Goal: Task Accomplishment & Management: Complete application form

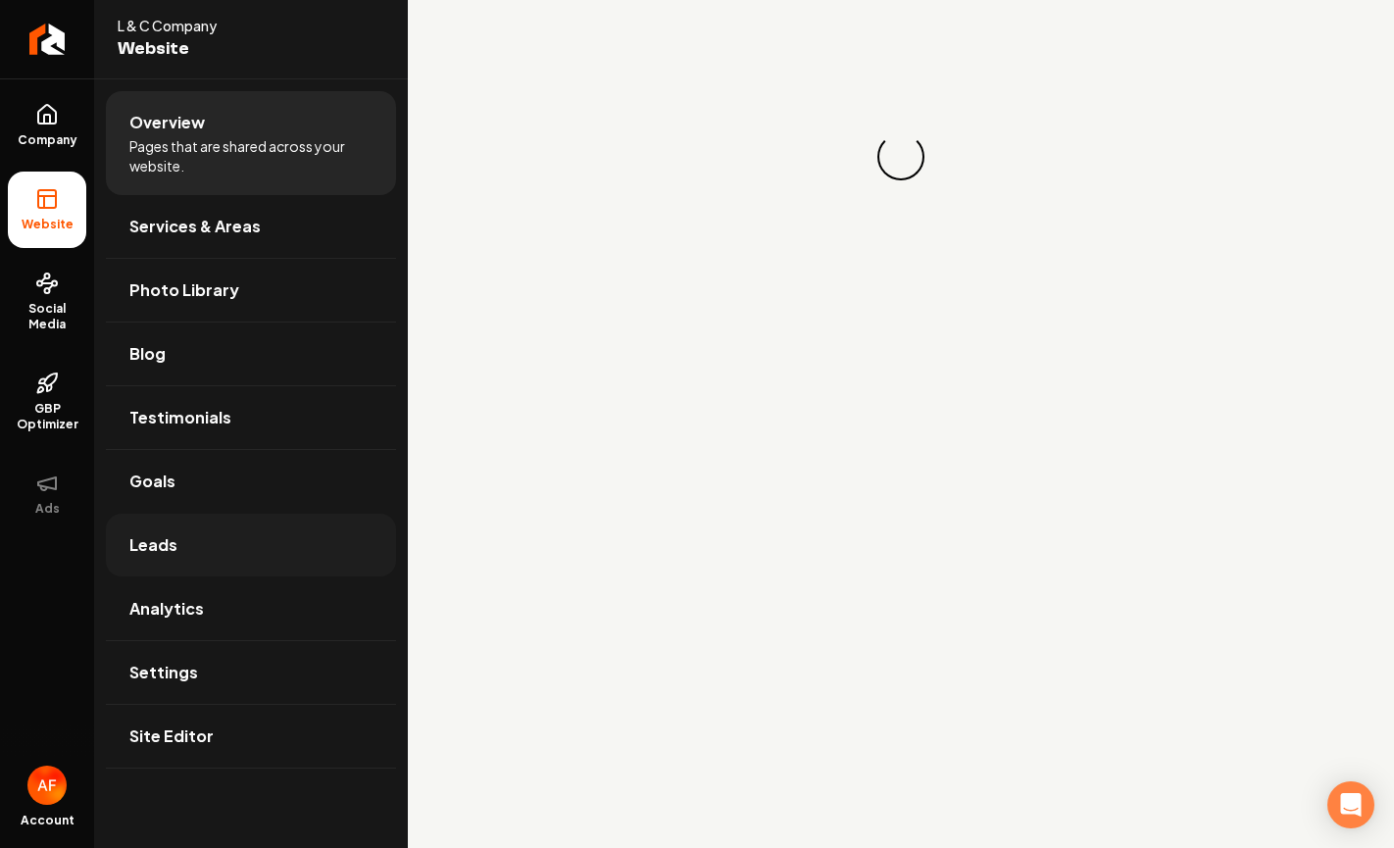
click at [144, 536] on span "Leads" at bounding box center [153, 545] width 48 height 24
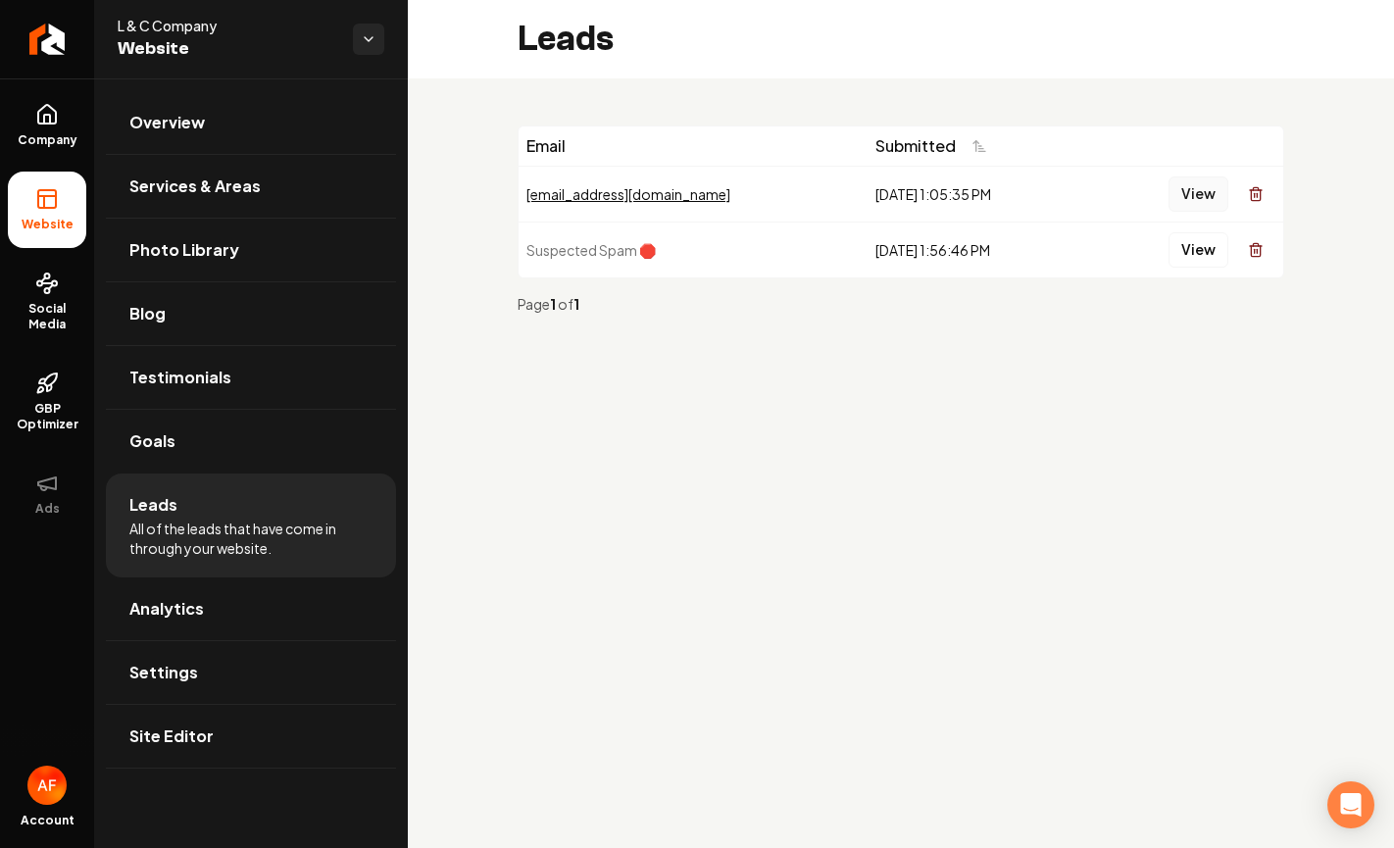
click at [1198, 191] on button "View" at bounding box center [1198, 193] width 60 height 35
click at [54, 296] on link "Social Media" at bounding box center [47, 302] width 78 height 92
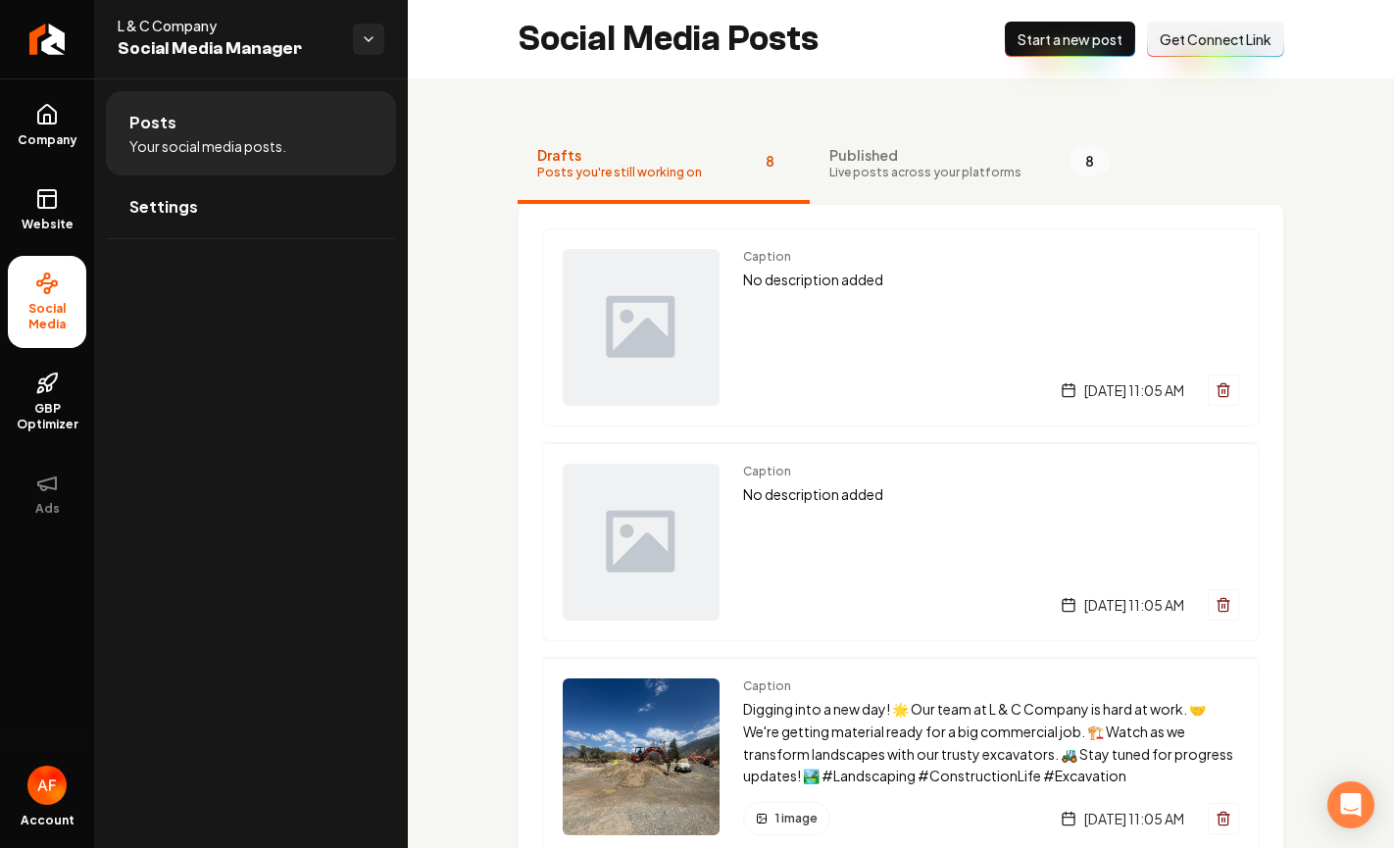
click at [920, 172] on span "Live posts across your platforms" at bounding box center [925, 173] width 192 height 16
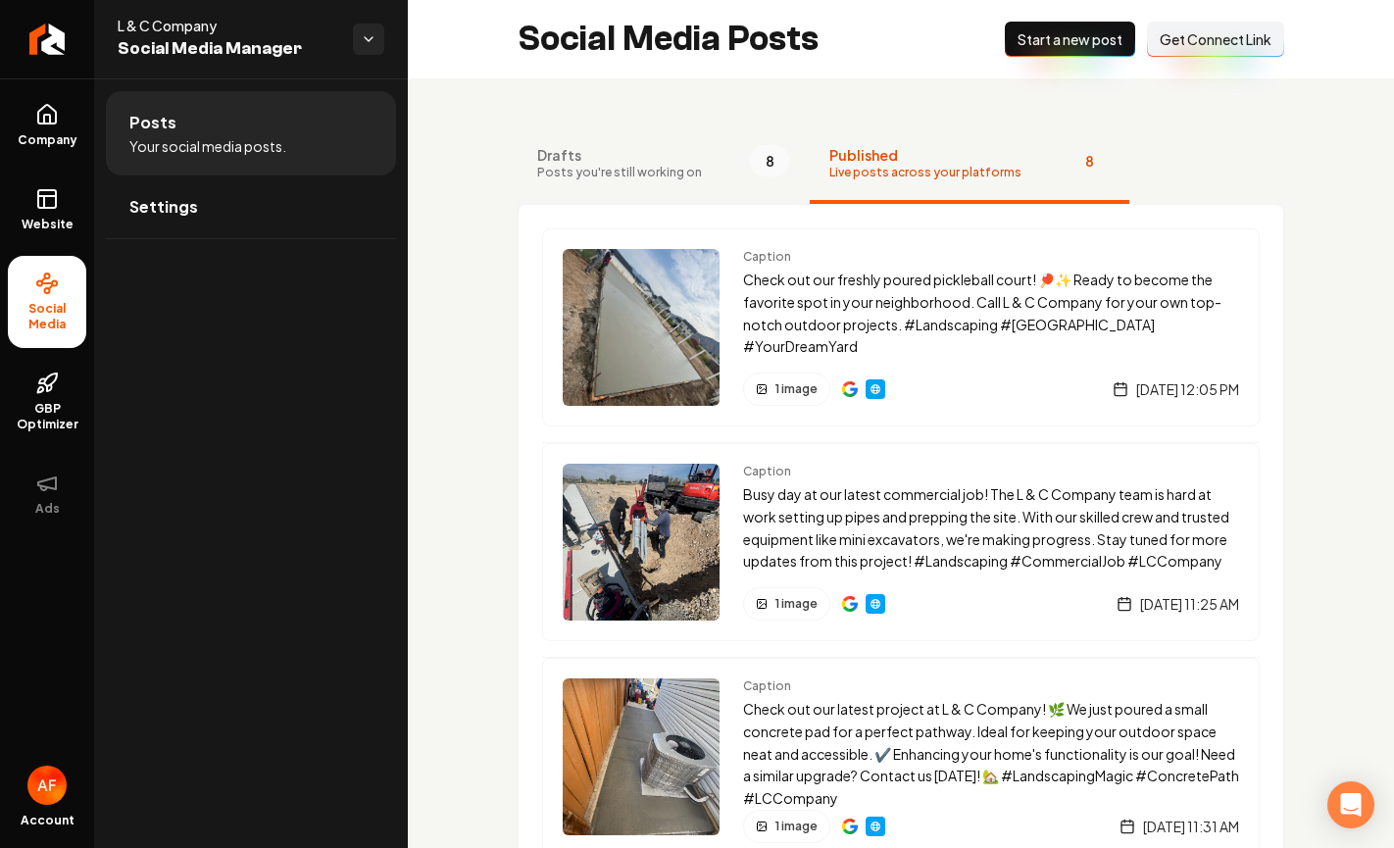
click at [672, 168] on span "Posts you're still working on" at bounding box center [619, 173] width 165 height 16
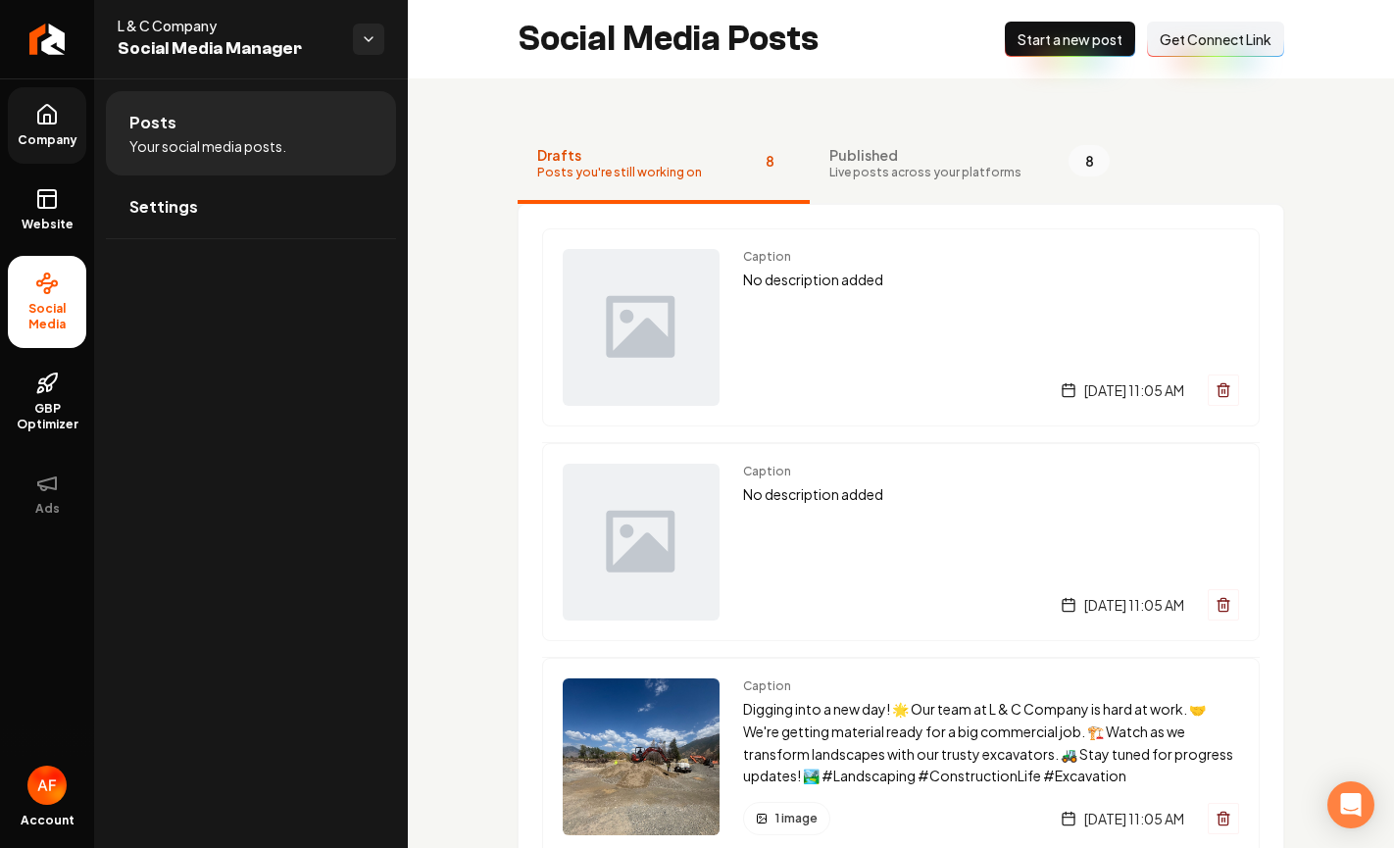
click at [55, 123] on icon at bounding box center [47, 114] width 18 height 19
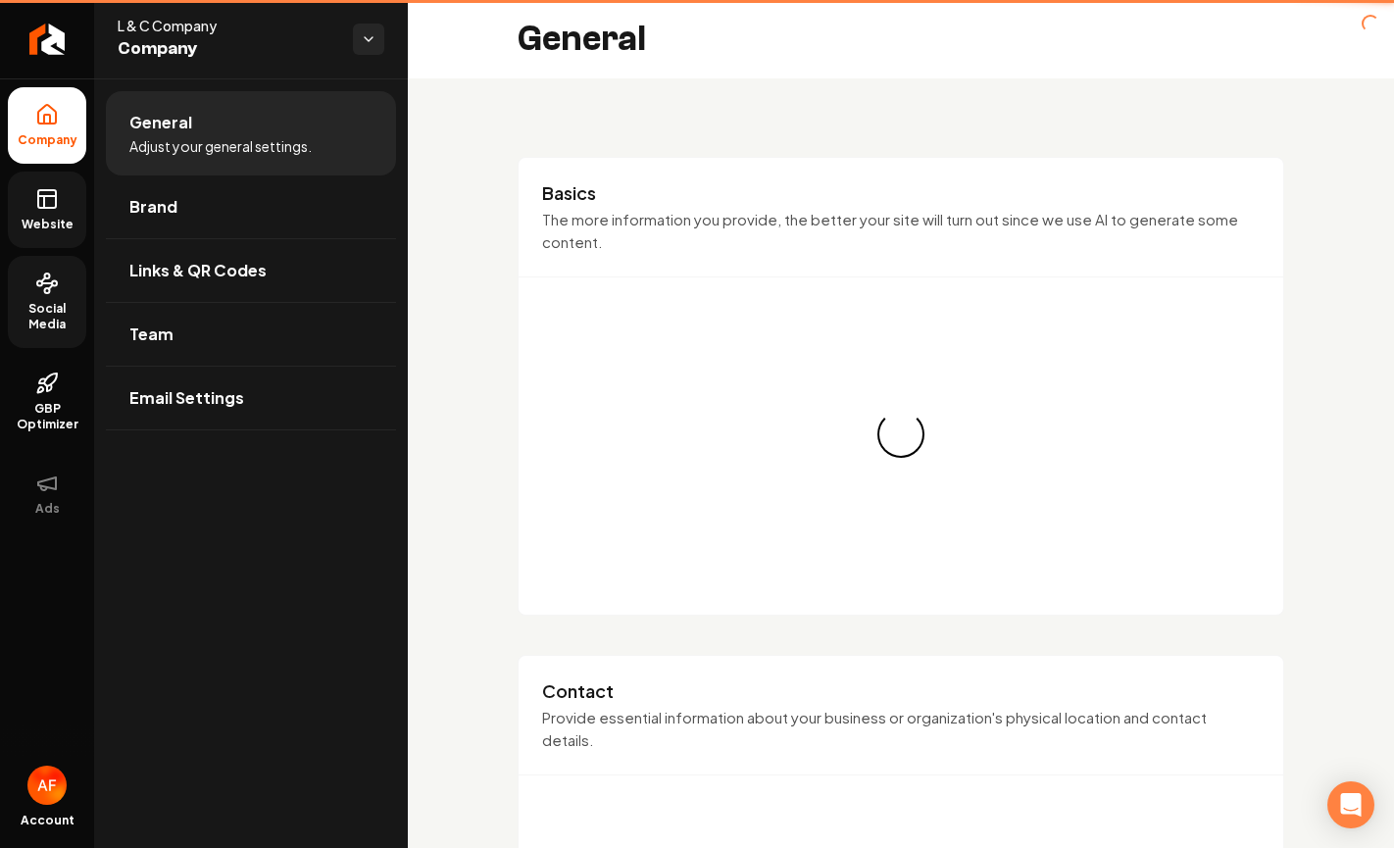
click at [38, 190] on rect at bounding box center [47, 199] width 18 height 18
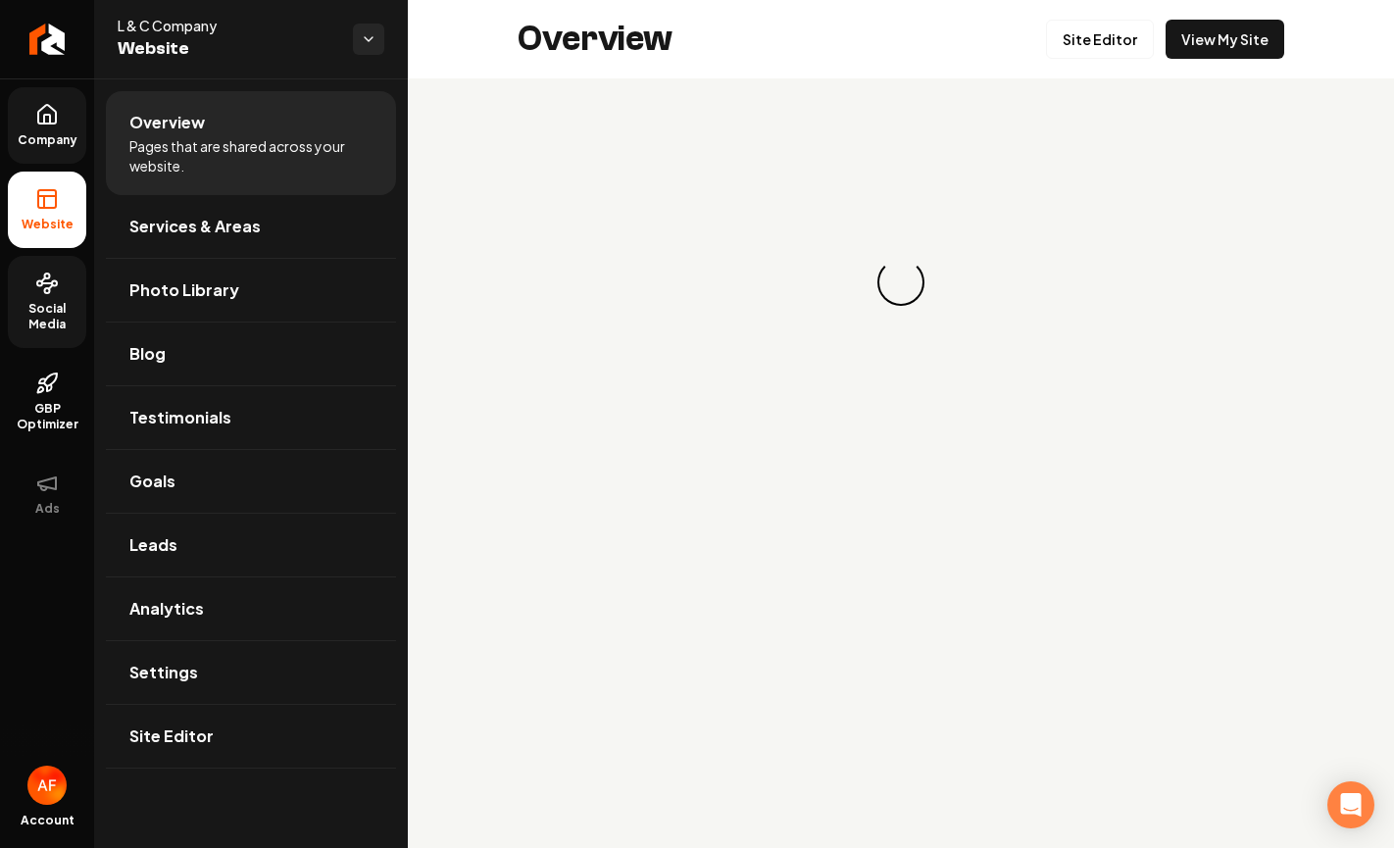
click at [1286, 41] on div "Overview Site Editor View My Site" at bounding box center [901, 39] width 986 height 78
click at [1264, 42] on link "View My Site" at bounding box center [1224, 39] width 119 height 39
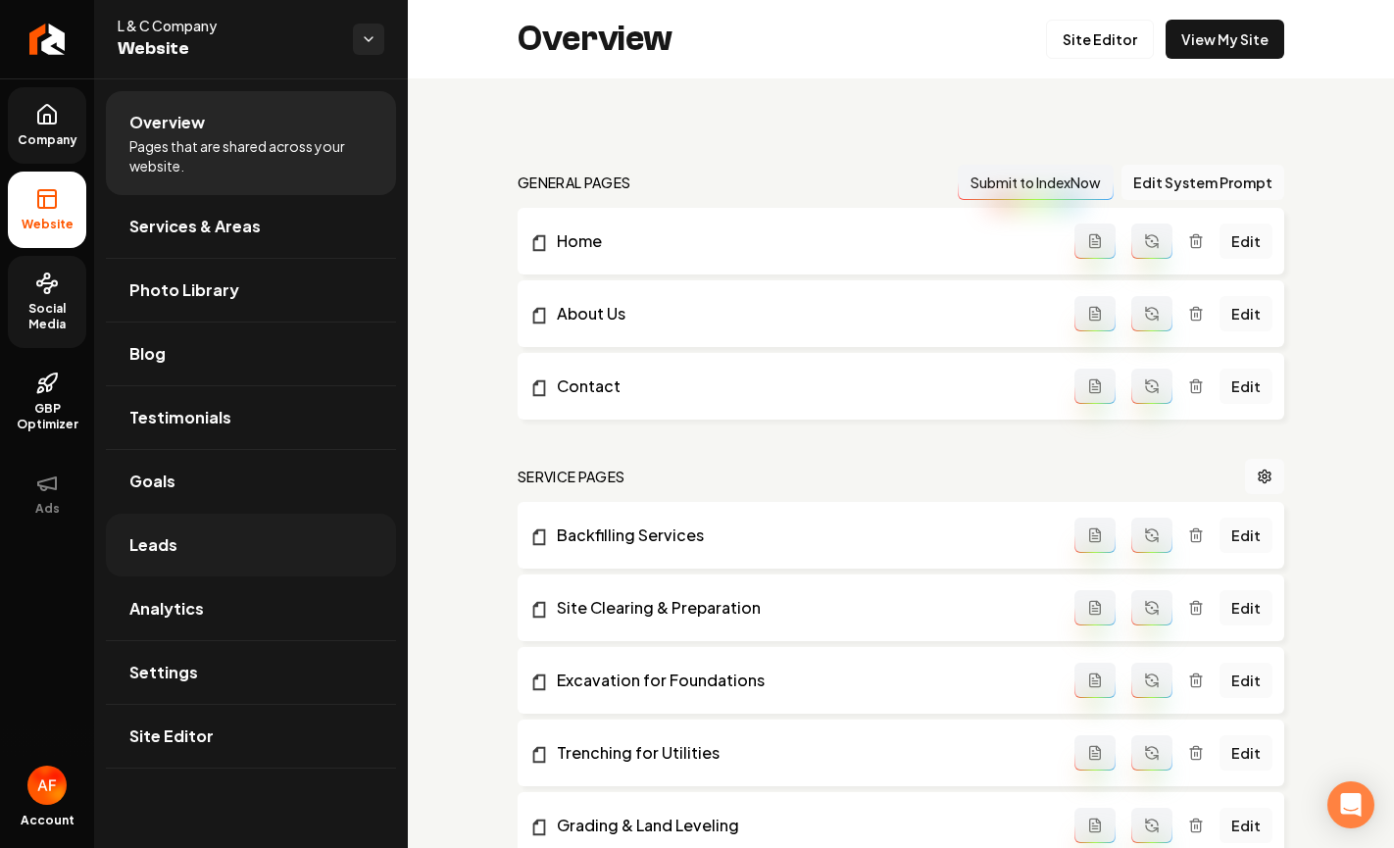
click at [169, 561] on link "Leads" at bounding box center [251, 545] width 290 height 63
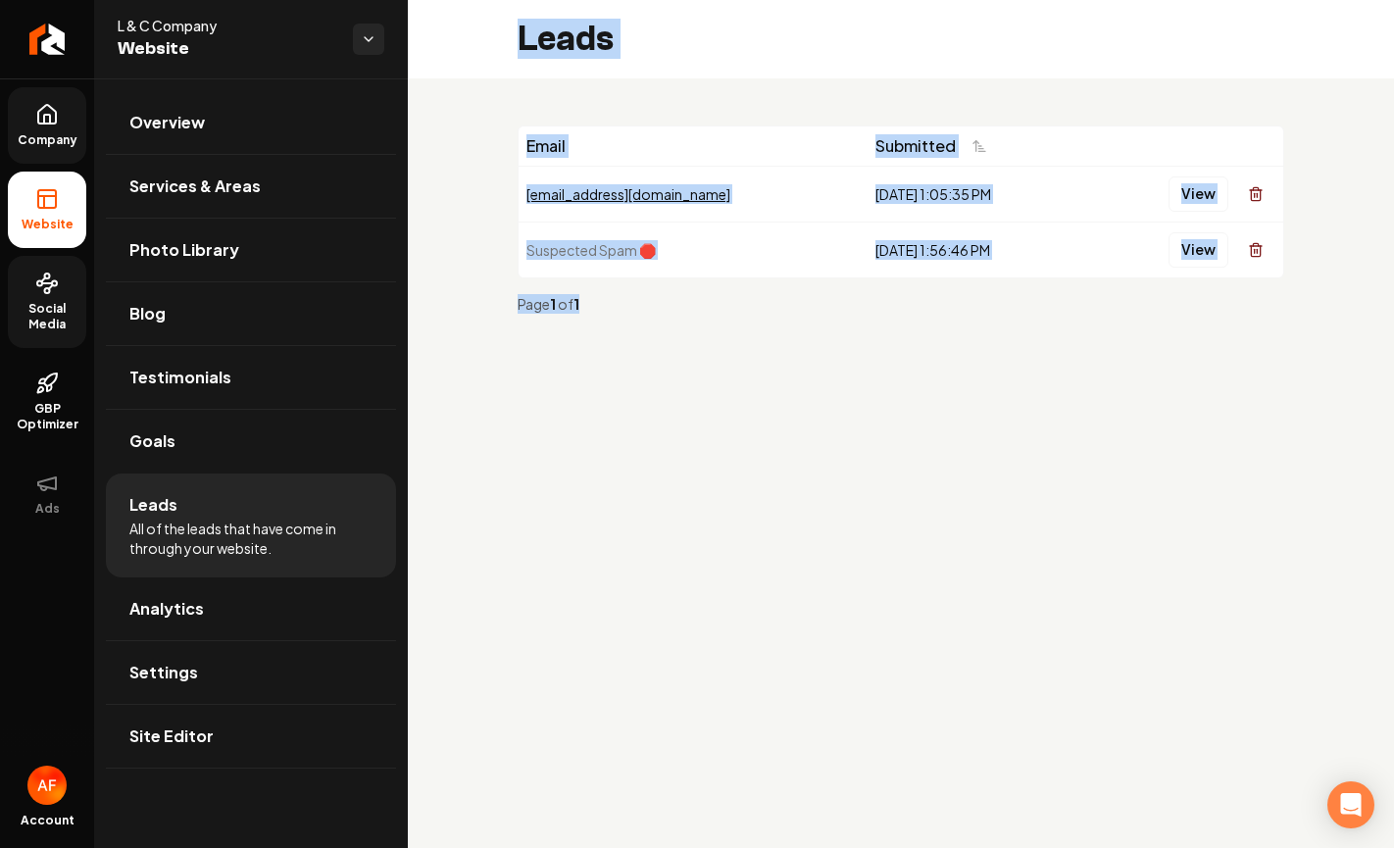
drag, startPoint x: 508, startPoint y: 18, endPoint x: 1326, endPoint y: 295, distance: 864.0
click at [1326, 295] on div "Leads Email Submitted [EMAIL_ADDRESS][DOMAIN_NAME] [DATE] 1:05:35 PM View Suspe…" at bounding box center [901, 188] width 986 height 376
click at [1319, 305] on div "Email Submitted [EMAIL_ADDRESS][DOMAIN_NAME] [DATE] 1:05:35 PM View Suspected S…" at bounding box center [901, 227] width 986 height 298
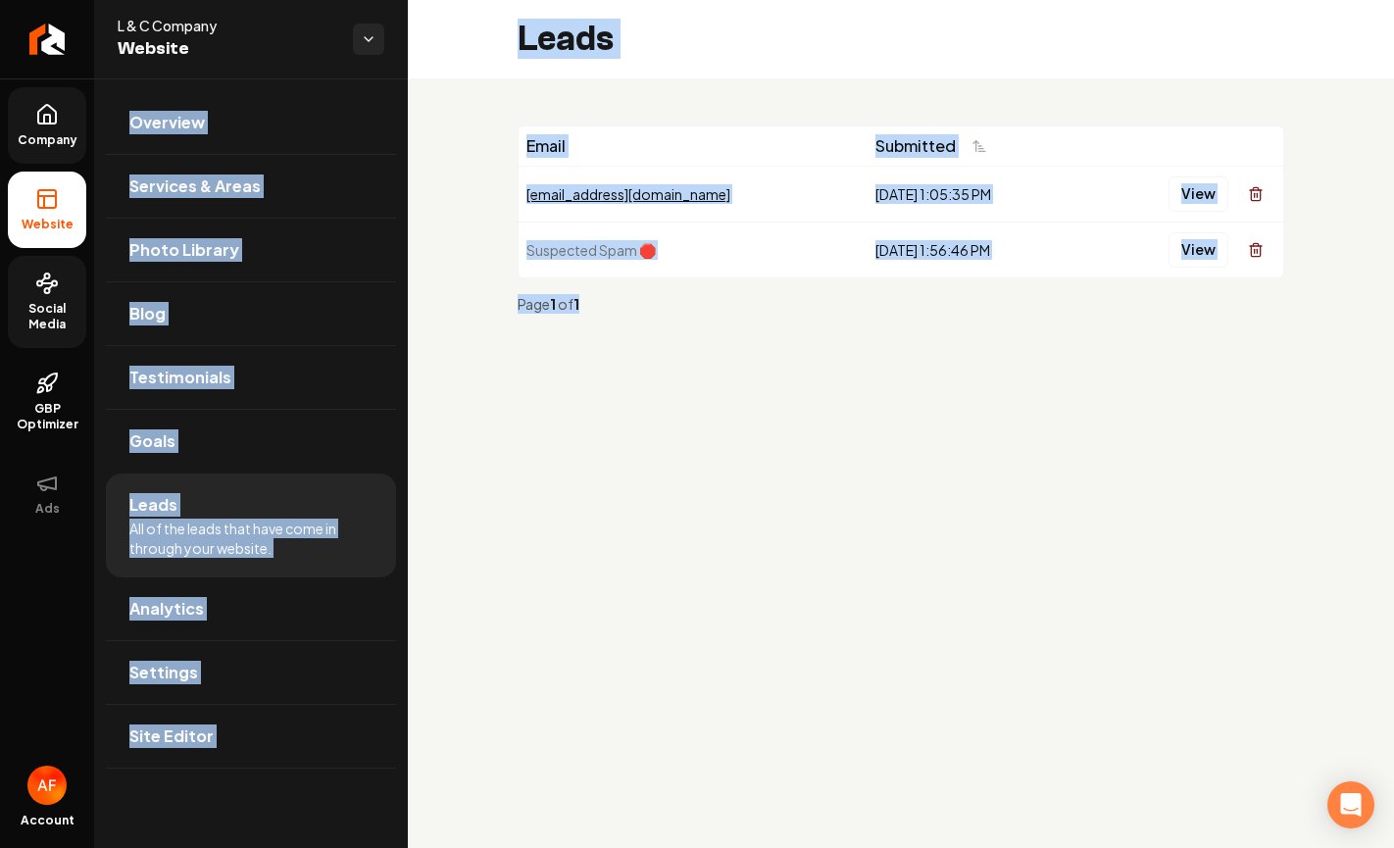
drag, startPoint x: 1276, startPoint y: 301, endPoint x: 433, endPoint y: 6, distance: 892.9
click at [394, 0] on html "Company Website Social Media GBP Optimizer Ads Account L & C Company Website Ov…" at bounding box center [697, 424] width 1394 height 848
click at [497, 24] on div "Leads" at bounding box center [901, 39] width 986 height 78
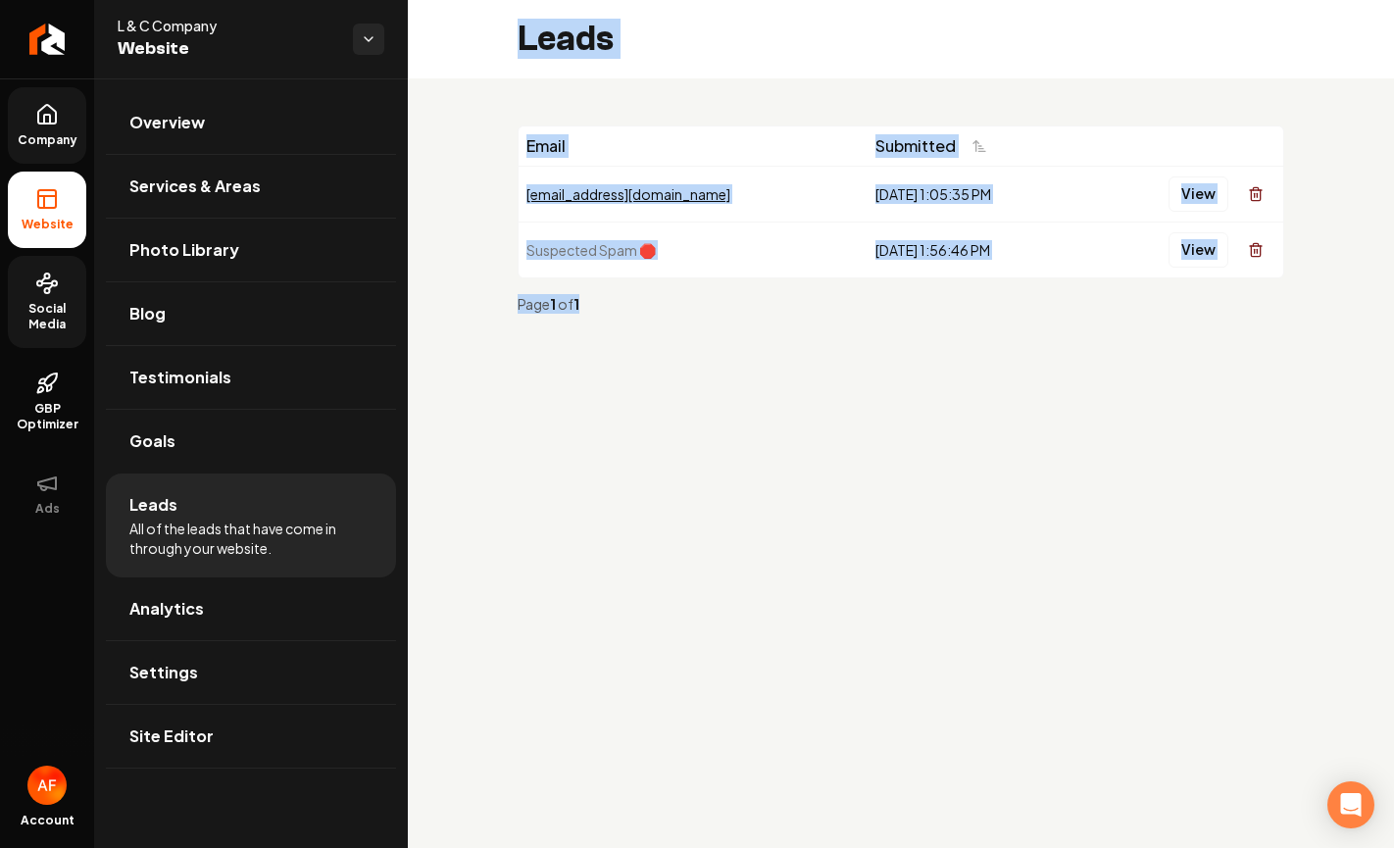
drag, startPoint x: 500, startPoint y: 25, endPoint x: 1387, endPoint y: 356, distance: 946.4
click at [1387, 356] on div "Leads Email Submitted [EMAIL_ADDRESS][DOMAIN_NAME] [DATE] 1:05:35 PM View Suspe…" at bounding box center [901, 188] width 986 height 376
click at [1181, 337] on div "Email Submitted [EMAIL_ADDRESS][DOMAIN_NAME] [DATE] 1:05:35 PM View Suspected S…" at bounding box center [901, 227] width 986 height 298
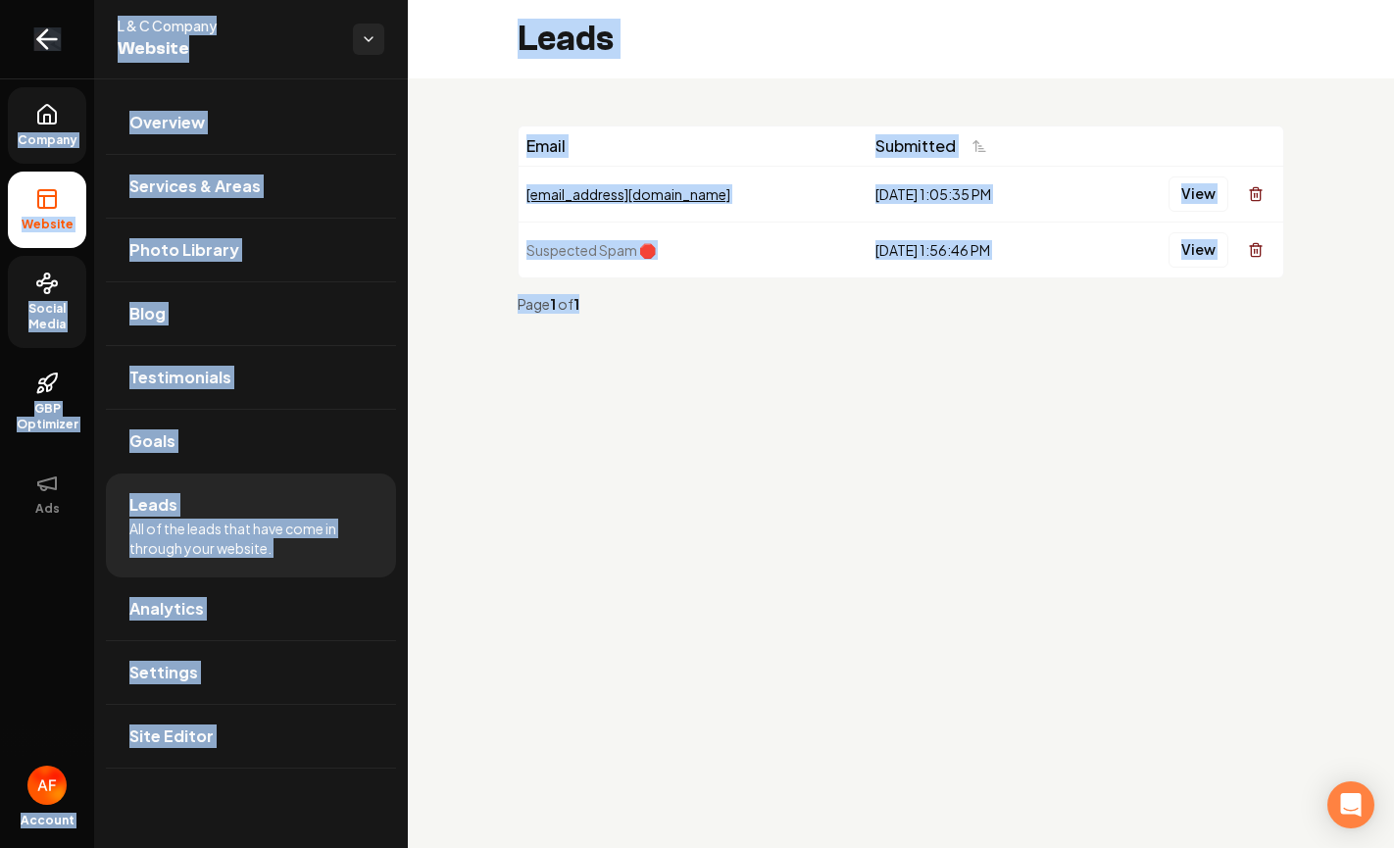
drag, startPoint x: 636, startPoint y: 768, endPoint x: 74, endPoint y: 15, distance: 939.8
click at [74, 15] on div "Company Website Social Media GBP Optimizer Ads Account L & C Company Website Ov…" at bounding box center [697, 424] width 1394 height 848
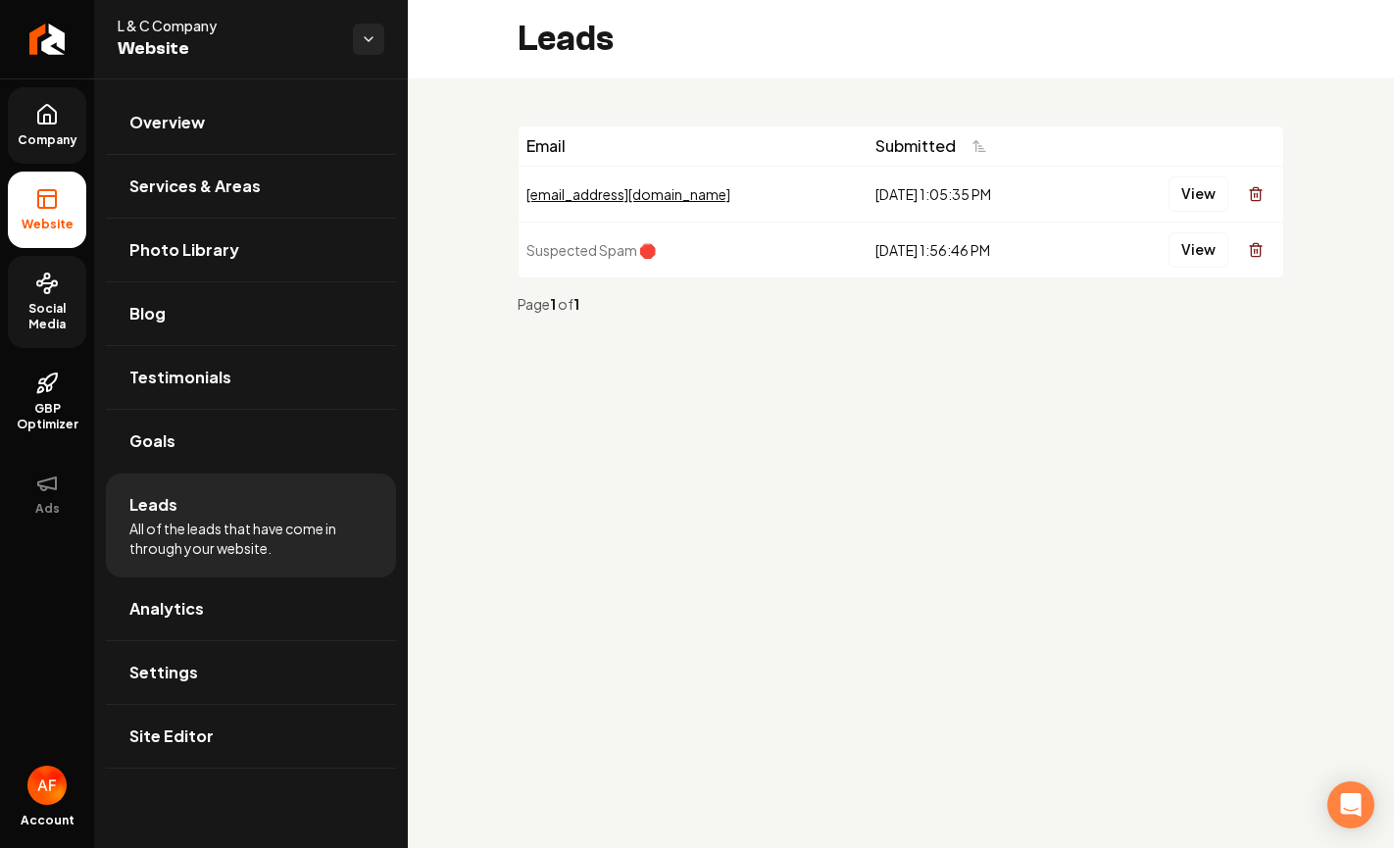
drag, startPoint x: 1108, startPoint y: 84, endPoint x: 1113, endPoint y: 94, distance: 11.0
click at [1108, 84] on div "Email Submitted [EMAIL_ADDRESS][DOMAIN_NAME] [DATE] 1:05:35 PM View Suspected S…" at bounding box center [901, 227] width 986 height 298
click at [274, 180] on link "Services & Areas" at bounding box center [251, 186] width 290 height 63
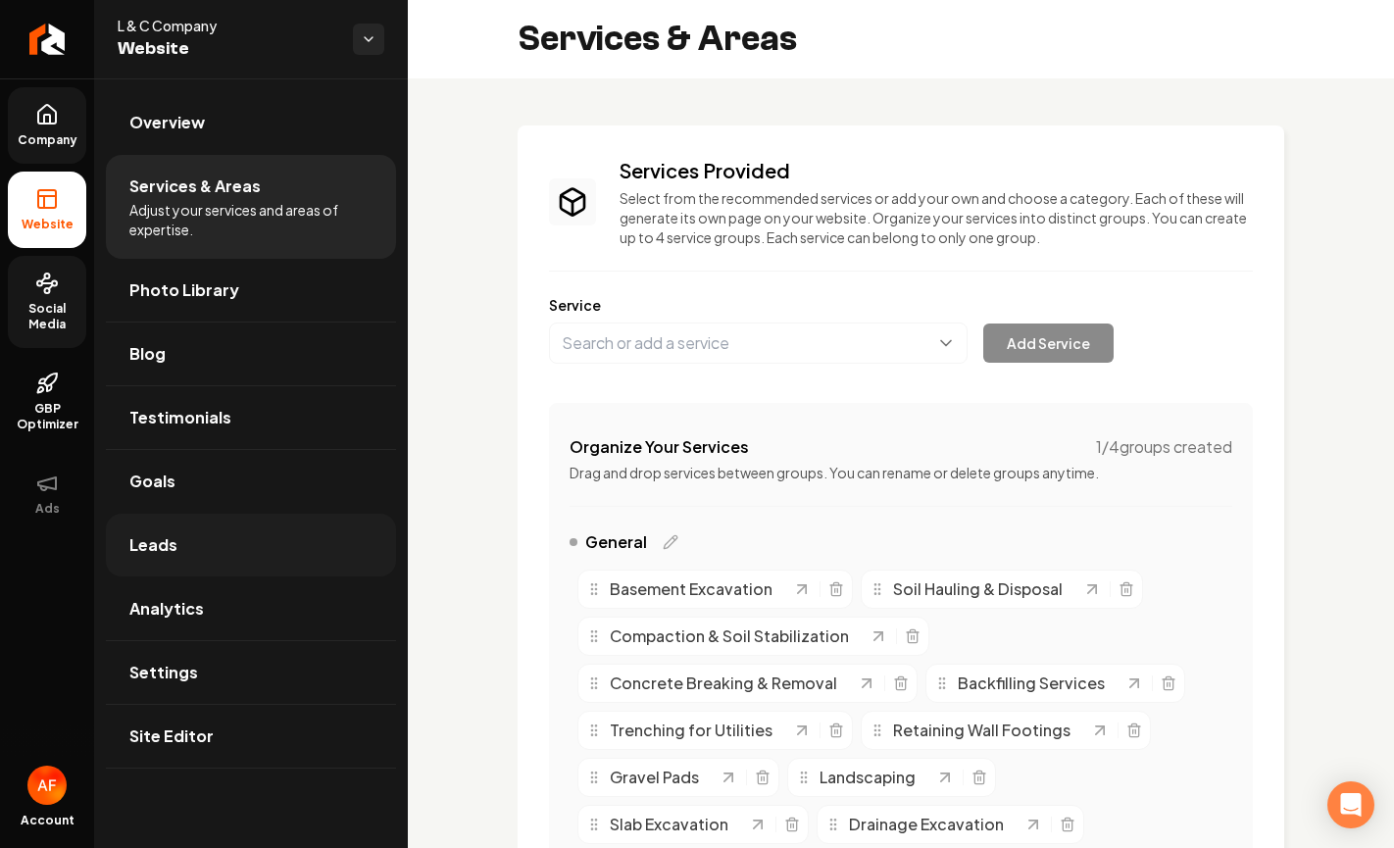
click at [225, 545] on link "Leads" at bounding box center [251, 545] width 290 height 63
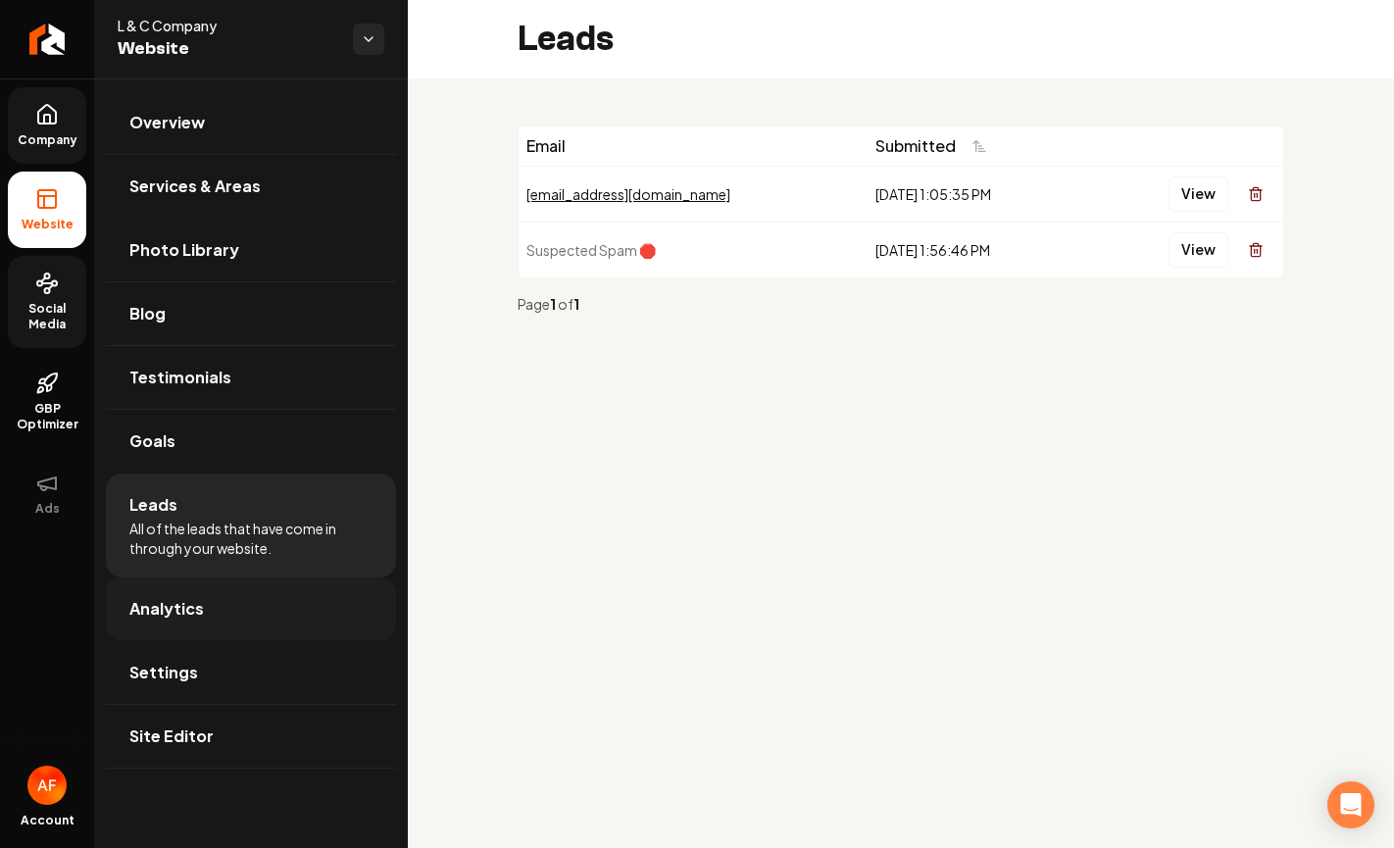
click at [202, 604] on link "Analytics" at bounding box center [251, 608] width 290 height 63
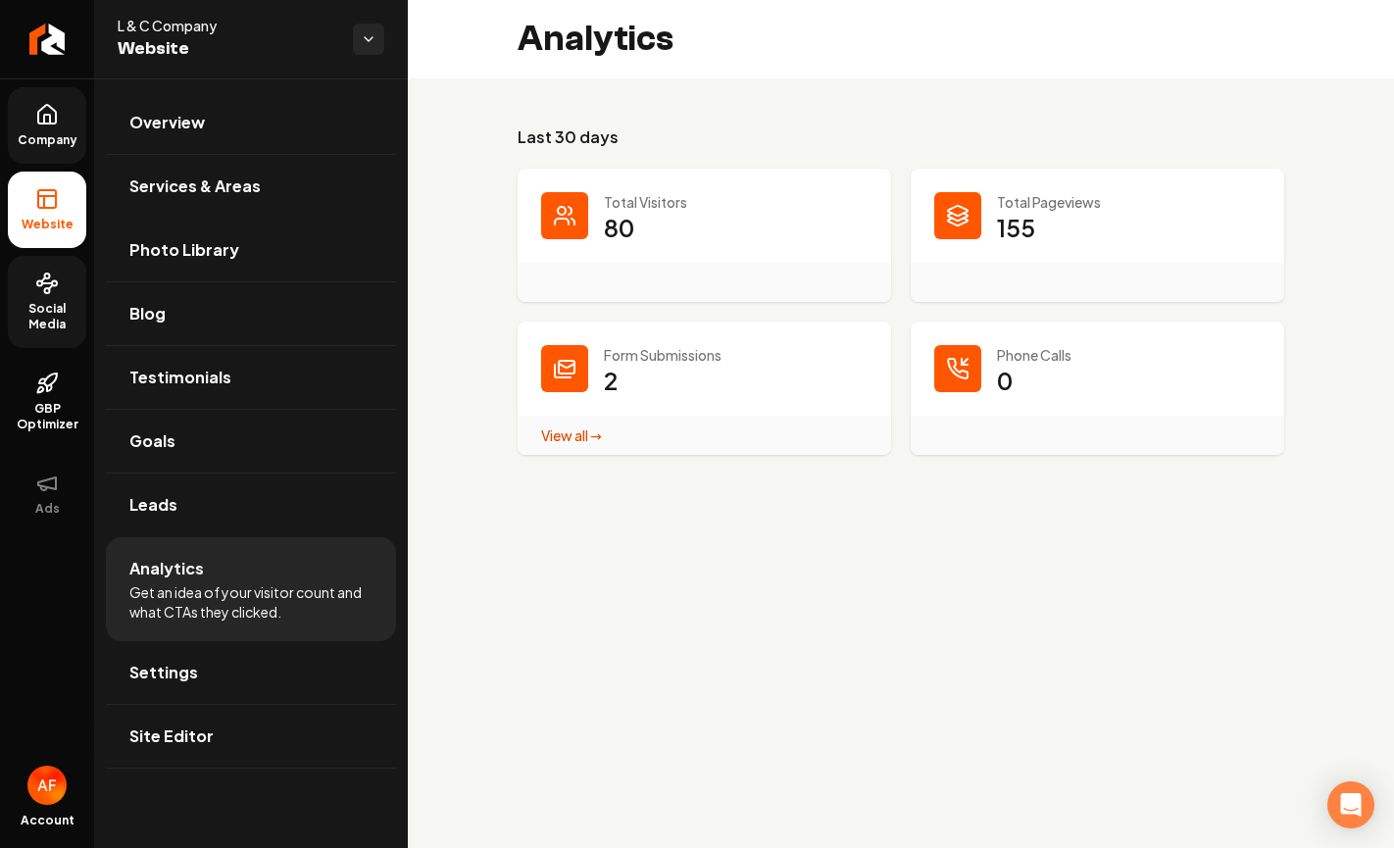
click at [1117, 120] on div "Last 30 days Total Visitors 80 Total Pageviews 155 Form Submissions 2 View all …" at bounding box center [901, 289] width 986 height 423
drag, startPoint x: 514, startPoint y: 41, endPoint x: 815, endPoint y: 60, distance: 302.4
click at [815, 60] on div "Analytics" at bounding box center [901, 39] width 986 height 78
click at [811, 57] on div "Analytics" at bounding box center [901, 39] width 986 height 78
click at [38, 39] on icon "Return to dashboard" at bounding box center [47, 39] width 19 height 0
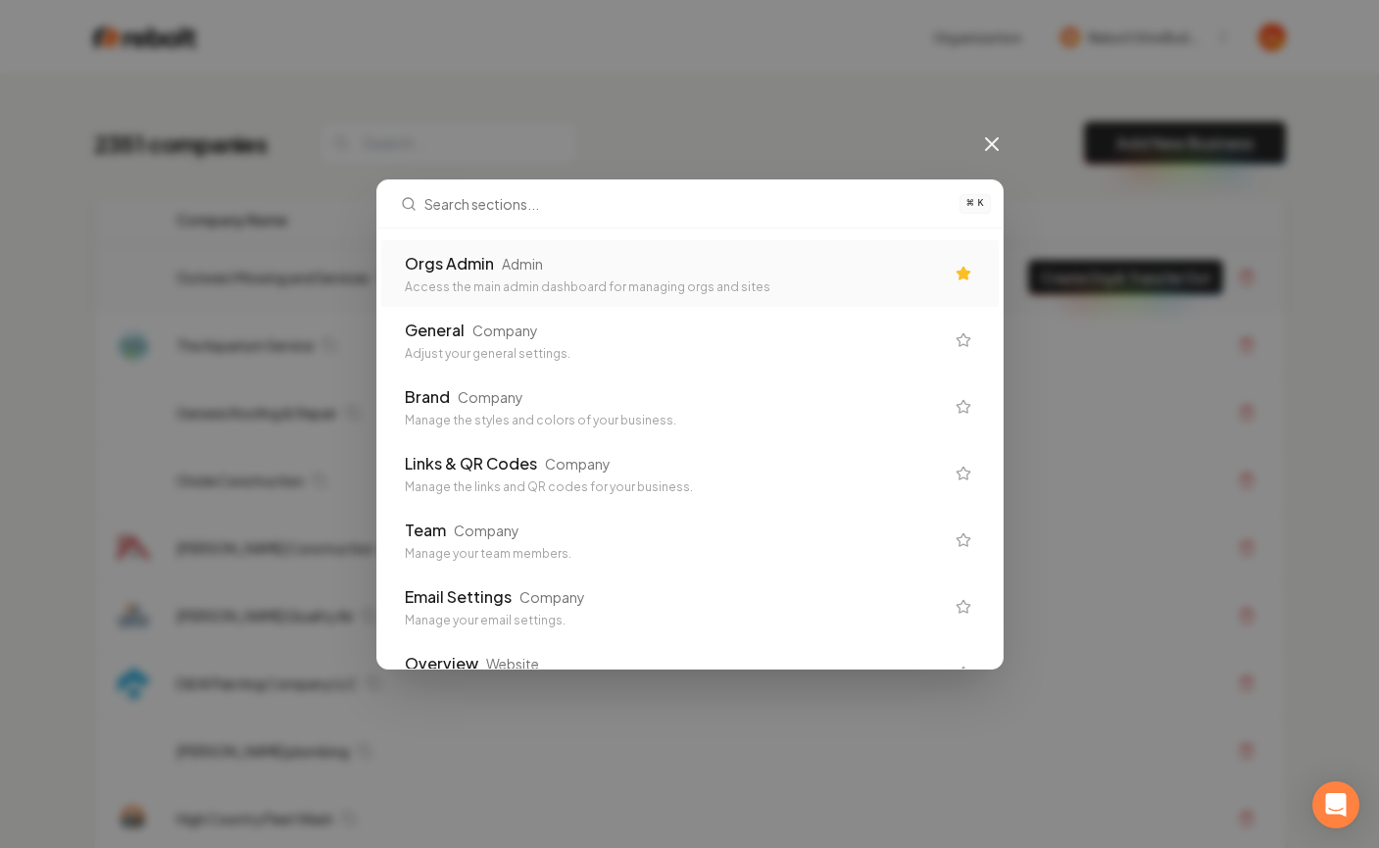
click at [756, 294] on div "Orgs Admin Admin Access the main admin dashboard for managing orgs and sites" at bounding box center [689, 273] width 617 height 67
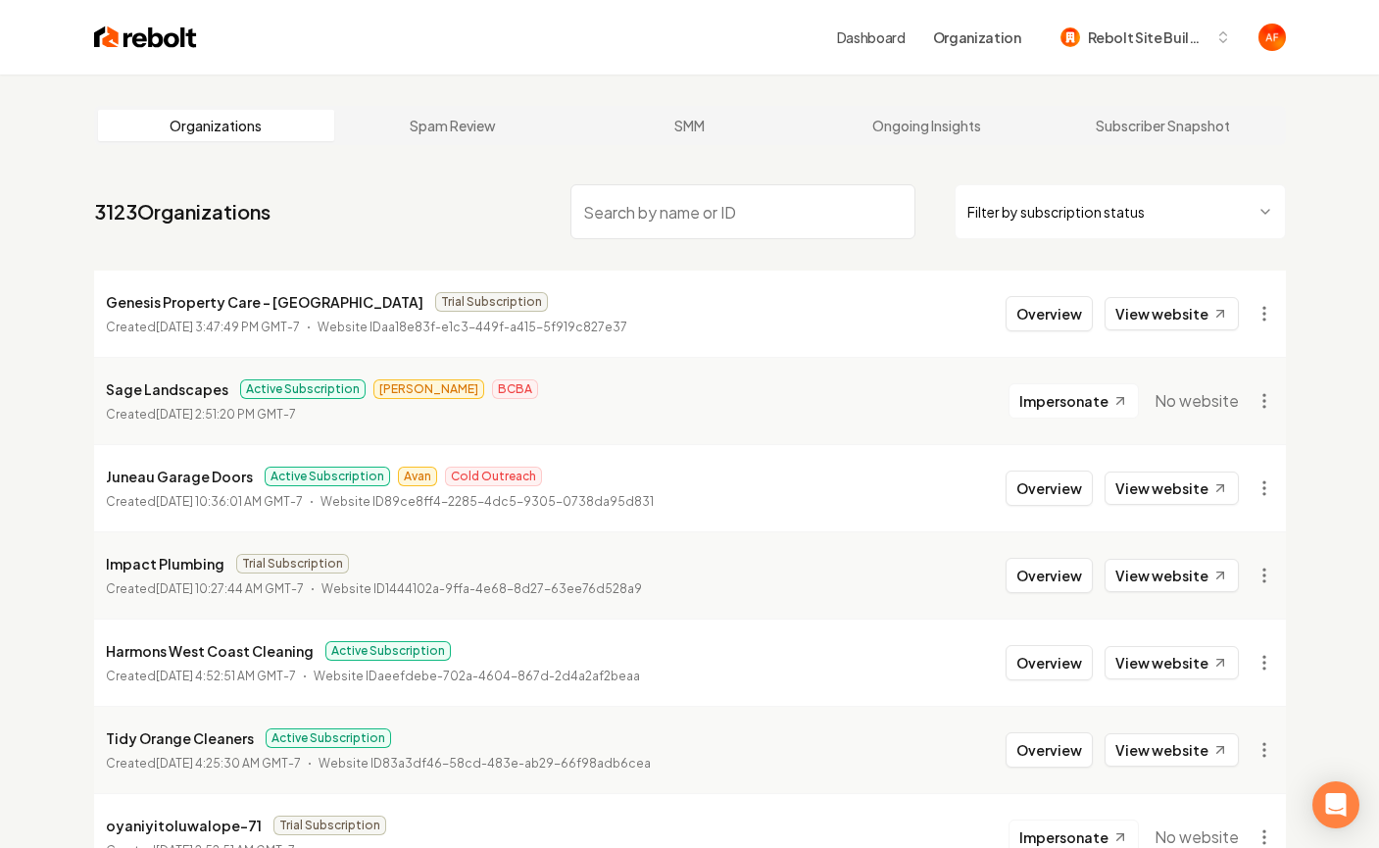
drag, startPoint x: 661, startPoint y: 217, endPoint x: 620, endPoint y: 248, distance: 51.0
click at [660, 218] on input "search" at bounding box center [742, 211] width 345 height 55
click at [124, 39] on img at bounding box center [145, 37] width 103 height 27
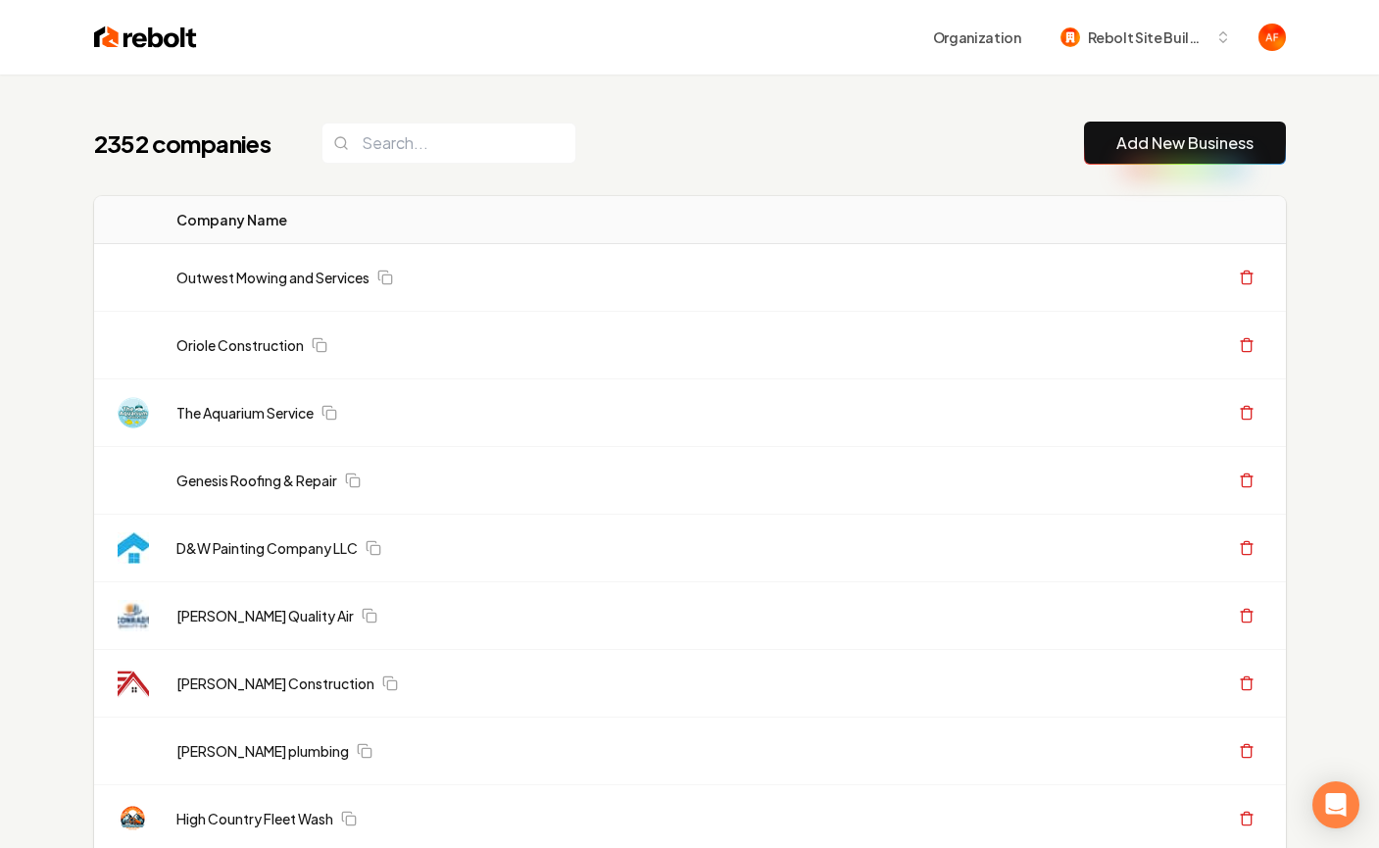
click at [434, 163] on input "search" at bounding box center [448, 142] width 255 height 41
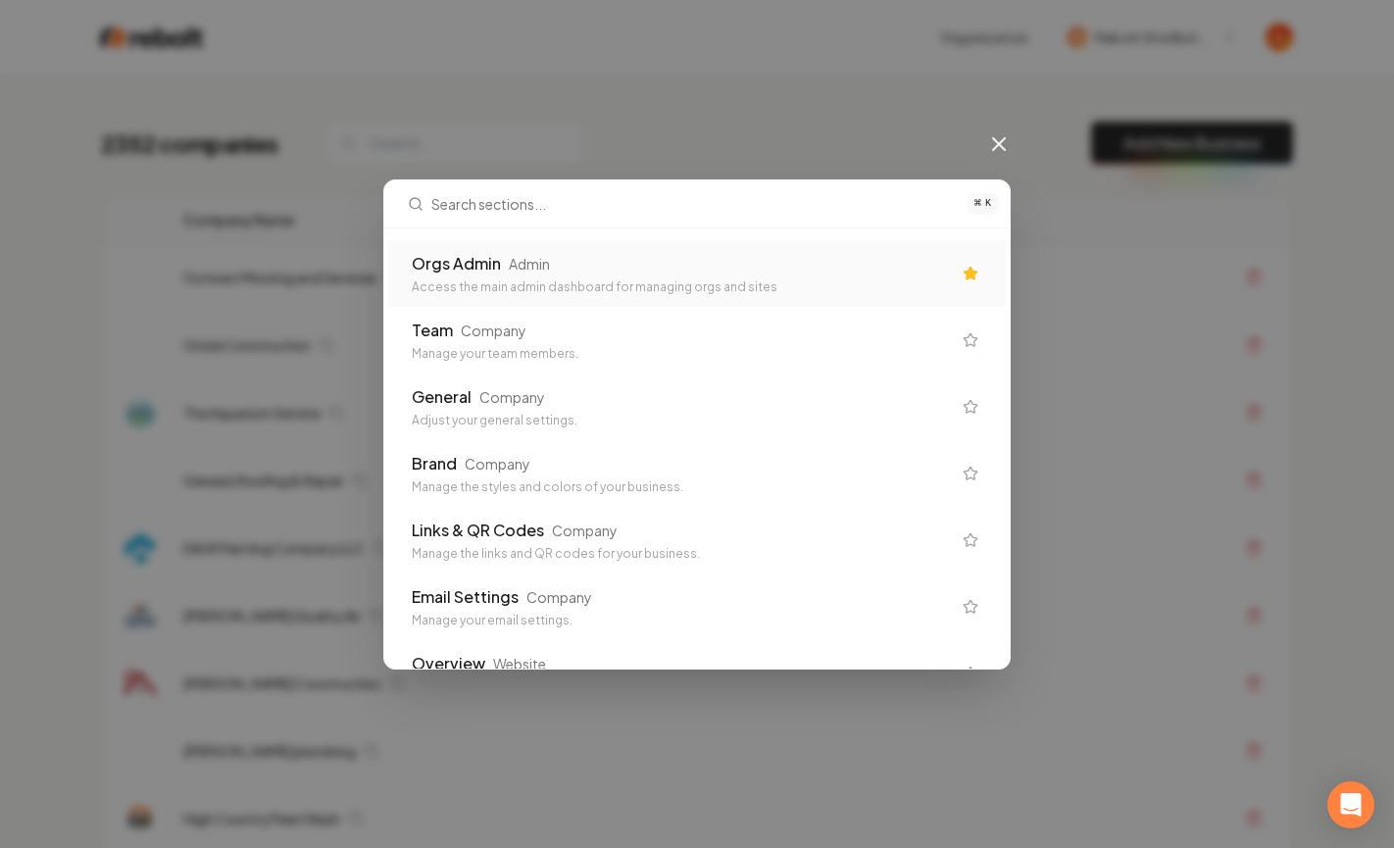
click at [533, 256] on div "Admin" at bounding box center [529, 264] width 41 height 20
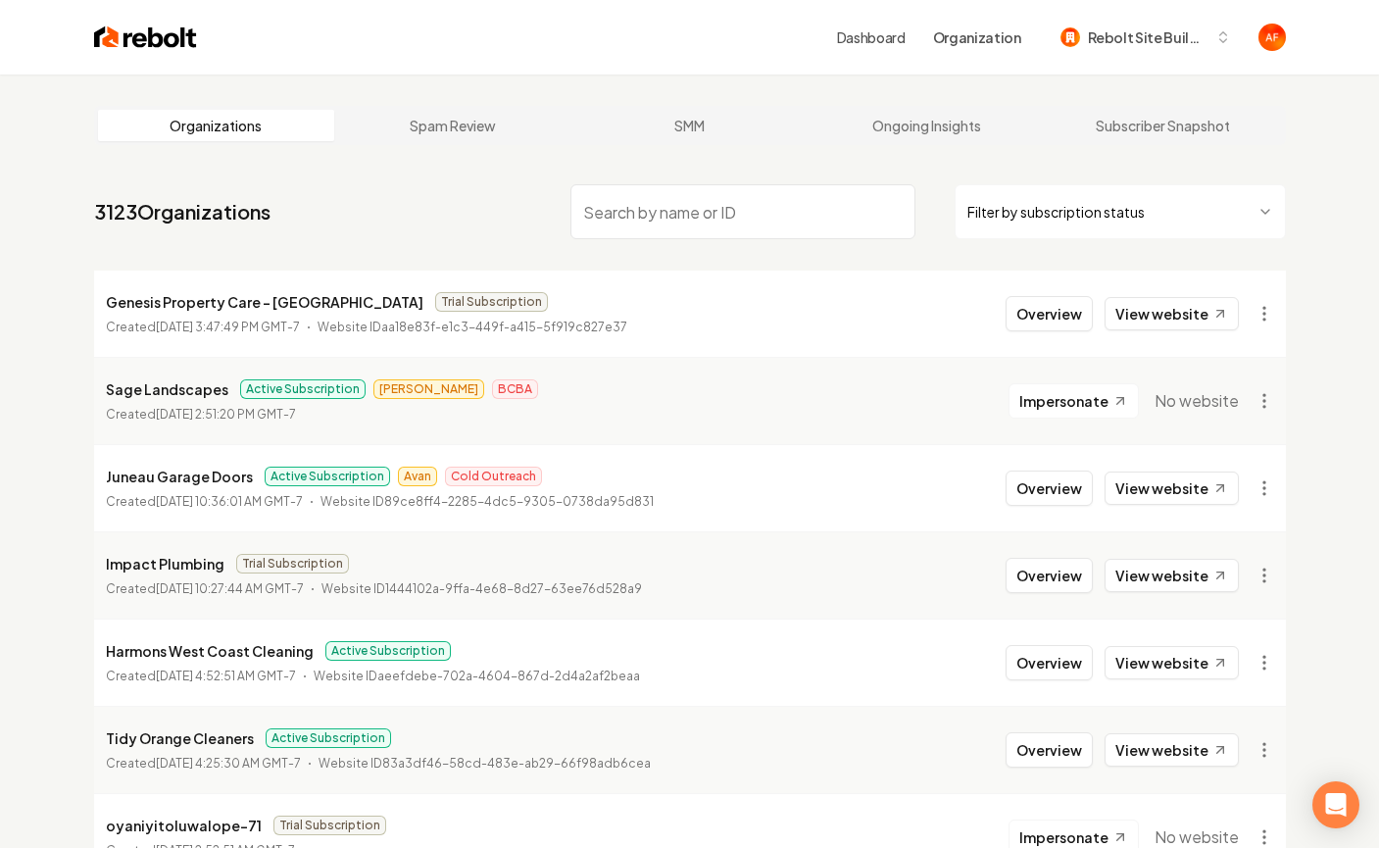
click at [650, 230] on input "search" at bounding box center [742, 211] width 345 height 55
click at [139, 44] on img at bounding box center [145, 37] width 103 height 27
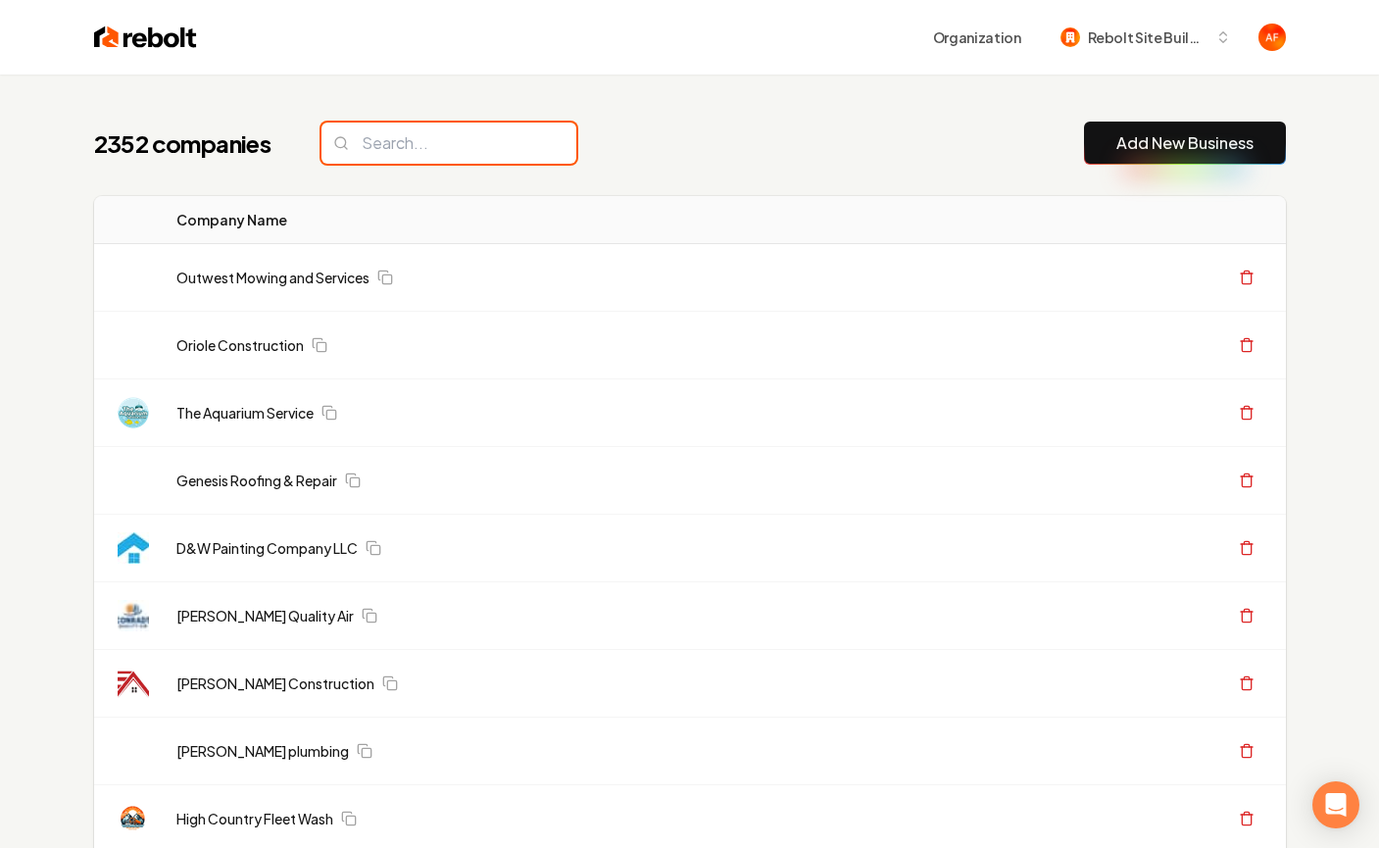
click at [401, 145] on input "search" at bounding box center [448, 142] width 255 height 41
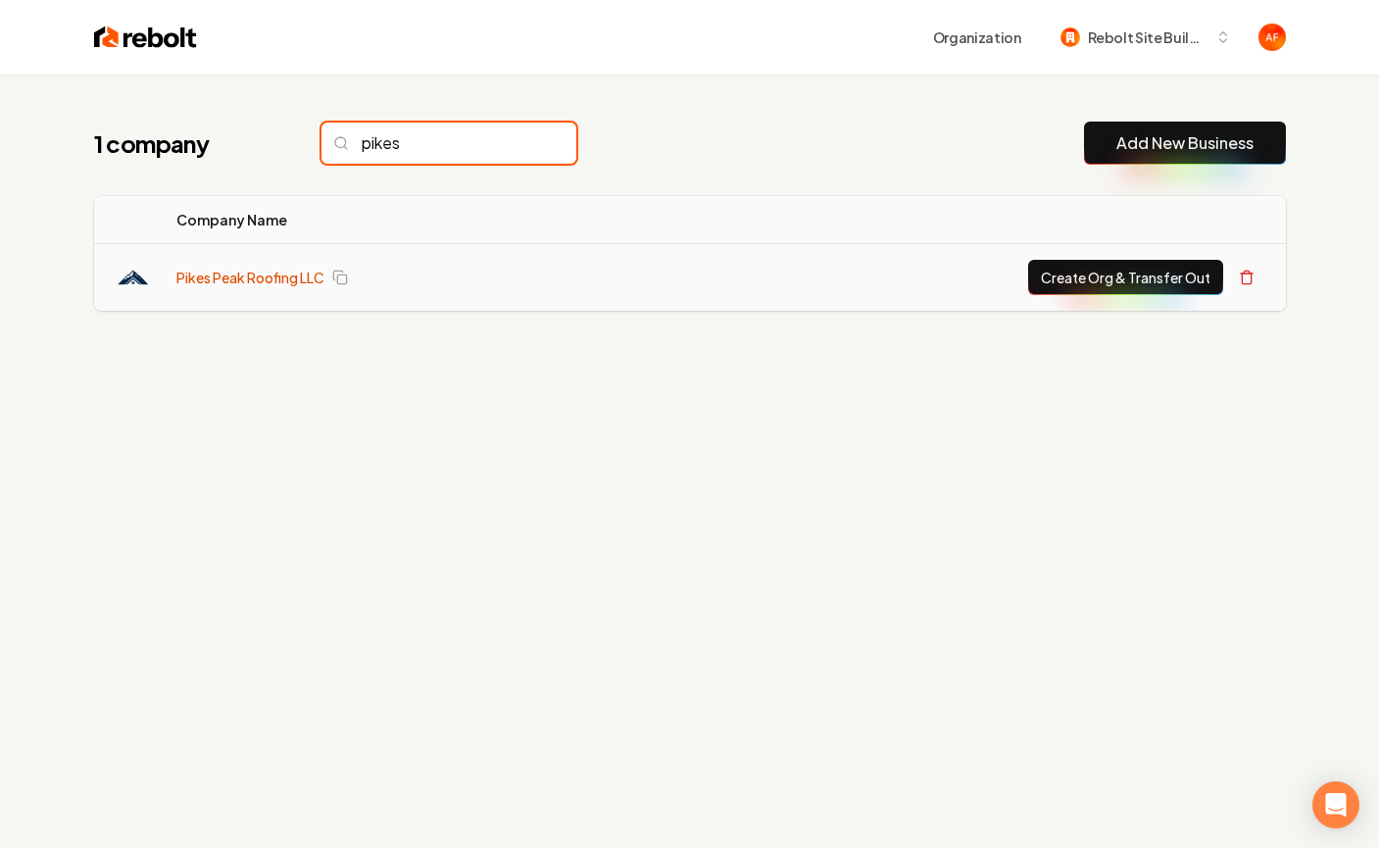
type input "pikes"
click at [249, 273] on link "Pikes Peak Roofing LLC" at bounding box center [250, 278] width 148 height 20
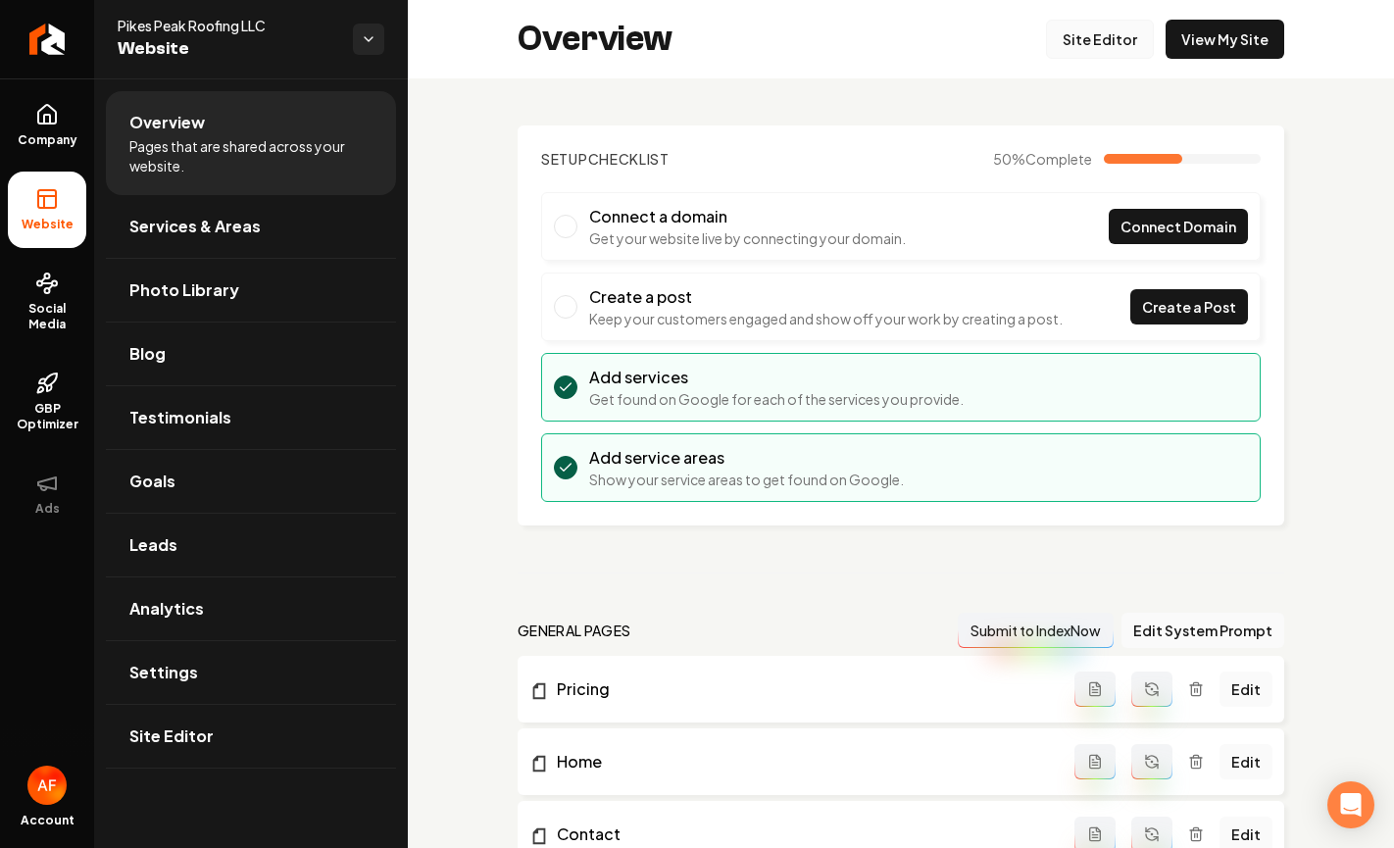
click at [1081, 50] on link "Site Editor" at bounding box center [1100, 39] width 108 height 39
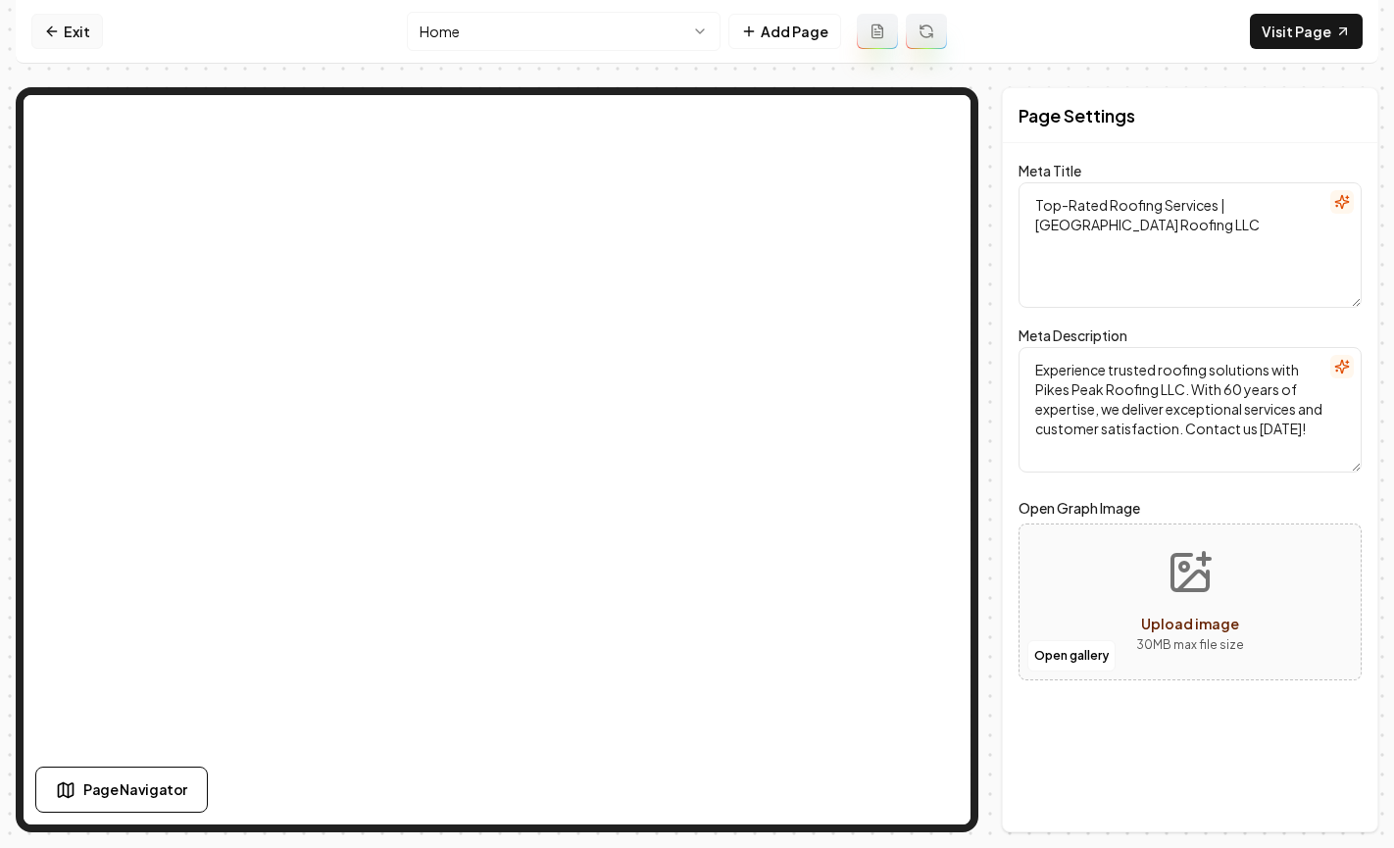
click at [86, 45] on link "Exit" at bounding box center [67, 31] width 72 height 35
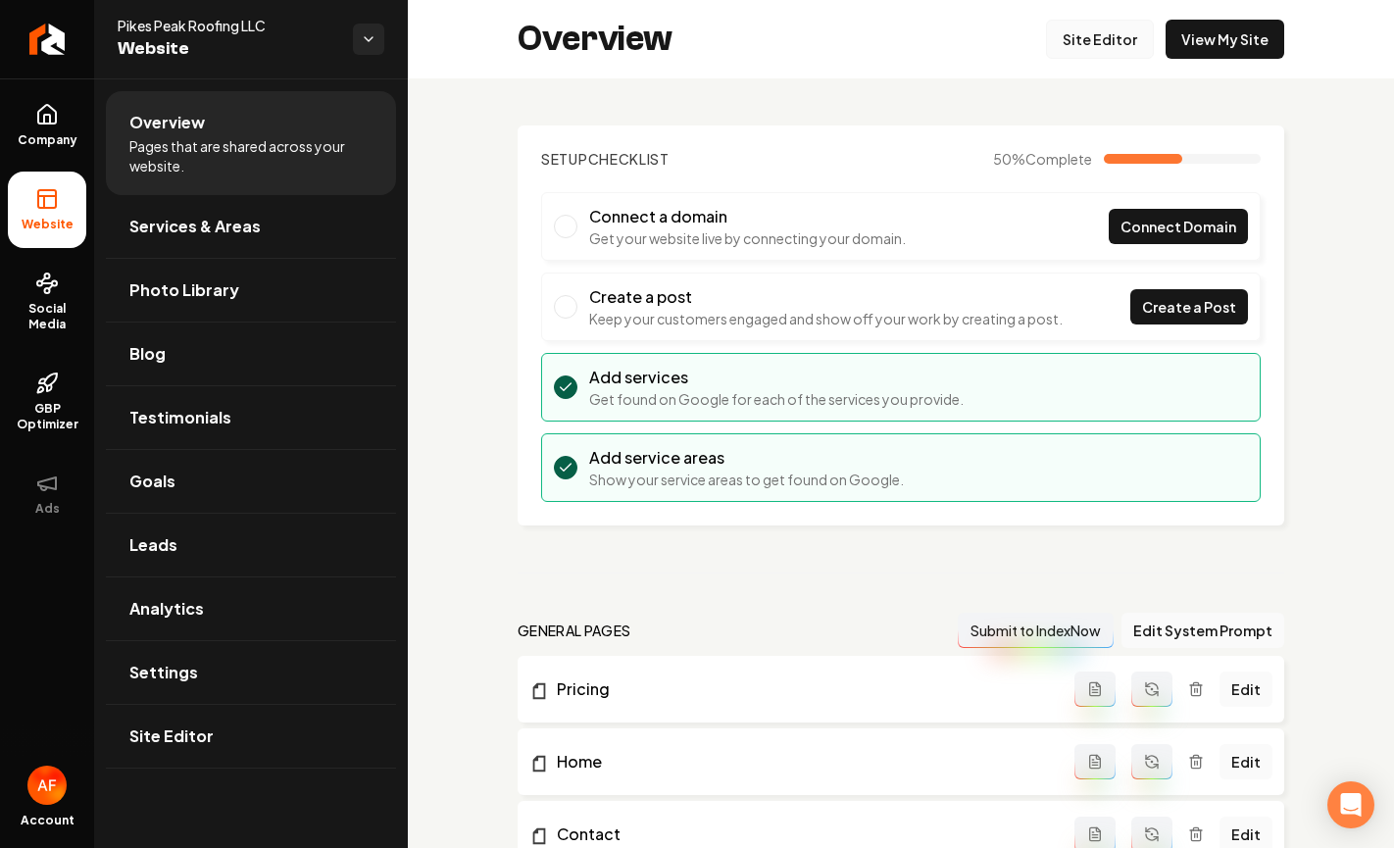
click at [1106, 43] on link "Site Editor" at bounding box center [1100, 39] width 108 height 39
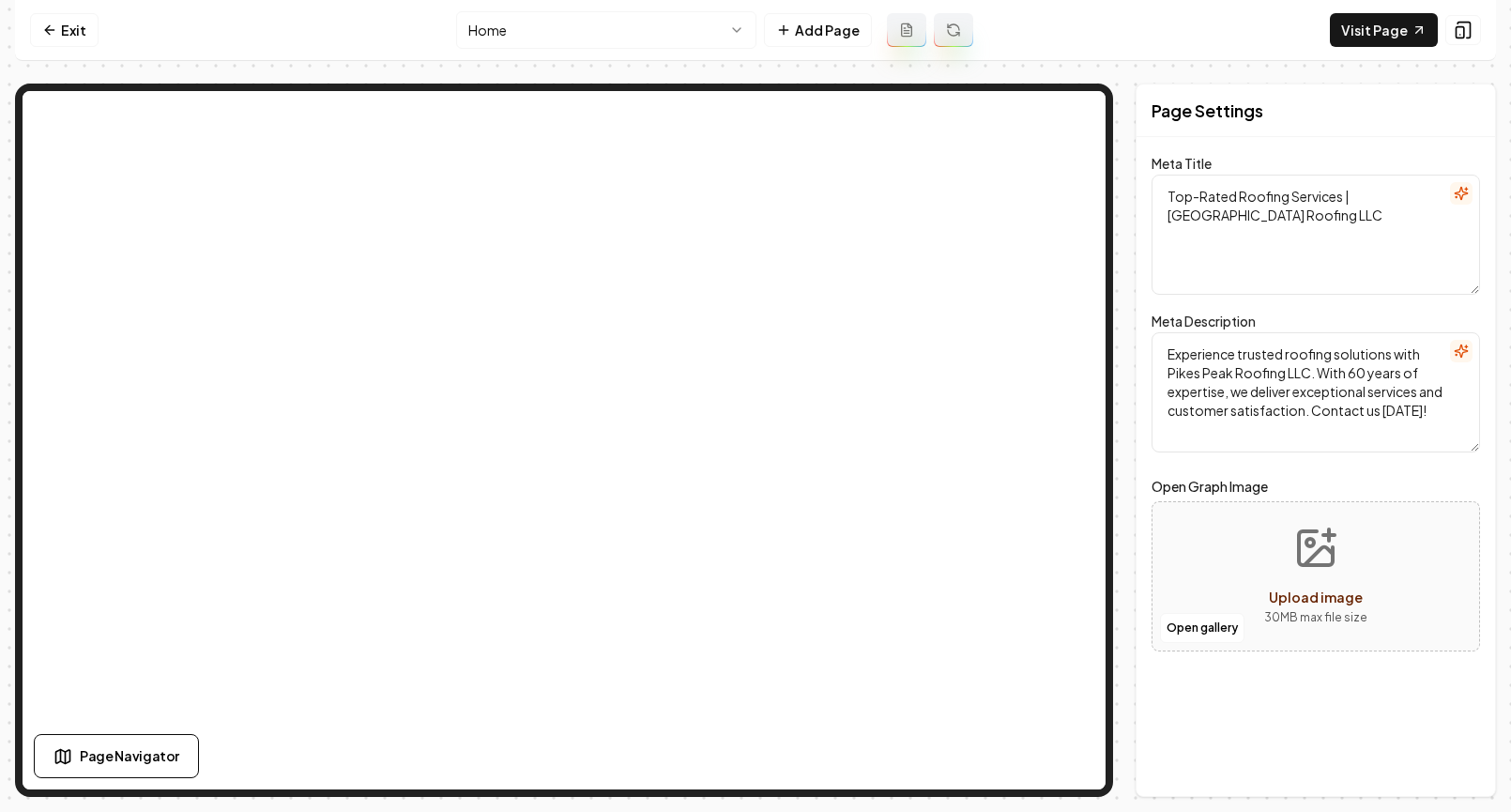
click at [802, 3] on nav "Exit Home Add Page Visit Page" at bounding box center [756, 31] width 1480 height 61
click at [798, 17] on button "Add Page" at bounding box center [818, 30] width 108 height 34
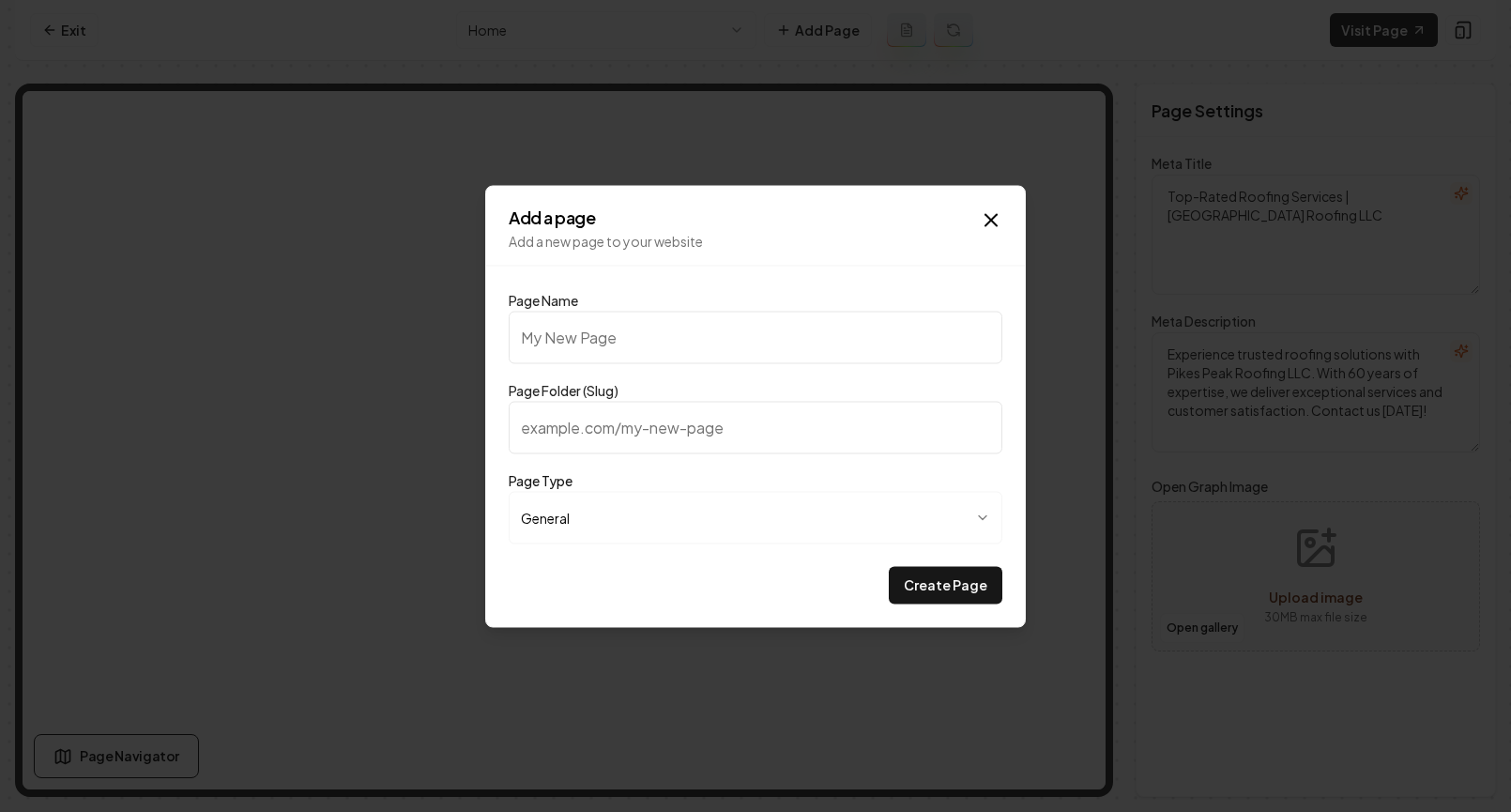
type input "O"
type input "o"
type input "Ou"
type input "ou"
type input "Our"
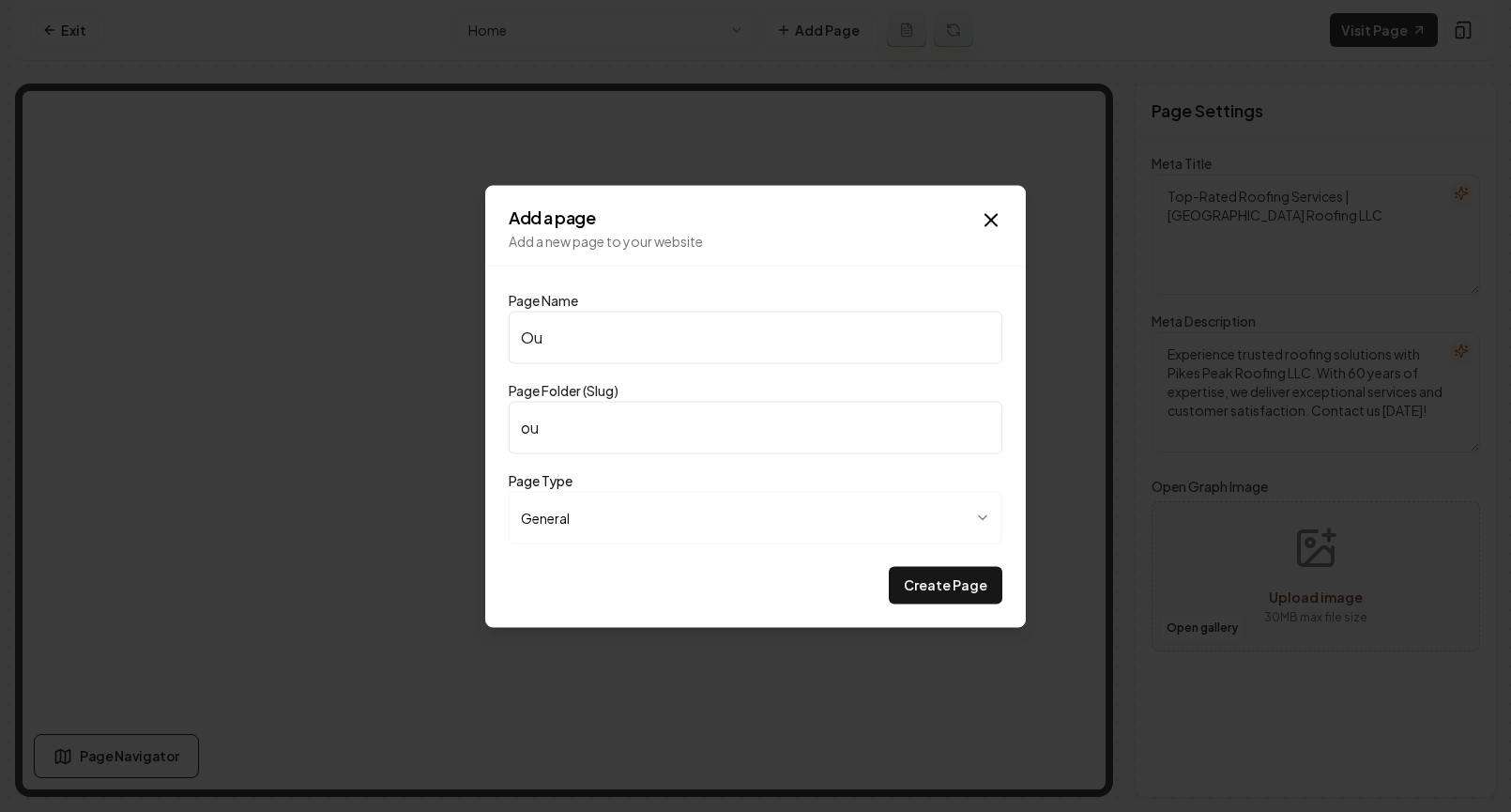
type input "our"
type input "OurP"
type input "ourp"
type input "OurPr"
type input "ourpr"
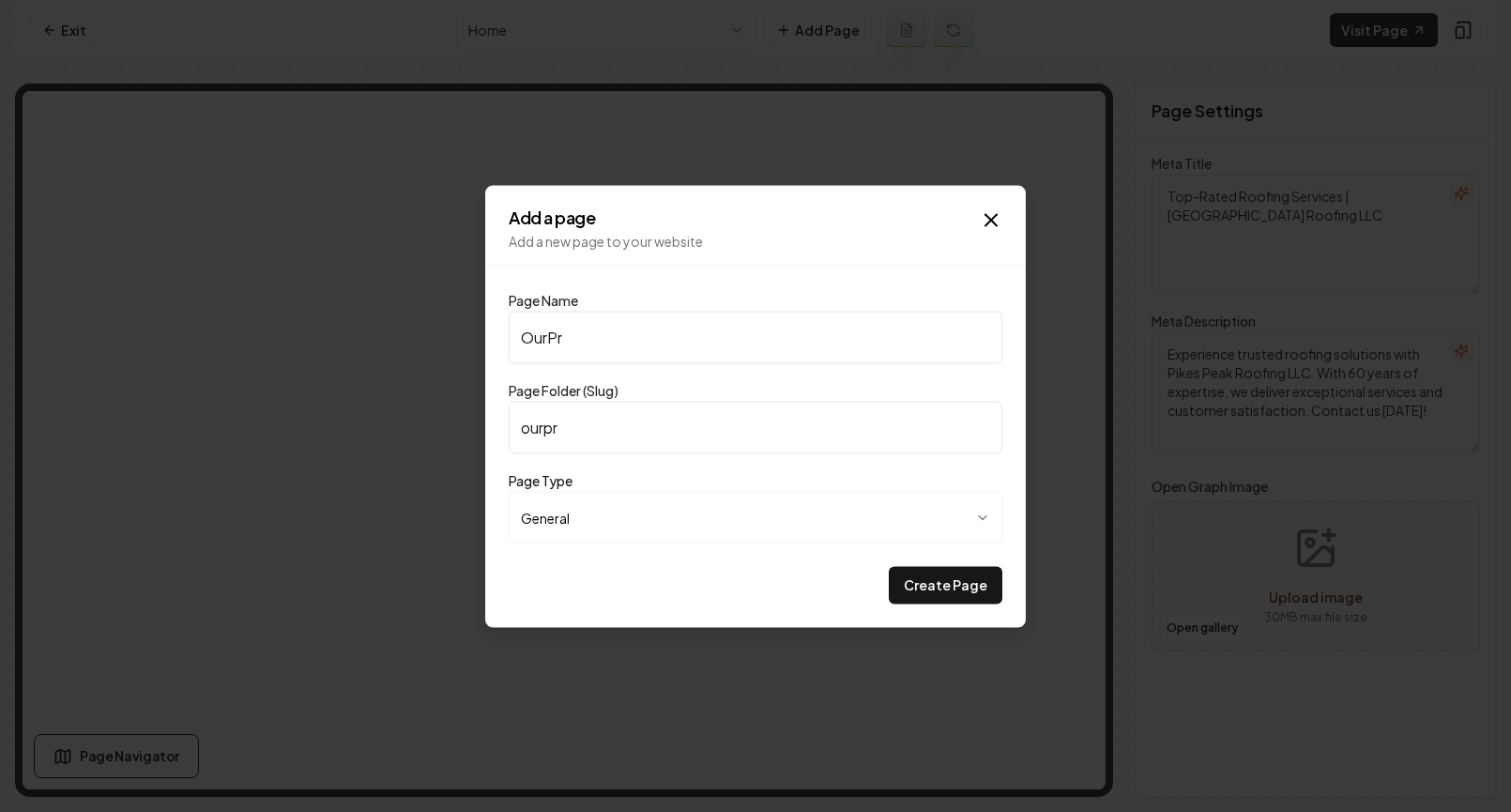
type input "OurPri"
type input "ourpri"
type input "OurPric"
type input "ourpric"
type input "OurPrici"
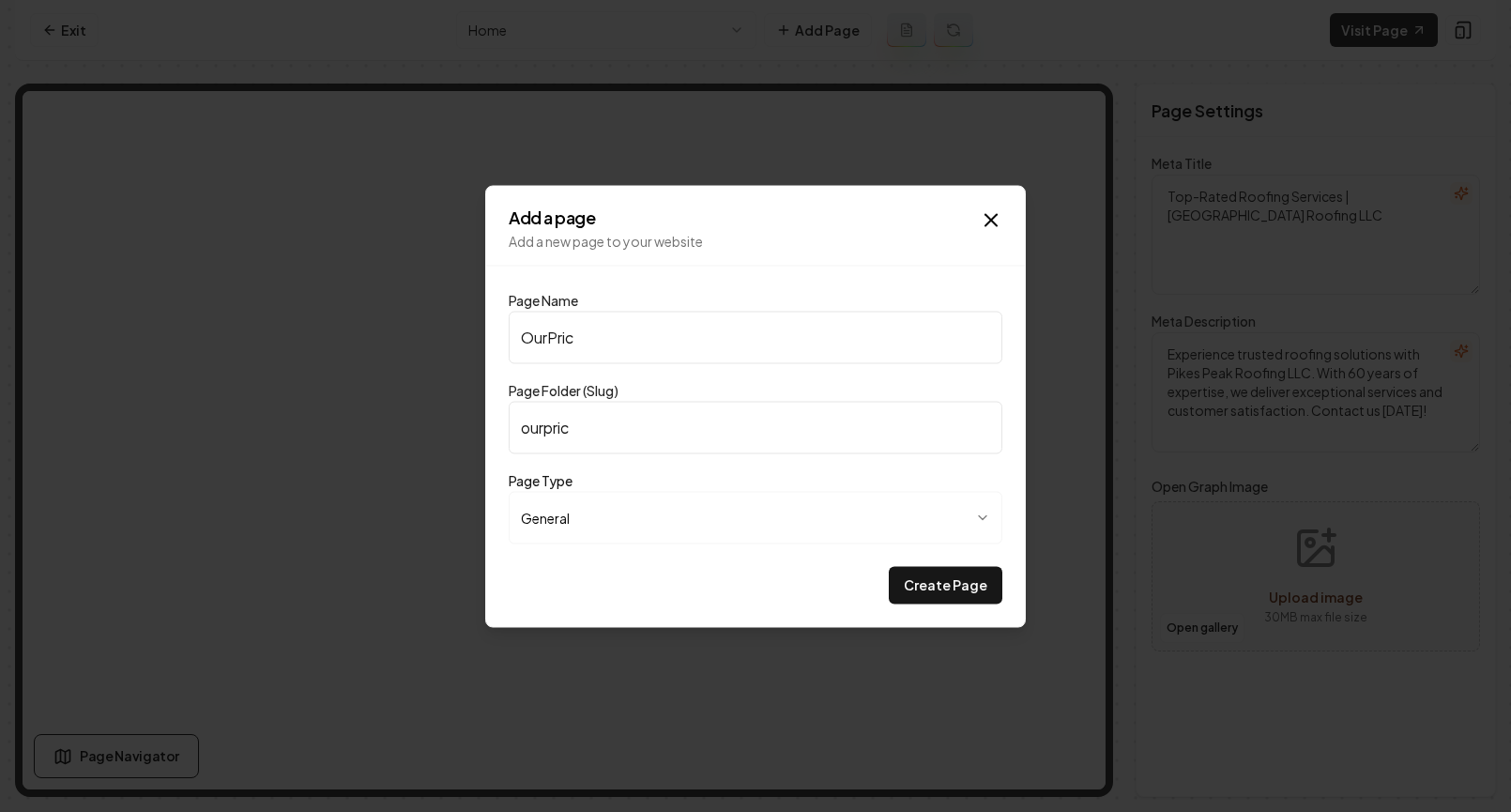
type input "ourprici"
type input "OurPricin"
type input "ourpricin"
type input "OurPricing"
type input "ourpricing"
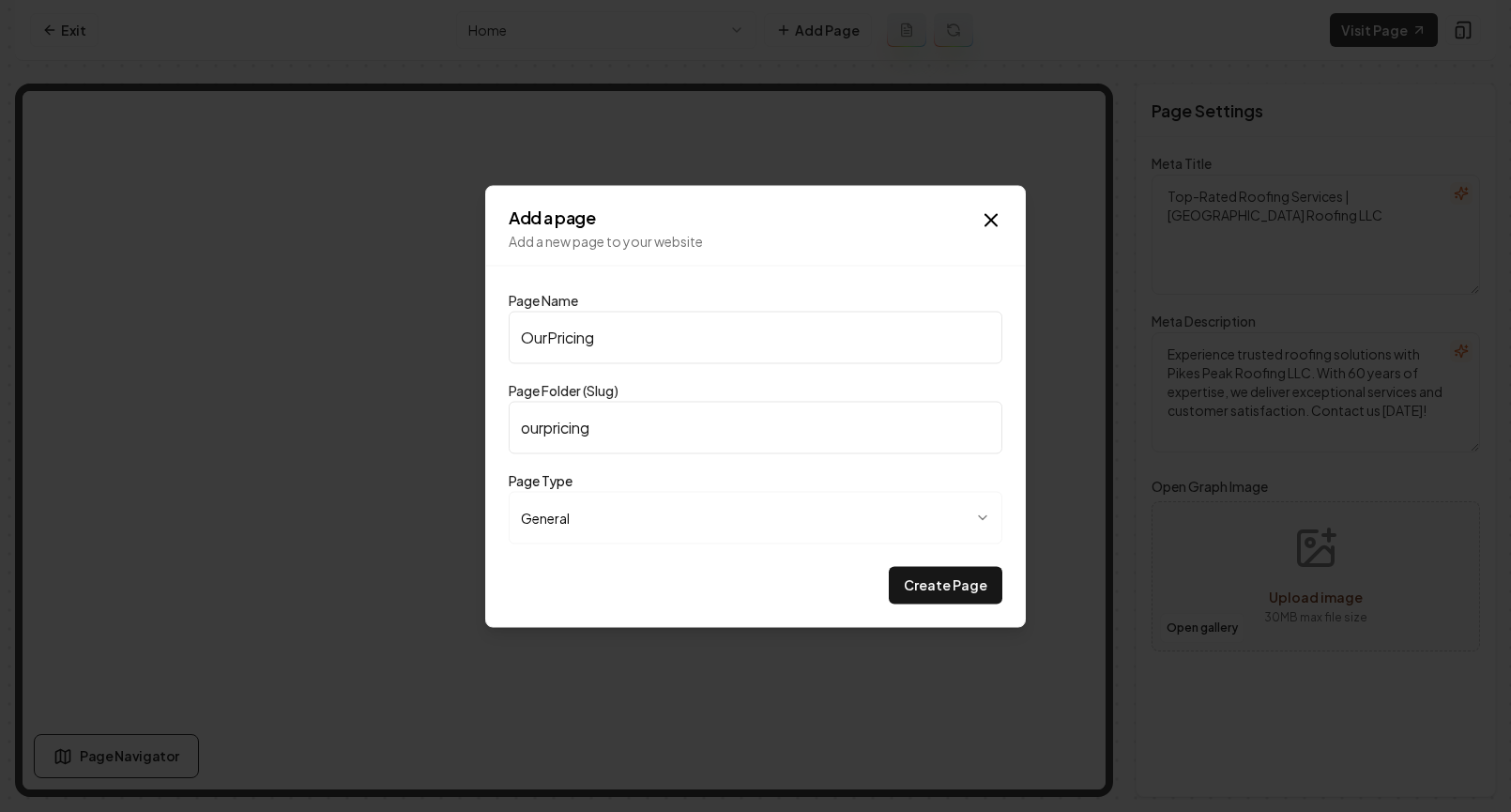
click at [547, 342] on input "OurPricing" at bounding box center [755, 336] width 493 height 53
type input "Our Pricing"
type input "our-pricing"
type input "Our Pricing"
click at [917, 575] on button "Create Page" at bounding box center [945, 584] width 114 height 37
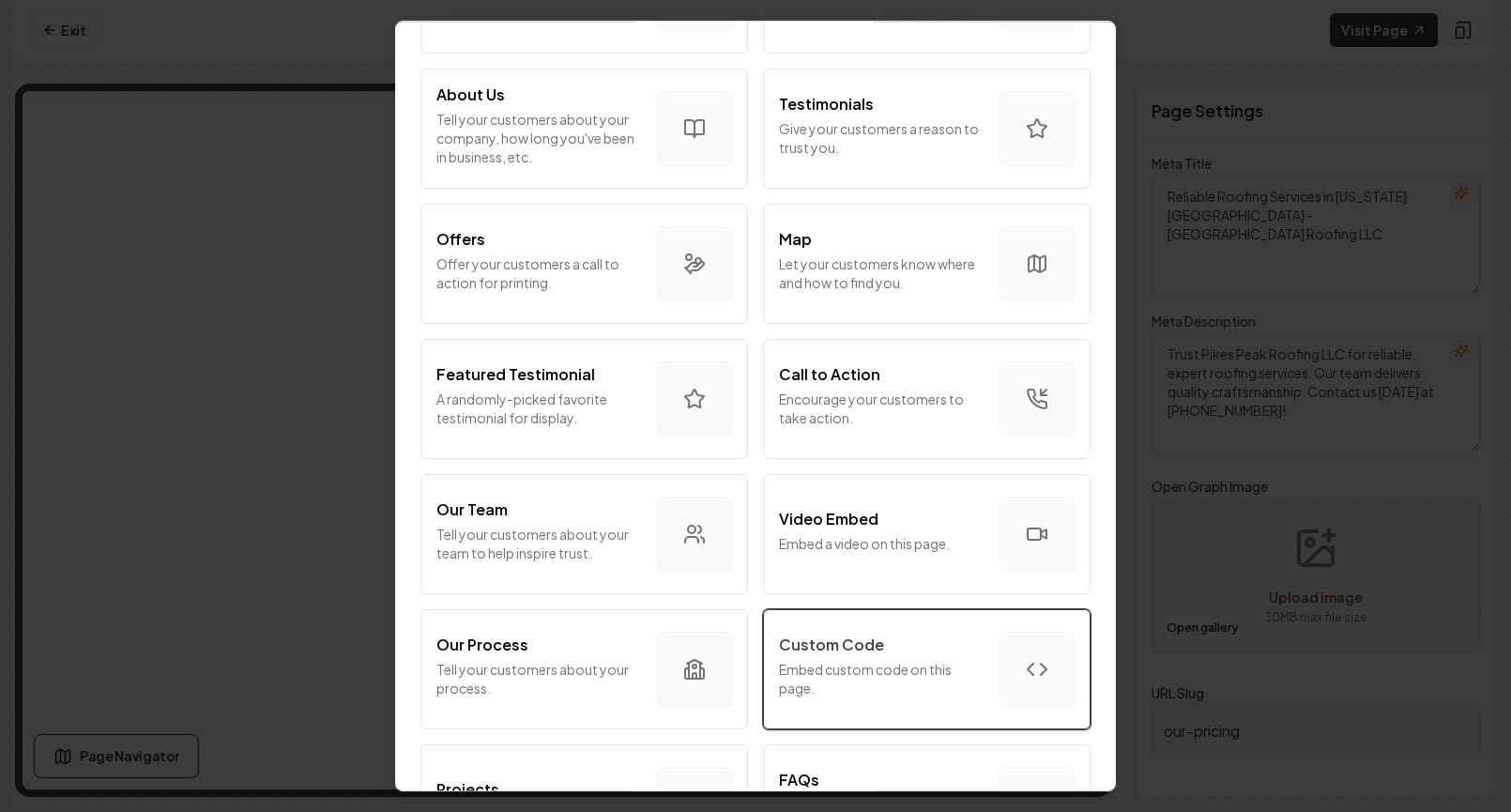
scroll to position [229, 0]
click at [884, 682] on p "Embed custom code on this page." at bounding box center [881, 677] width 206 height 37
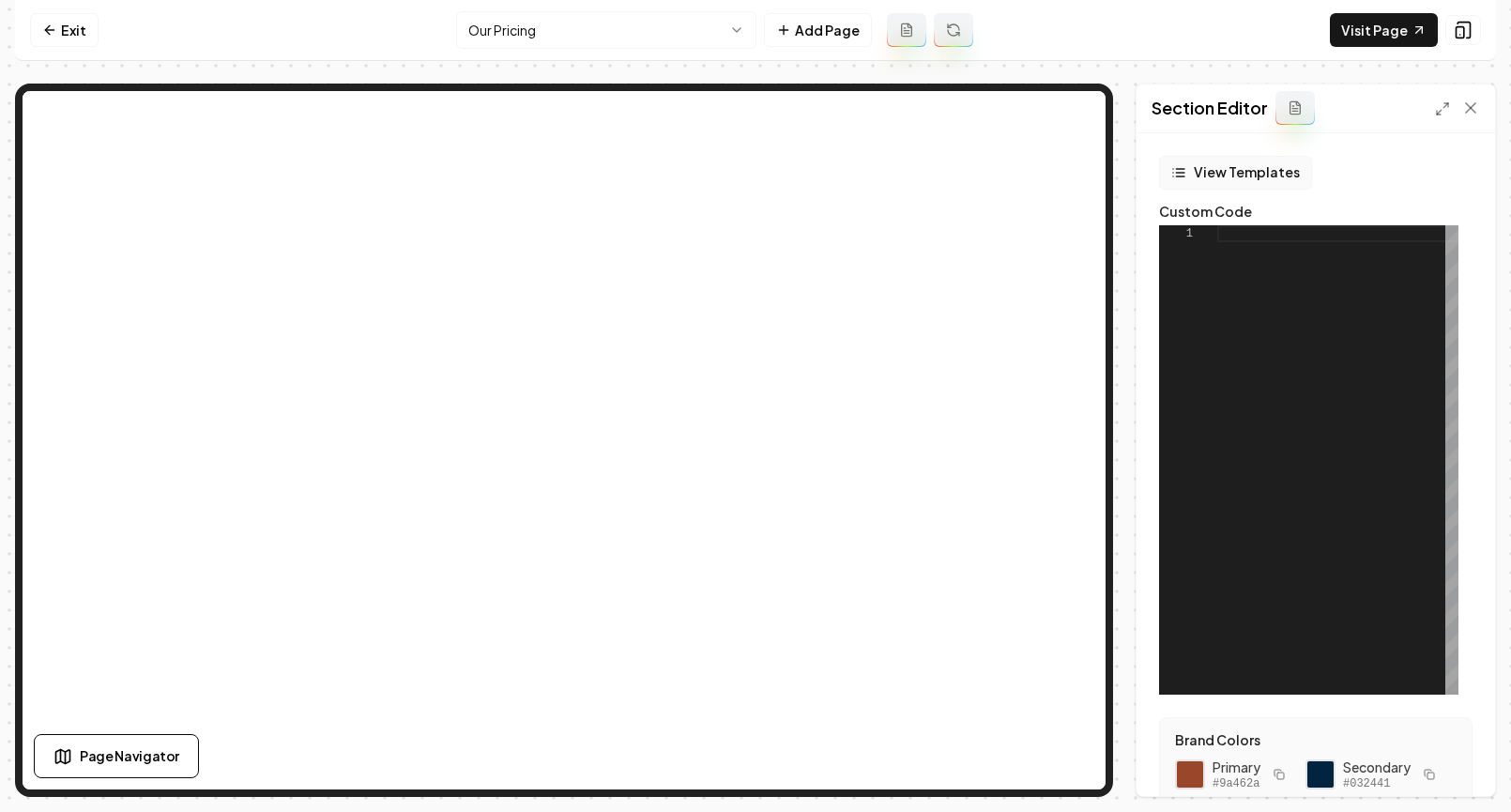
click at [1209, 175] on button "View Templates" at bounding box center [1235, 172] width 153 height 34
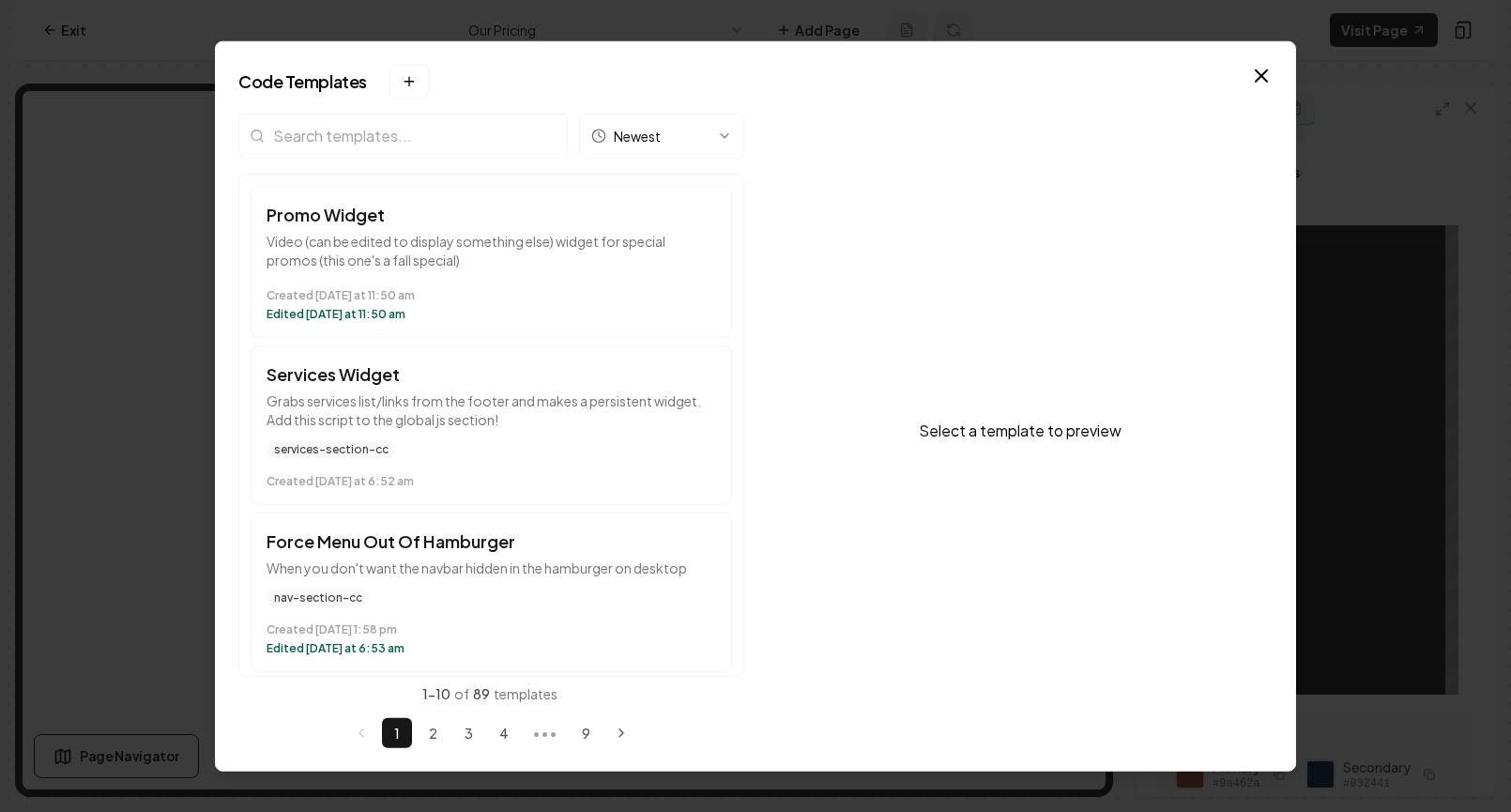
click at [400, 144] on input "search" at bounding box center [403, 135] width 329 height 45
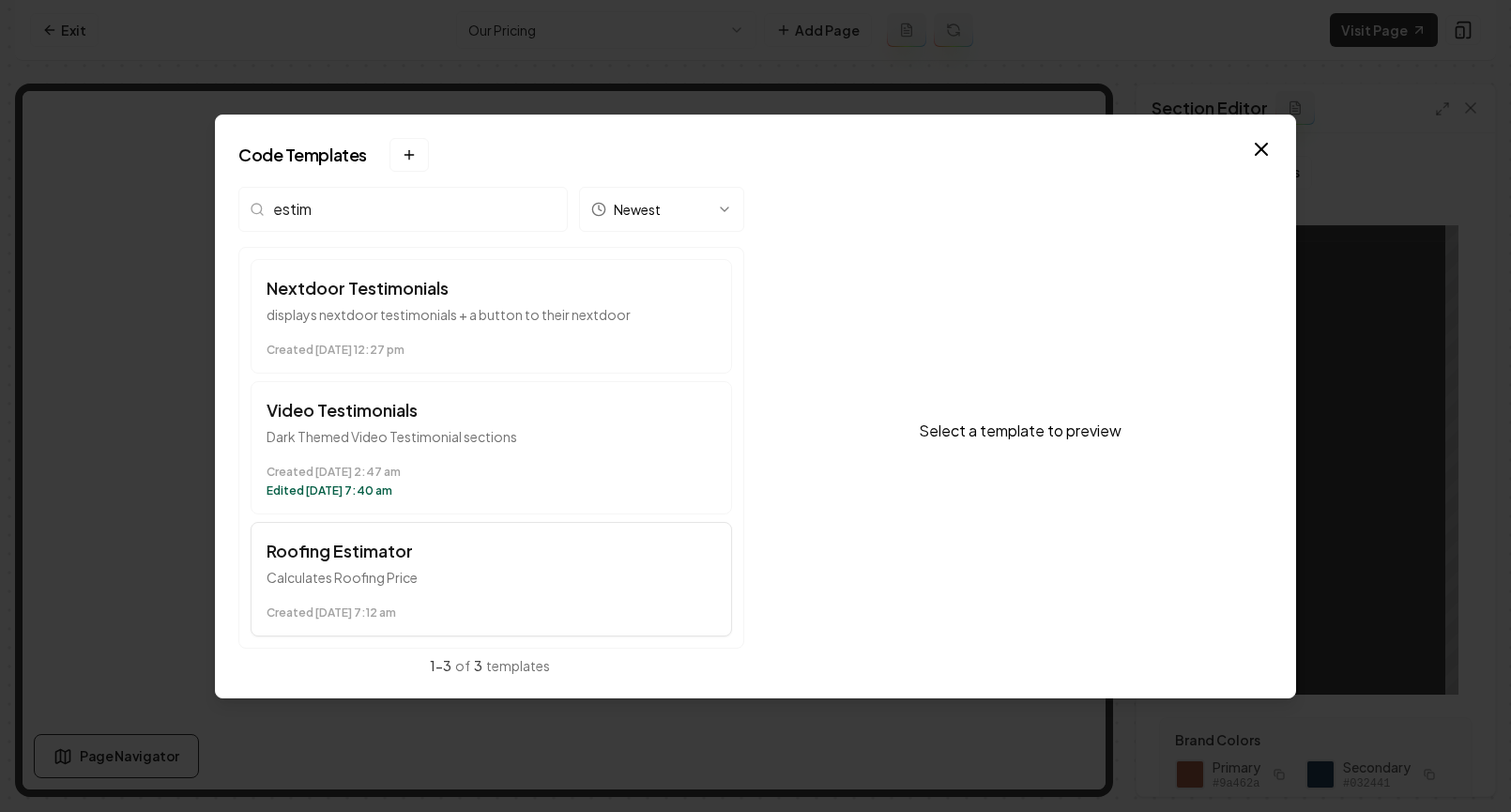
type input "estim"
click at [353, 600] on div "Created [DATE] 7:12 am" at bounding box center [490, 609] width 449 height 23
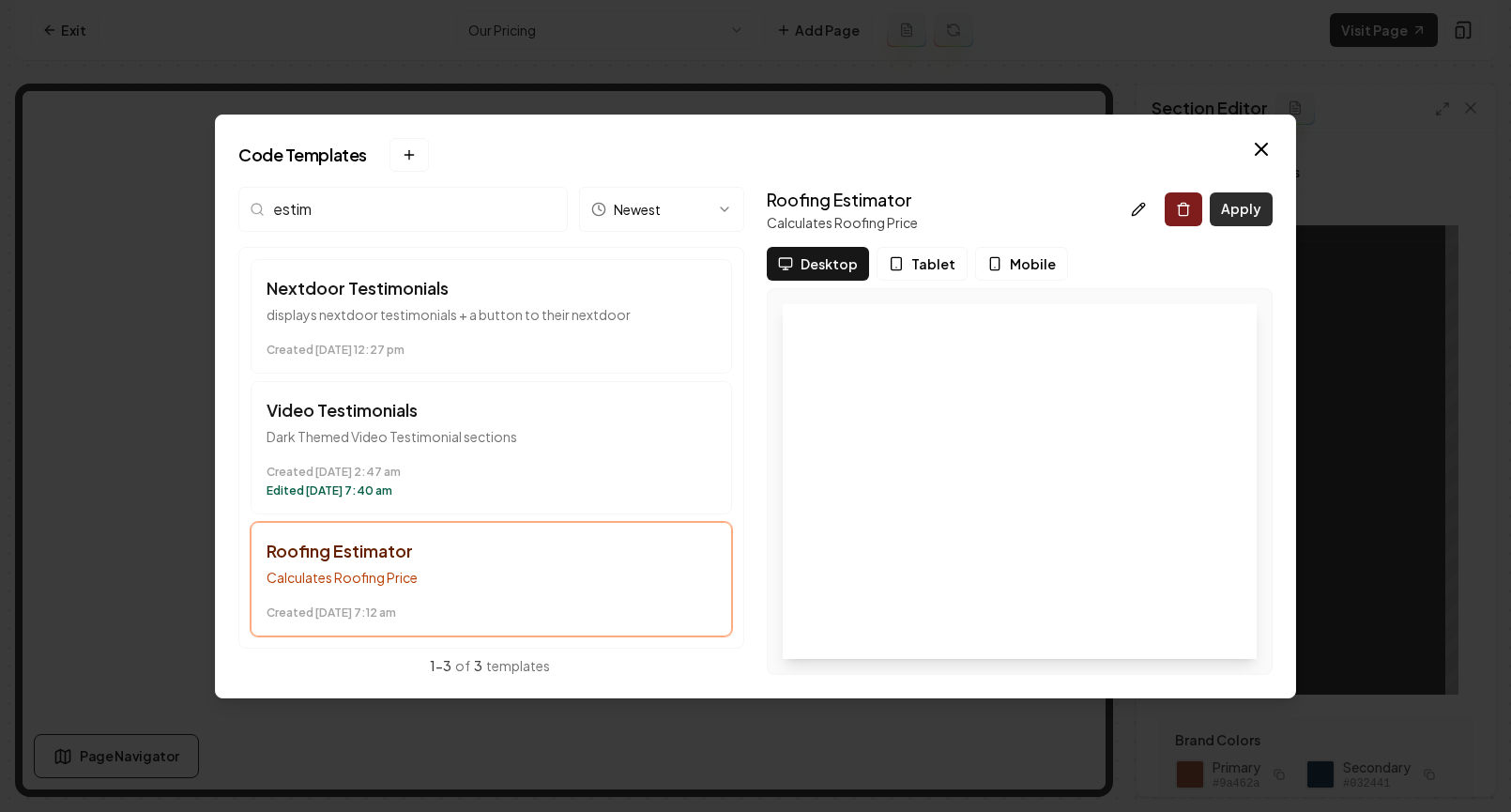
drag, startPoint x: 1285, startPoint y: 197, endPoint x: 1267, endPoint y: 201, distance: 18.4
click at [1284, 197] on div "Code Templates New template → Desktop or Tablet Required The template manager n…" at bounding box center [755, 407] width 1081 height 584
click at [1267, 201] on button "Apply" at bounding box center [1241, 209] width 63 height 34
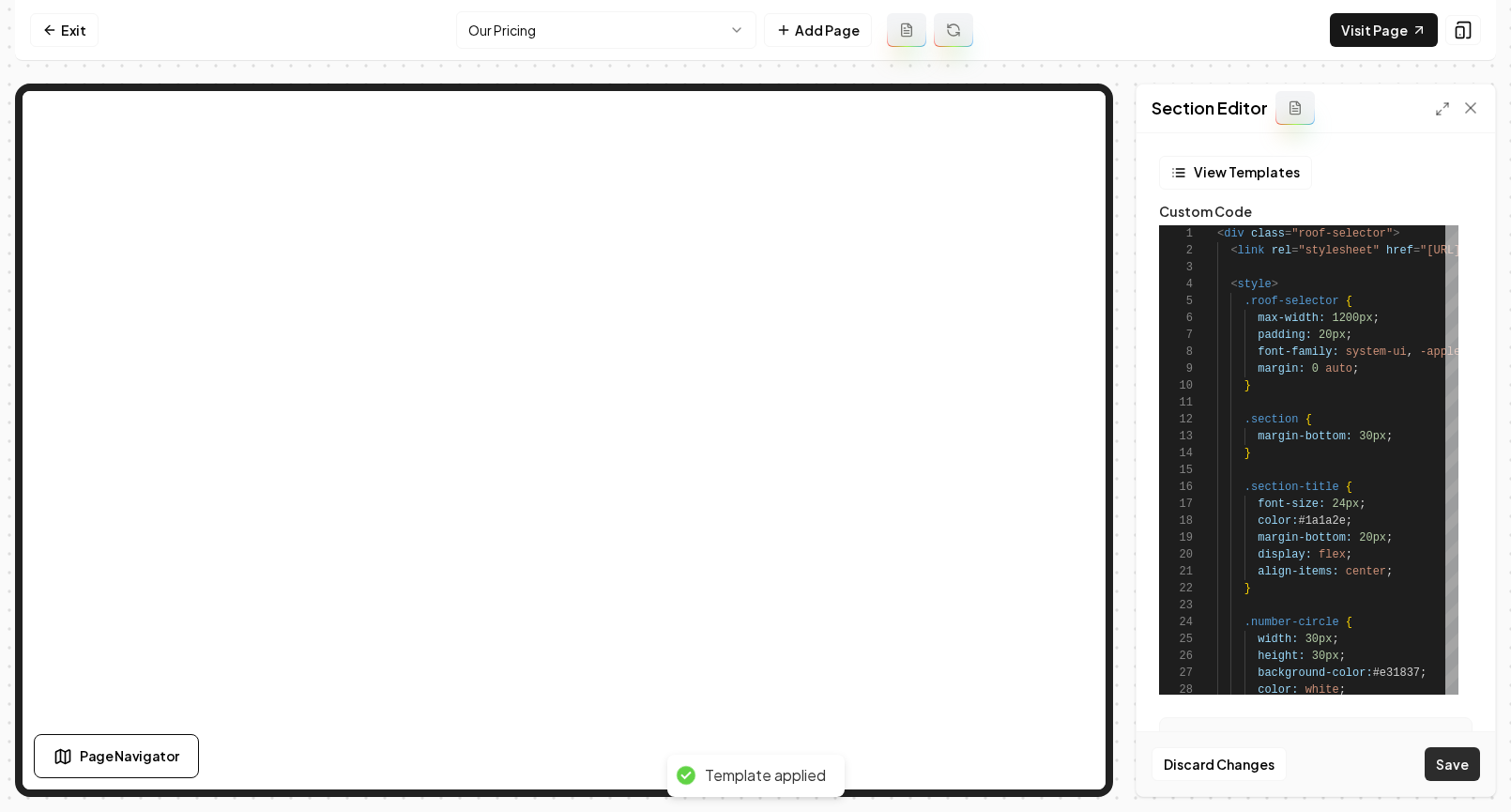
click at [1334, 774] on button "Save" at bounding box center [1453, 763] width 56 height 34
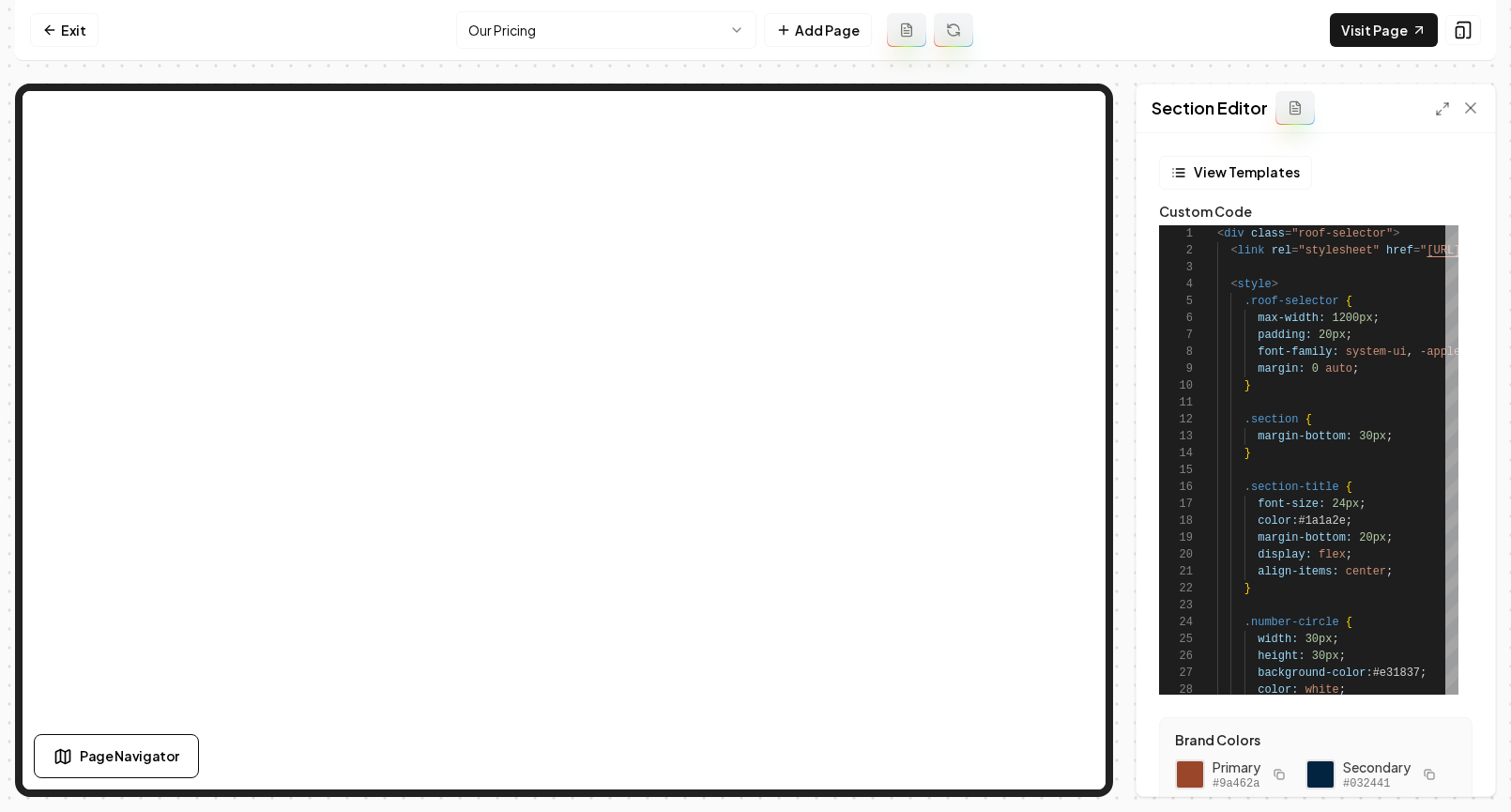
click at [599, 34] on html "Computer Required This feature is only available on a computer. Please switch t…" at bounding box center [756, 406] width 1511 height 812
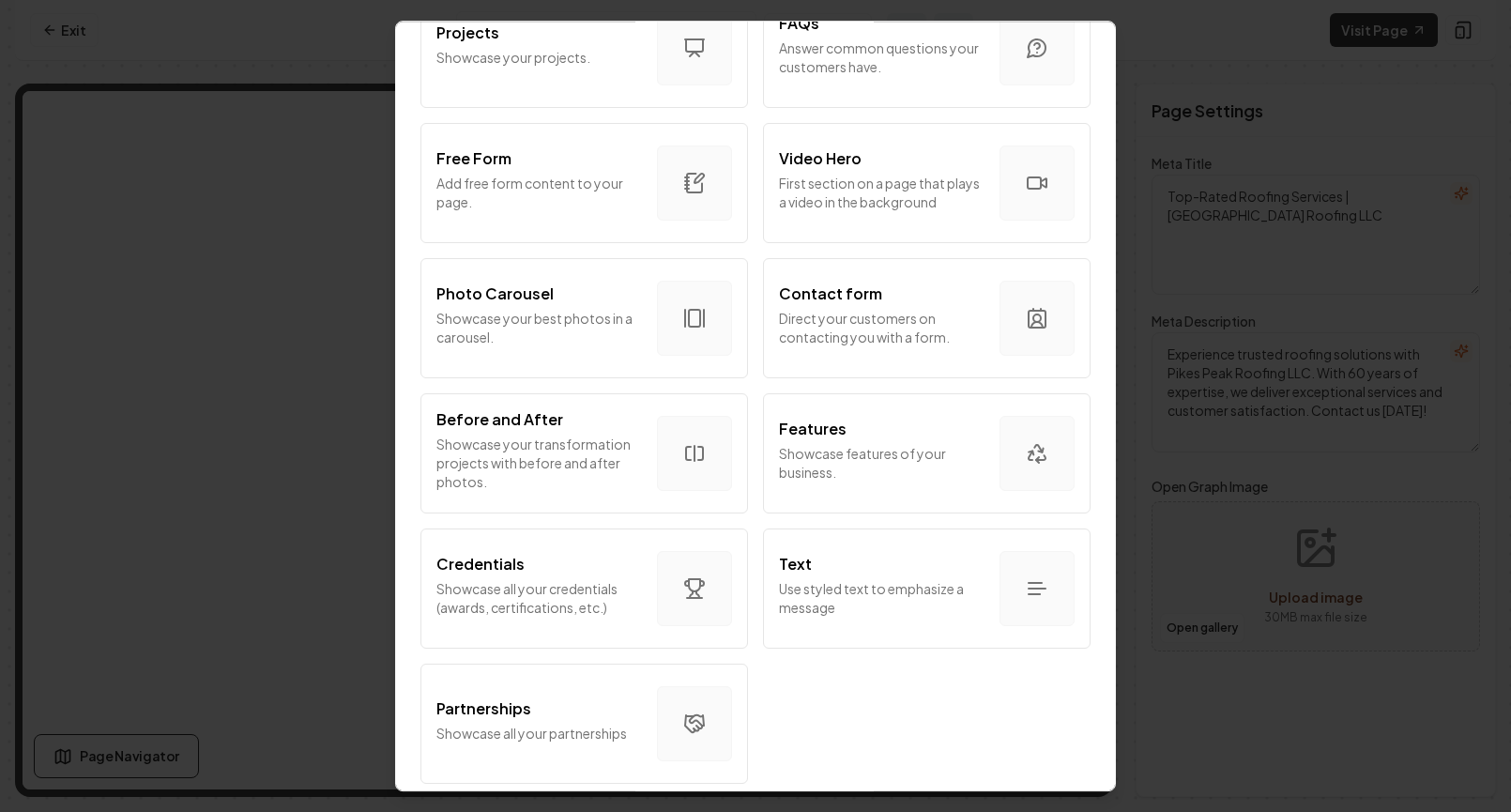
scroll to position [999, 0]
click at [589, 697] on div "Partnerships" at bounding box center [539, 709] width 206 height 23
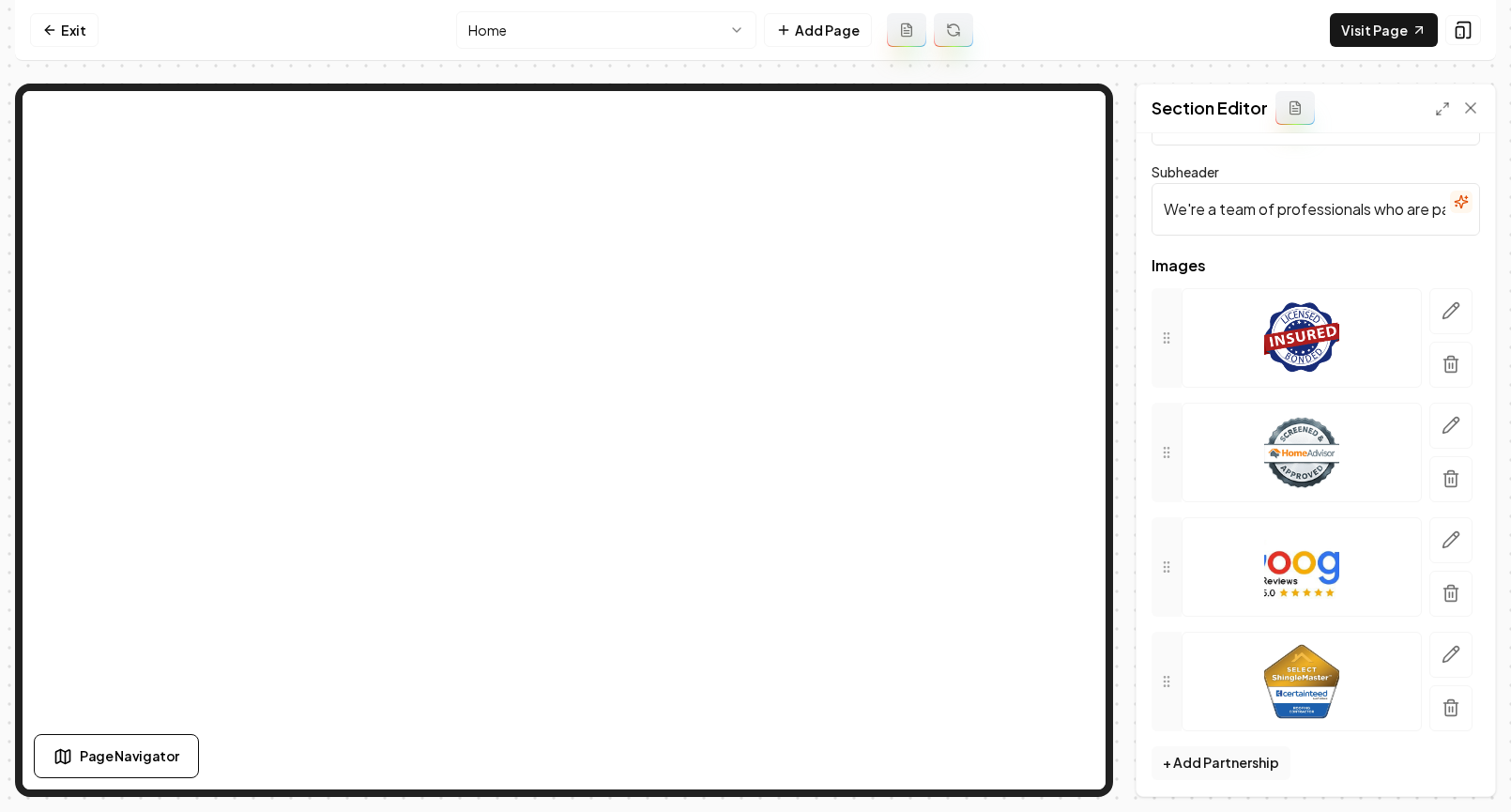
scroll to position [84, 0]
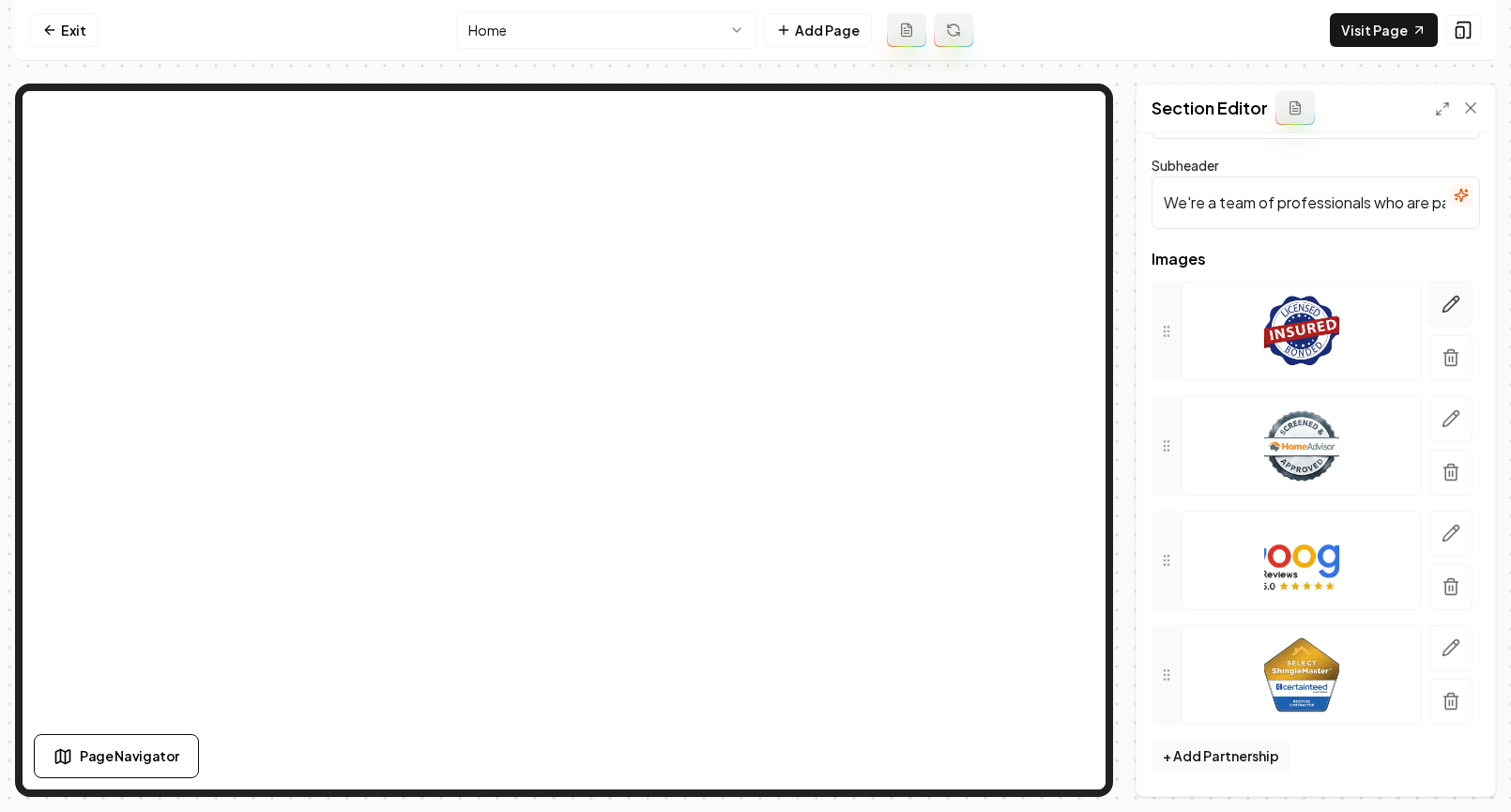
click at [1334, 298] on button "button" at bounding box center [1451, 304] width 43 height 46
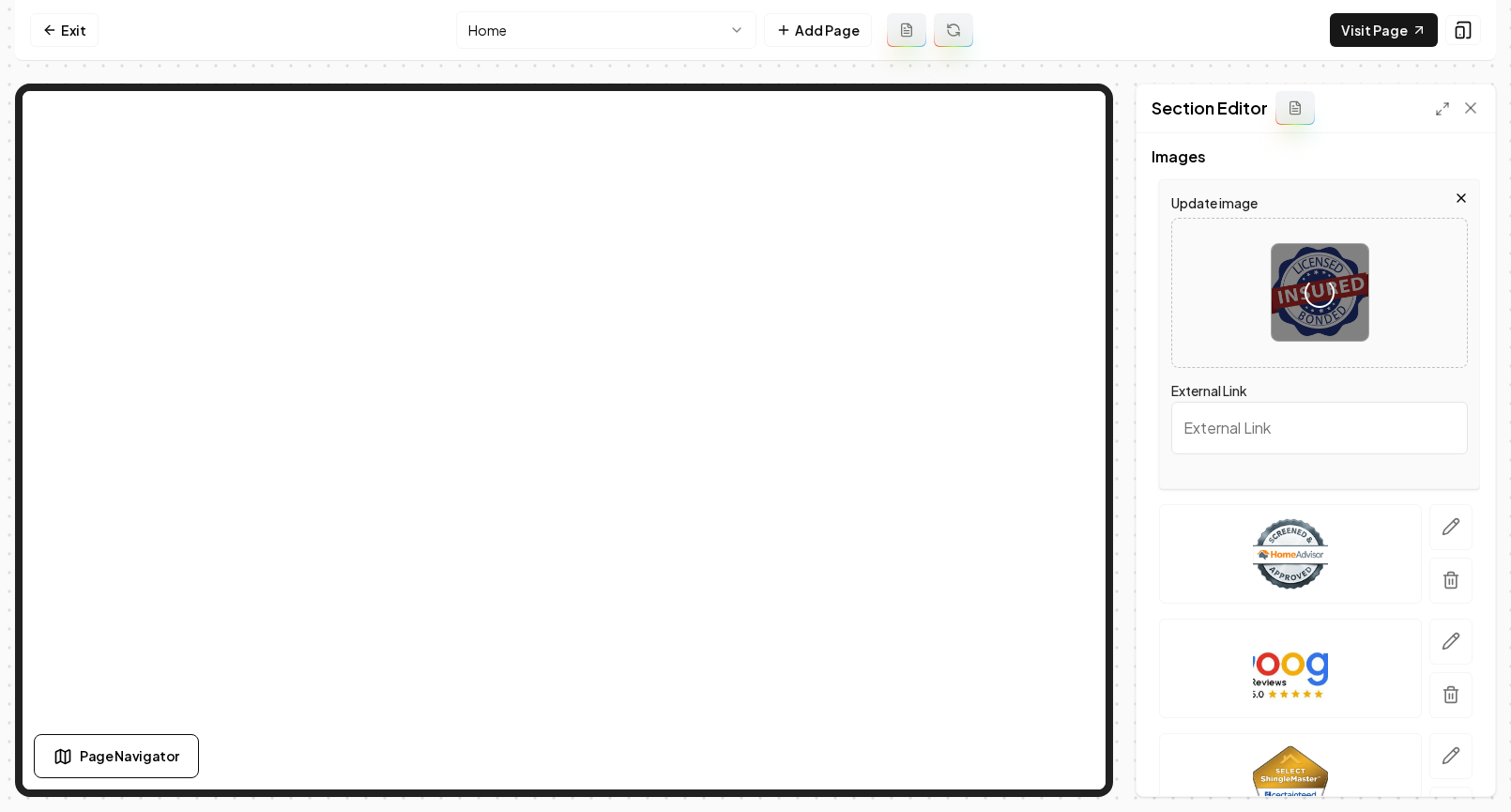
scroll to position [222, 0]
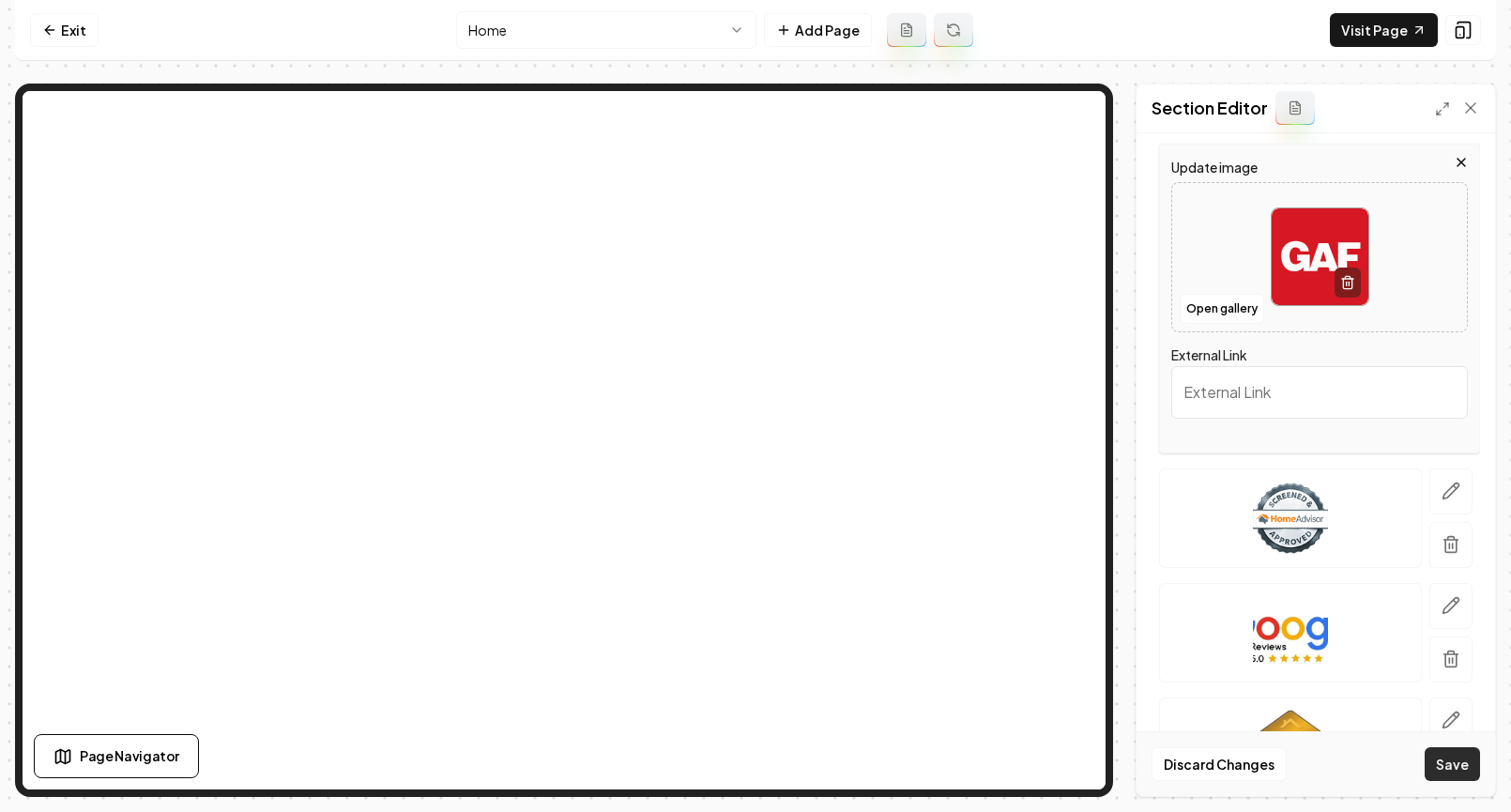
click at [1334, 768] on button "Save" at bounding box center [1453, 763] width 56 height 34
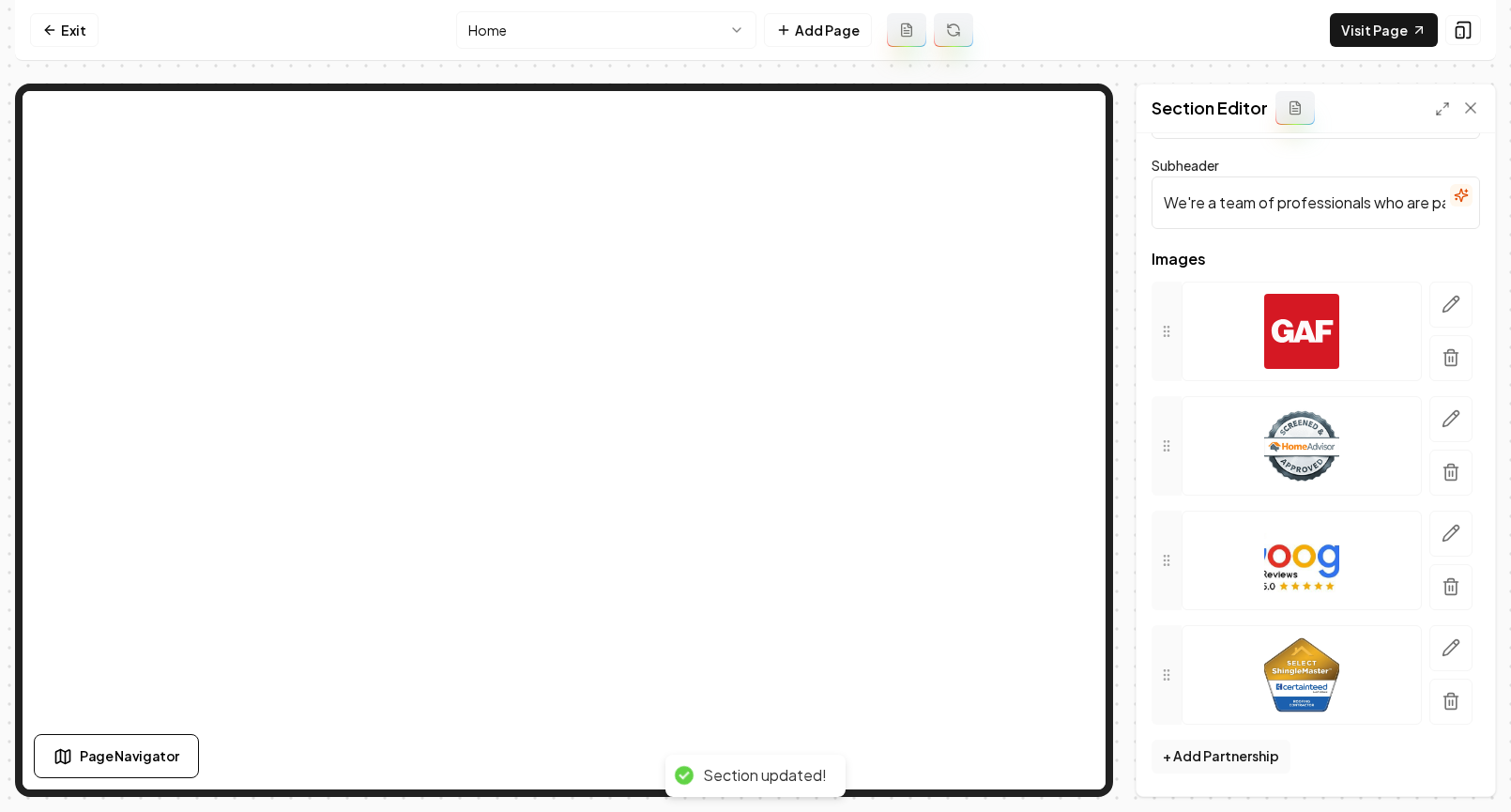
scroll to position [84, 0]
click at [1334, 427] on icon "button" at bounding box center [1451, 418] width 19 height 19
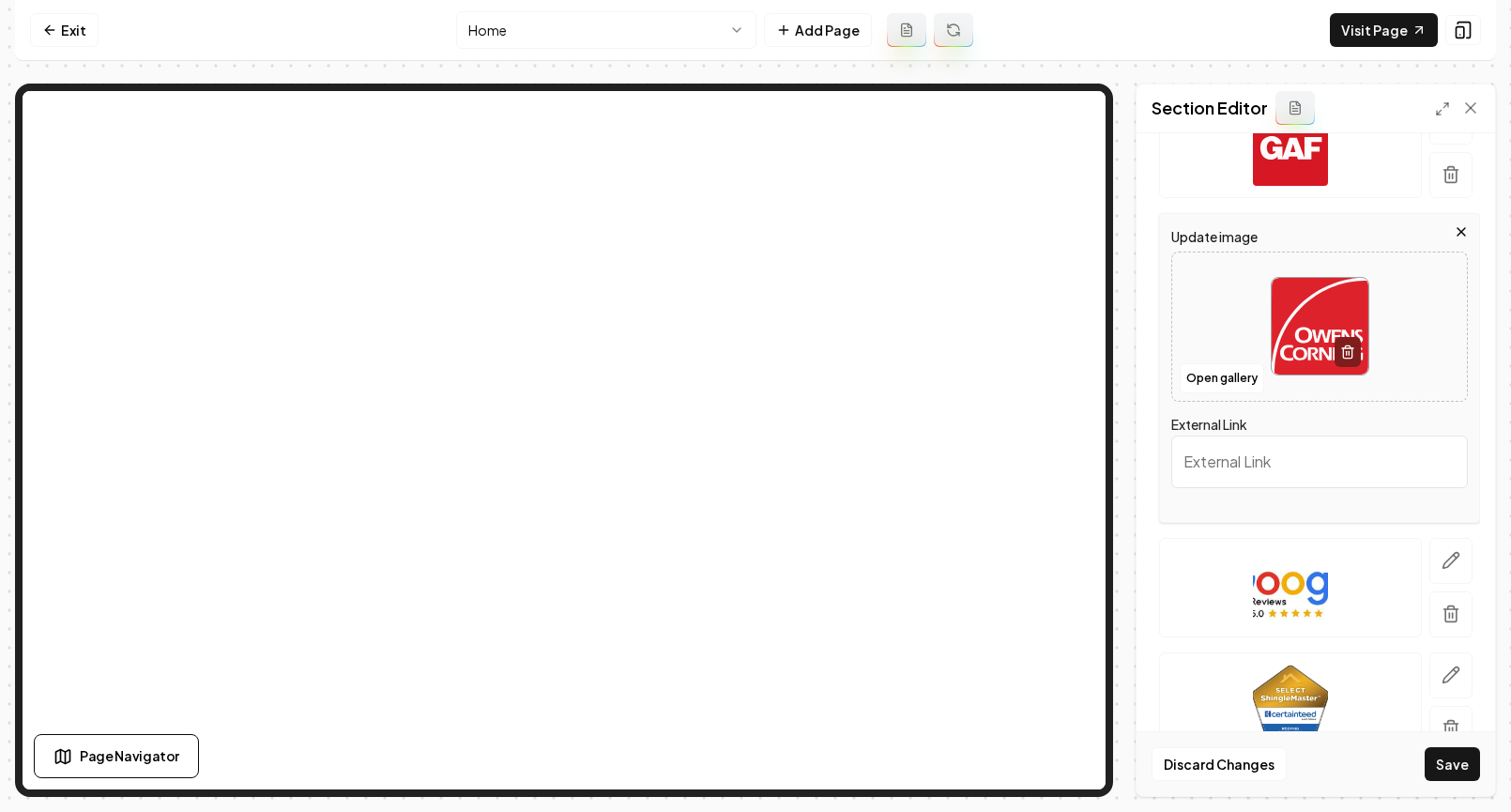
scroll to position [276, 0]
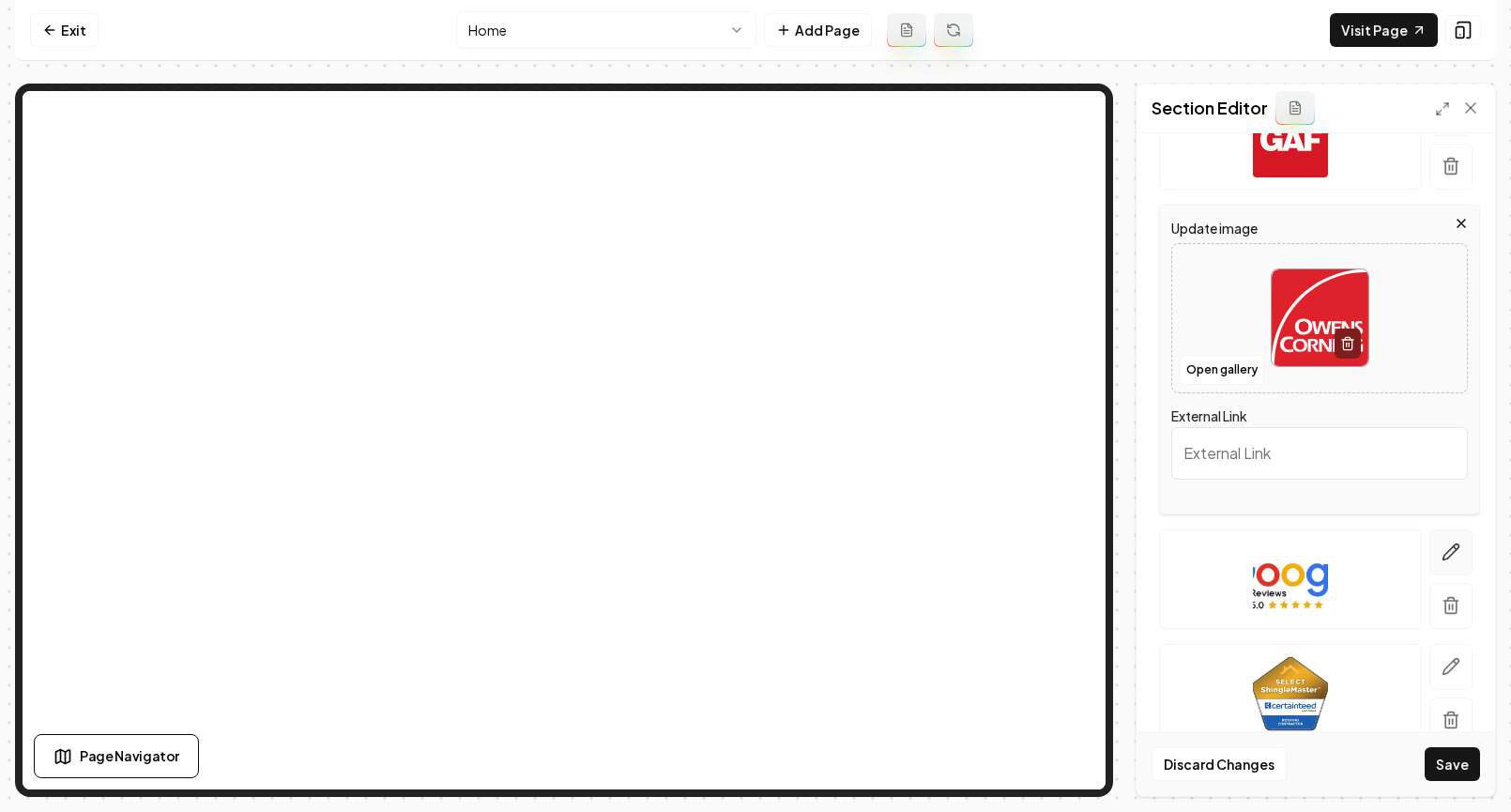
click at [1334, 551] on icon "button" at bounding box center [1451, 552] width 19 height 19
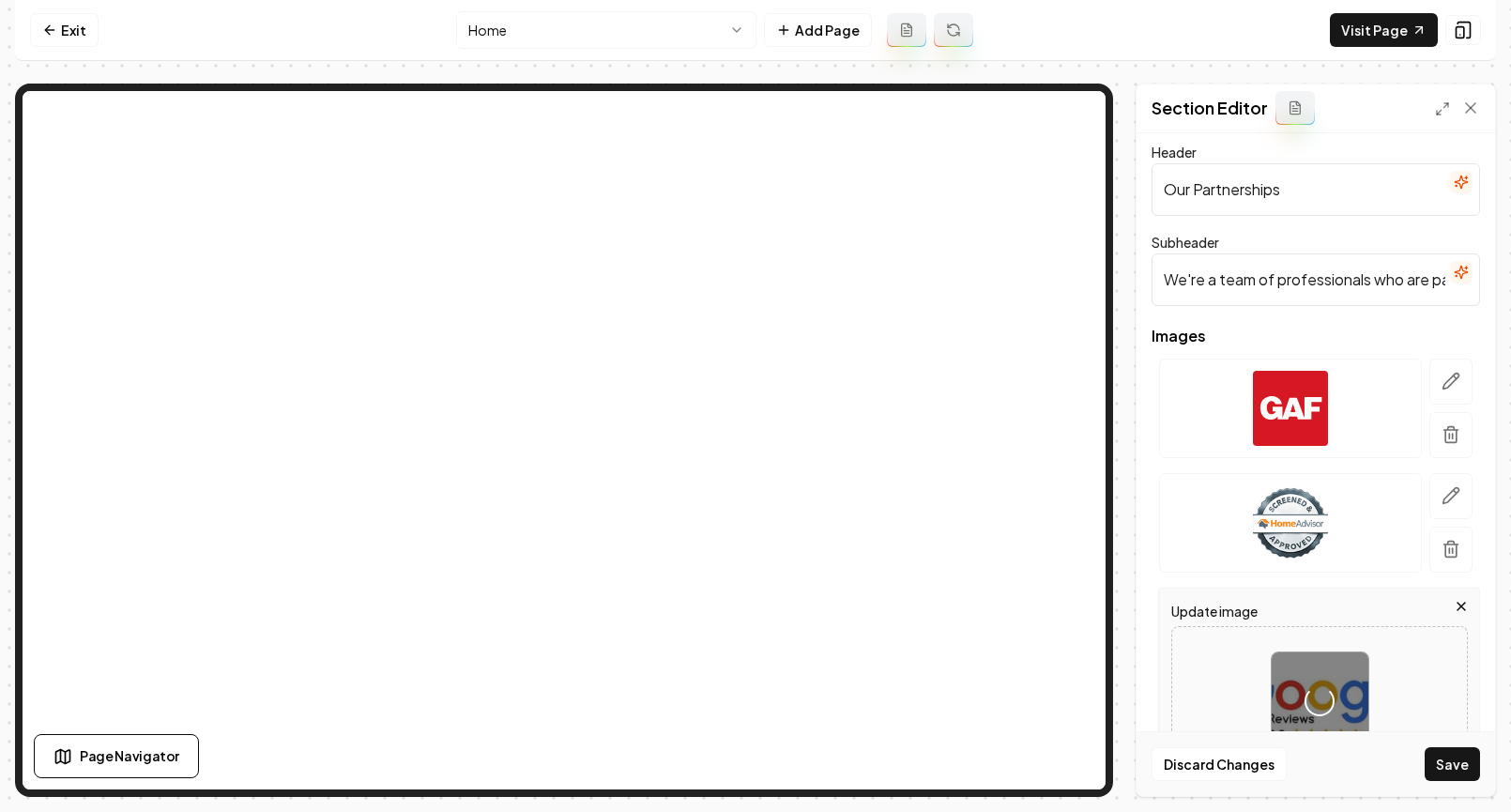
scroll to position [0, 0]
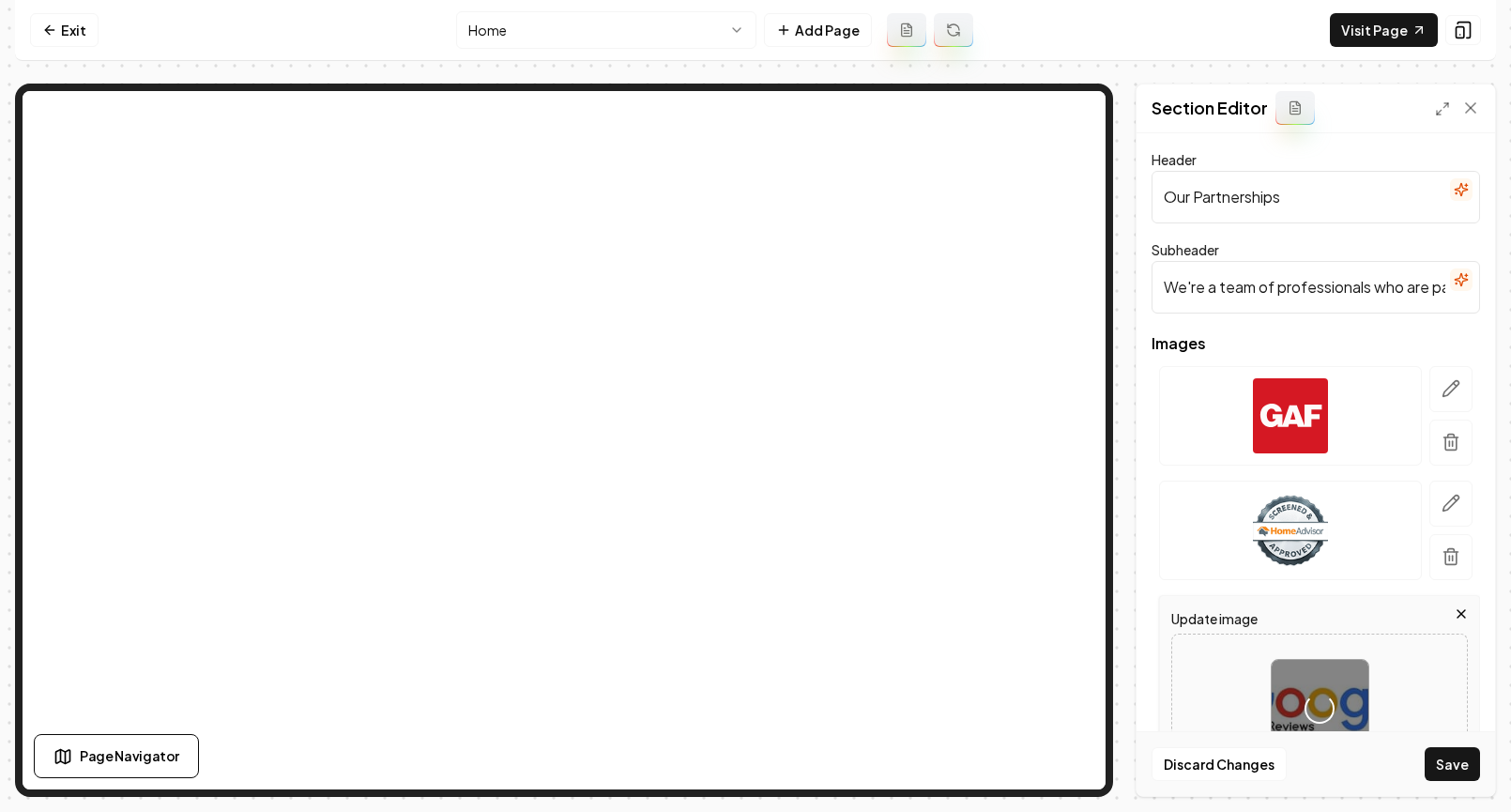
click at [1263, 212] on input "Our Partnerships" at bounding box center [1315, 196] width 328 height 53
drag, startPoint x: 1229, startPoint y: 199, endPoint x: 1295, endPoint y: 157, distance: 78.2
click at [1228, 199] on input "Brands we Trust" at bounding box center [1315, 196] width 328 height 53
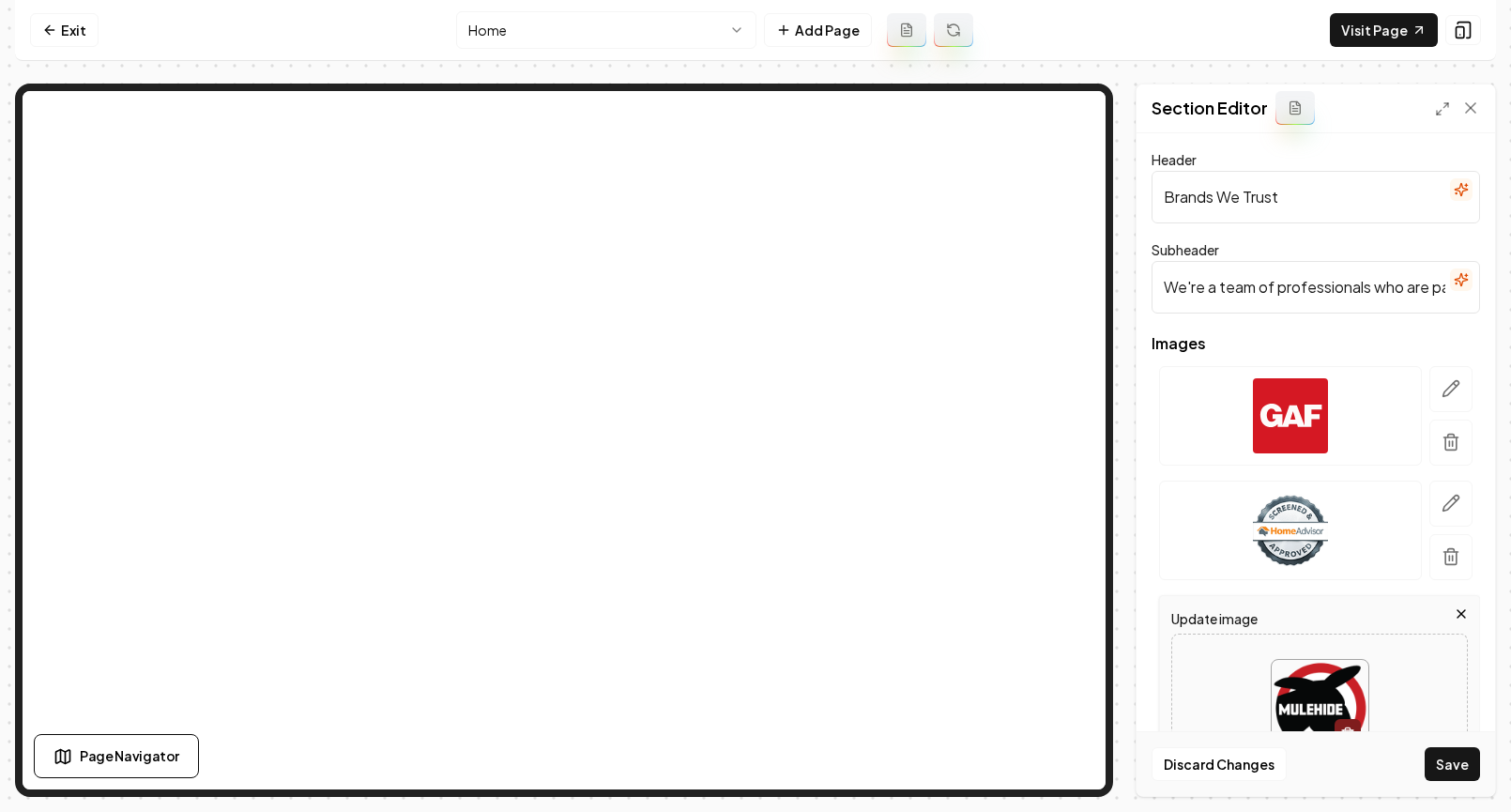
type input "Brands We Trust"
click at [1334, 269] on input "We're a team of professionals who are passionate about what we do." at bounding box center [1315, 286] width 328 height 53
click at [1334, 280] on input "We're a team of professionals who are passionate about what we do." at bounding box center [1315, 286] width 328 height 53
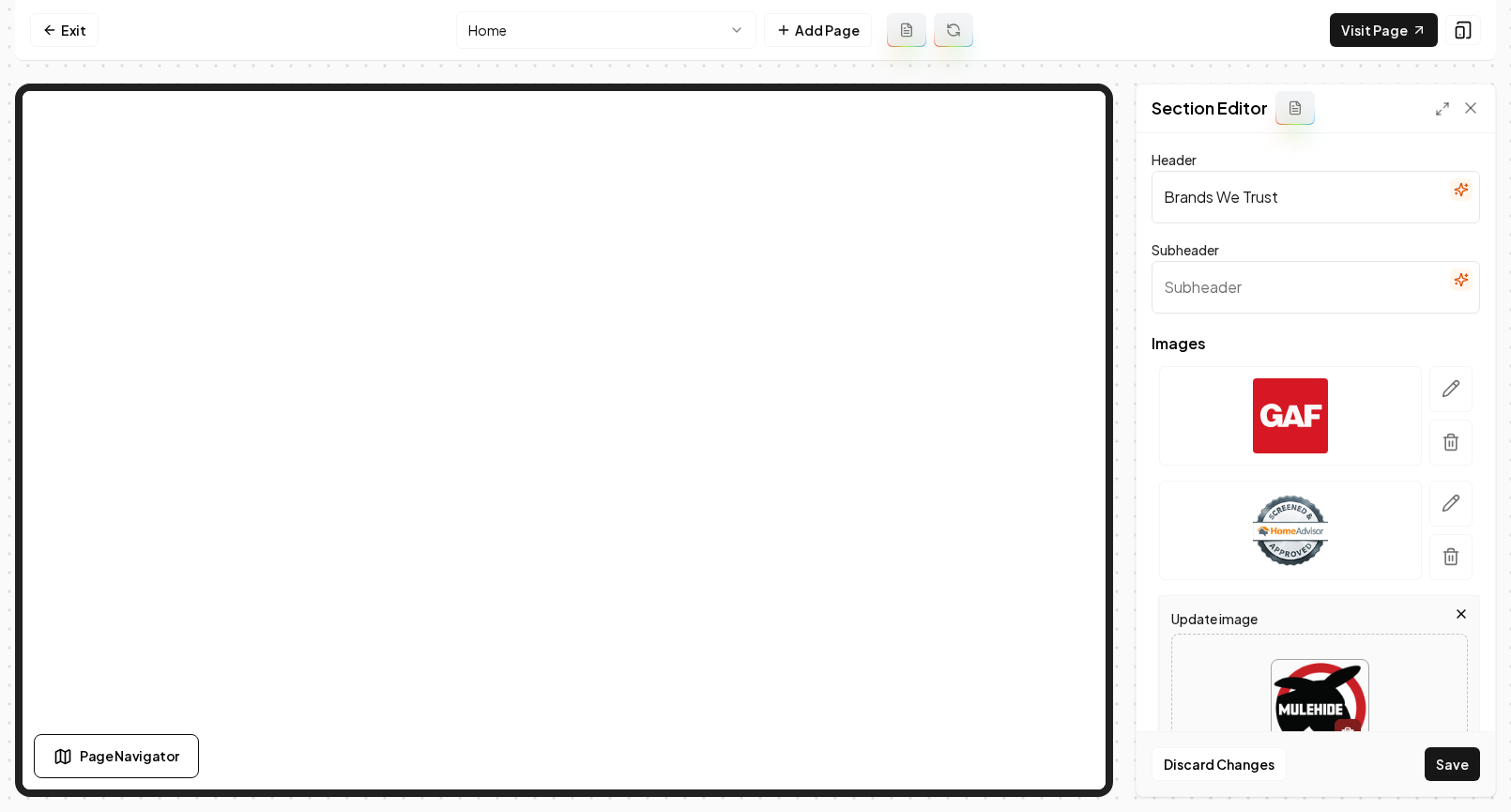
click at [1334, 756] on button "Save" at bounding box center [1453, 763] width 56 height 34
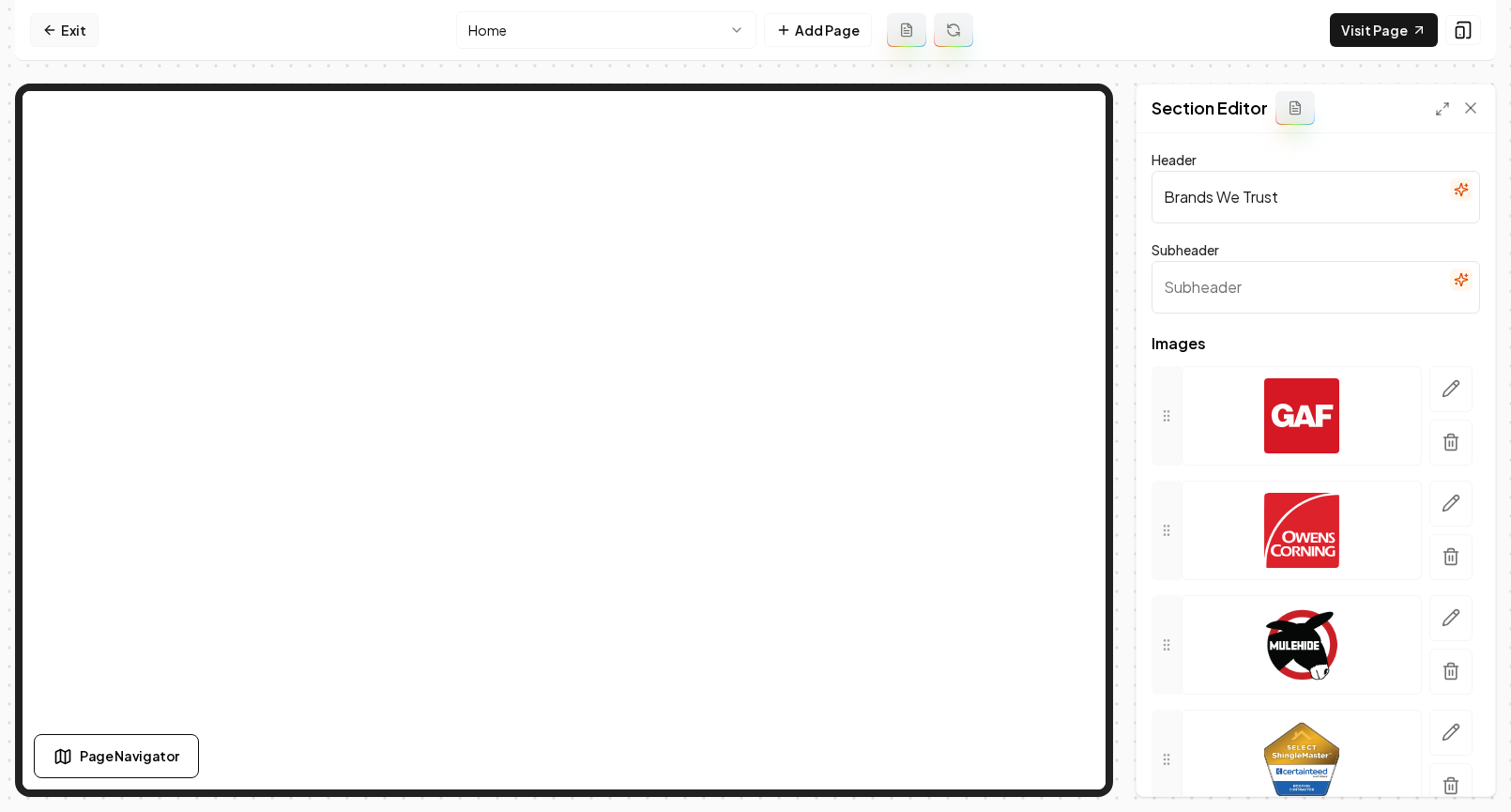
click at [66, 27] on link "Exit" at bounding box center [64, 30] width 69 height 34
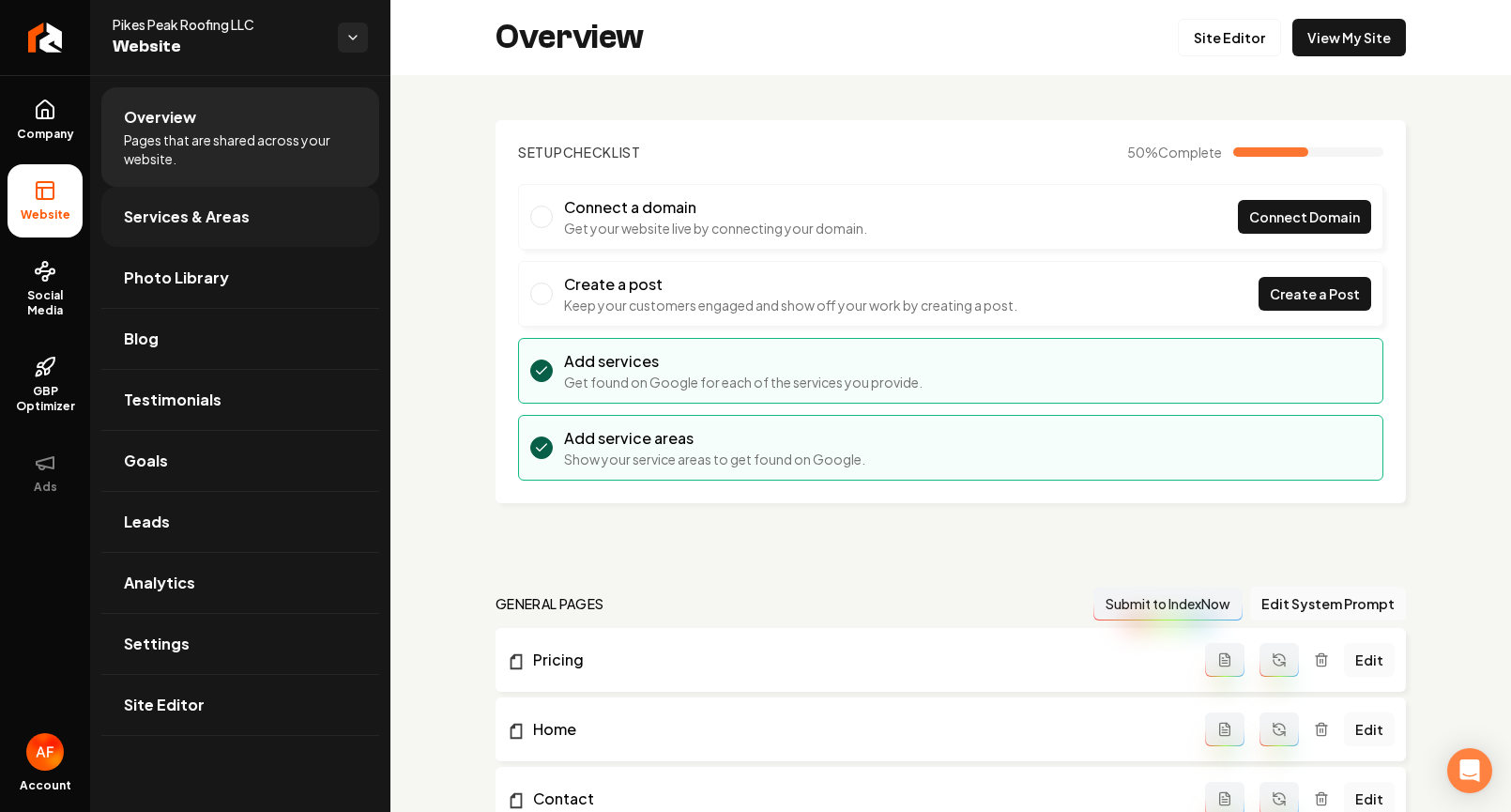
click at [192, 201] on link "Services & Areas" at bounding box center [240, 216] width 278 height 60
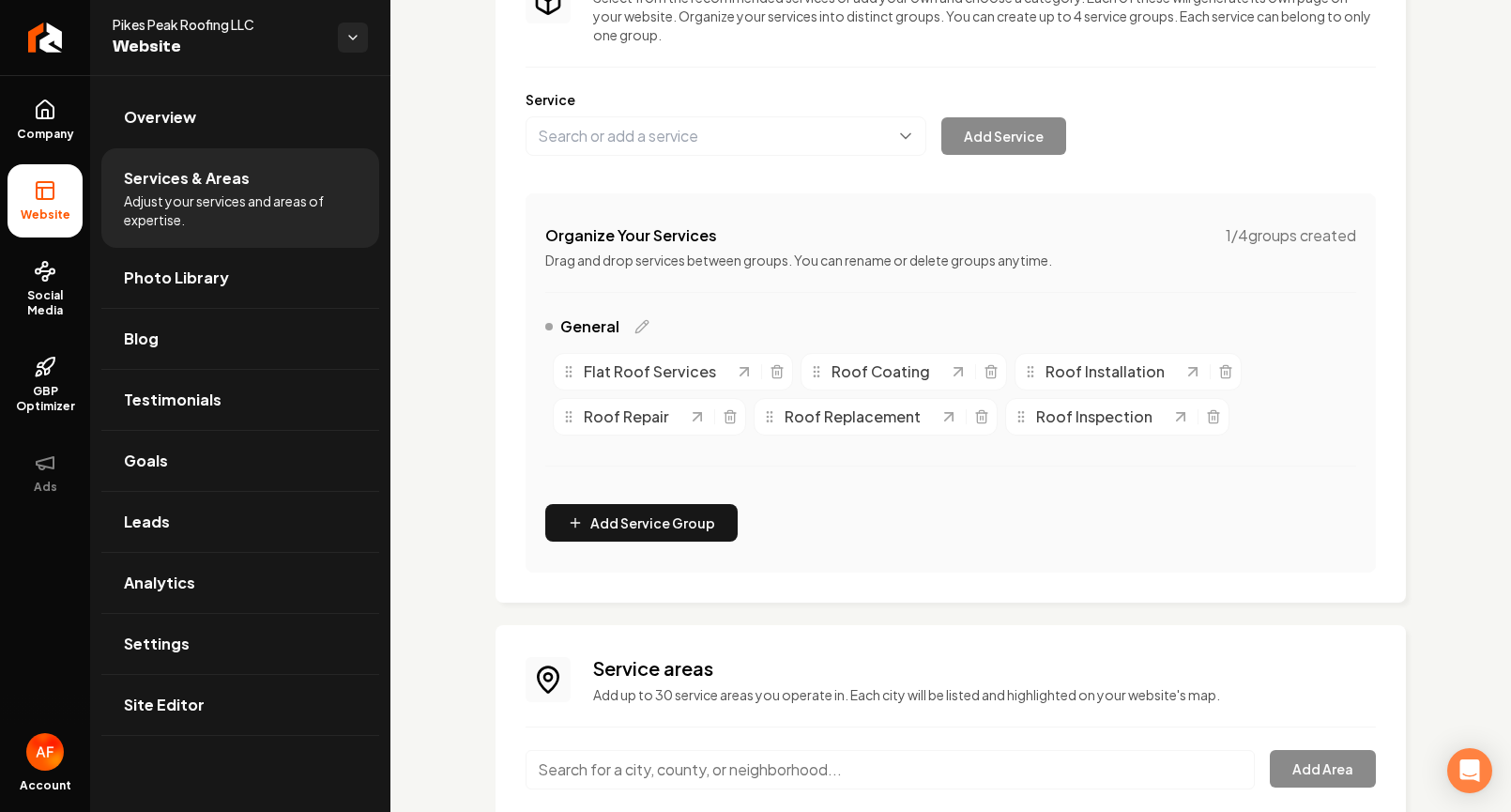
scroll to position [333, 0]
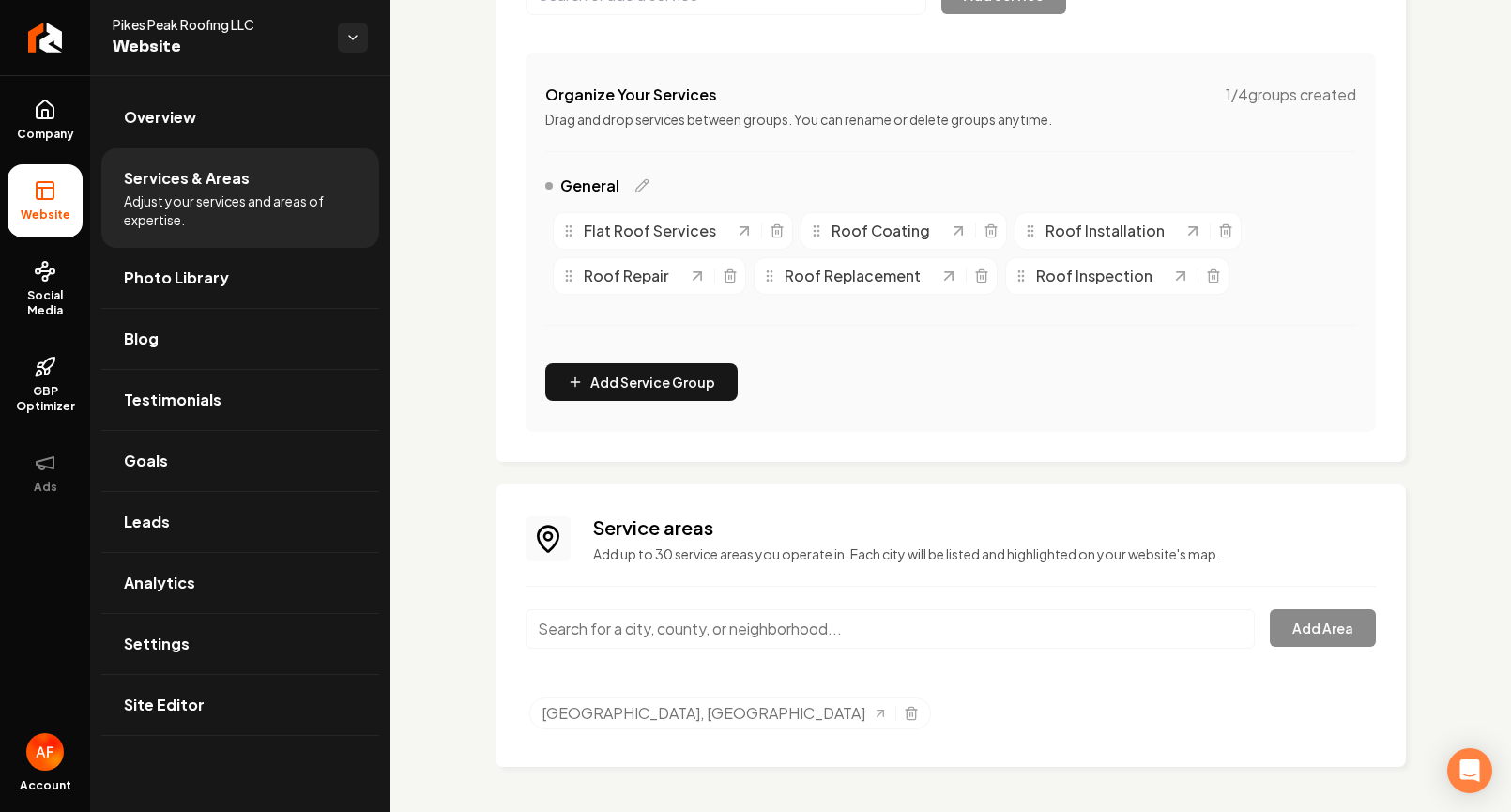
click at [843, 627] on input "Main content area" at bounding box center [890, 628] width 729 height 39
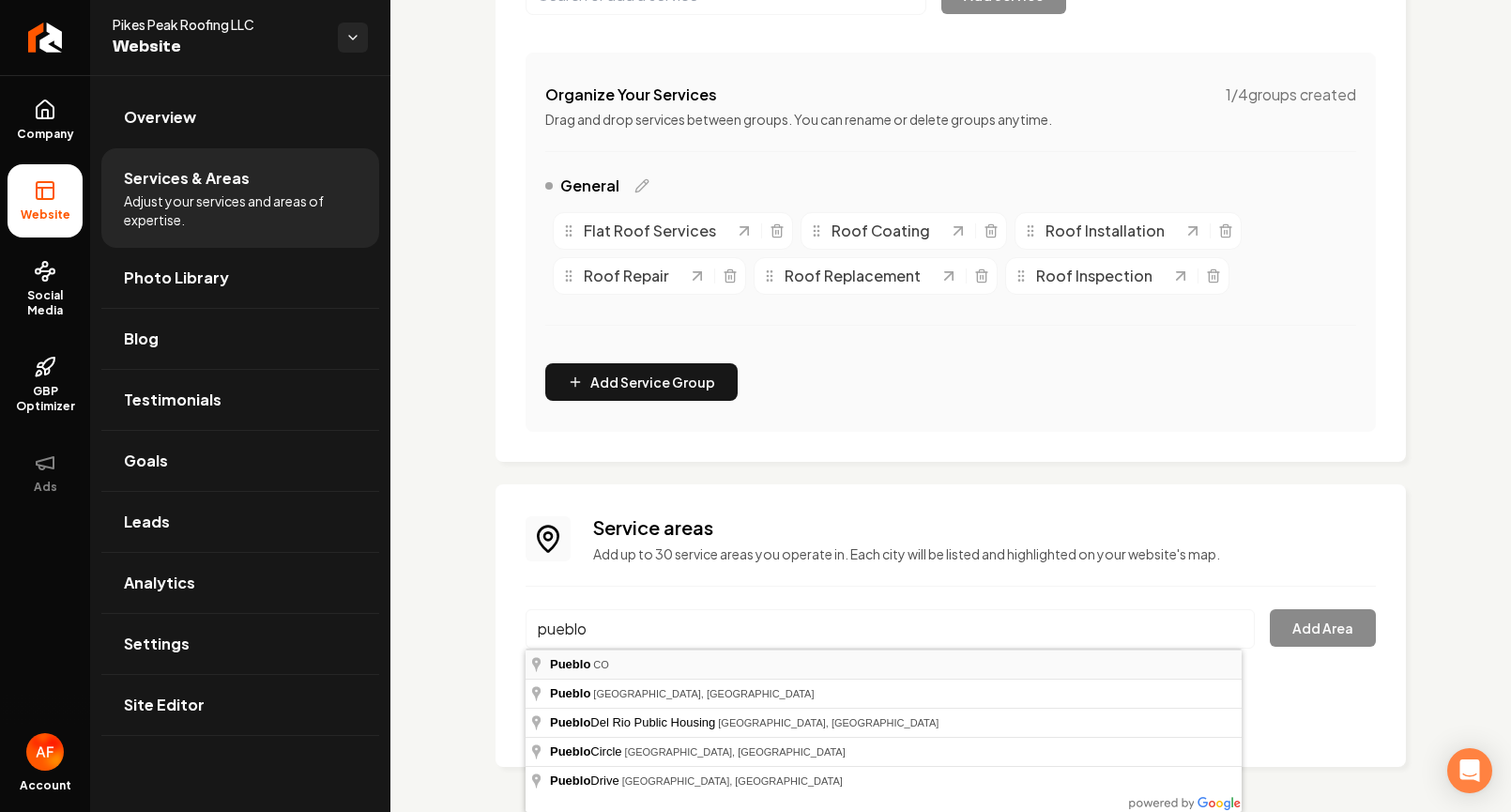
type input "Pueblo, [GEOGRAPHIC_DATA]"
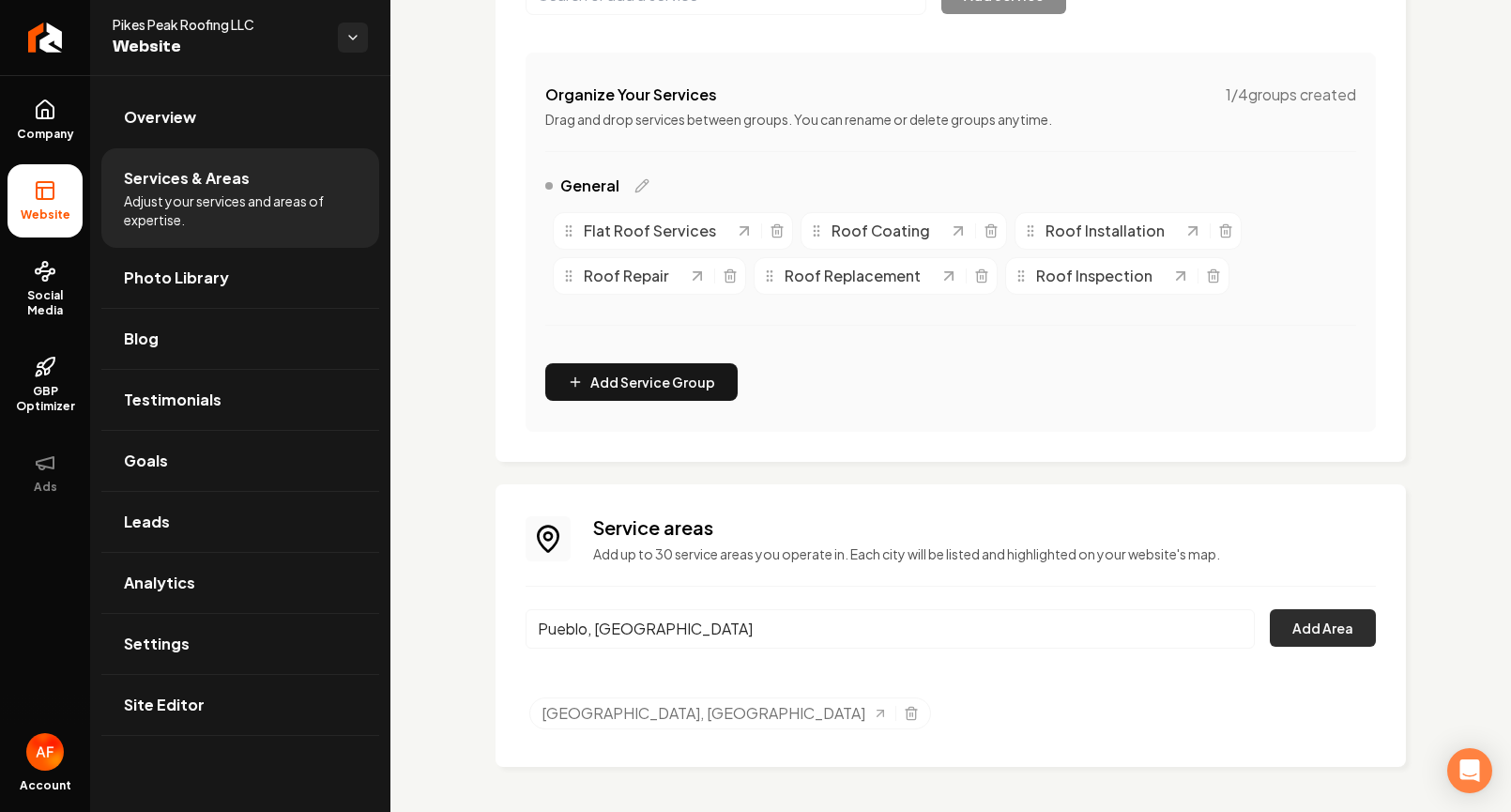
drag, startPoint x: 1340, startPoint y: 656, endPoint x: 1340, endPoint y: 645, distance: 11.0
click at [1334, 654] on div "[GEOGRAPHIC_DATA], [GEOGRAPHIC_DATA] Add Area" at bounding box center [951, 640] width 850 height 62
click at [1334, 641] on button "Add Area" at bounding box center [1322, 627] width 106 height 37
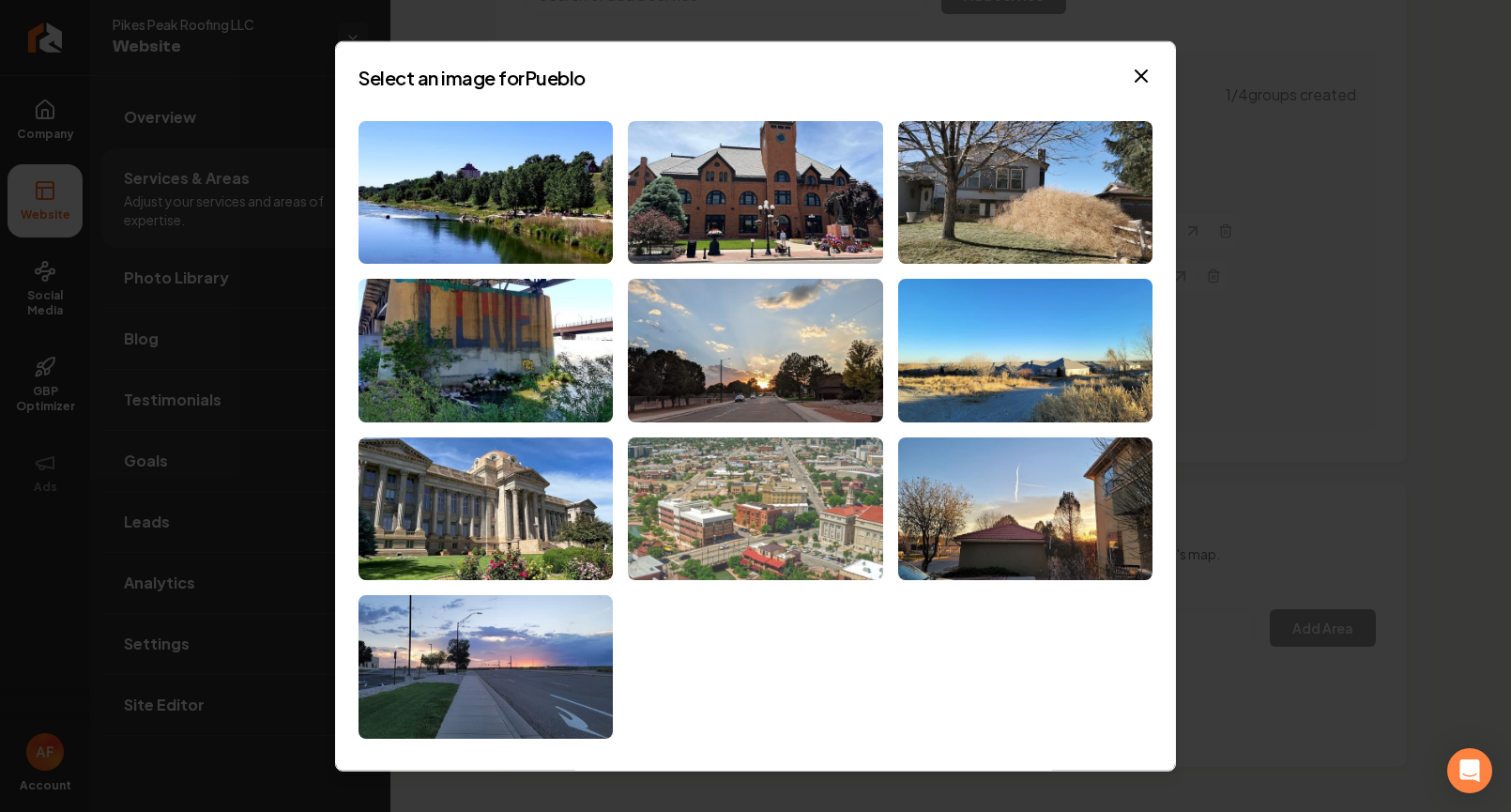
click at [663, 461] on img at bounding box center [756, 509] width 255 height 144
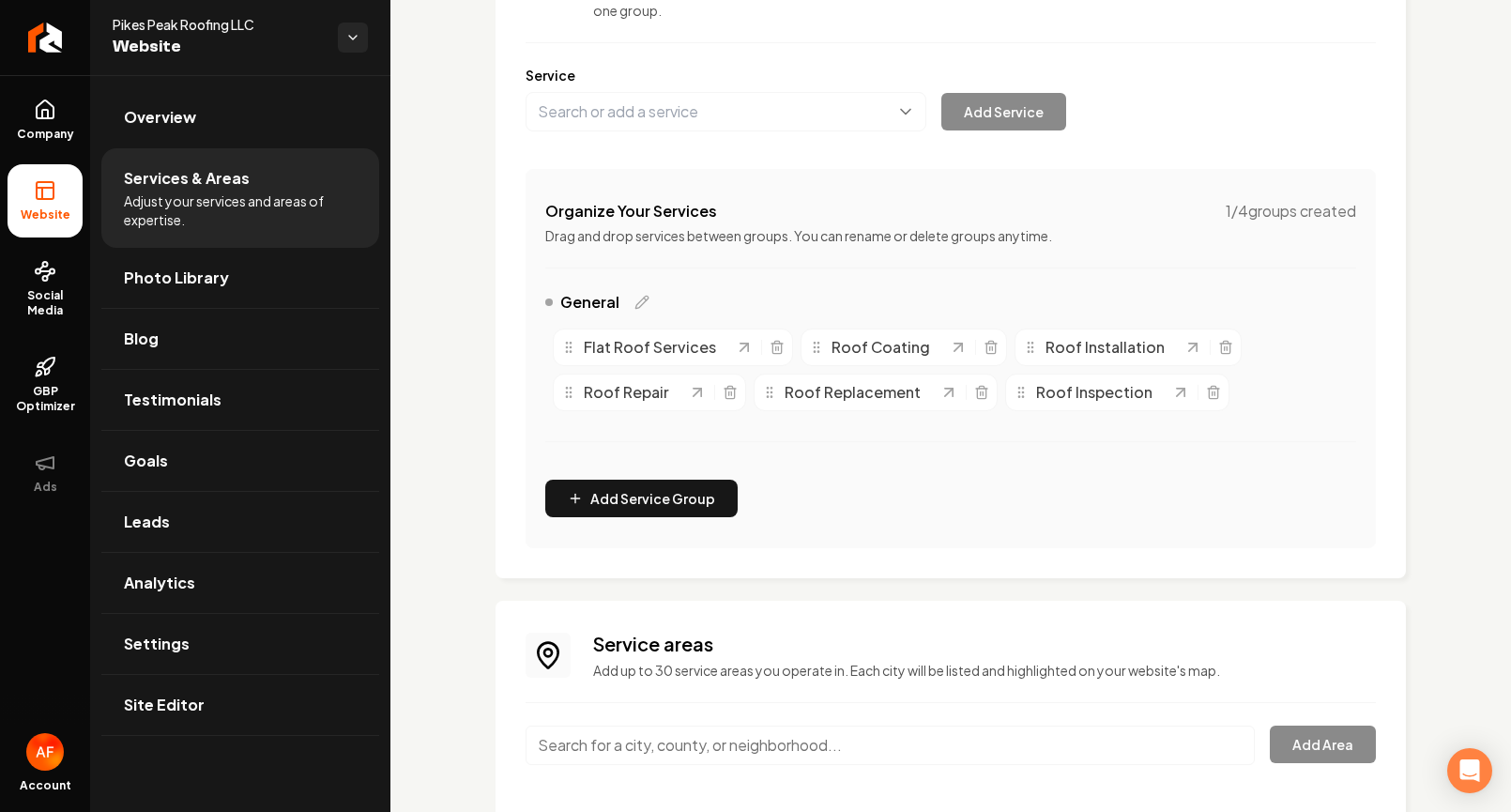
scroll to position [0, 0]
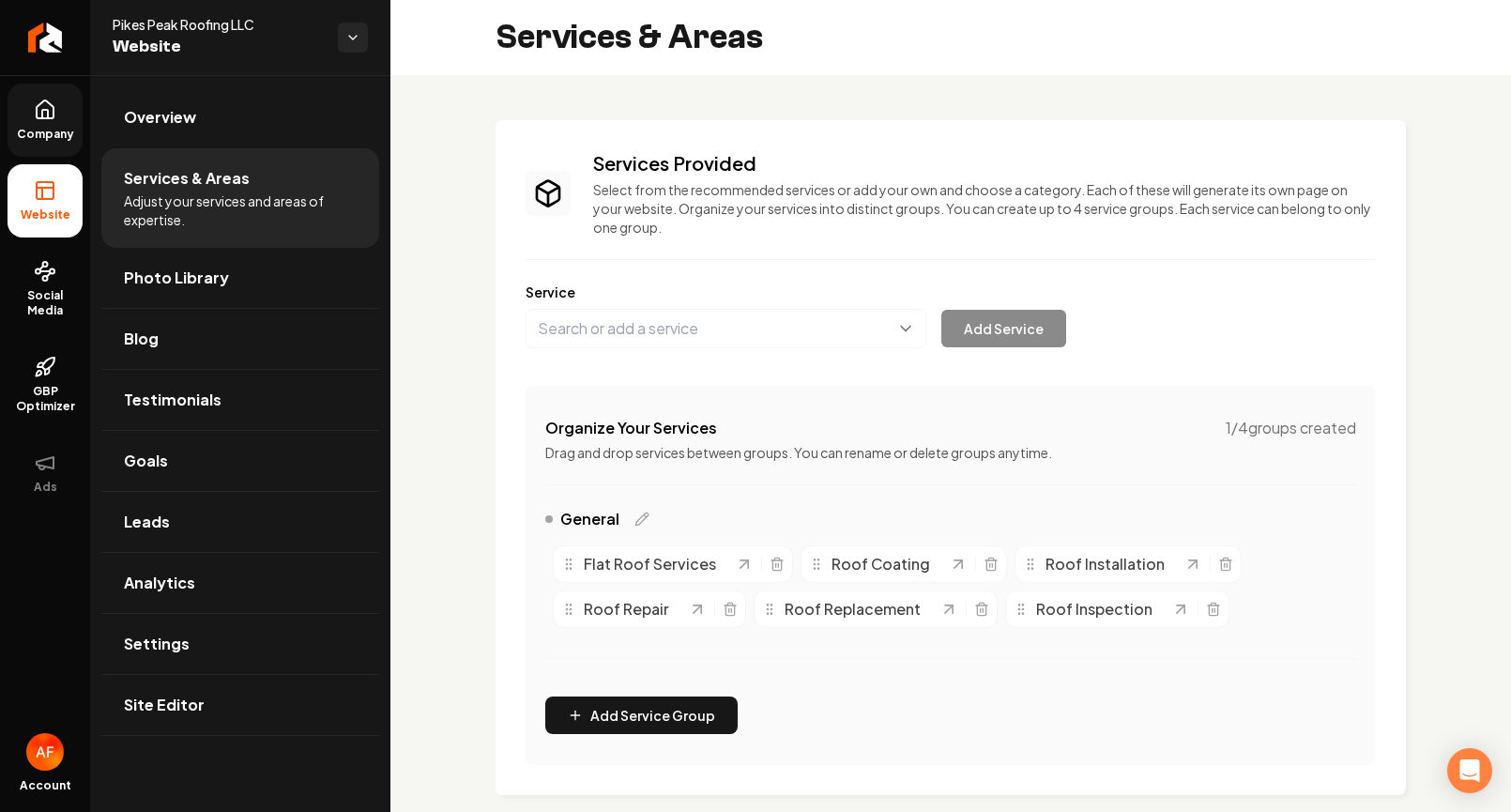
click at [14, 129] on span "Company" at bounding box center [45, 134] width 72 height 15
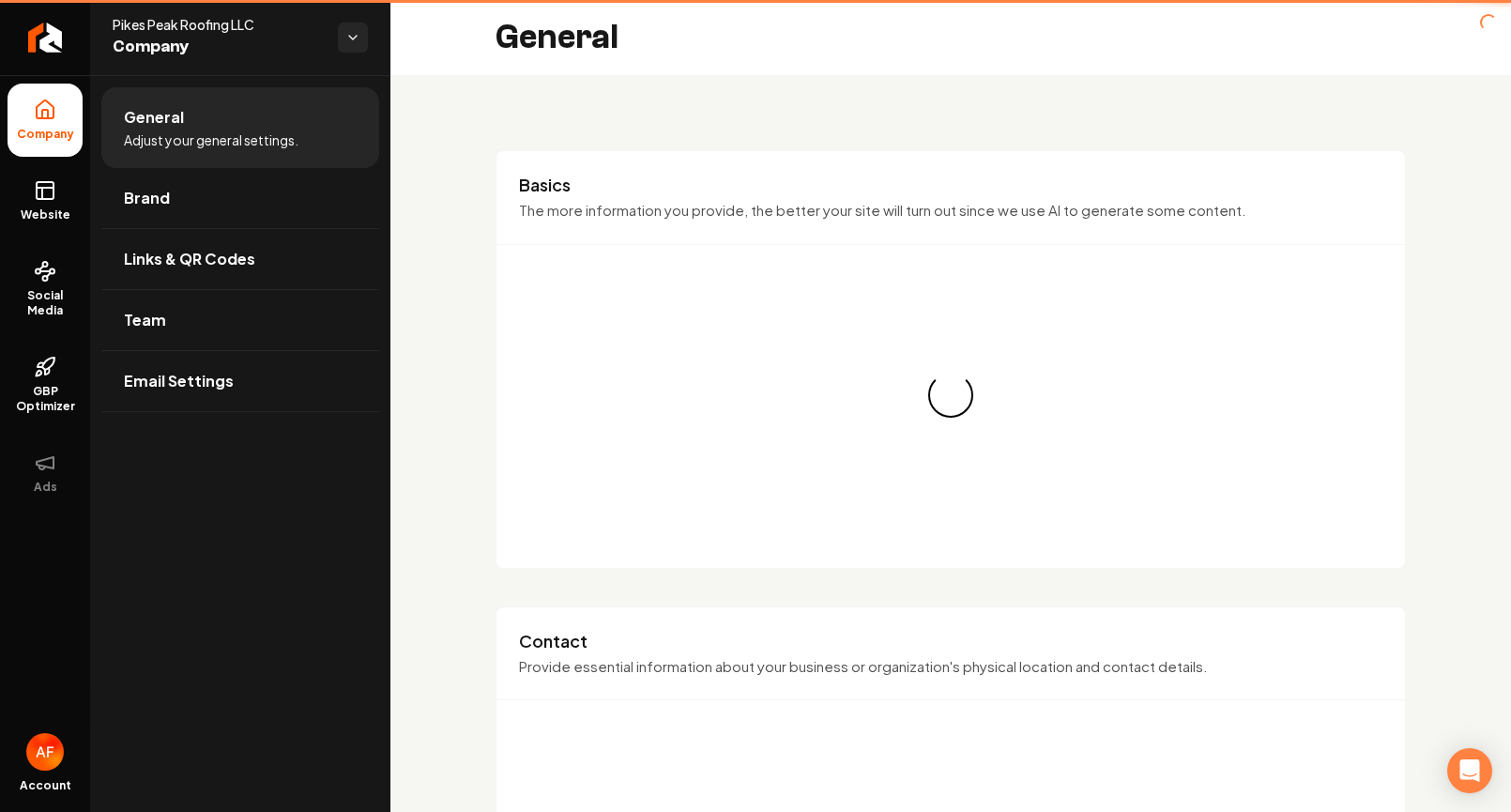
click at [34, 162] on ul "Company Website Social Media GBP Optimizer Ads" at bounding box center [45, 296] width 90 height 442
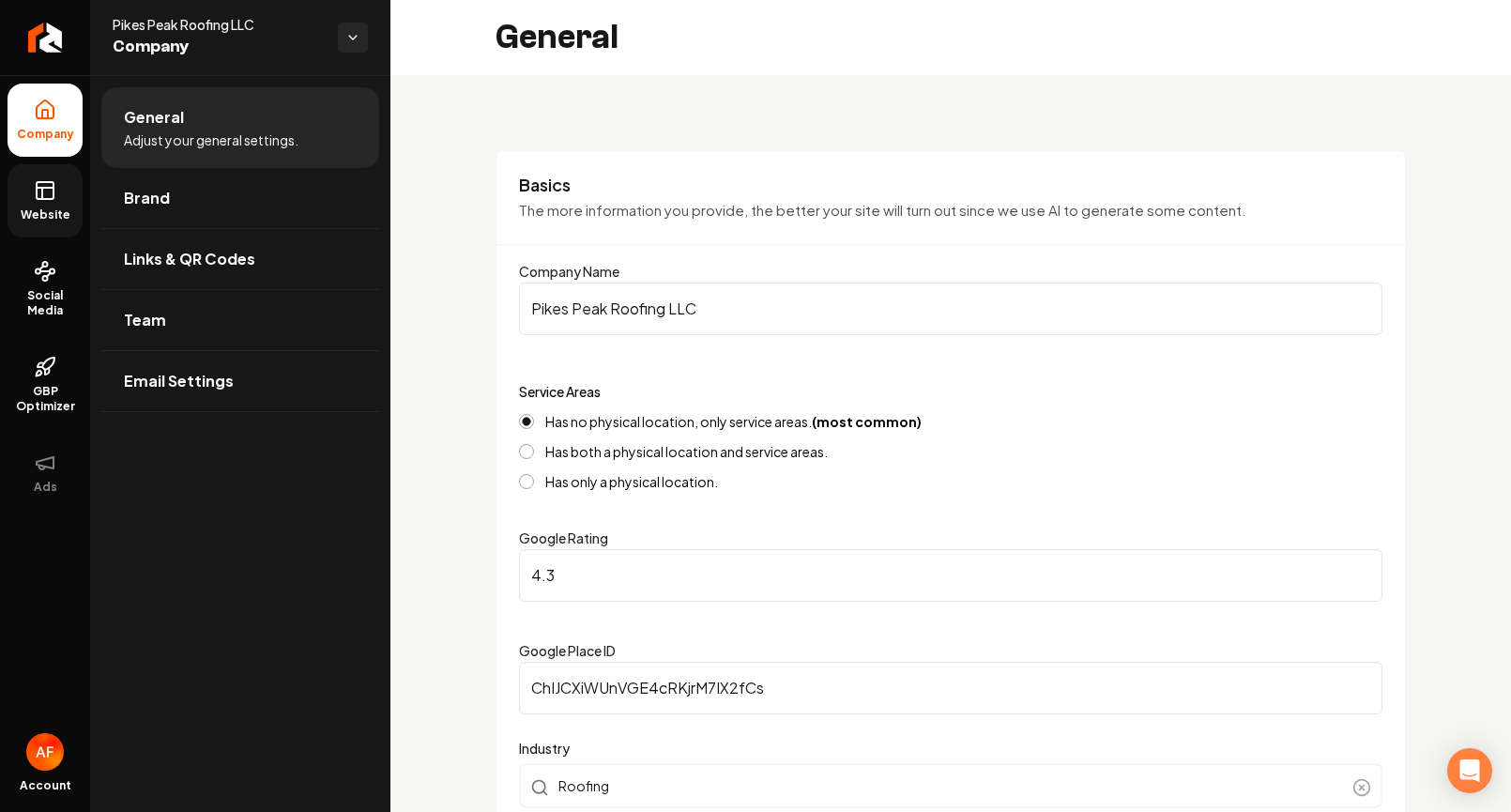
click at [53, 202] on link "Website" at bounding box center [45, 200] width 75 height 73
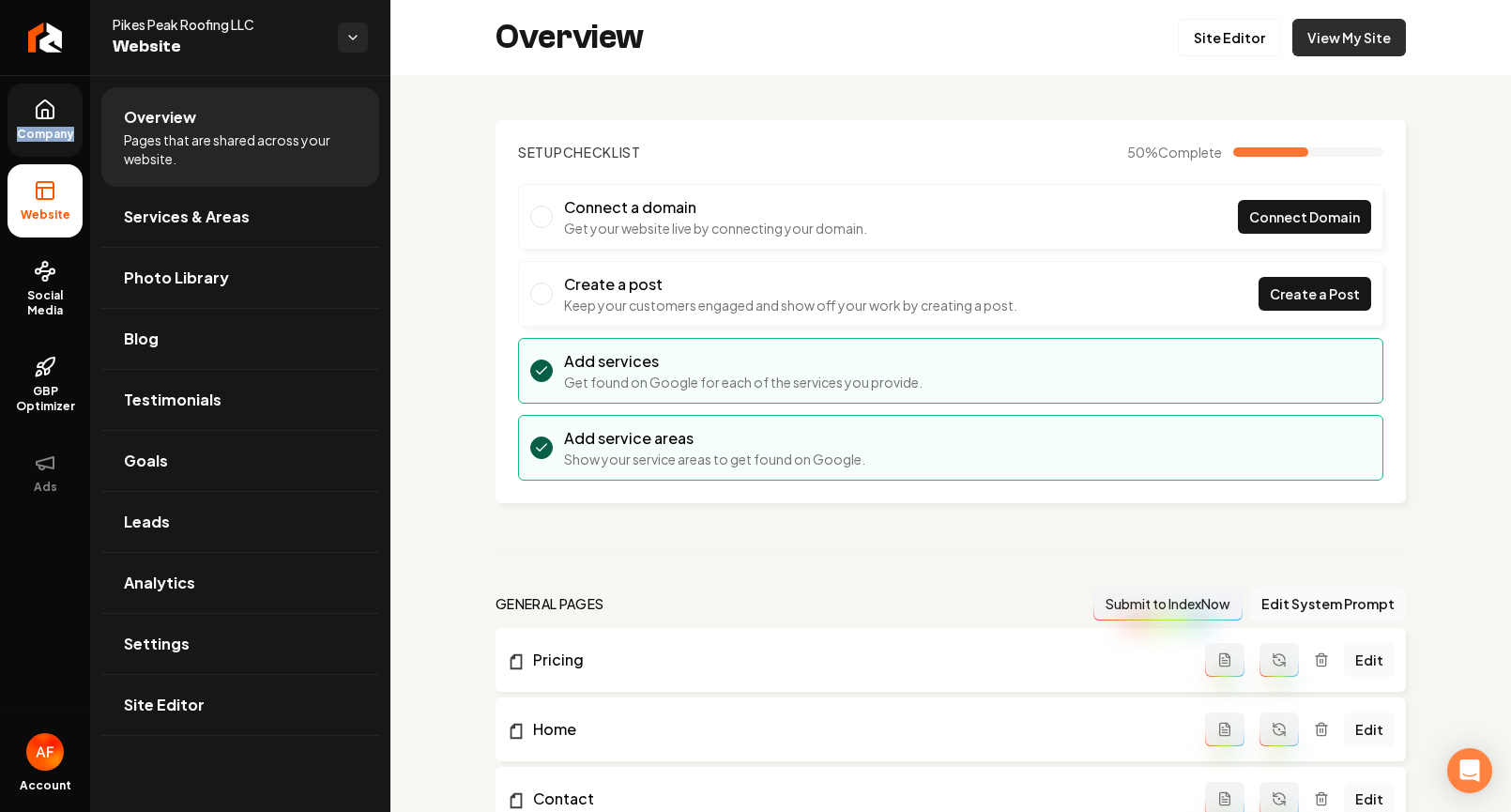
click at [1323, 23] on link "View My Site" at bounding box center [1348, 37] width 114 height 37
click at [62, 145] on link "Company" at bounding box center [45, 120] width 75 height 73
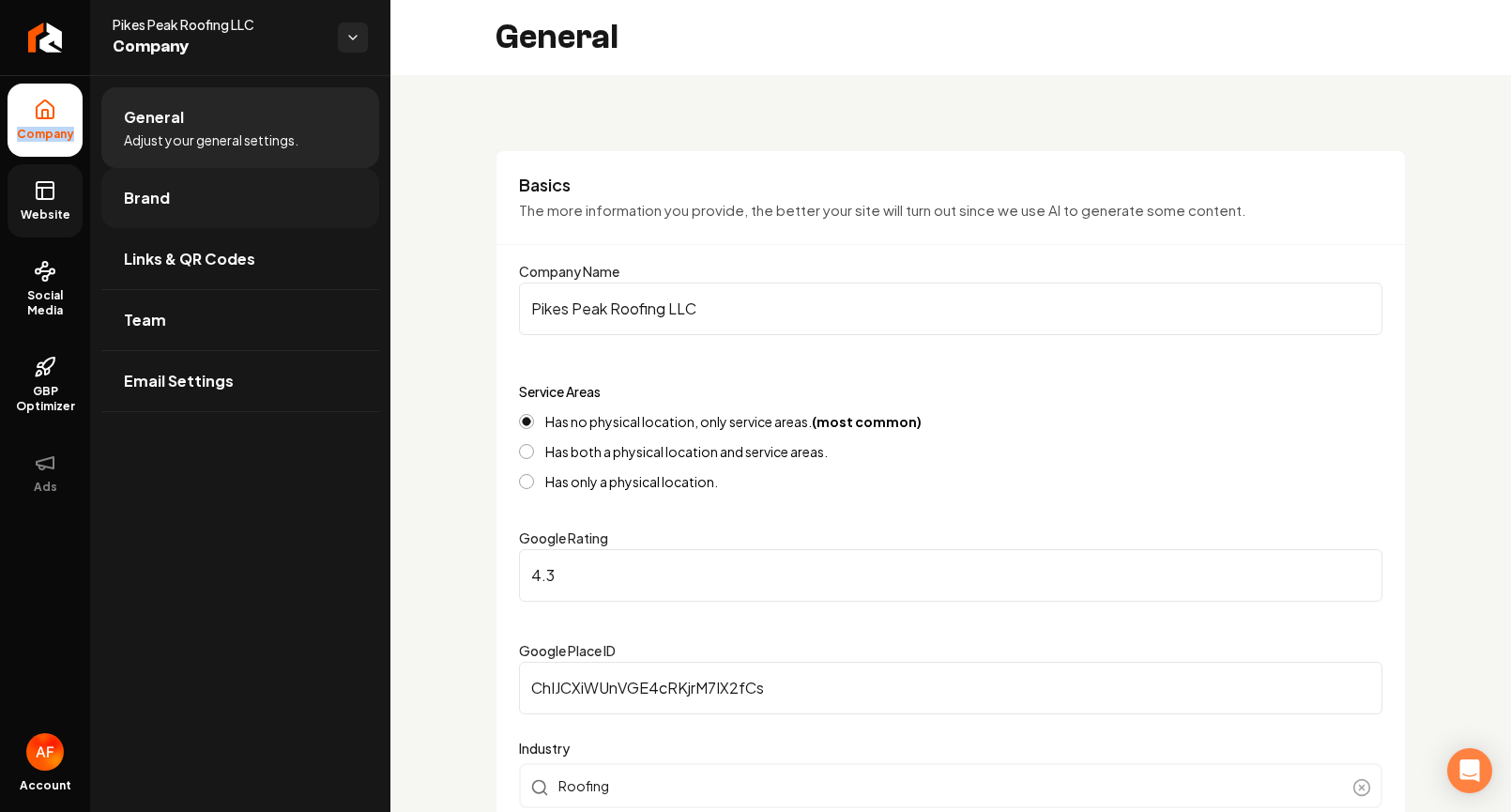
click at [215, 205] on link "Brand" at bounding box center [240, 197] width 278 height 60
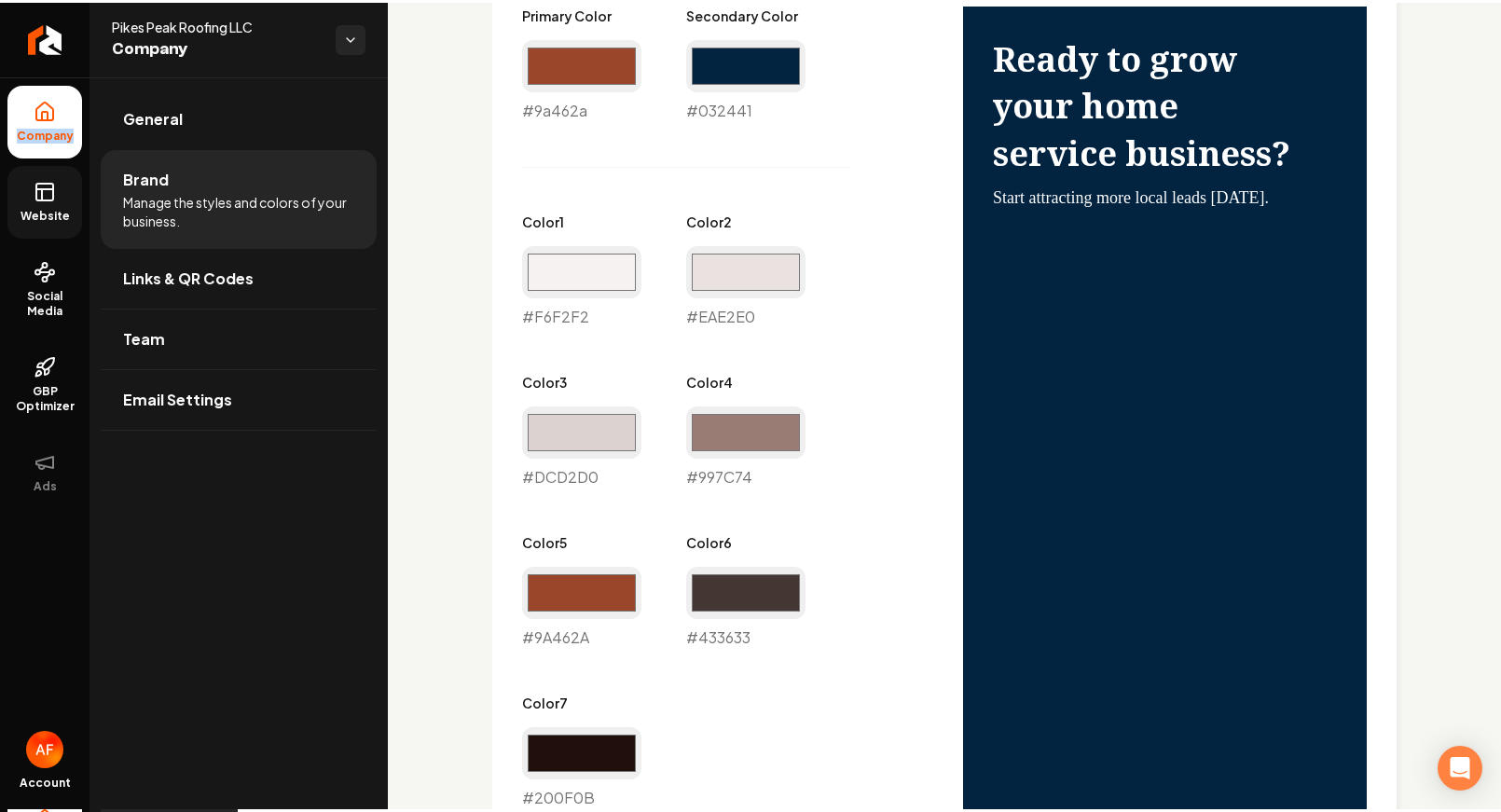
scroll to position [1509, 0]
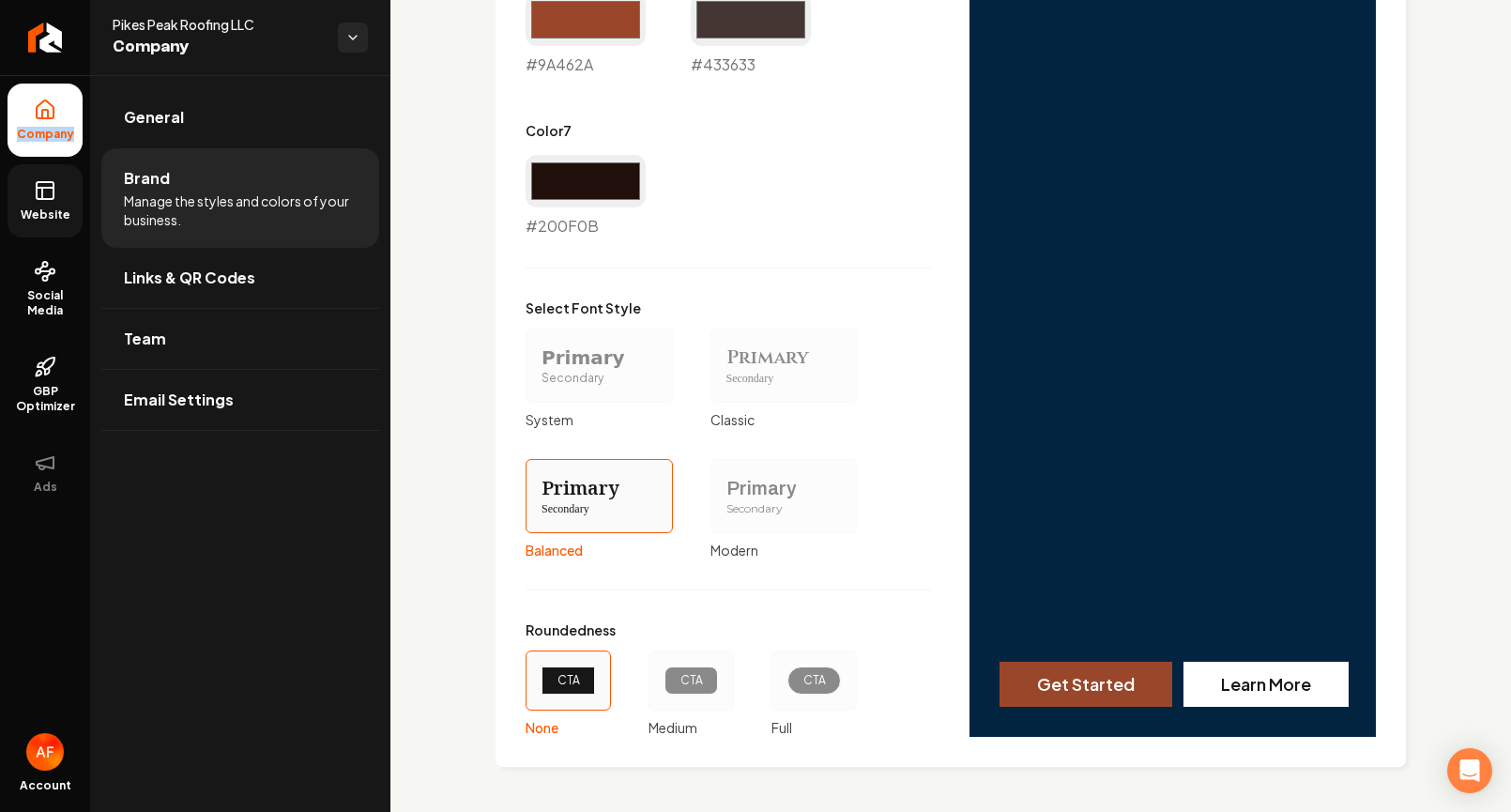
click at [772, 685] on div "CTA" at bounding box center [814, 680] width 85 height 60
click at [771, 685] on button "CTA Full" at bounding box center [778, 681] width 15 height 15
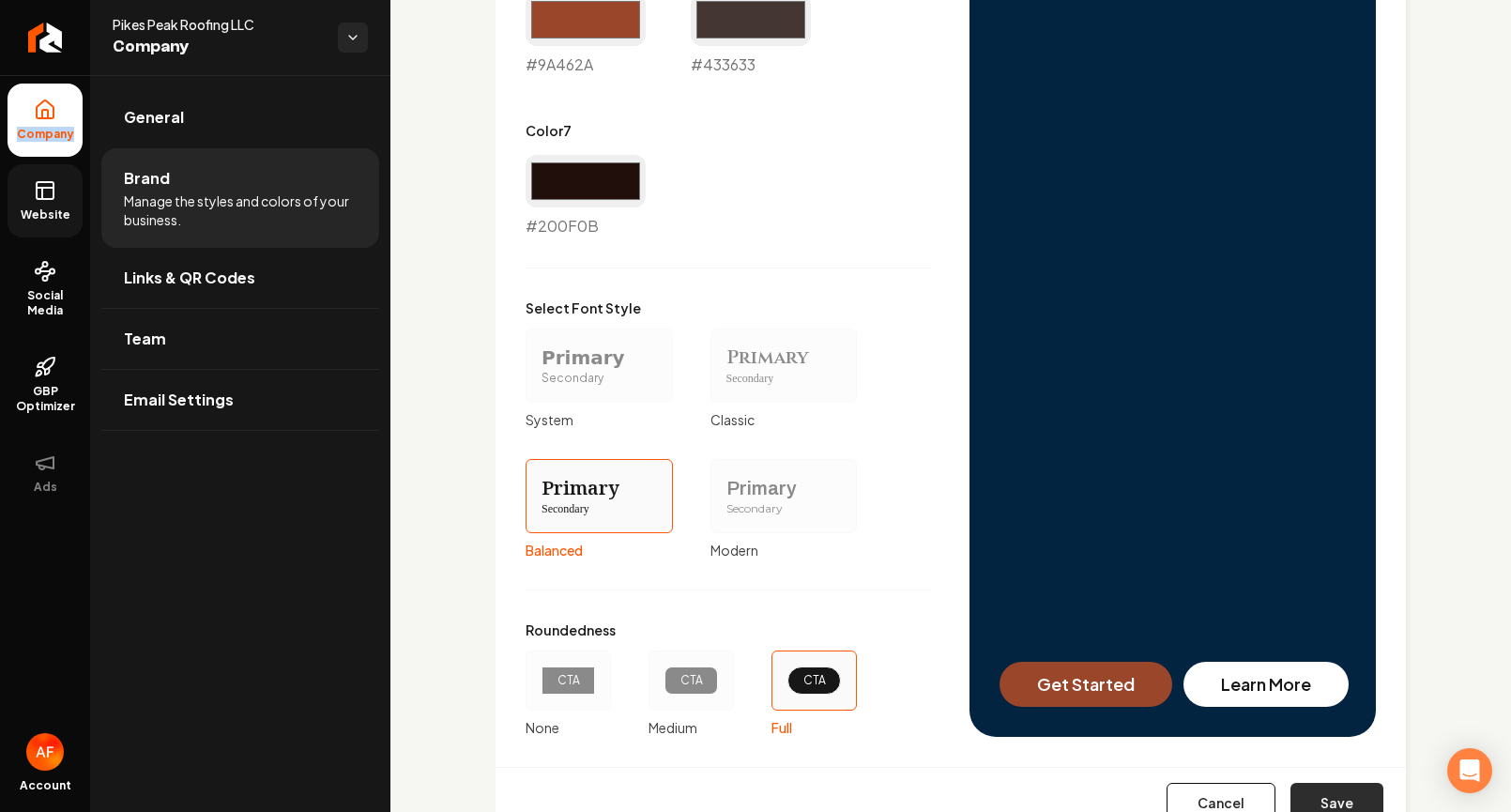
click at [1334, 797] on button "Save" at bounding box center [1336, 802] width 93 height 41
type input "#f6f2f2"
type input "#eae2e0"
type input "#dcd2d0"
type input "#997c74"
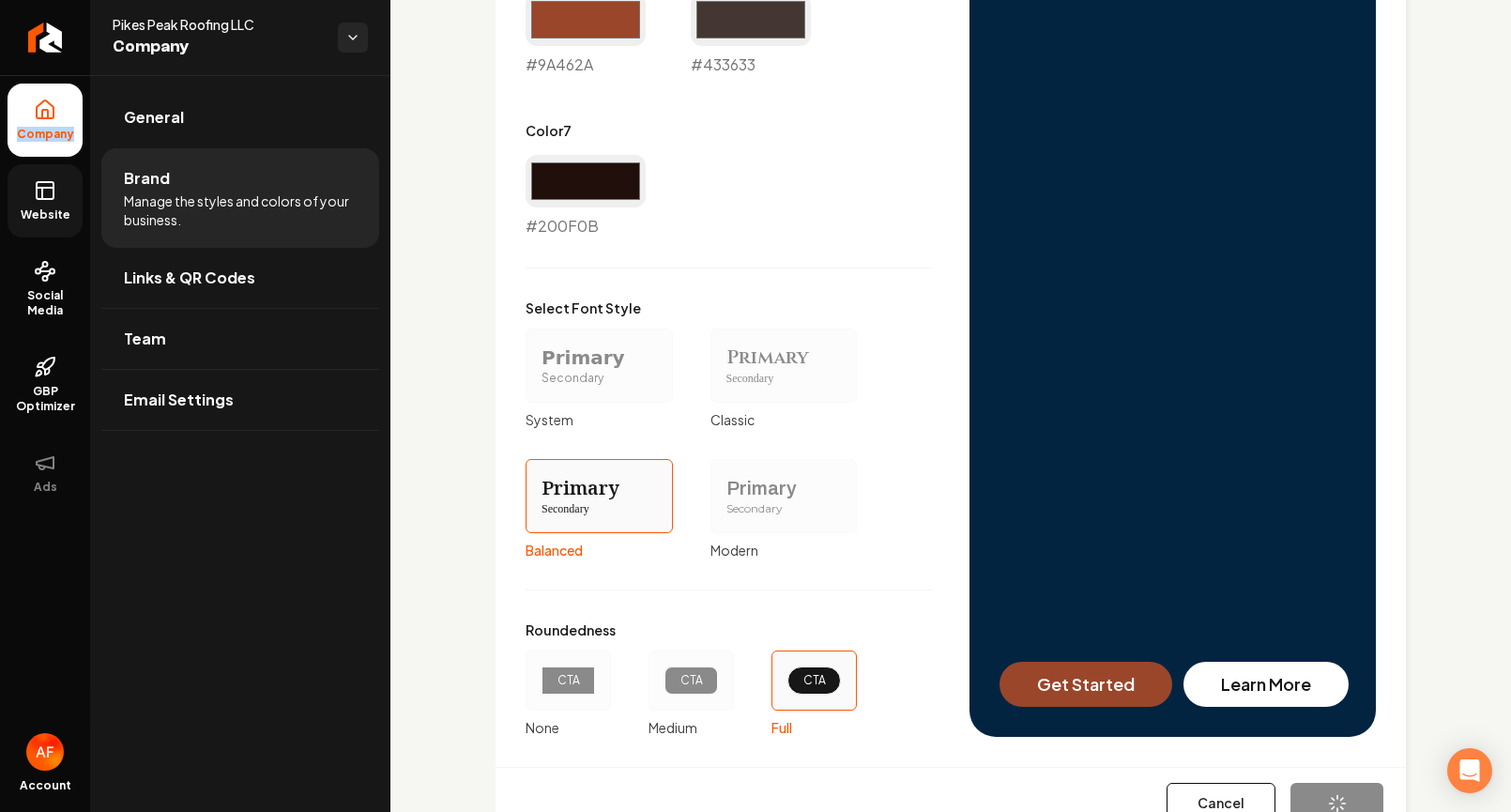
type input "#9a462a"
type input "#200f0b"
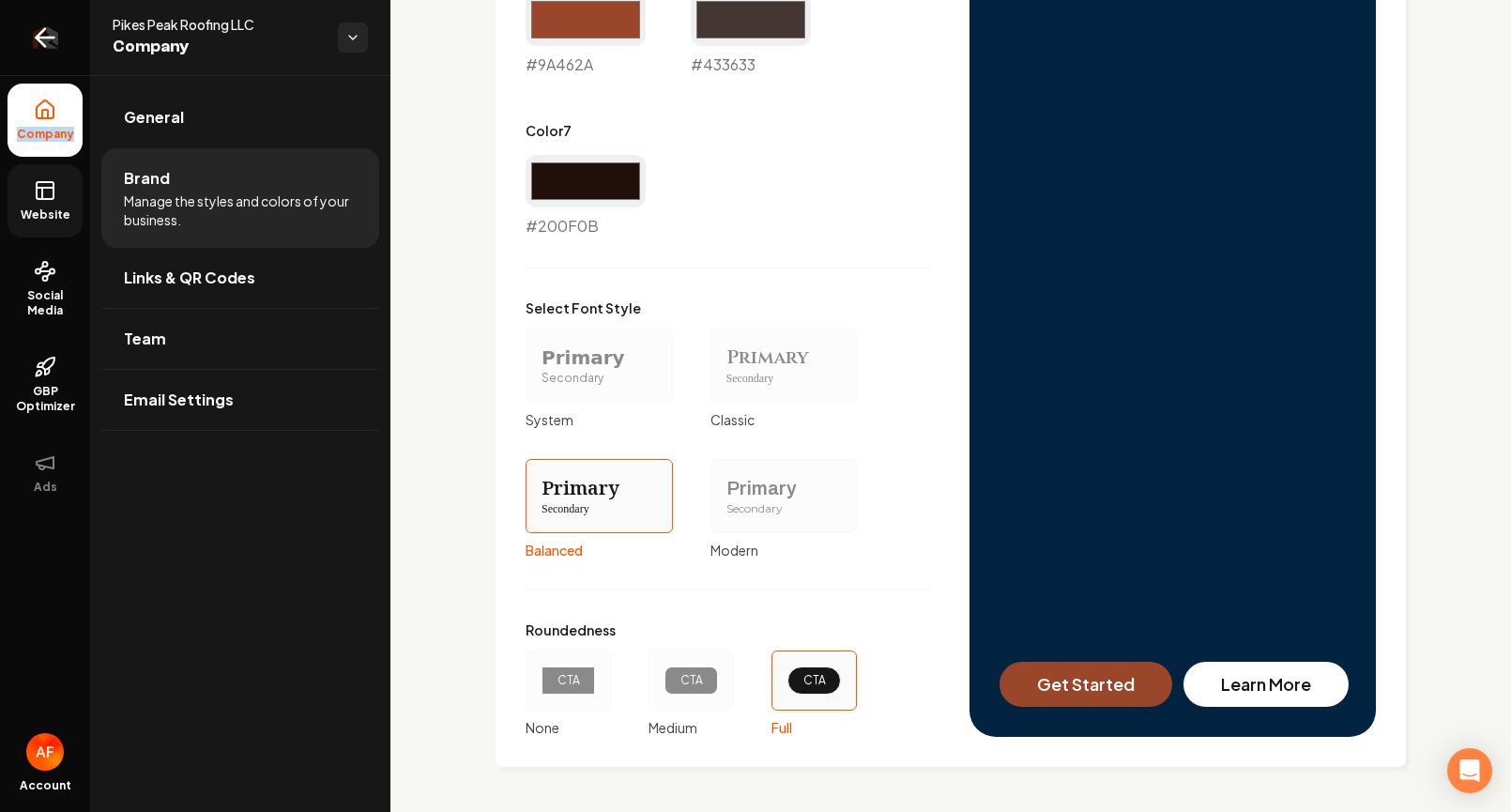
click at [47, 39] on icon "Return to dashboard" at bounding box center [44, 37] width 30 height 30
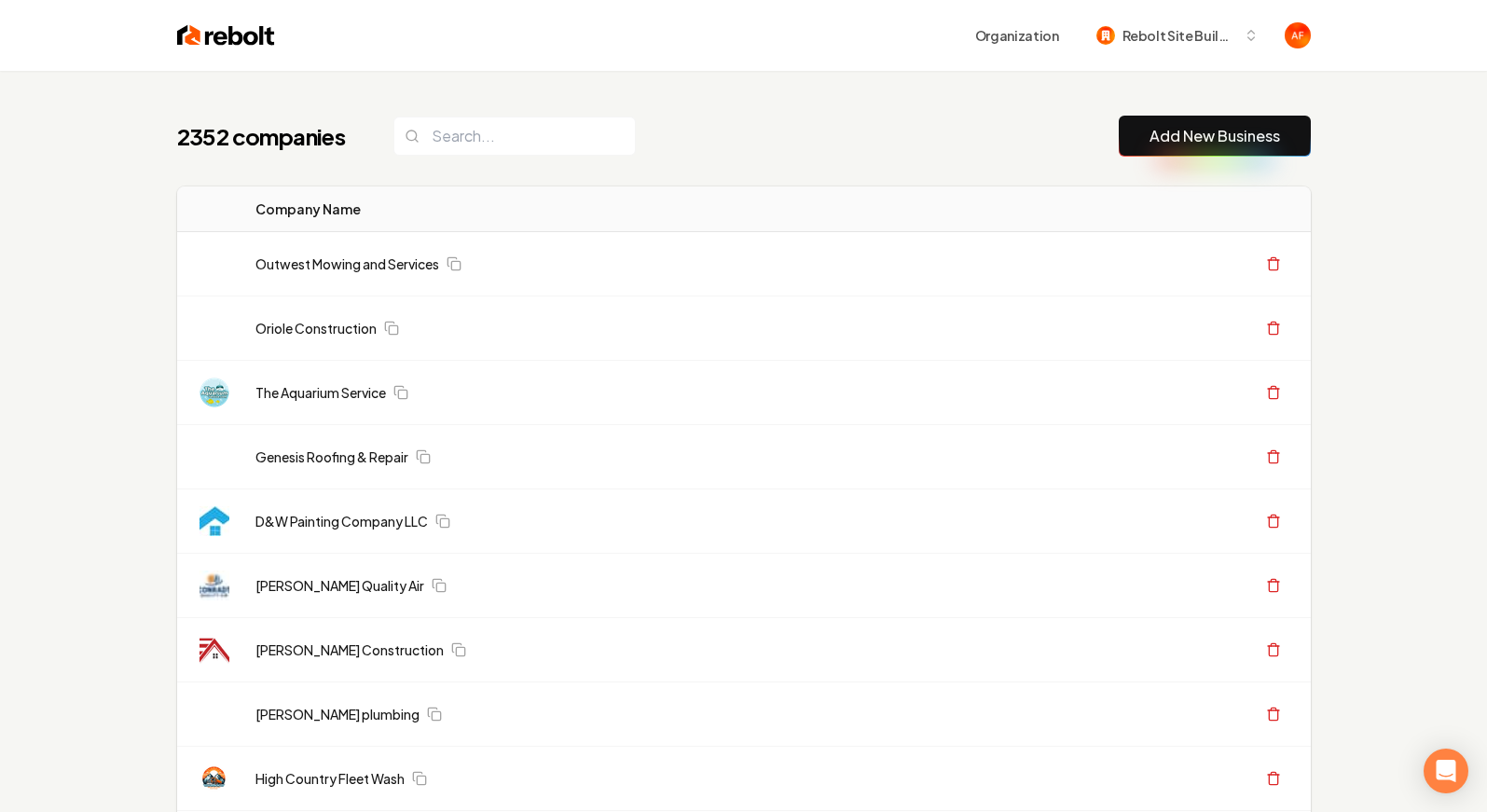
click at [1227, 130] on link "Add New Business" at bounding box center [1214, 136] width 130 height 23
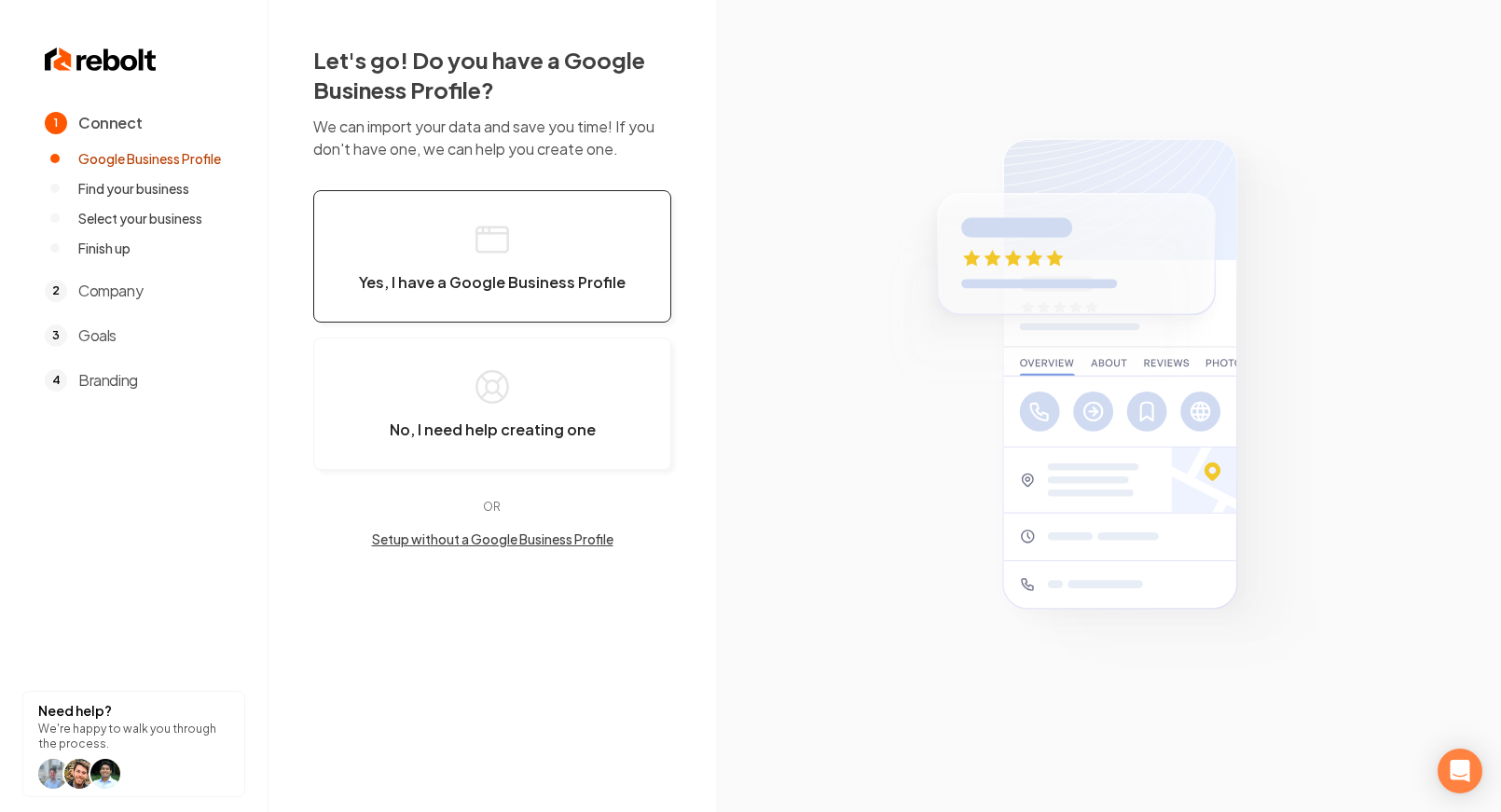
click at [396, 294] on button "Yes, I have a Google Business Profile" at bounding box center [492, 256] width 358 height 132
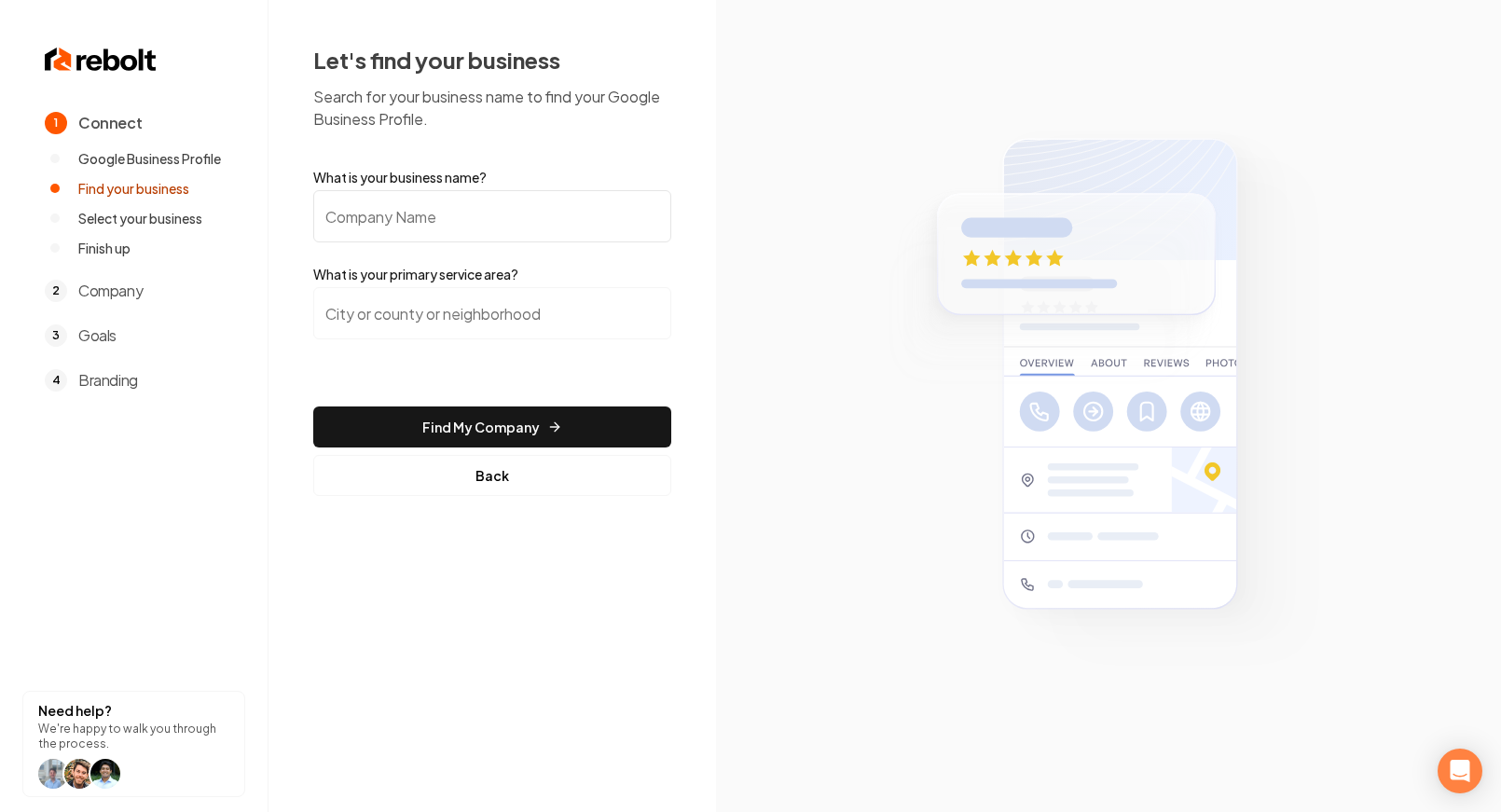
click at [503, 226] on input "What is your business name?" at bounding box center [492, 216] width 358 height 52
paste input "Landscaping & Mor"
type input "Landscaping & Mor"
click at [458, 304] on input "search" at bounding box center [492, 313] width 358 height 52
click at [389, 309] on input "search" at bounding box center [492, 313] width 358 height 52
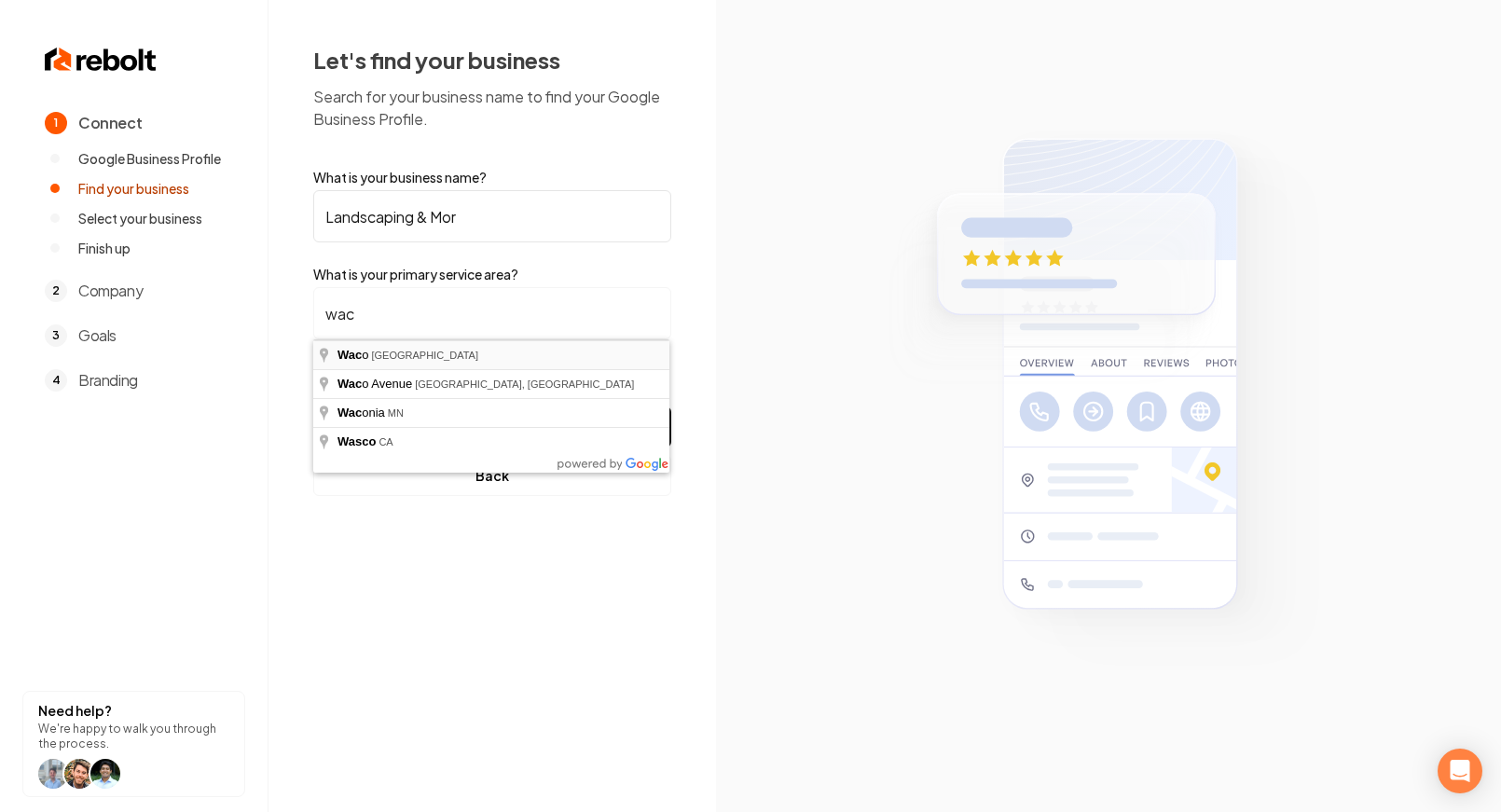
type input "[GEOGRAPHIC_DATA], [GEOGRAPHIC_DATA]"
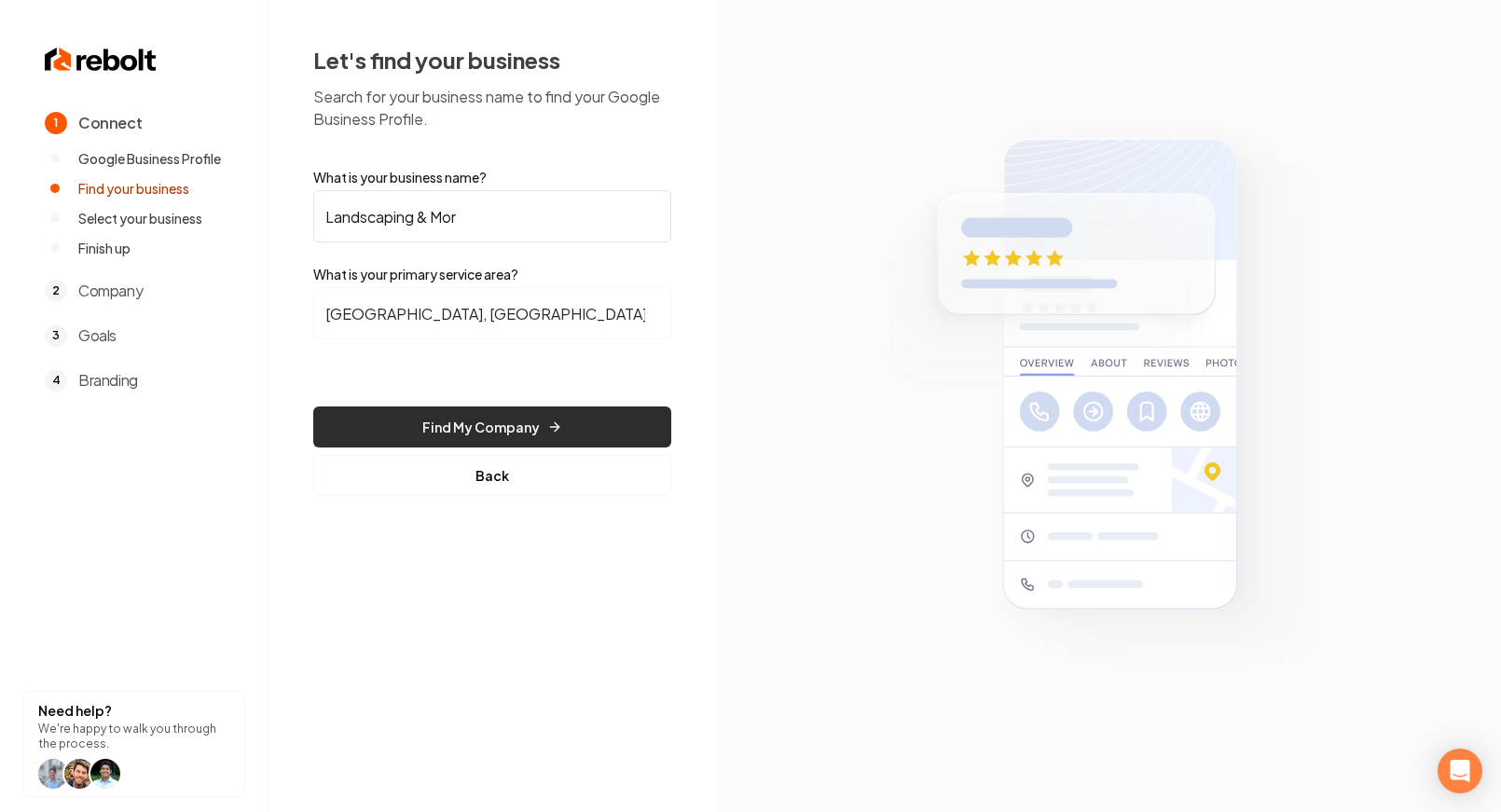
click at [430, 418] on button "Find My Company" at bounding box center [492, 426] width 358 height 41
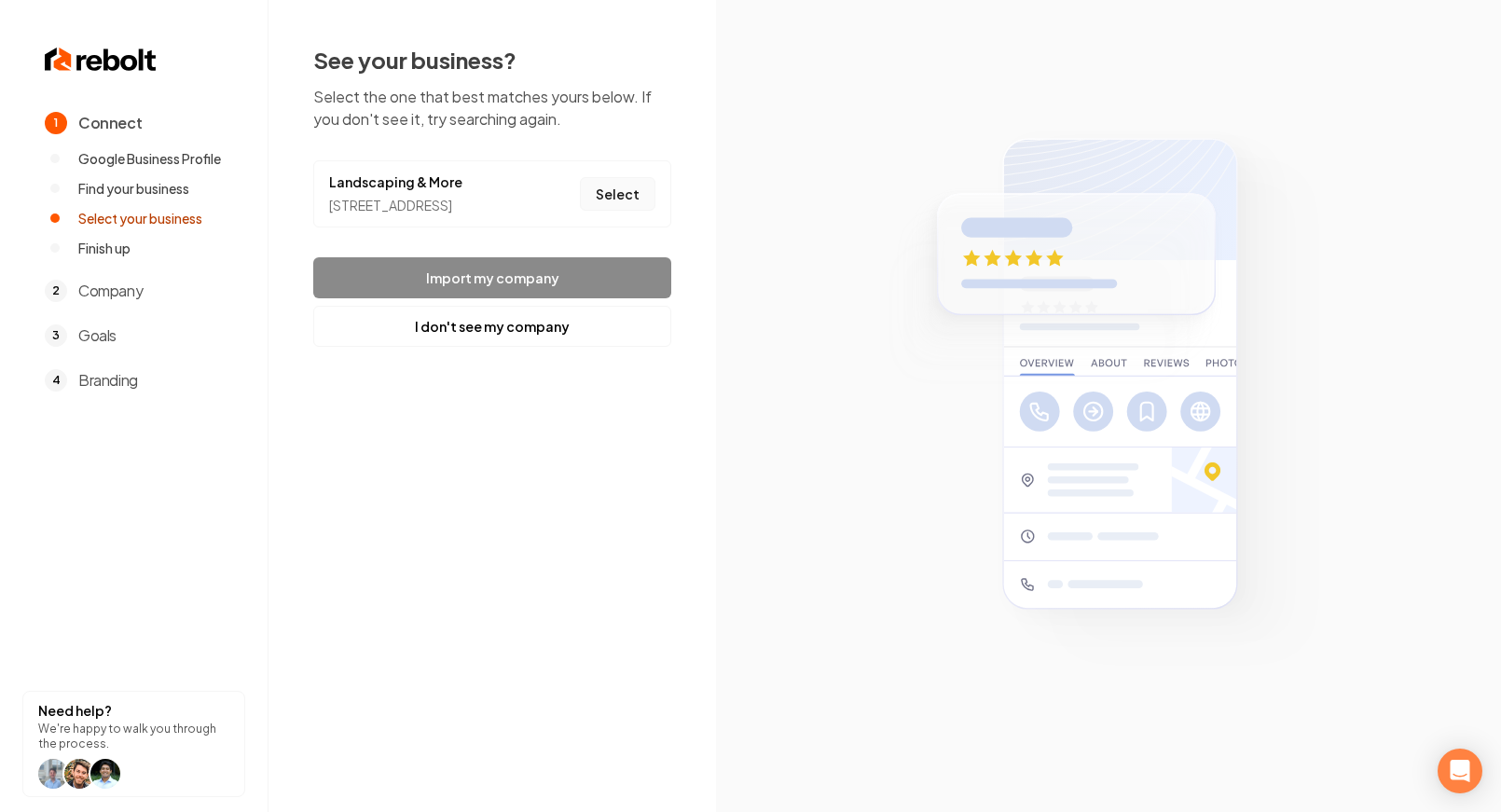
click at [610, 205] on button "Select" at bounding box center [617, 193] width 75 height 33
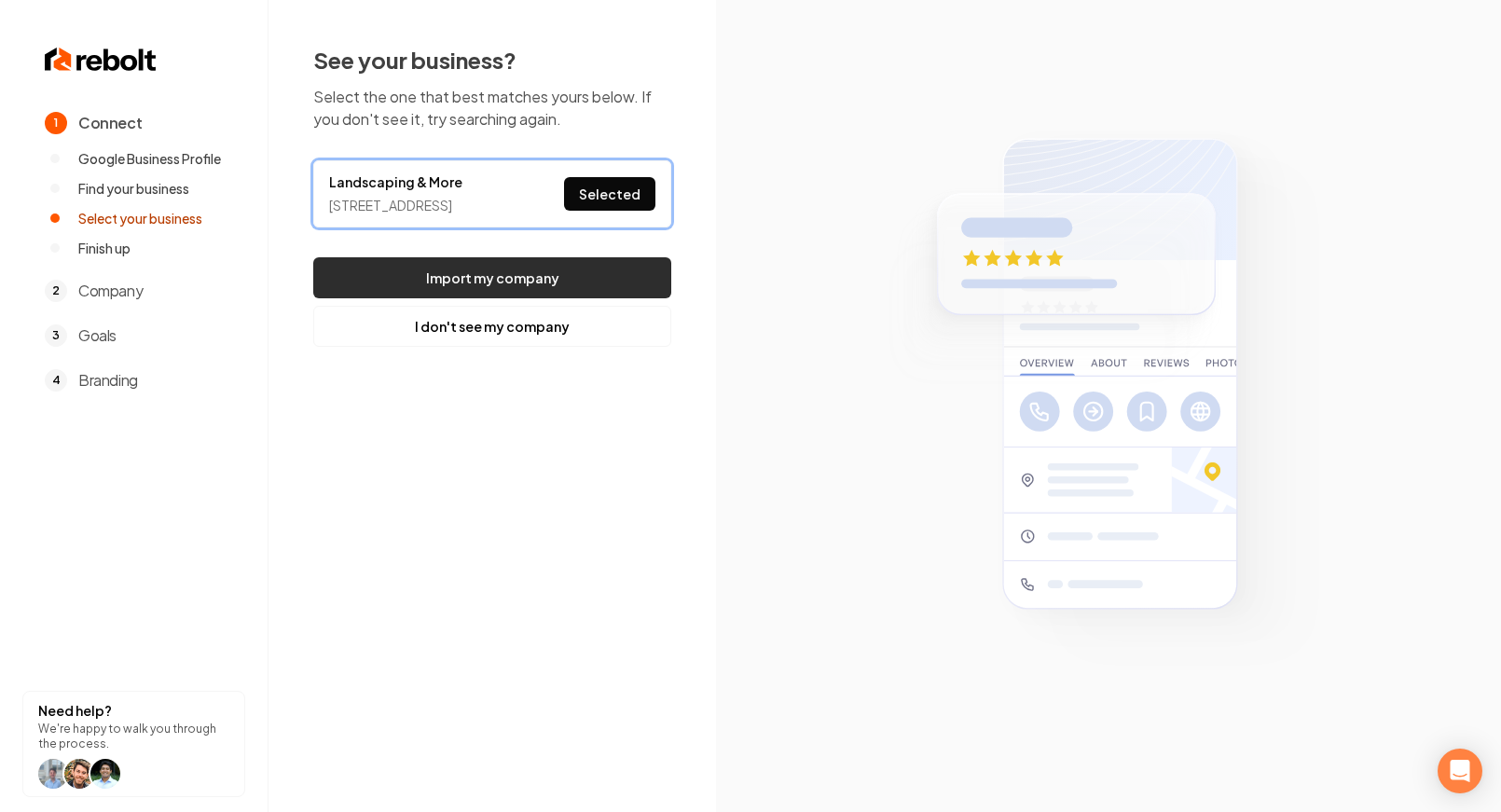
click at [566, 288] on button "Import my company" at bounding box center [492, 277] width 358 height 41
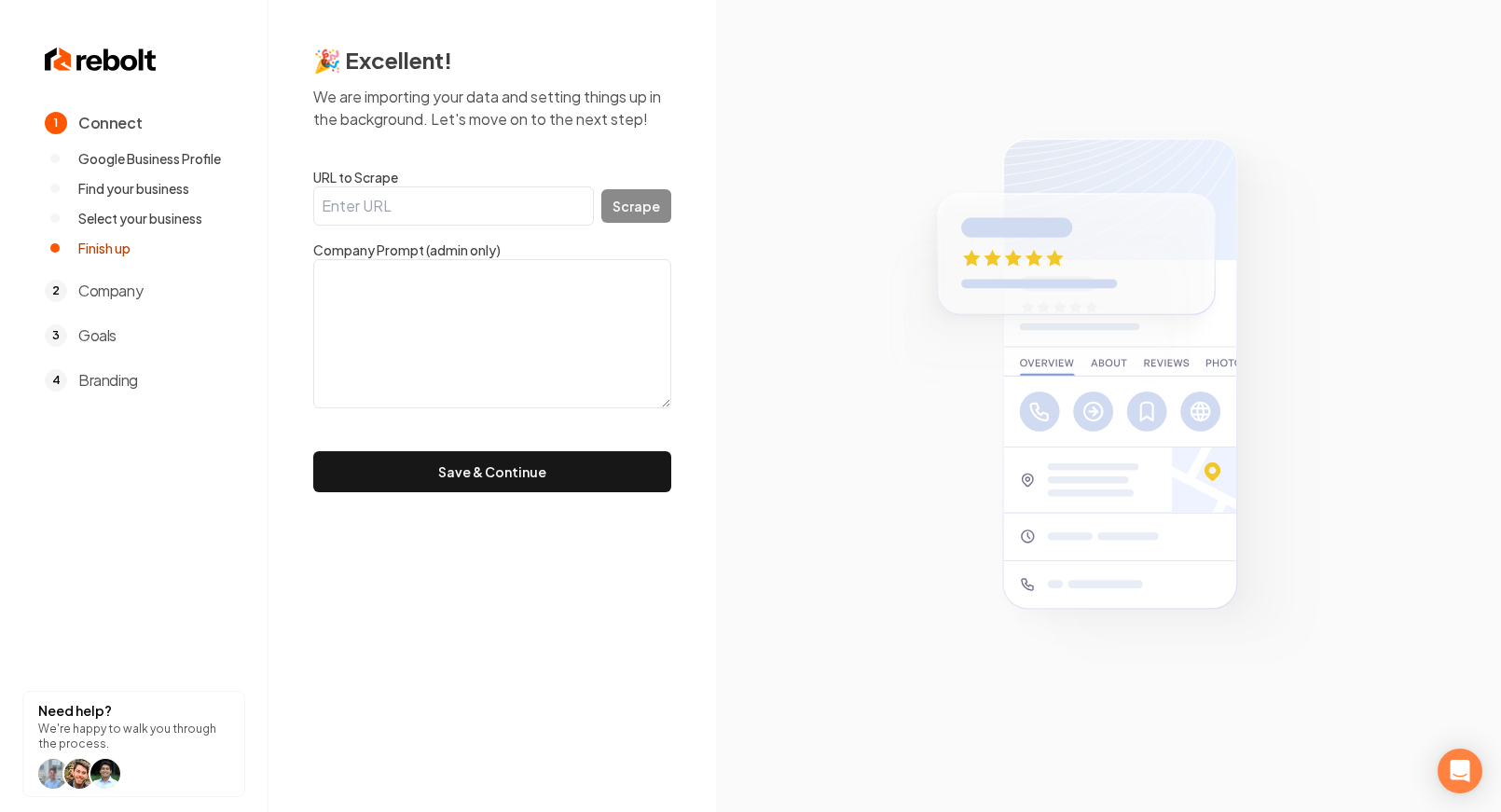
click at [375, 215] on input "URL to Scrape" at bounding box center [453, 205] width 281 height 39
paste input "[URL][DOMAIN_NAME]"
type input "[URL][DOMAIN_NAME]"
click at [633, 219] on button "Scrape" at bounding box center [635, 205] width 69 height 33
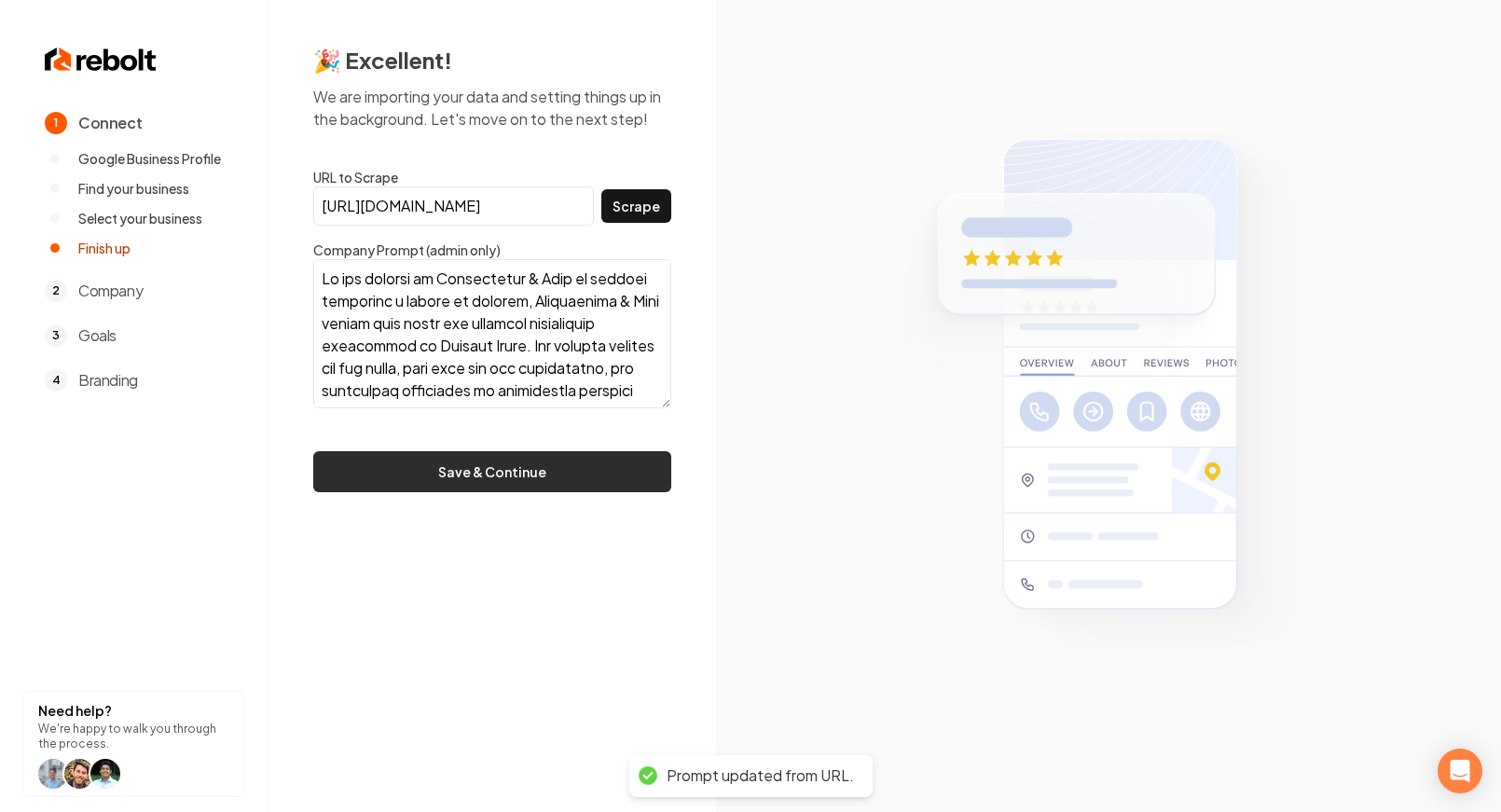
click at [537, 475] on button "Save & Continue" at bounding box center [492, 471] width 358 height 41
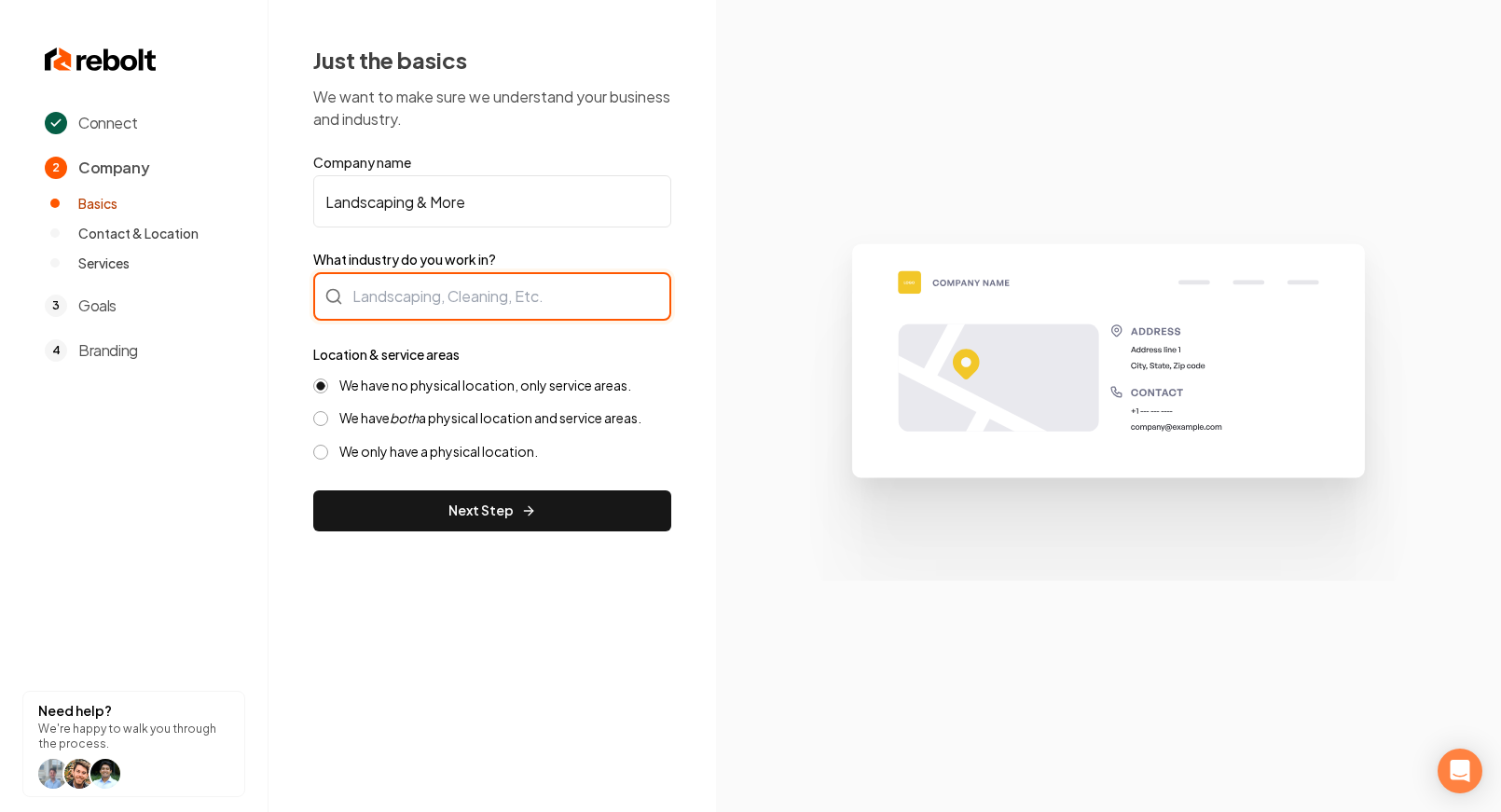
click at [438, 302] on div at bounding box center [492, 296] width 358 height 48
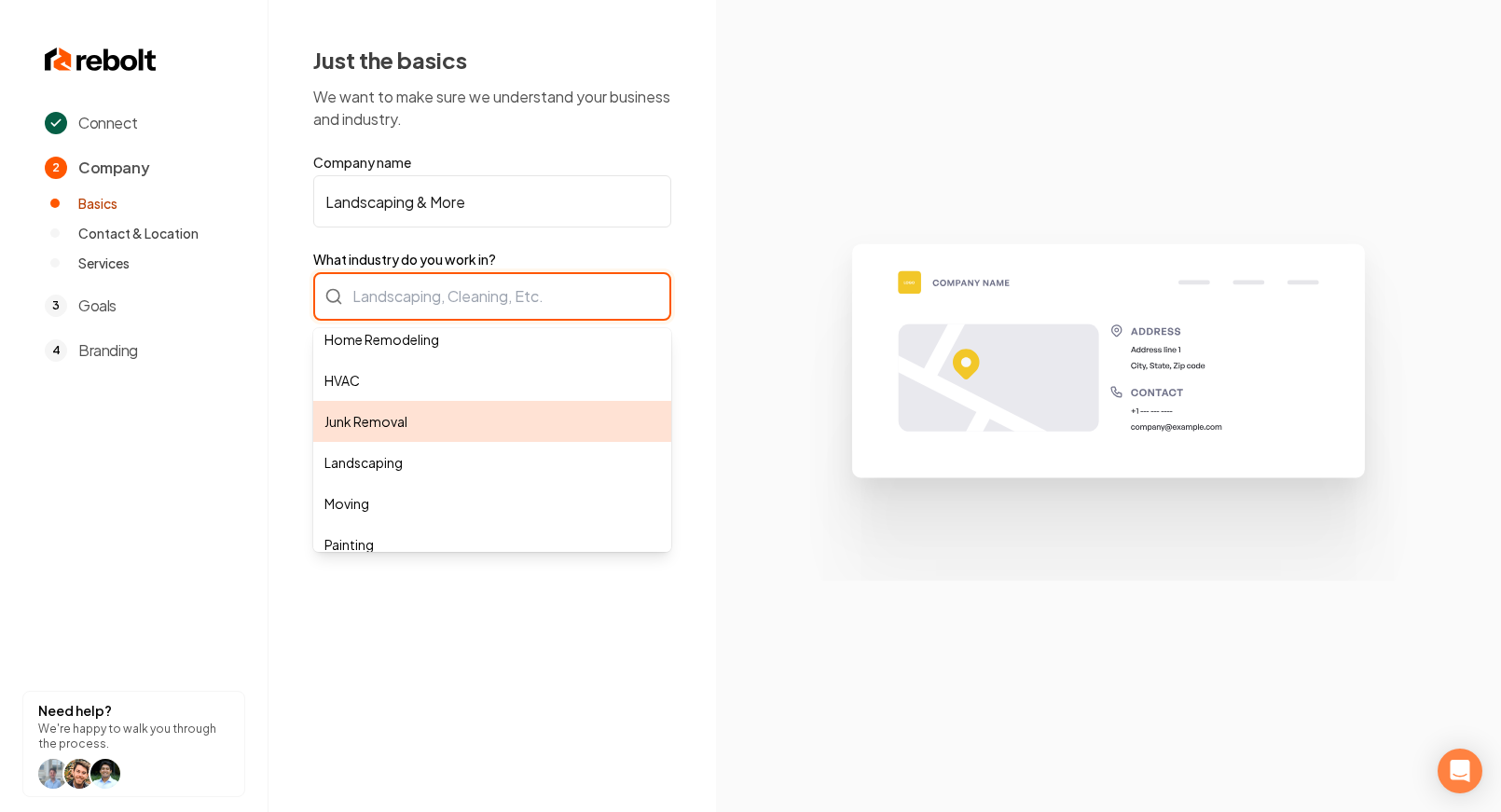
scroll to position [192, 0]
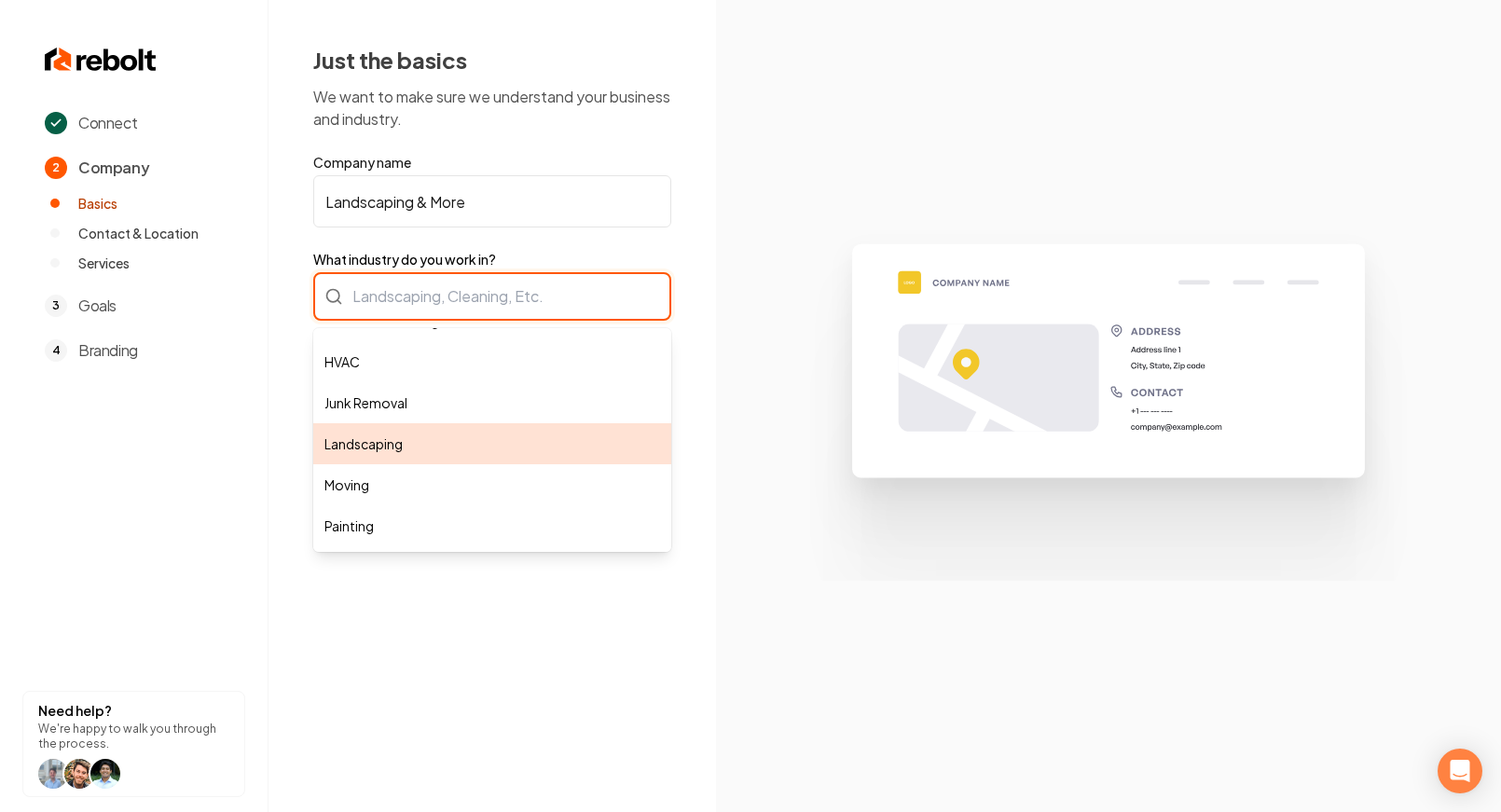
type input "Landscaping"
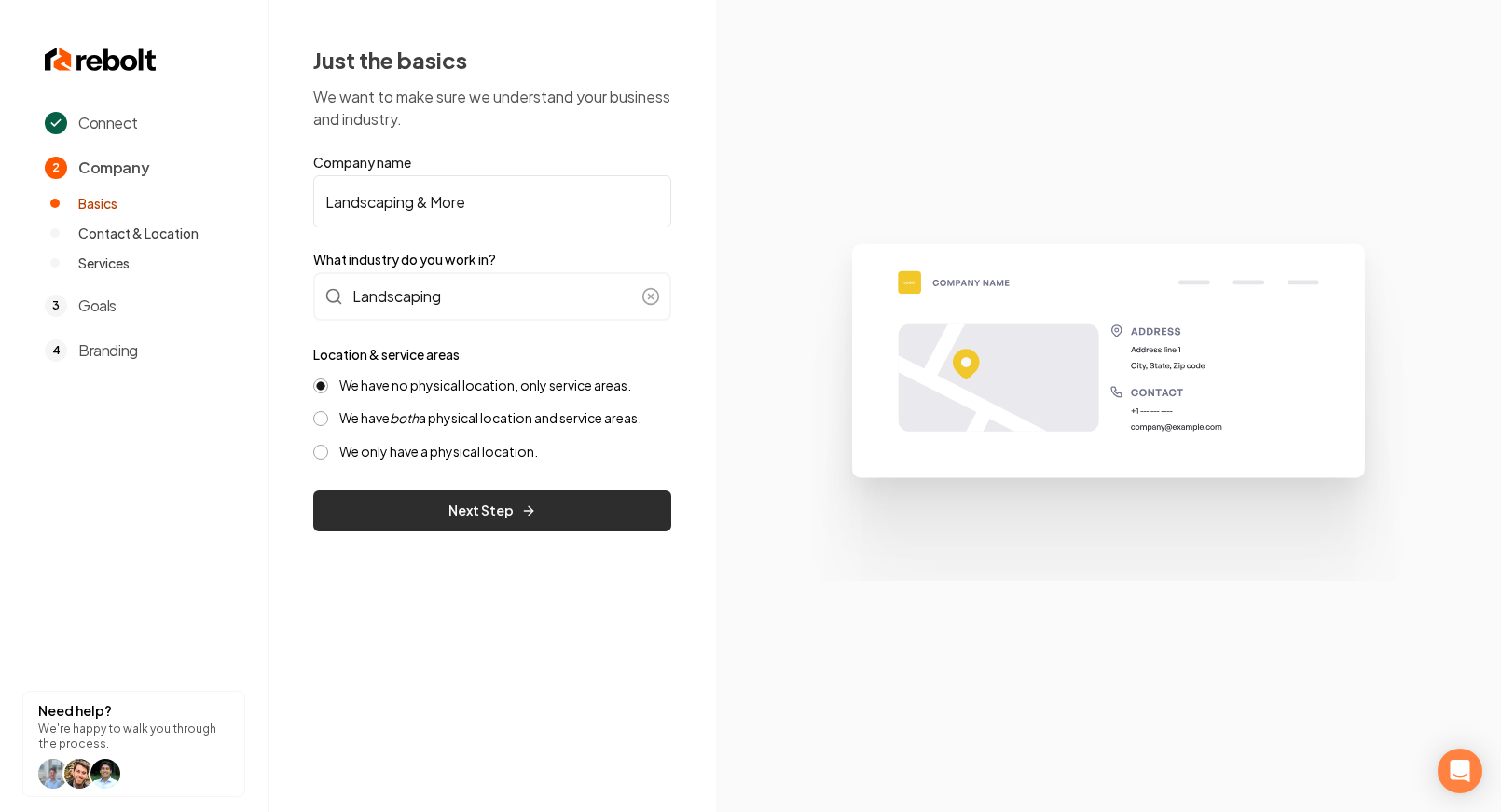
click at [496, 502] on button "Next Step" at bounding box center [492, 510] width 358 height 41
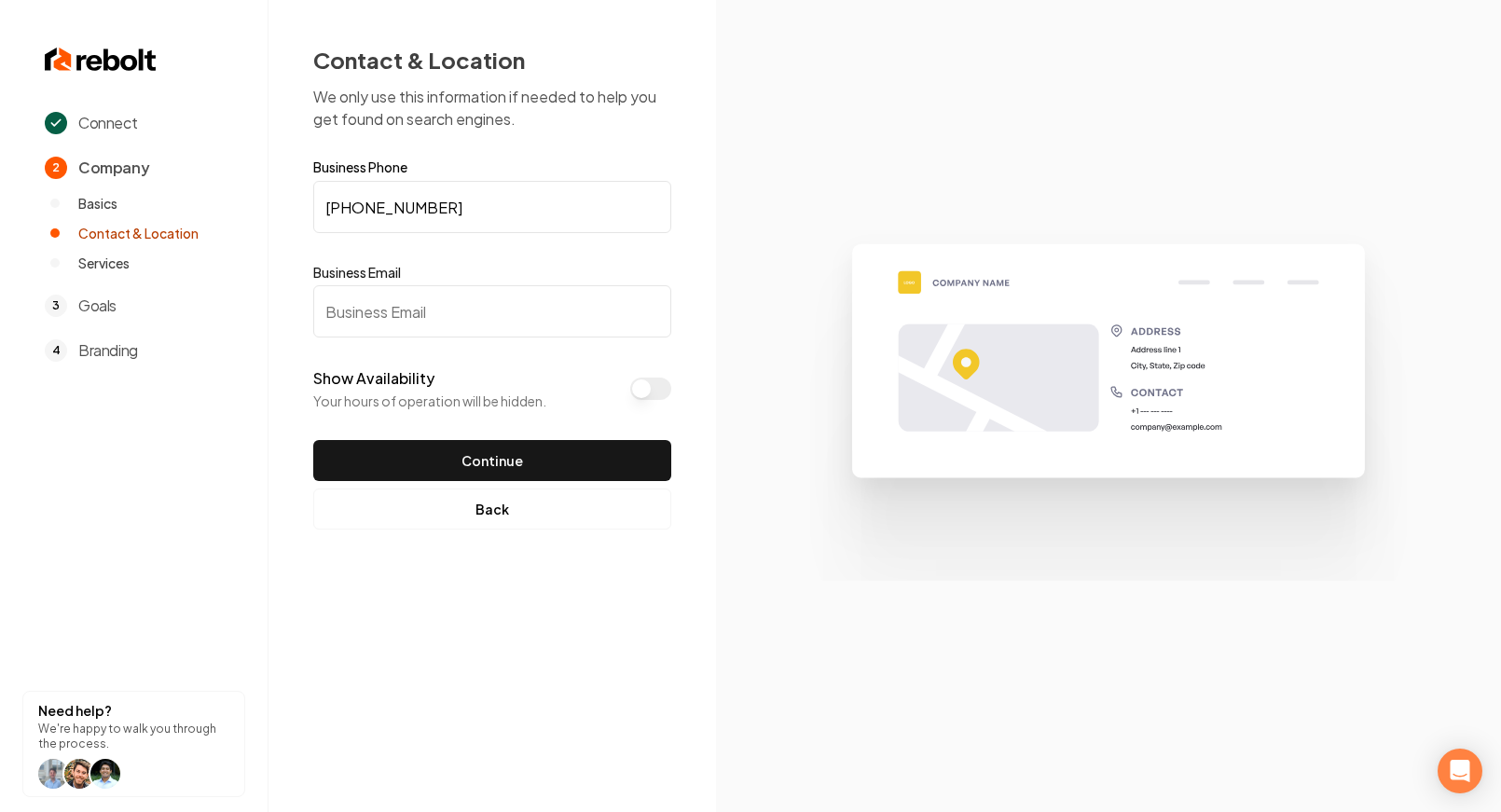
click at [395, 307] on input "Business Email" at bounding box center [492, 311] width 358 height 52
click at [440, 325] on input "Business Email" at bounding box center [492, 311] width 358 height 52
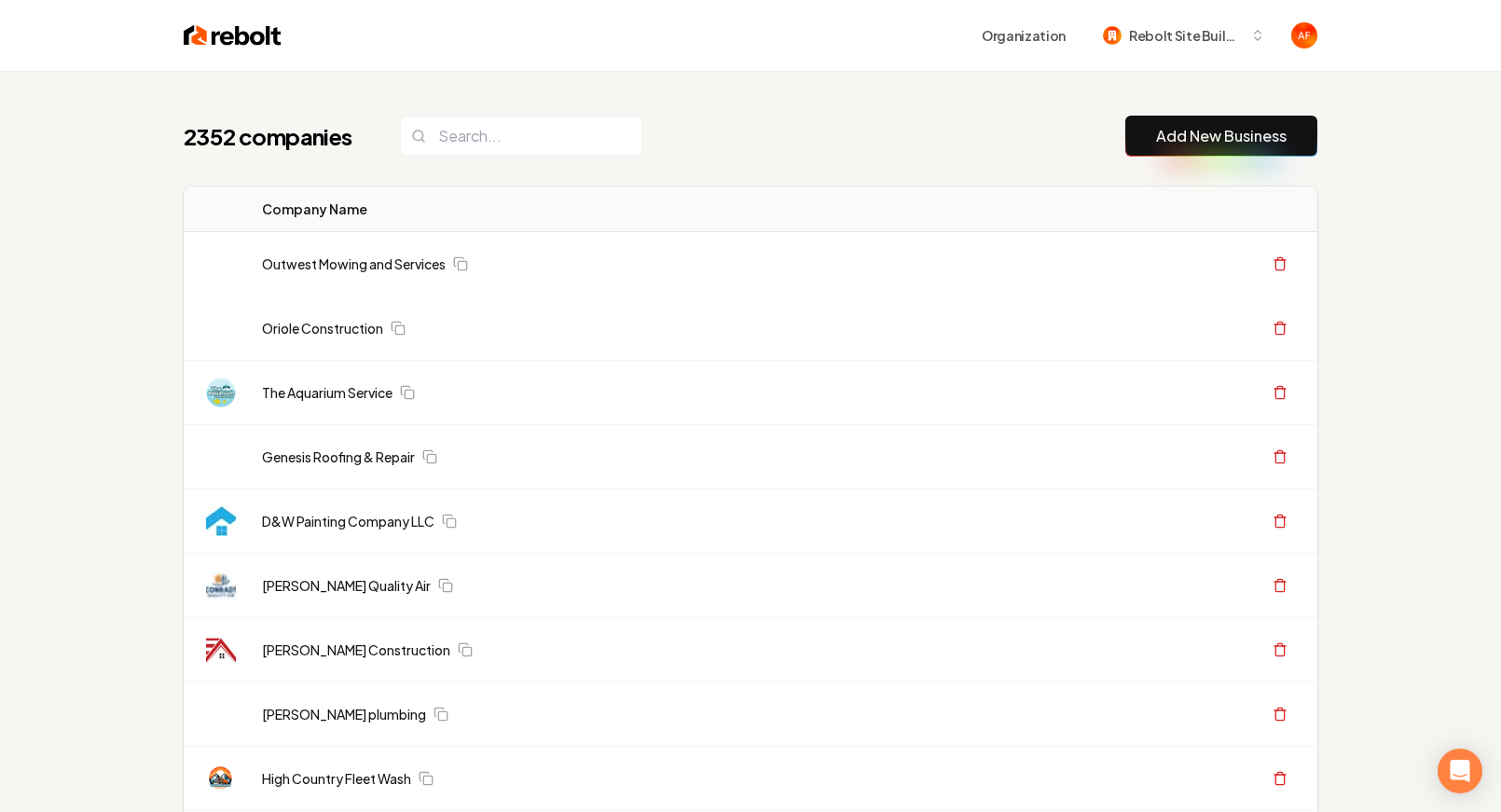
click at [470, 126] on input "search" at bounding box center [520, 135] width 243 height 39
type input "land"
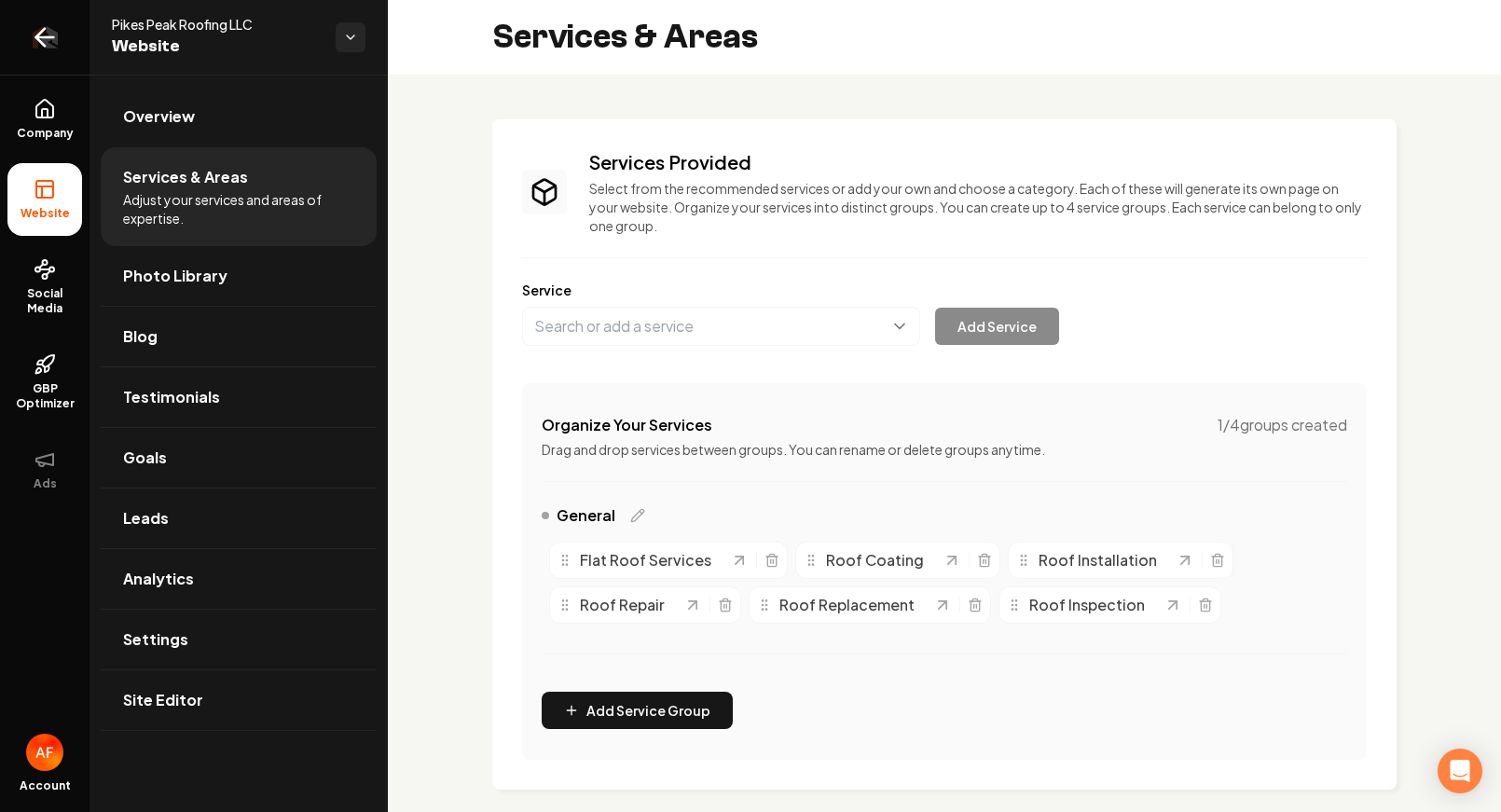
click at [40, 40] on icon "Return to dashboard" at bounding box center [40, 37] width 9 height 18
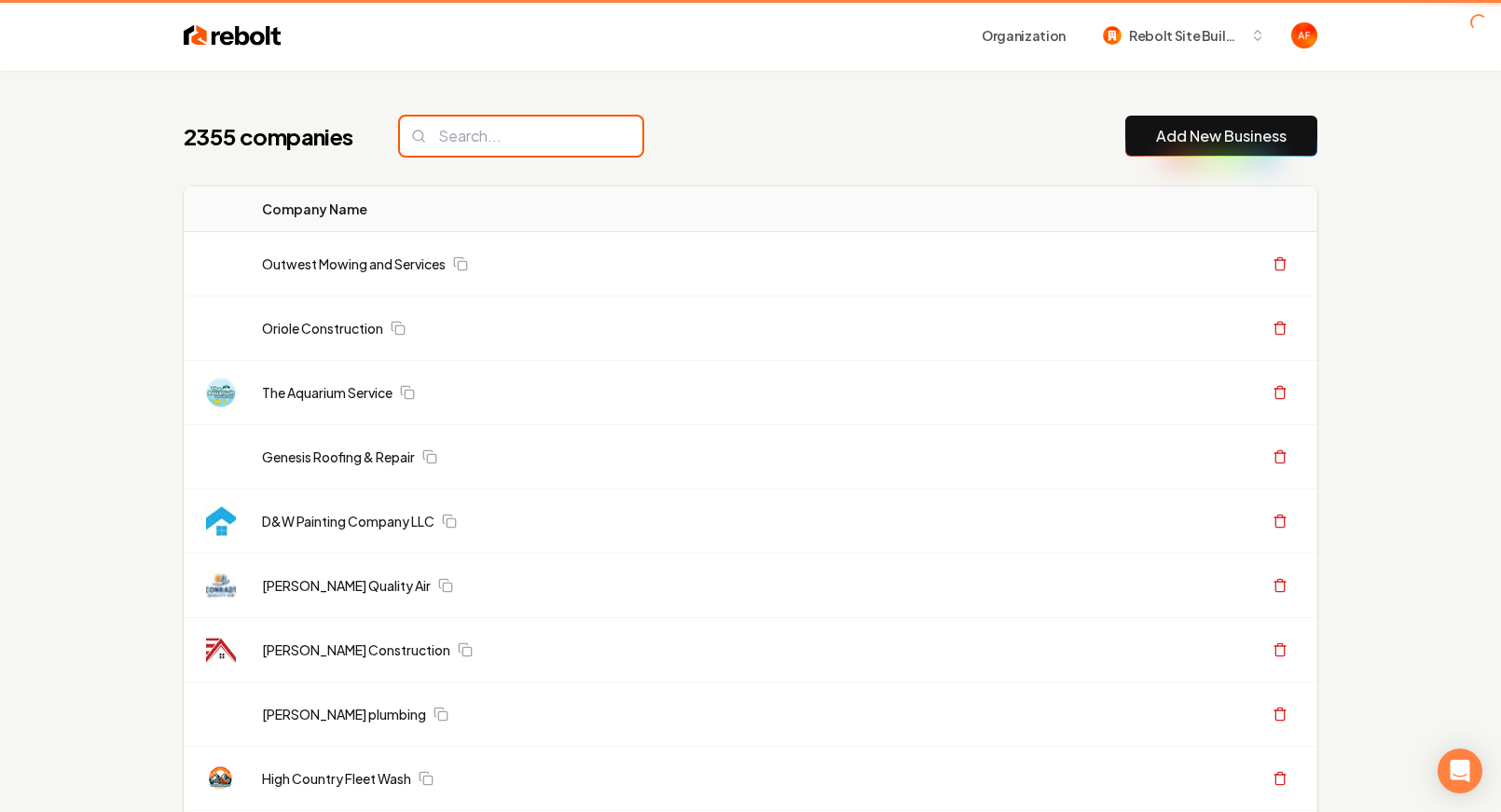
click at [460, 144] on input "search" at bounding box center [520, 135] width 243 height 39
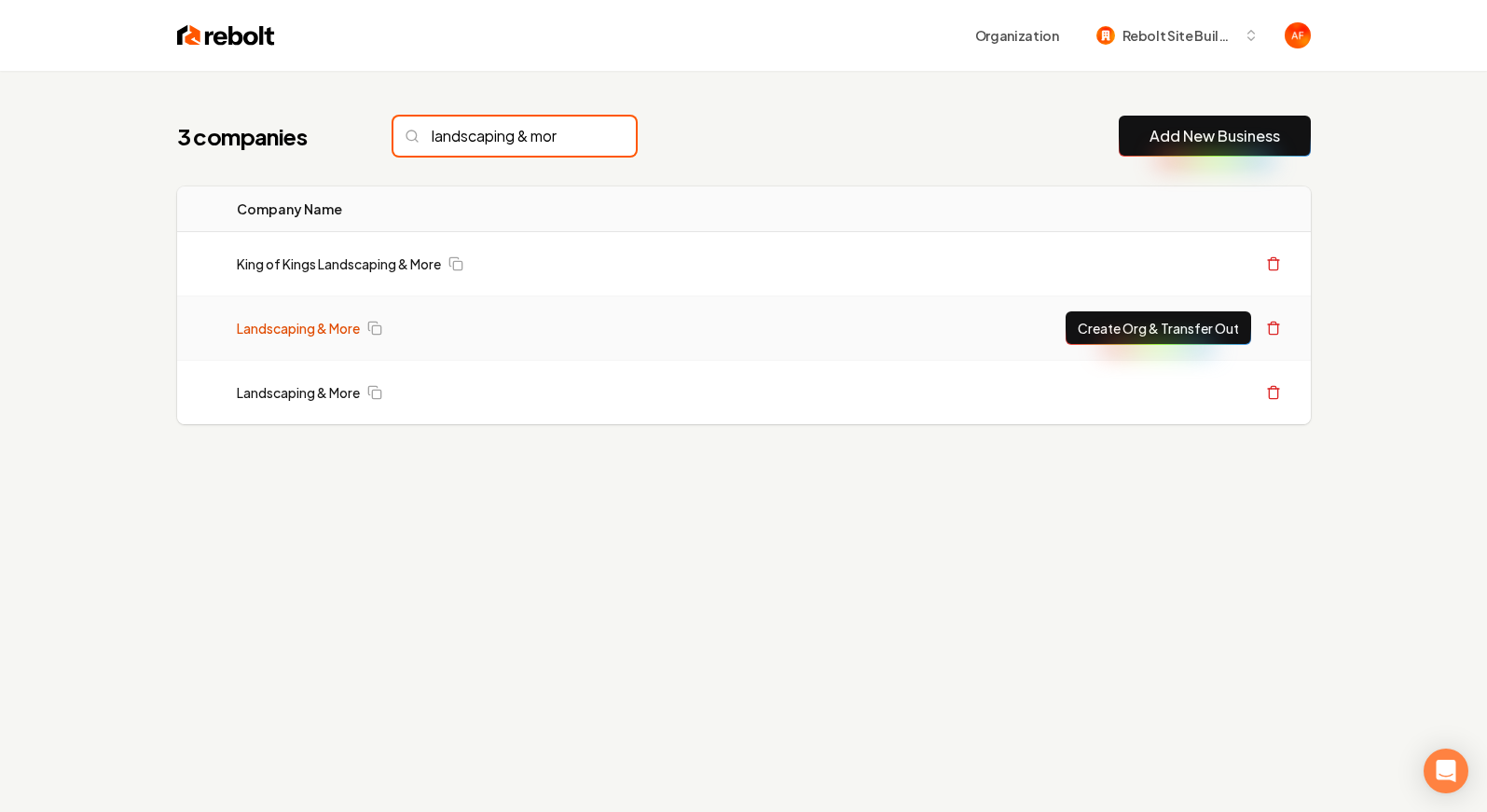
type input "landscaping & mor"
click at [325, 331] on link "Landscaping & More" at bounding box center [298, 328] width 123 height 19
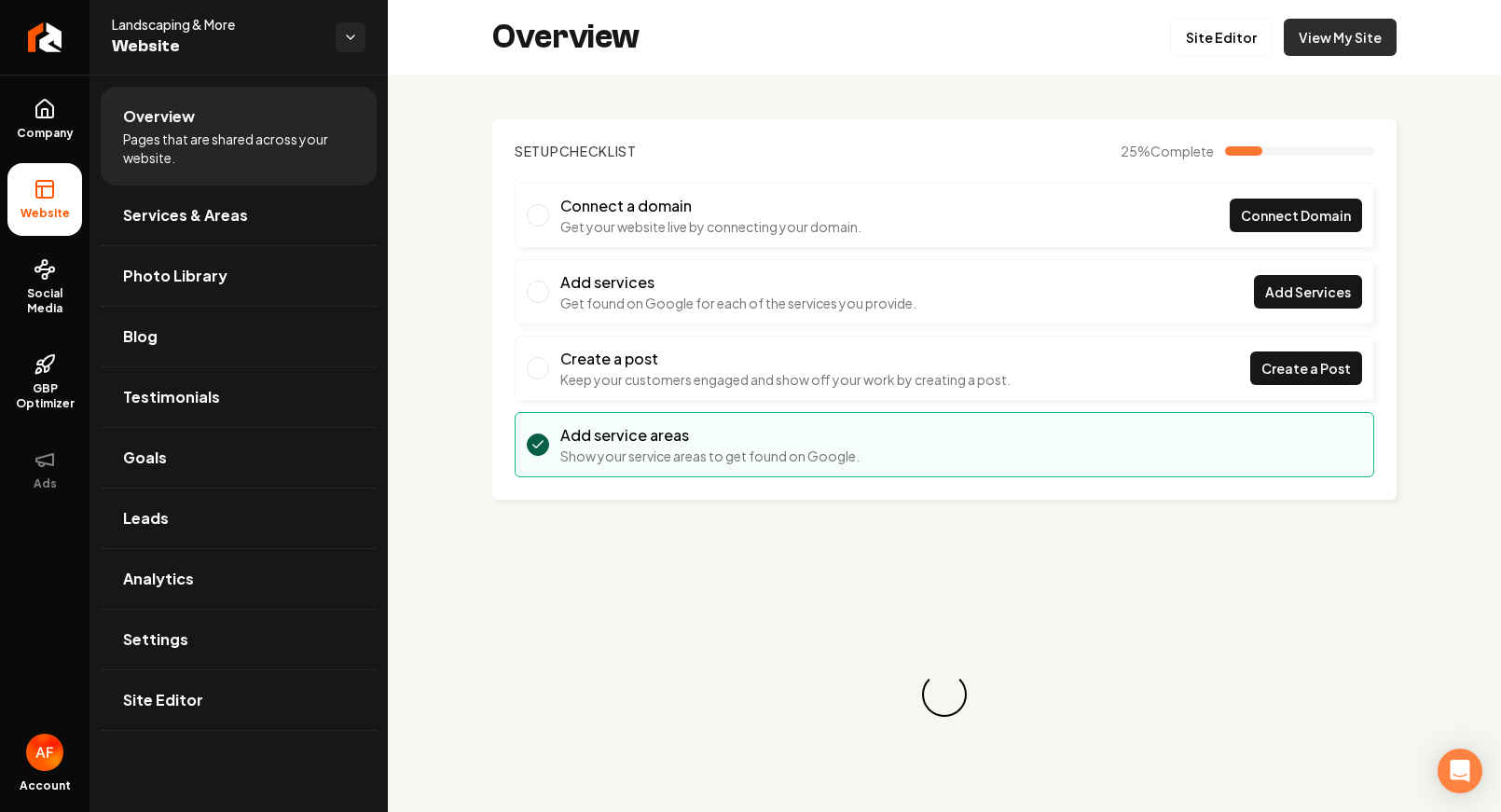
click at [1325, 50] on link "View My Site" at bounding box center [1339, 37] width 113 height 37
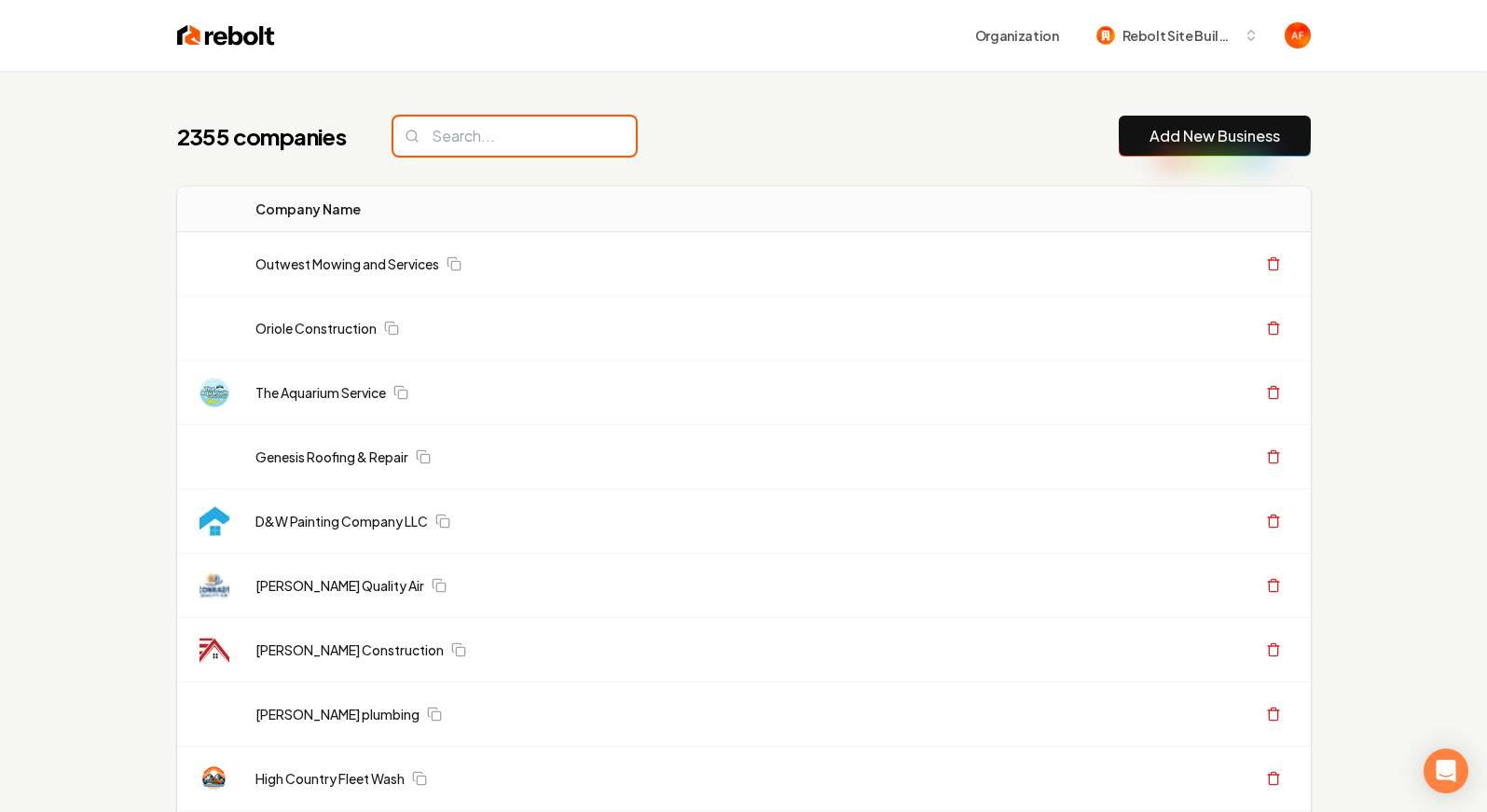
click at [485, 135] on input "search" at bounding box center [515, 135] width 243 height 39
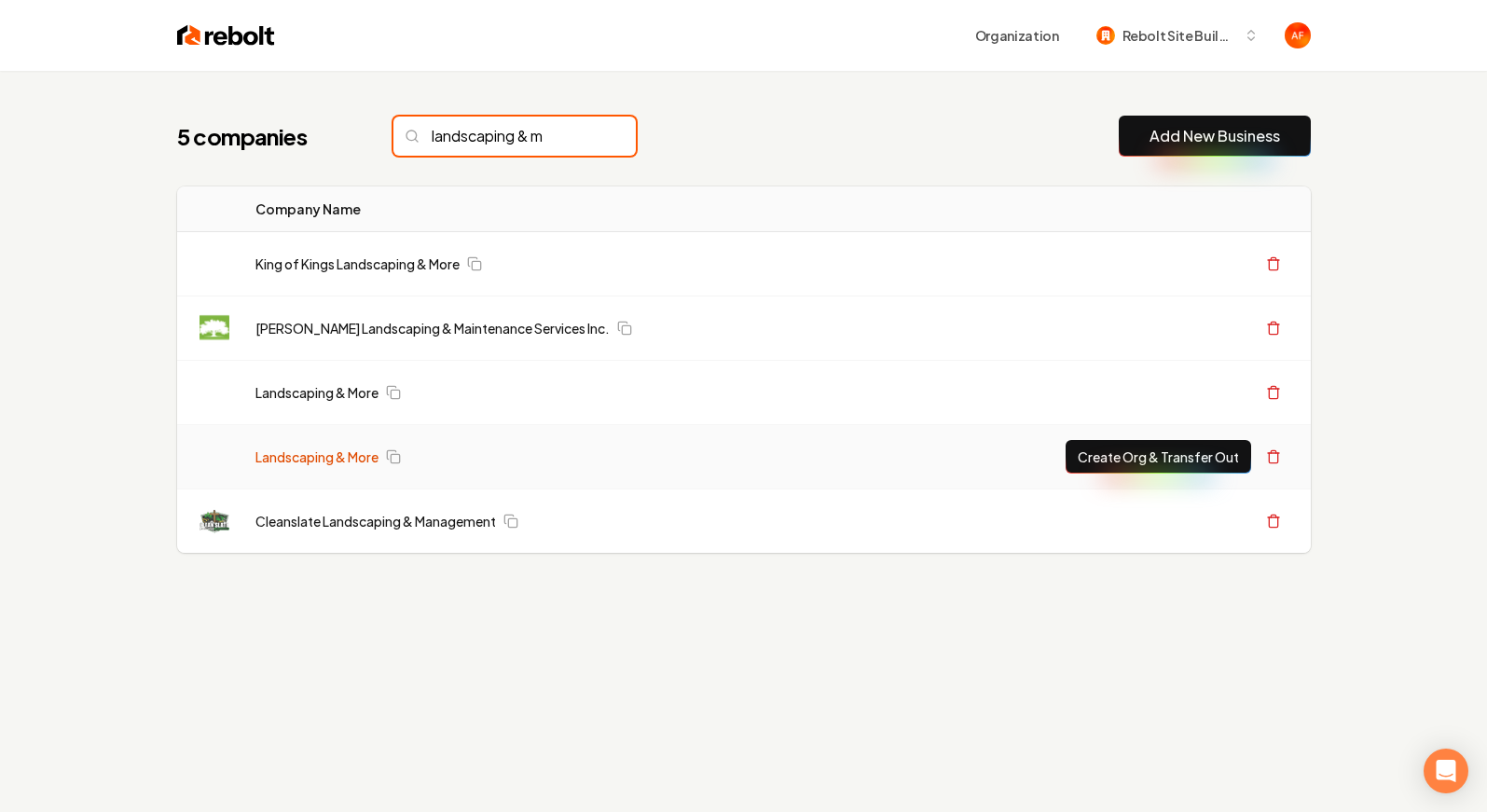
type input "landscaping & m"
click at [317, 454] on link "Landscaping & More" at bounding box center [317, 456] width 123 height 19
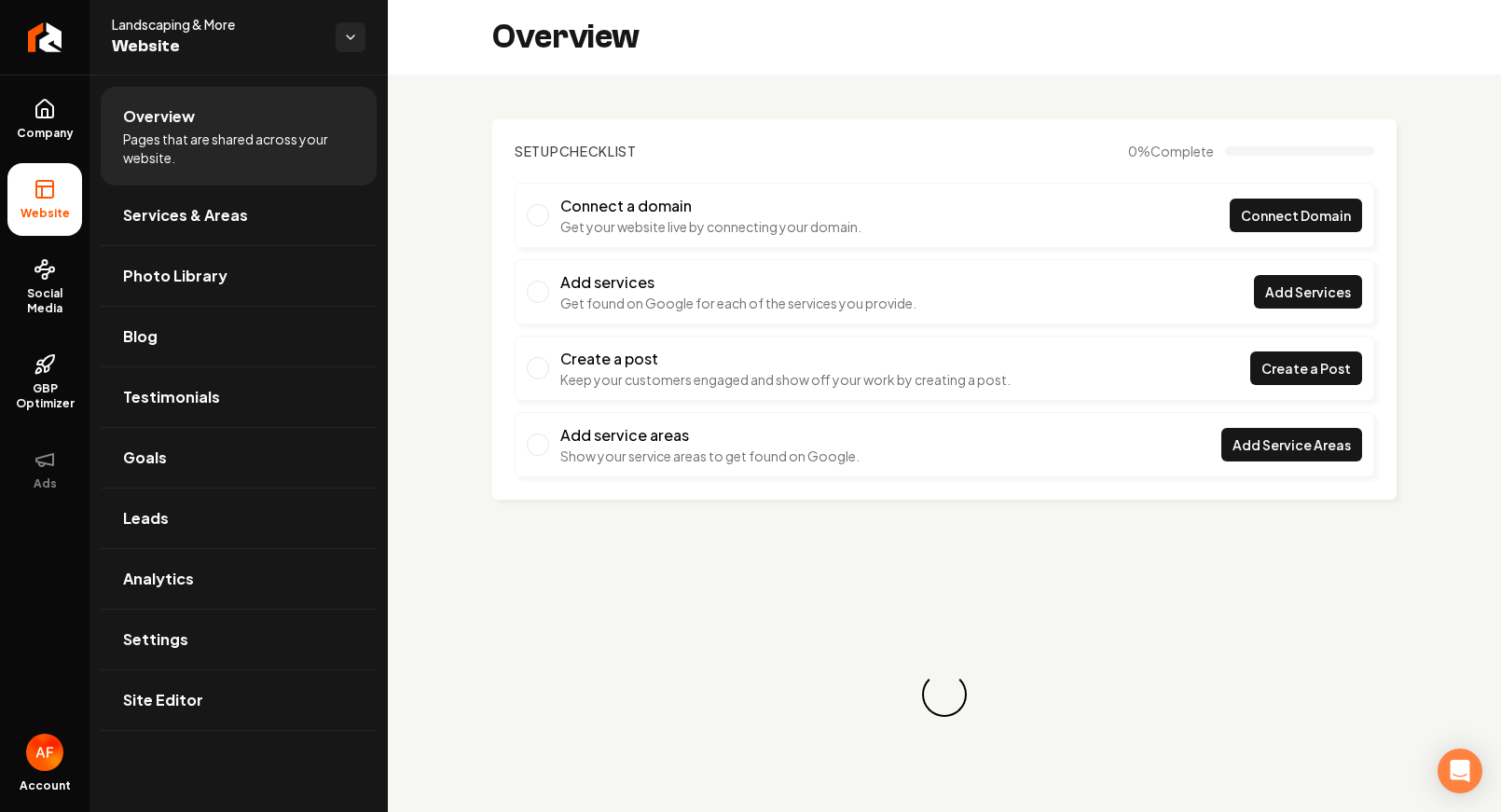
click at [1311, 53] on div "Overview" at bounding box center [945, 37] width 1113 height 74
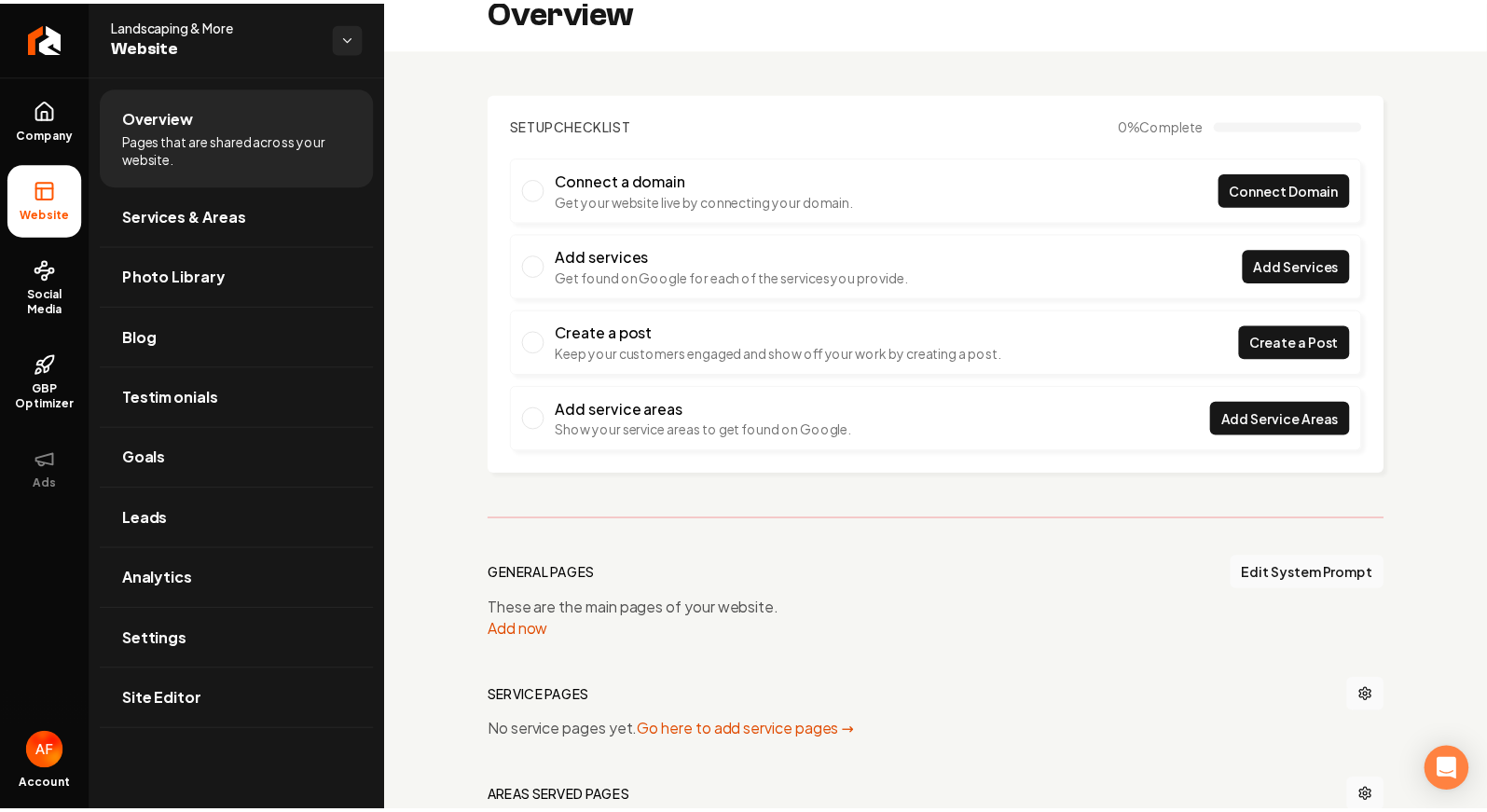
scroll to position [287, 0]
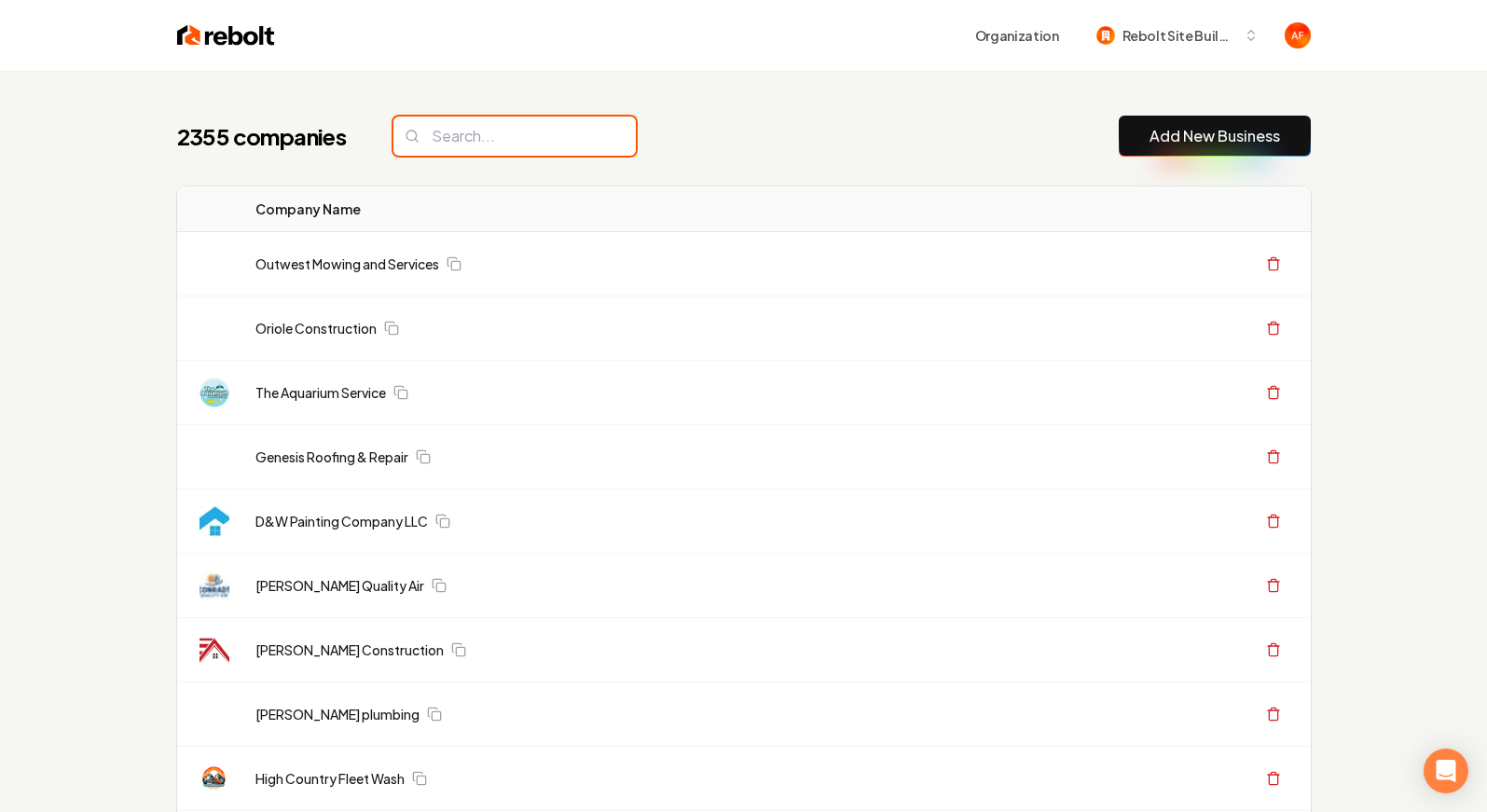
click at [491, 150] on input "search" at bounding box center [515, 135] width 243 height 39
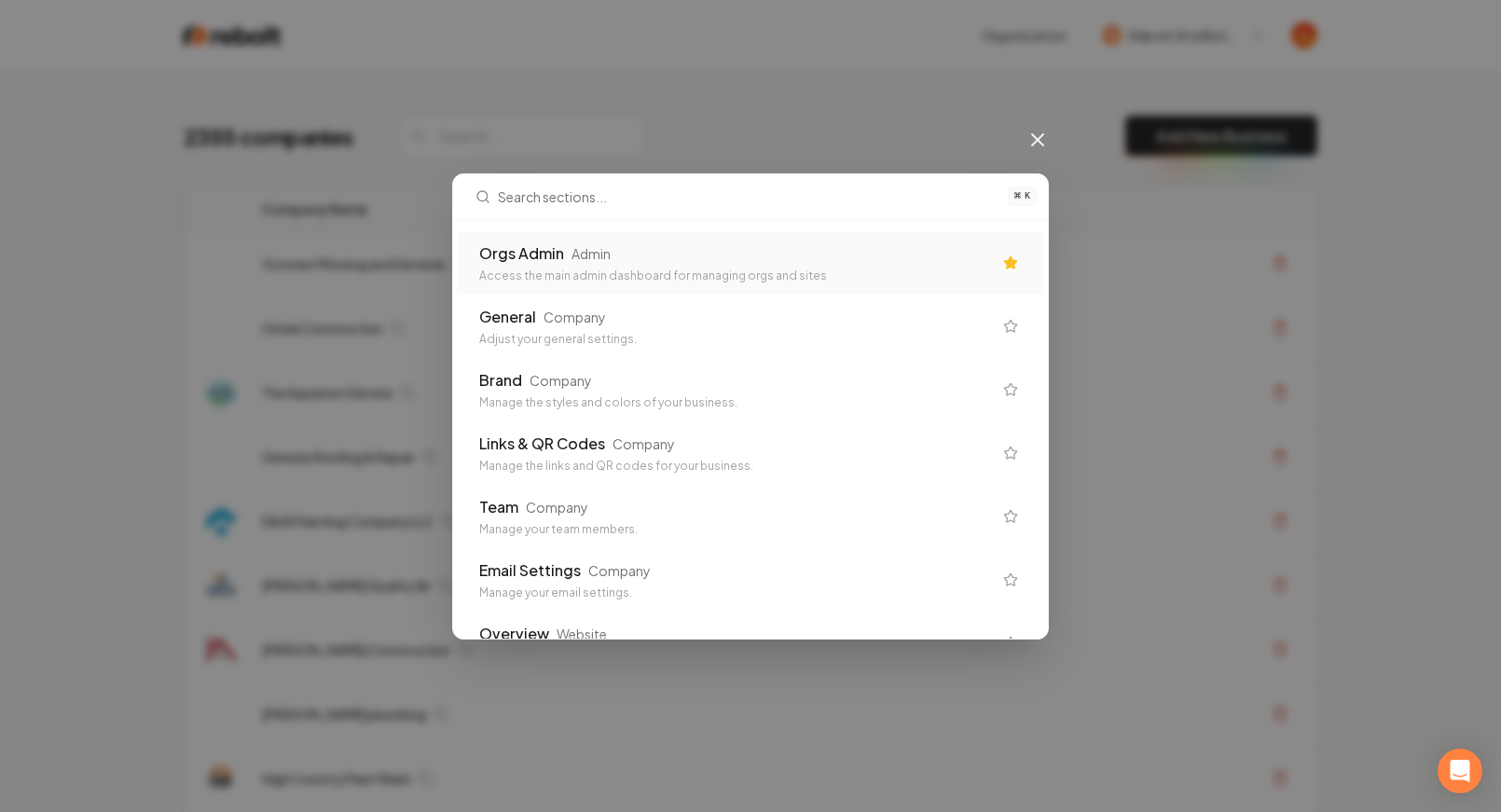
click at [1033, 144] on icon at bounding box center [1038, 140] width 11 height 11
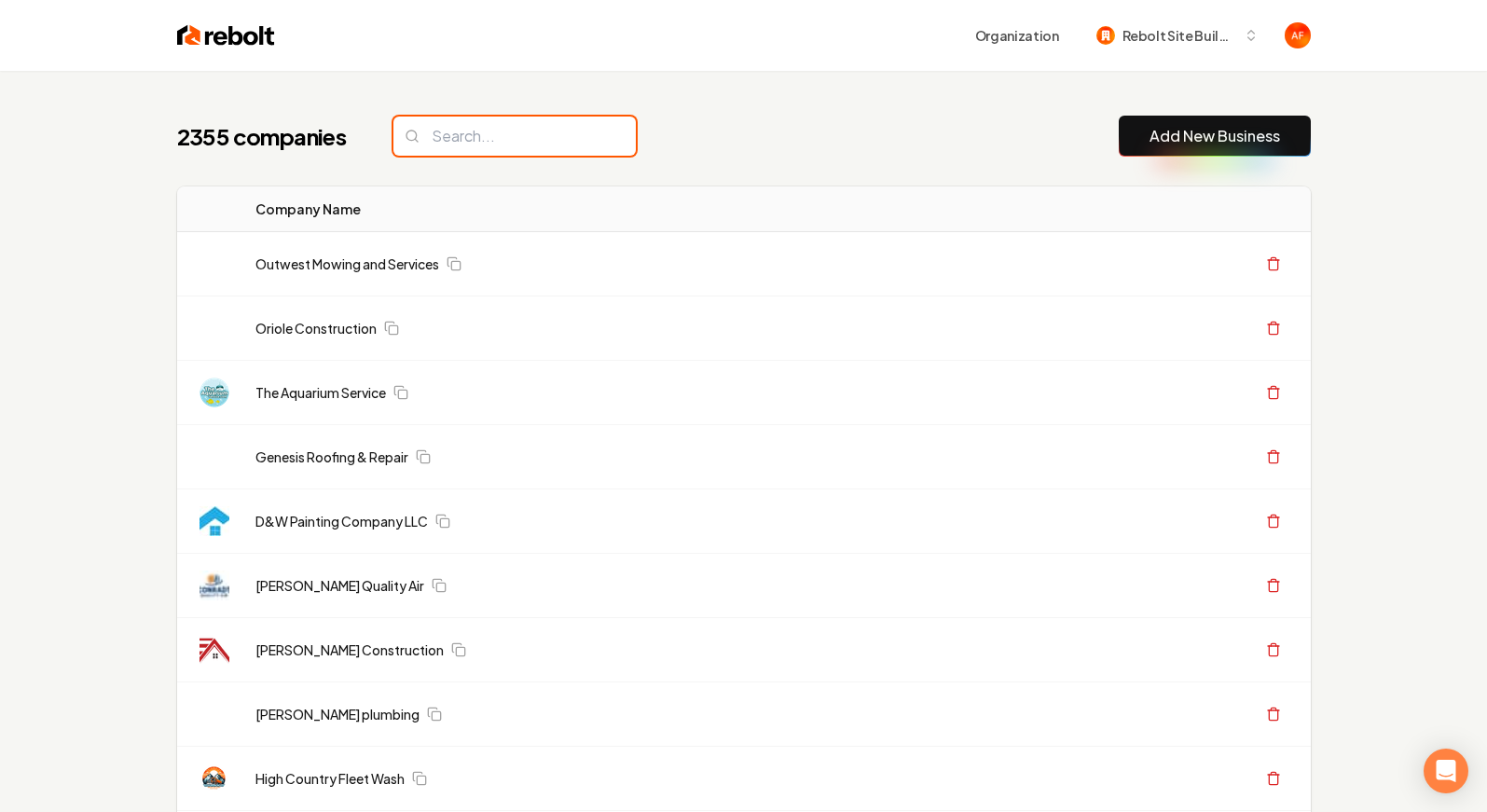
click at [449, 153] on input "search" at bounding box center [515, 135] width 243 height 39
click at [467, 136] on input "search" at bounding box center [515, 135] width 243 height 39
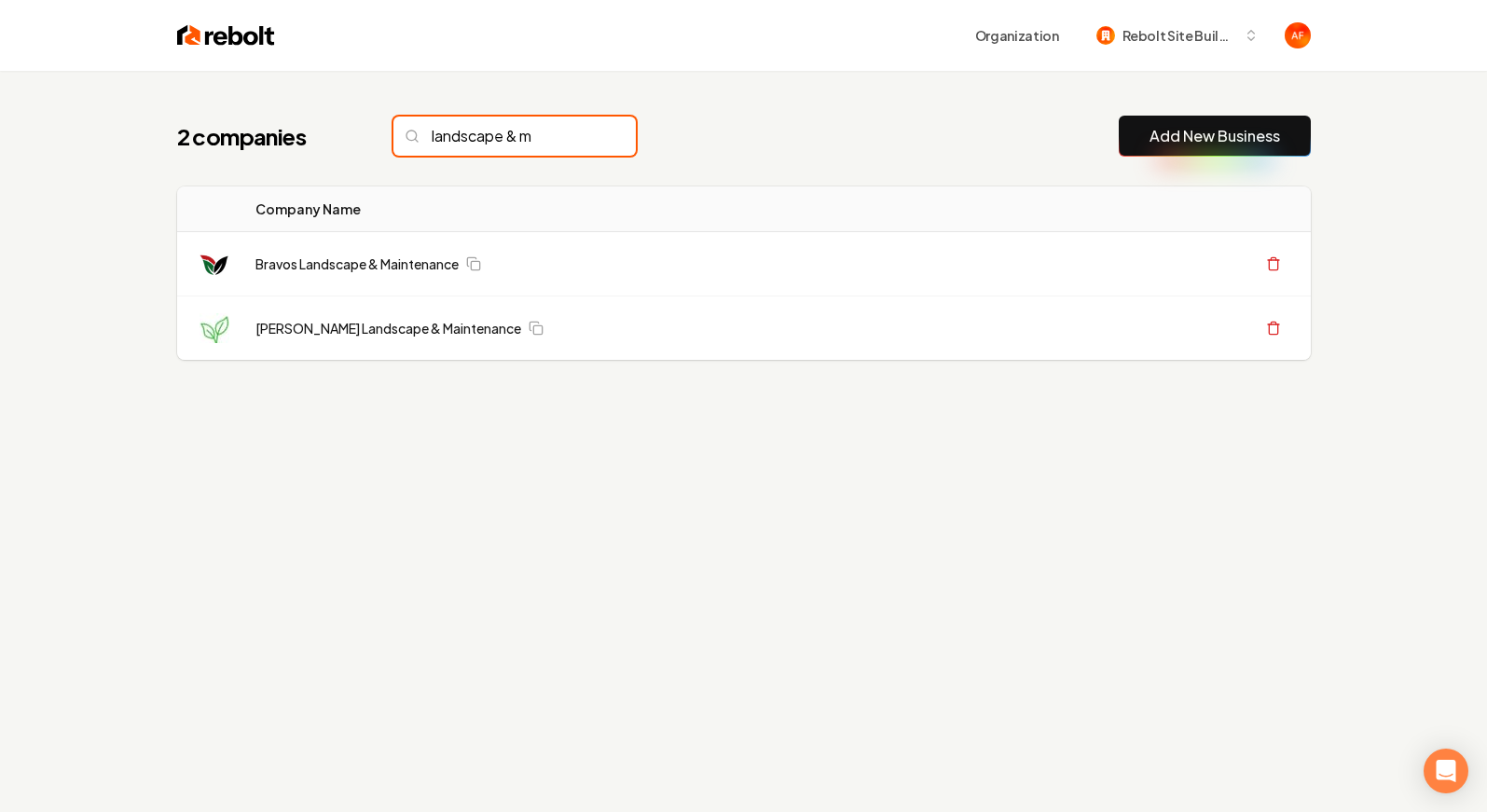
click at [496, 136] on input "landscape & m" at bounding box center [515, 135] width 243 height 39
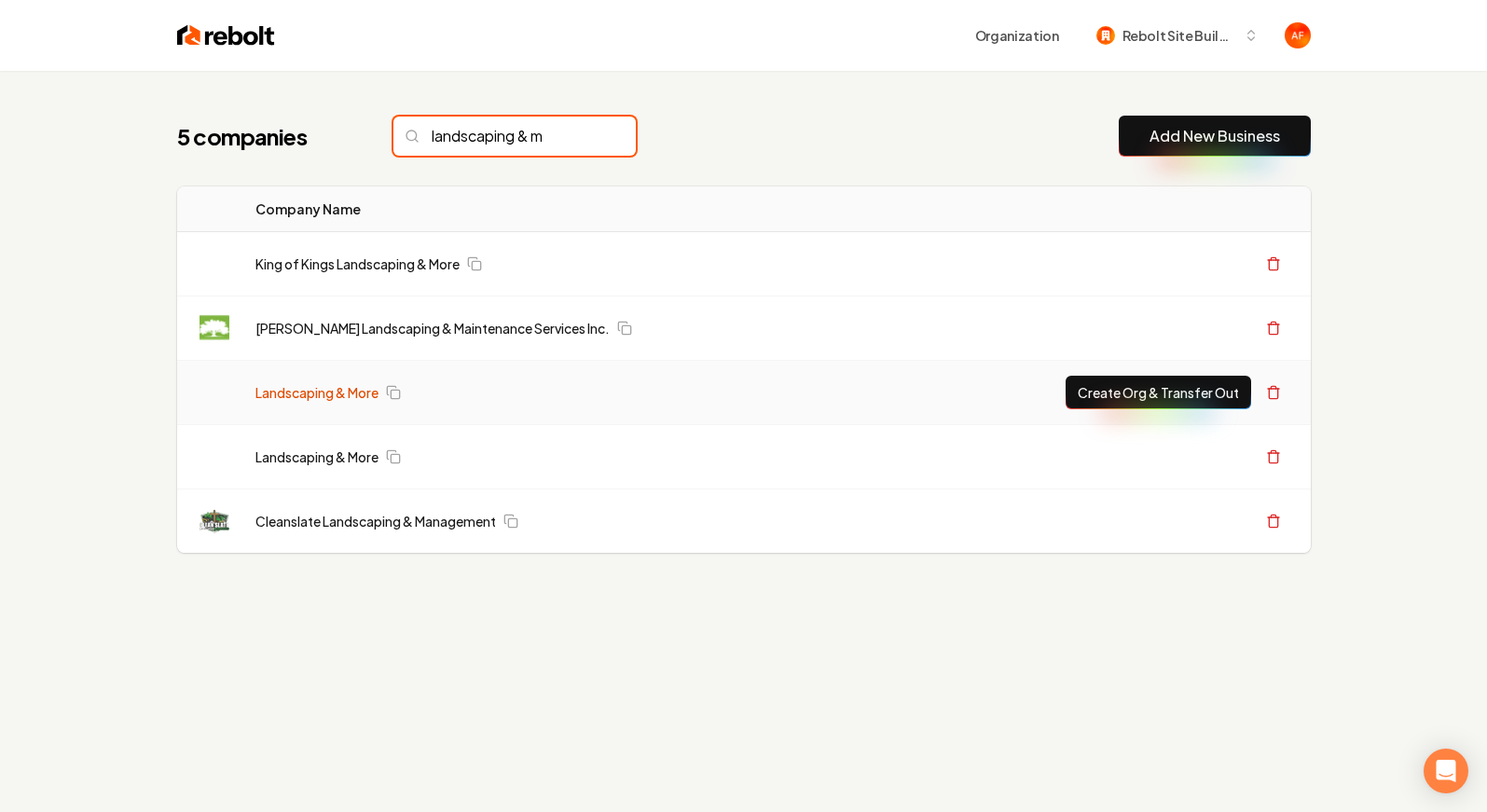
type input "landscaping & m"
click at [350, 396] on link "Landscaping & More" at bounding box center [317, 393] width 123 height 19
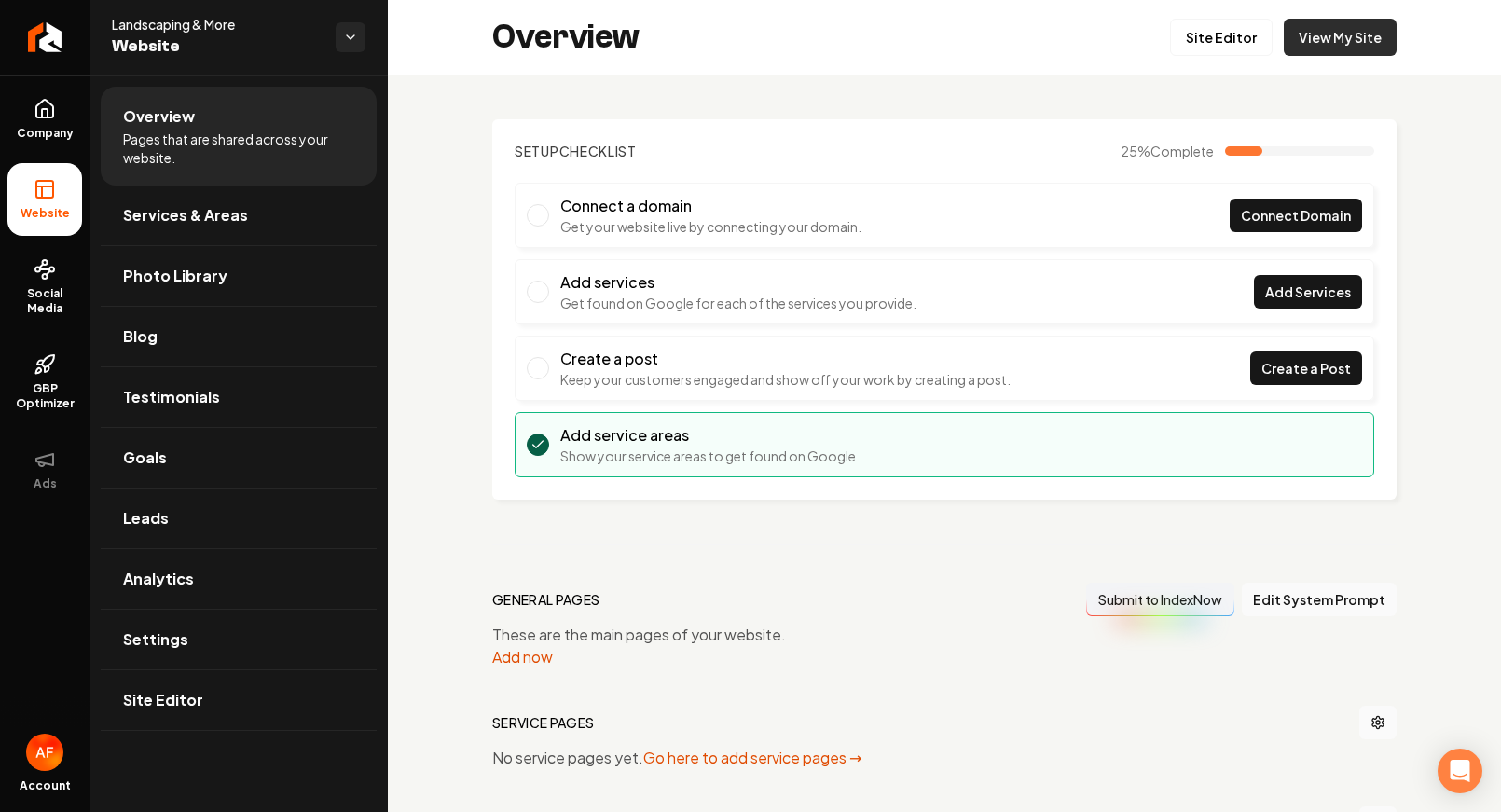
click at [1325, 47] on link "View My Site" at bounding box center [1339, 37] width 113 height 37
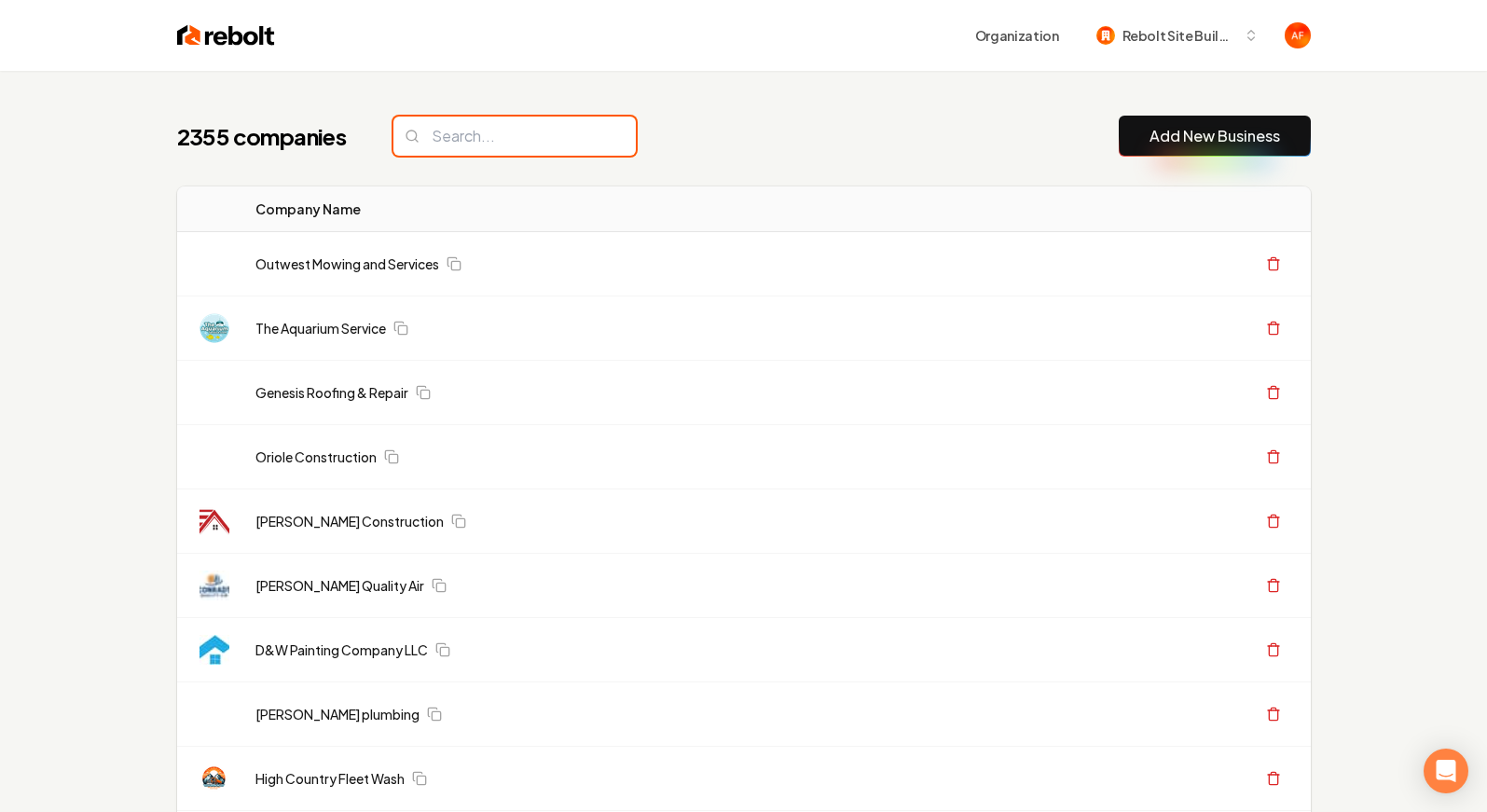
click at [444, 141] on input "search" at bounding box center [515, 135] width 243 height 39
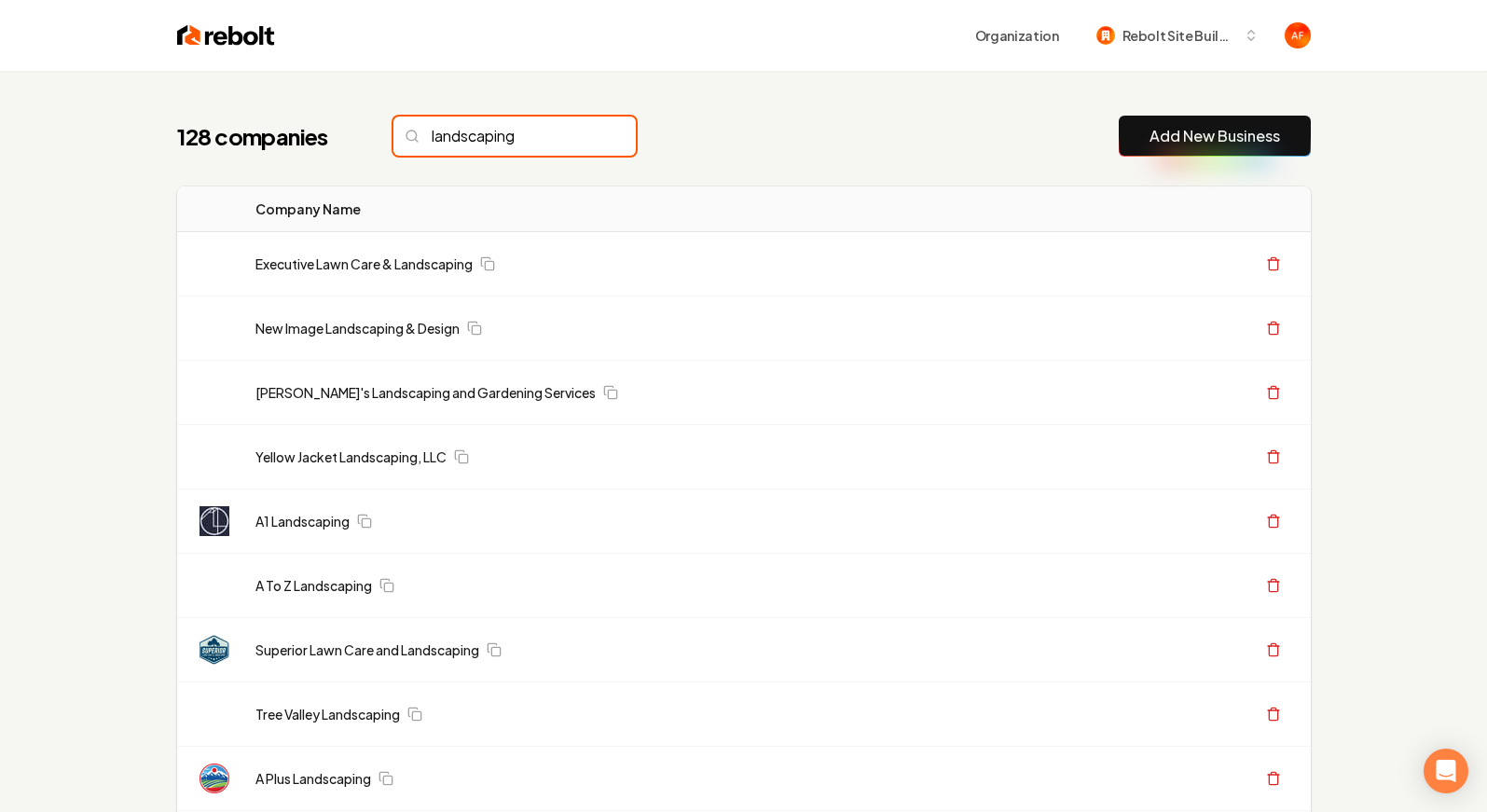
type input "landscaping"
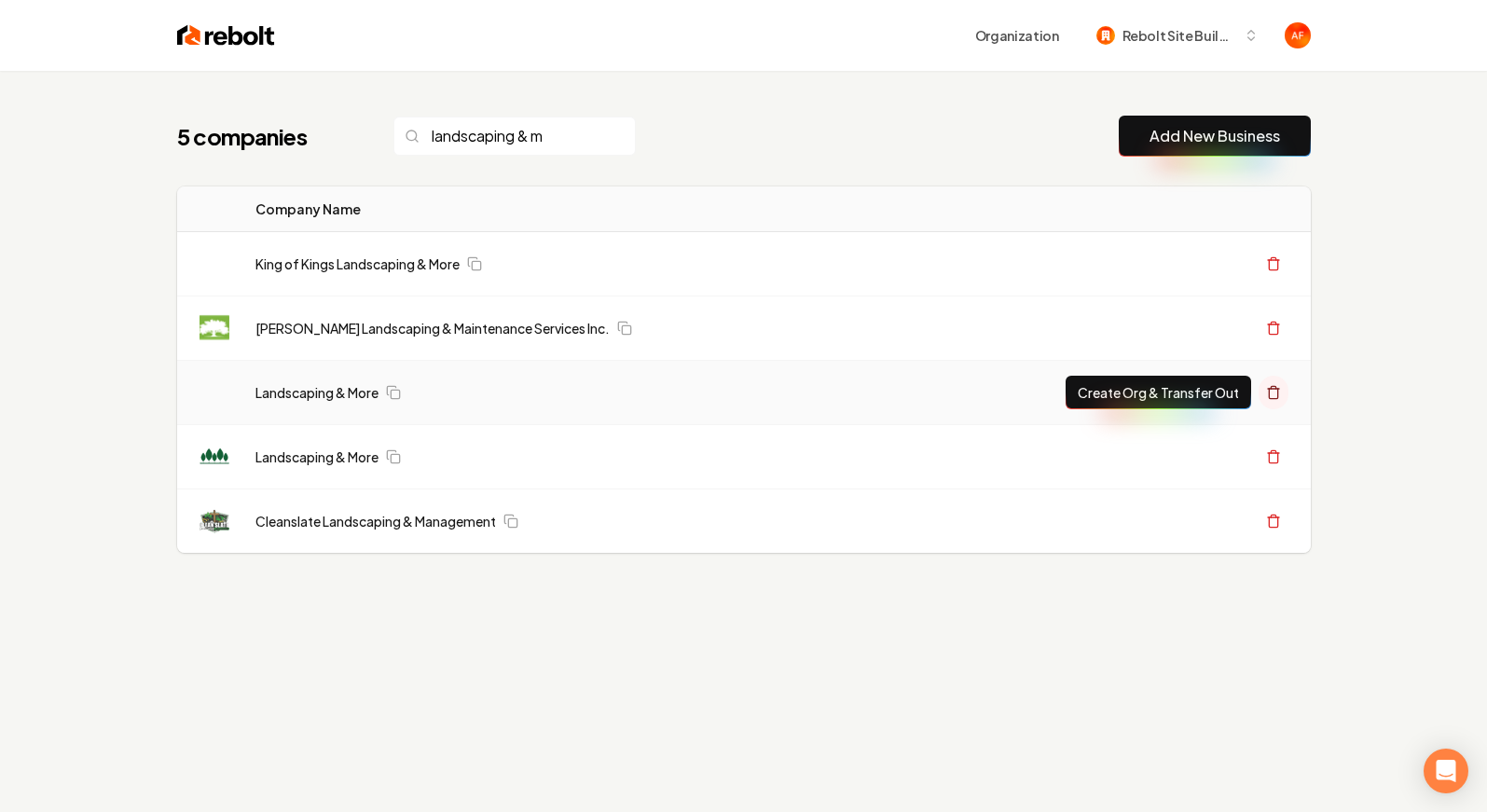
type input "landscaping & m"
click at [1283, 395] on button at bounding box center [1273, 392] width 29 height 33
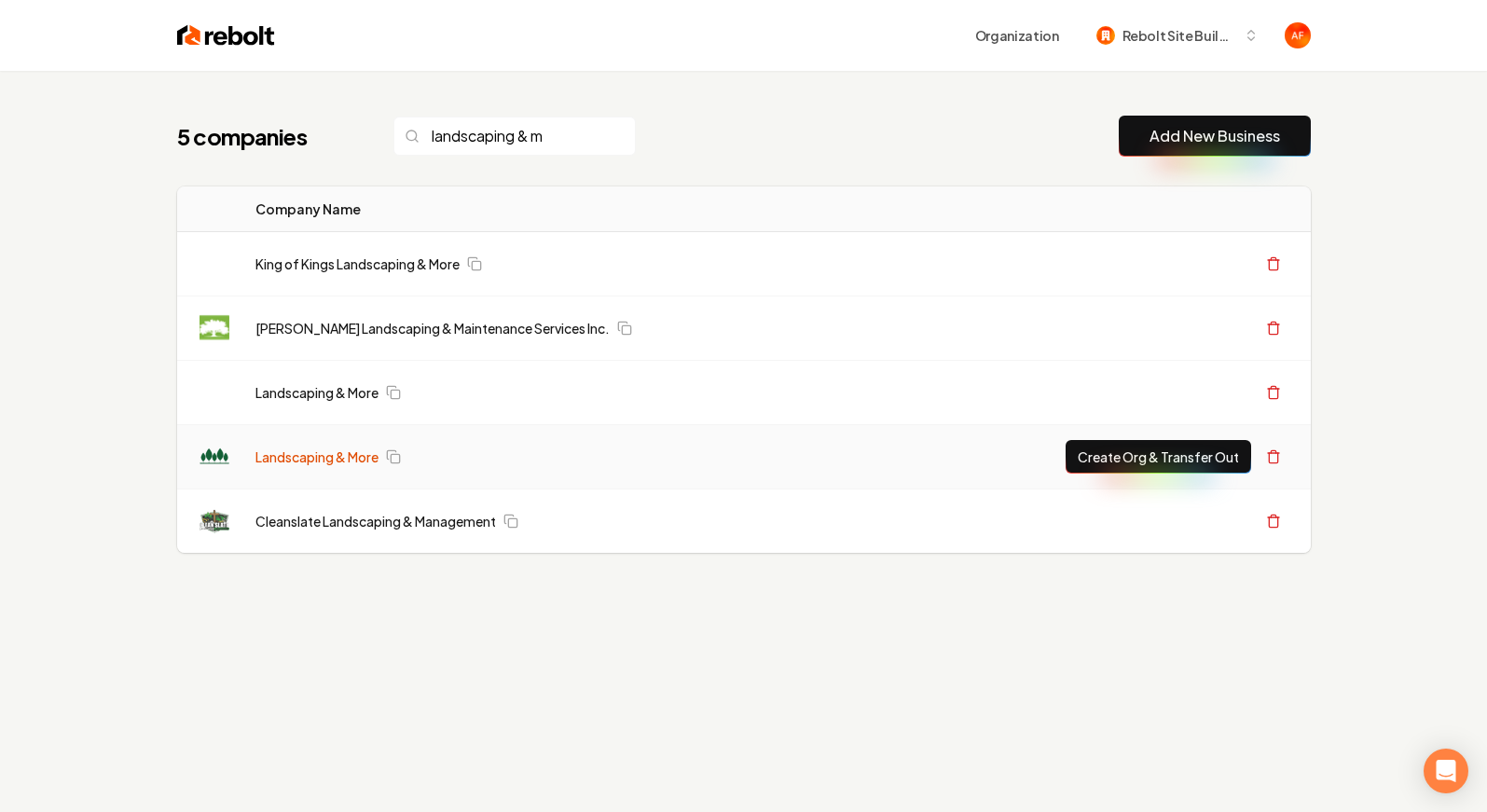
click at [271, 452] on link "Landscaping & More" at bounding box center [317, 456] width 123 height 19
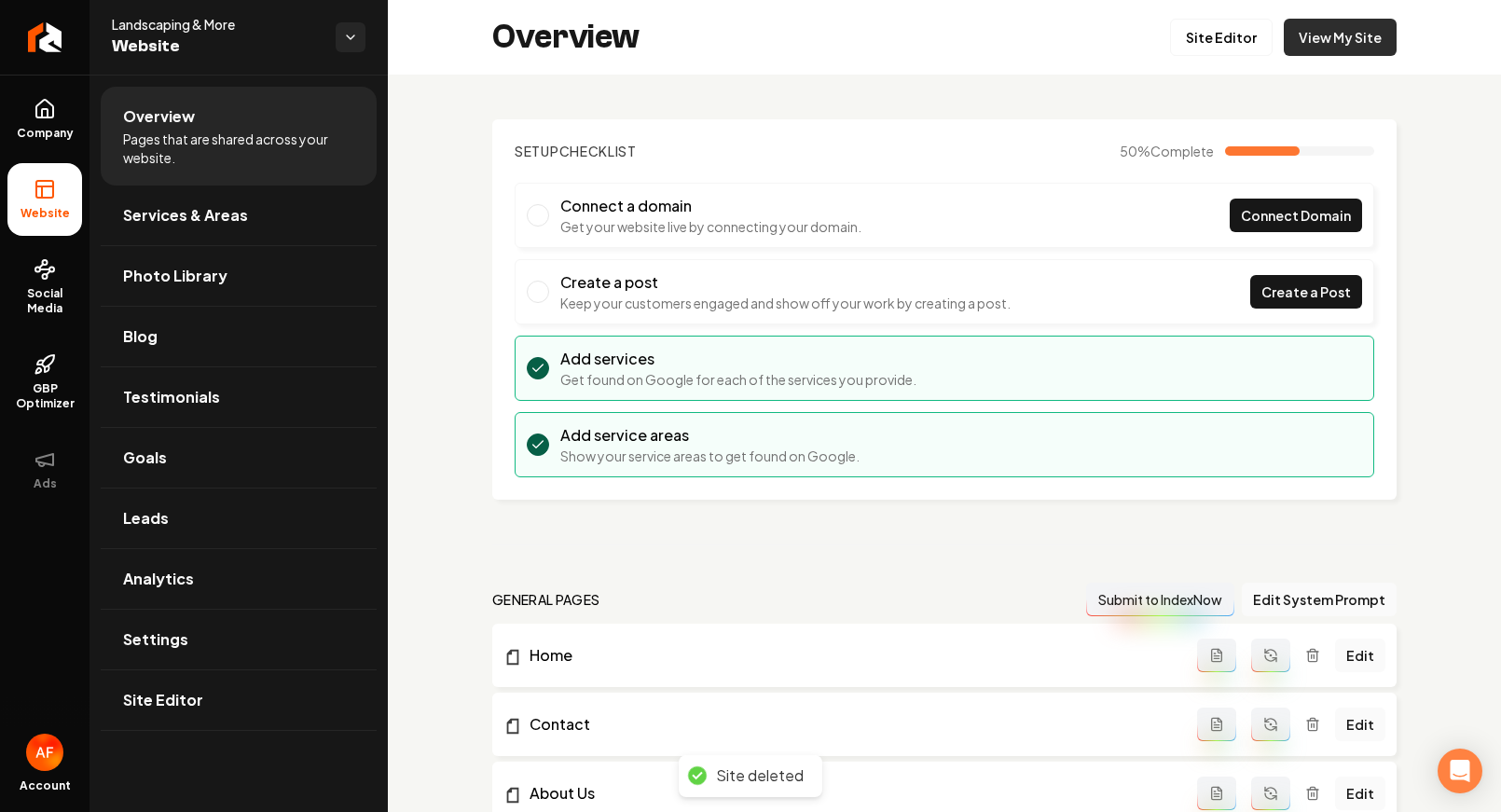
click at [1344, 36] on link "View My Site" at bounding box center [1339, 37] width 113 height 37
click at [1203, 47] on link "Site Editor" at bounding box center [1221, 37] width 103 height 37
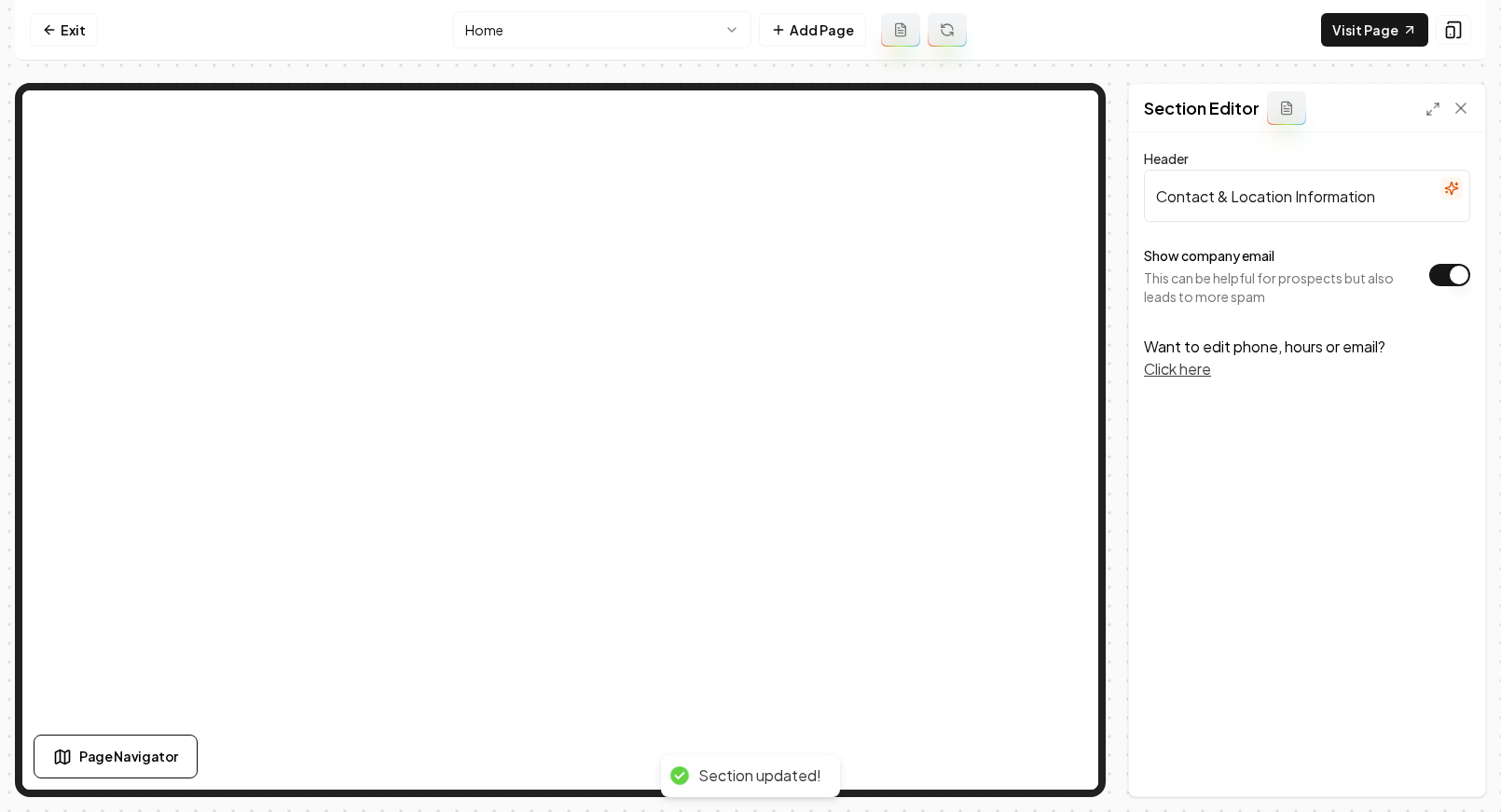
click at [94, 13] on div "Exit" at bounding box center [64, 29] width 68 height 33
click at [72, 28] on link "Exit" at bounding box center [64, 29] width 68 height 33
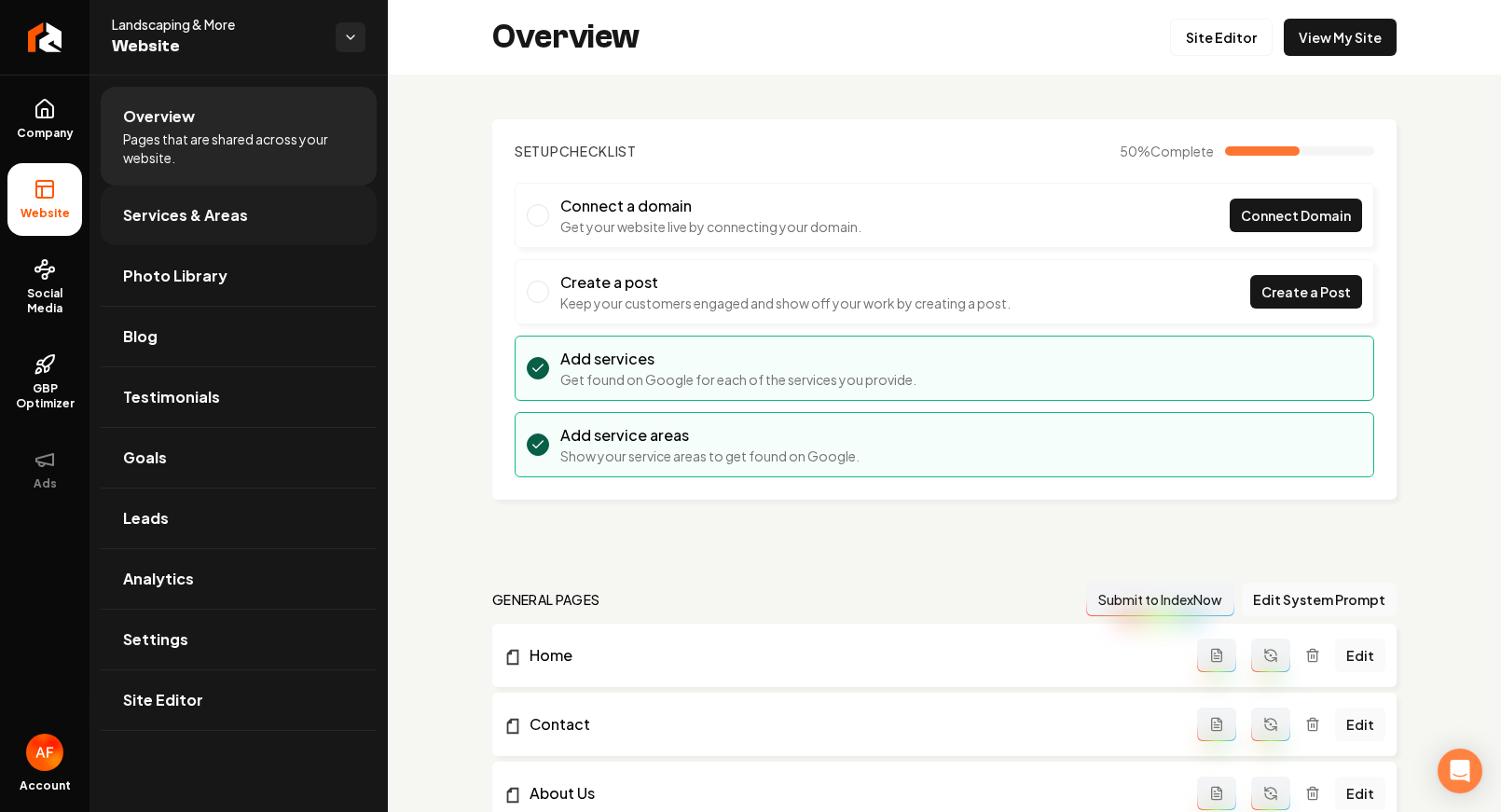
click at [175, 202] on link "Services & Areas" at bounding box center [239, 215] width 276 height 60
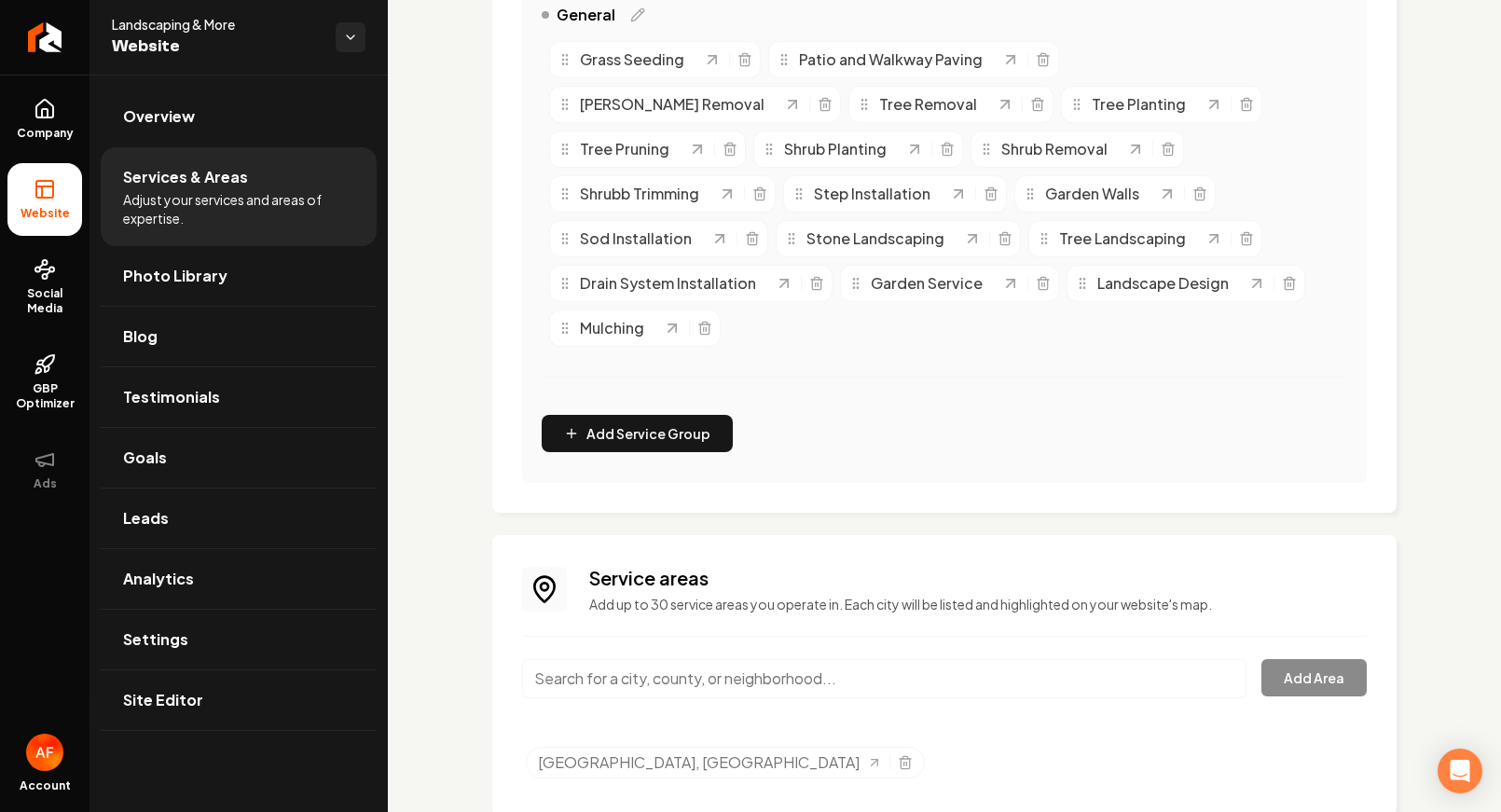
scroll to position [504, 0]
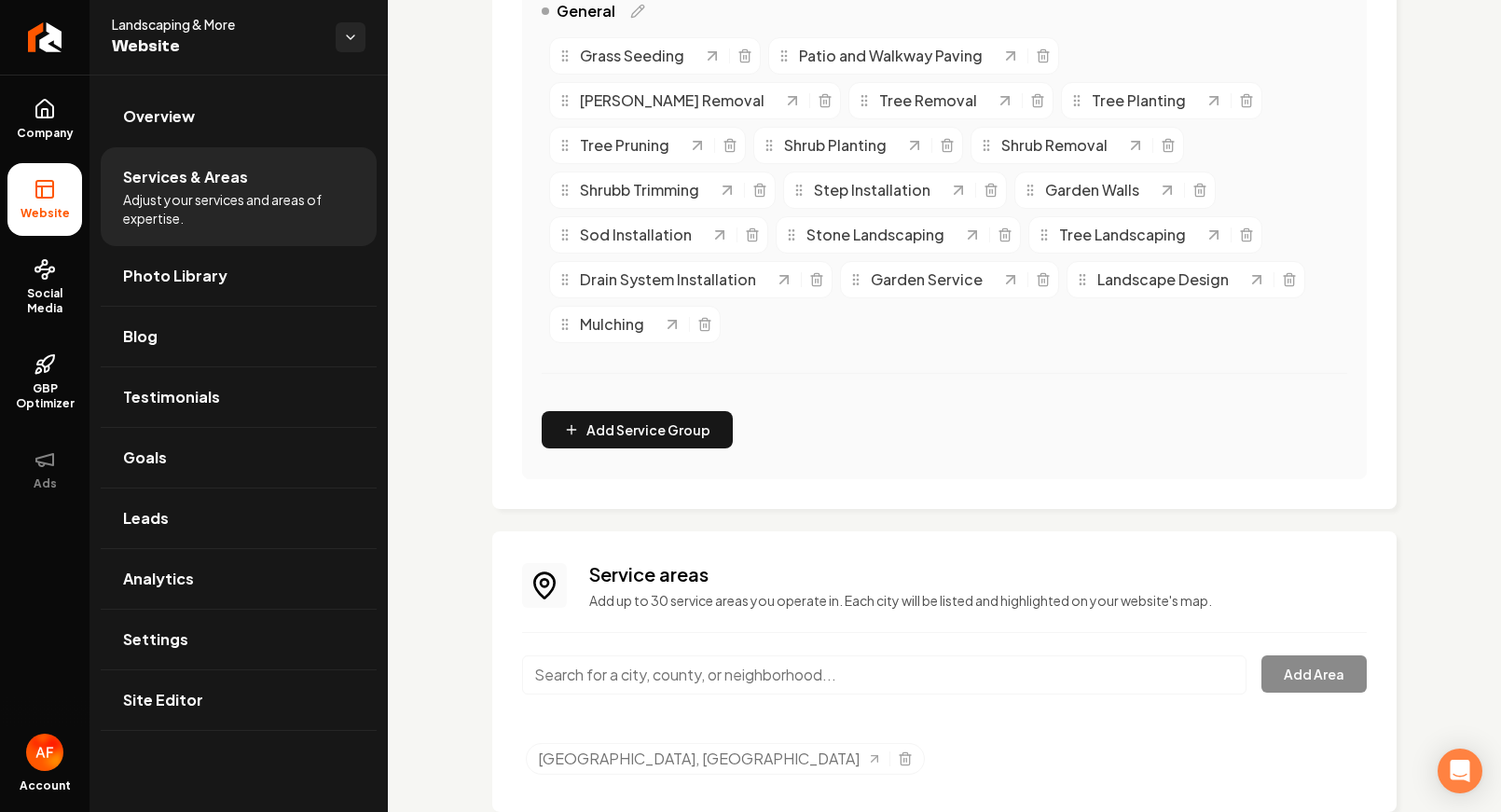
click at [781, 655] on input "Main content area" at bounding box center [884, 674] width 724 height 39
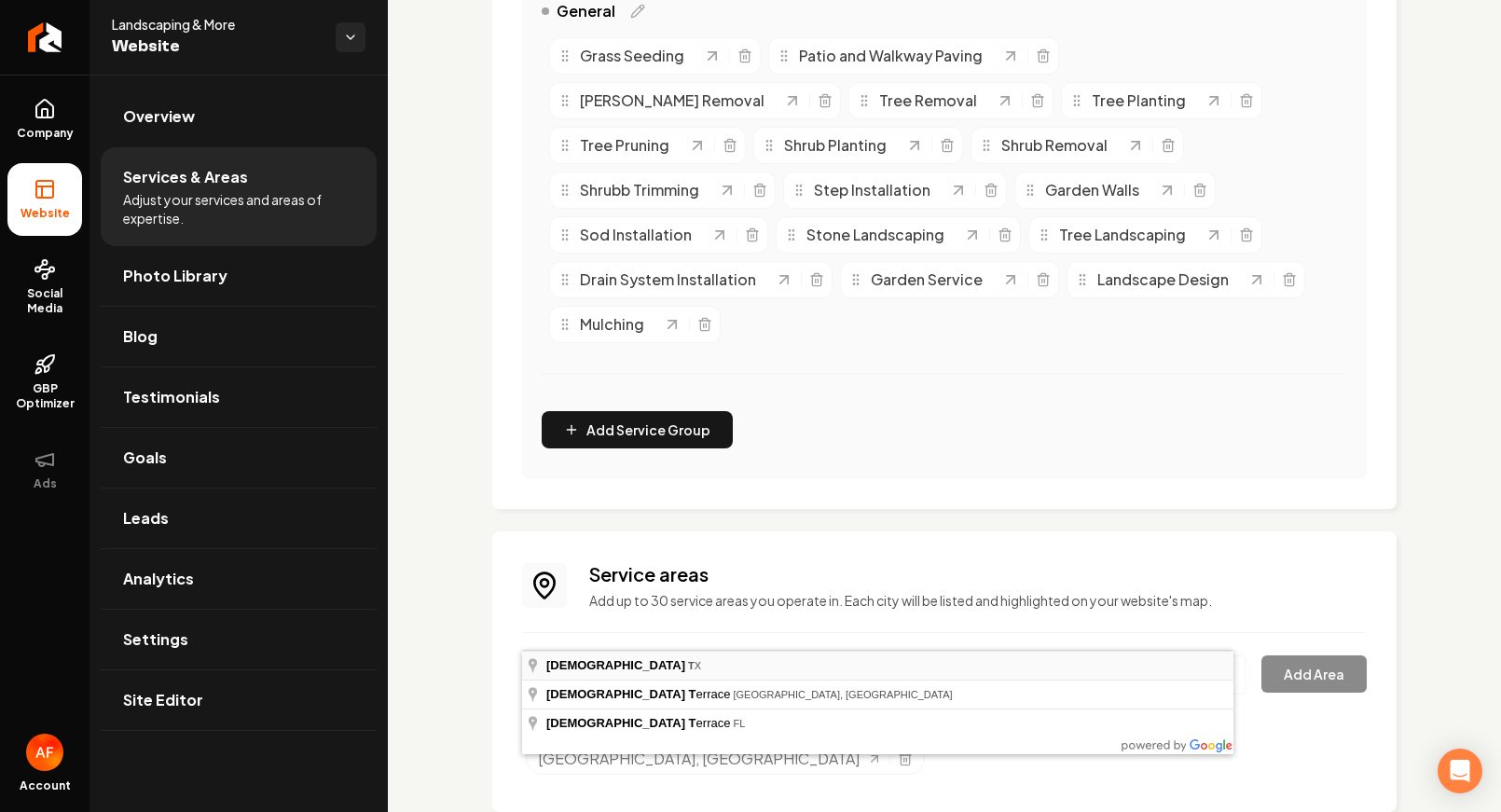
type input "Temple, TX"
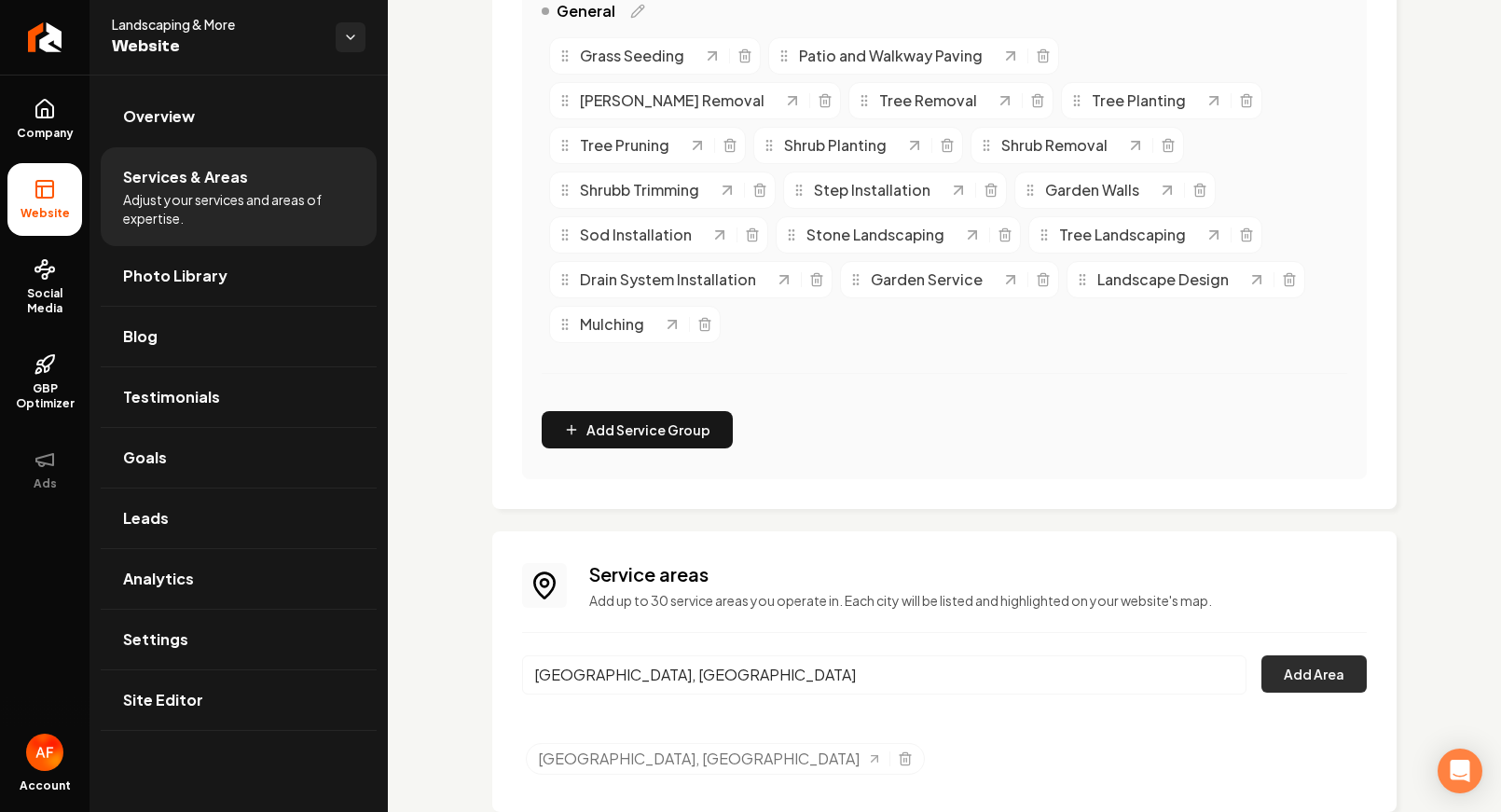
click at [1296, 655] on button "Add Area" at bounding box center [1314, 673] width 106 height 37
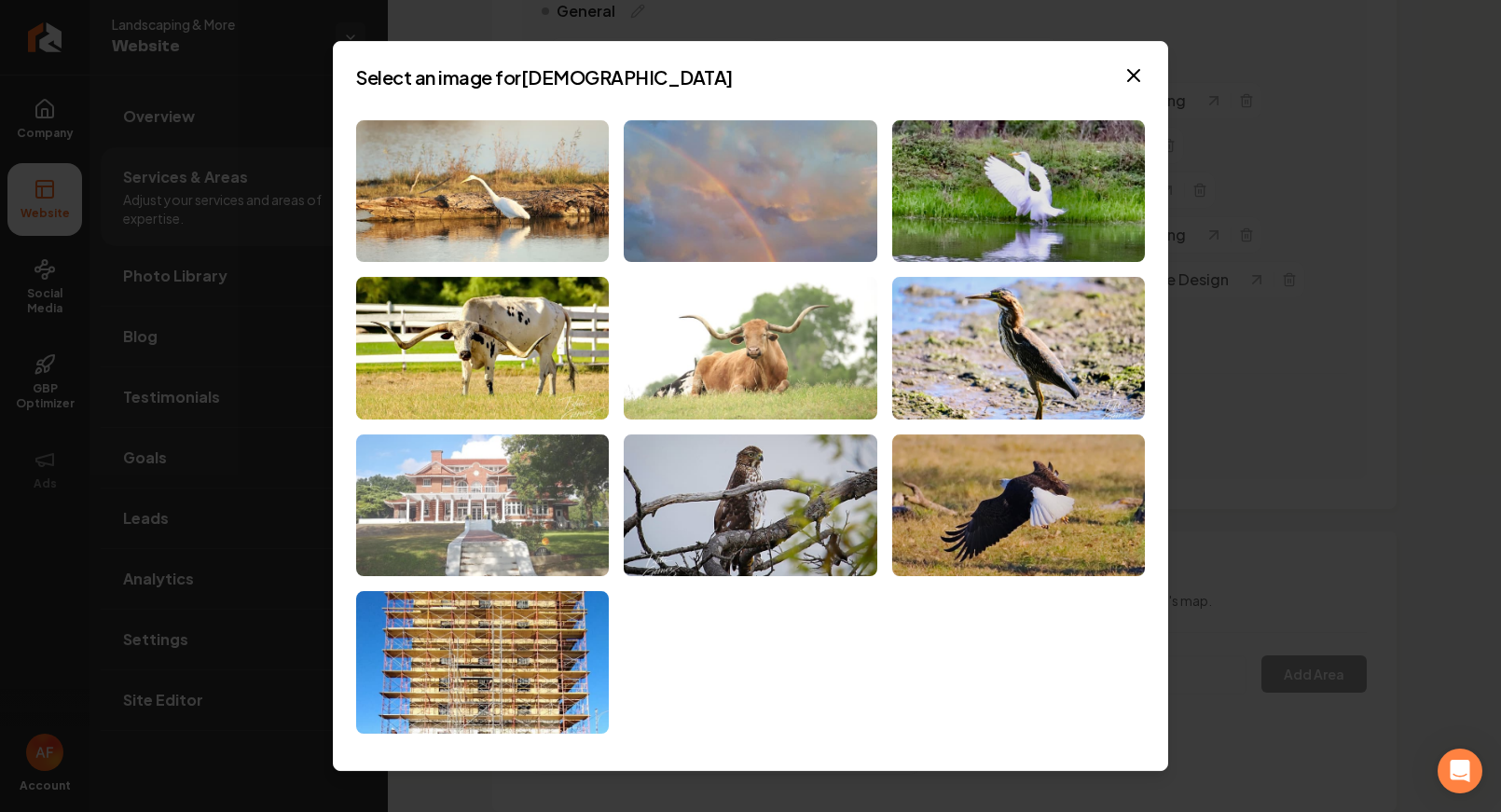
click at [516, 493] on img at bounding box center [482, 506] width 253 height 143
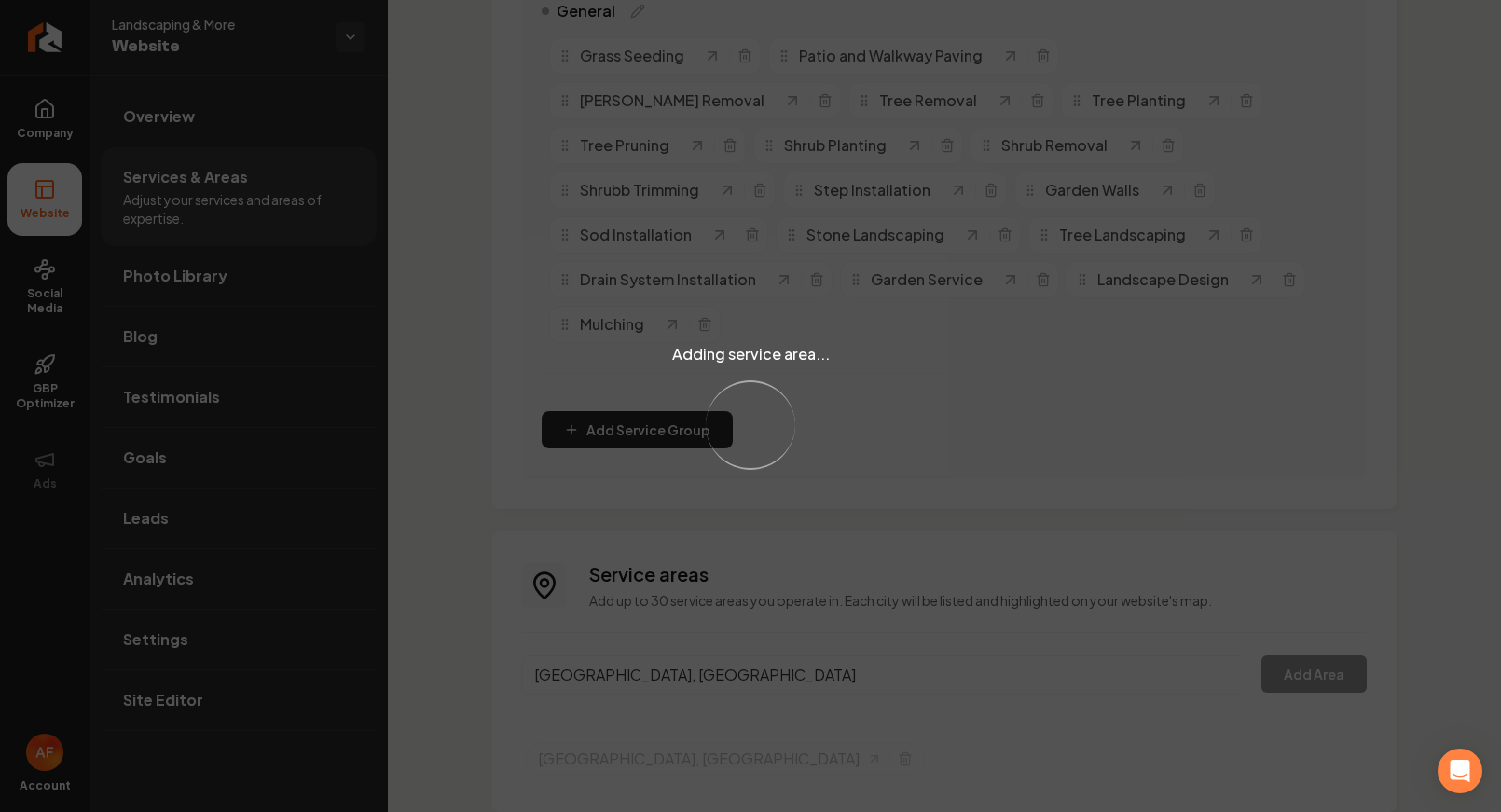
click at [728, 618] on div "Adding service area... Loading..." at bounding box center [750, 406] width 1501 height 812
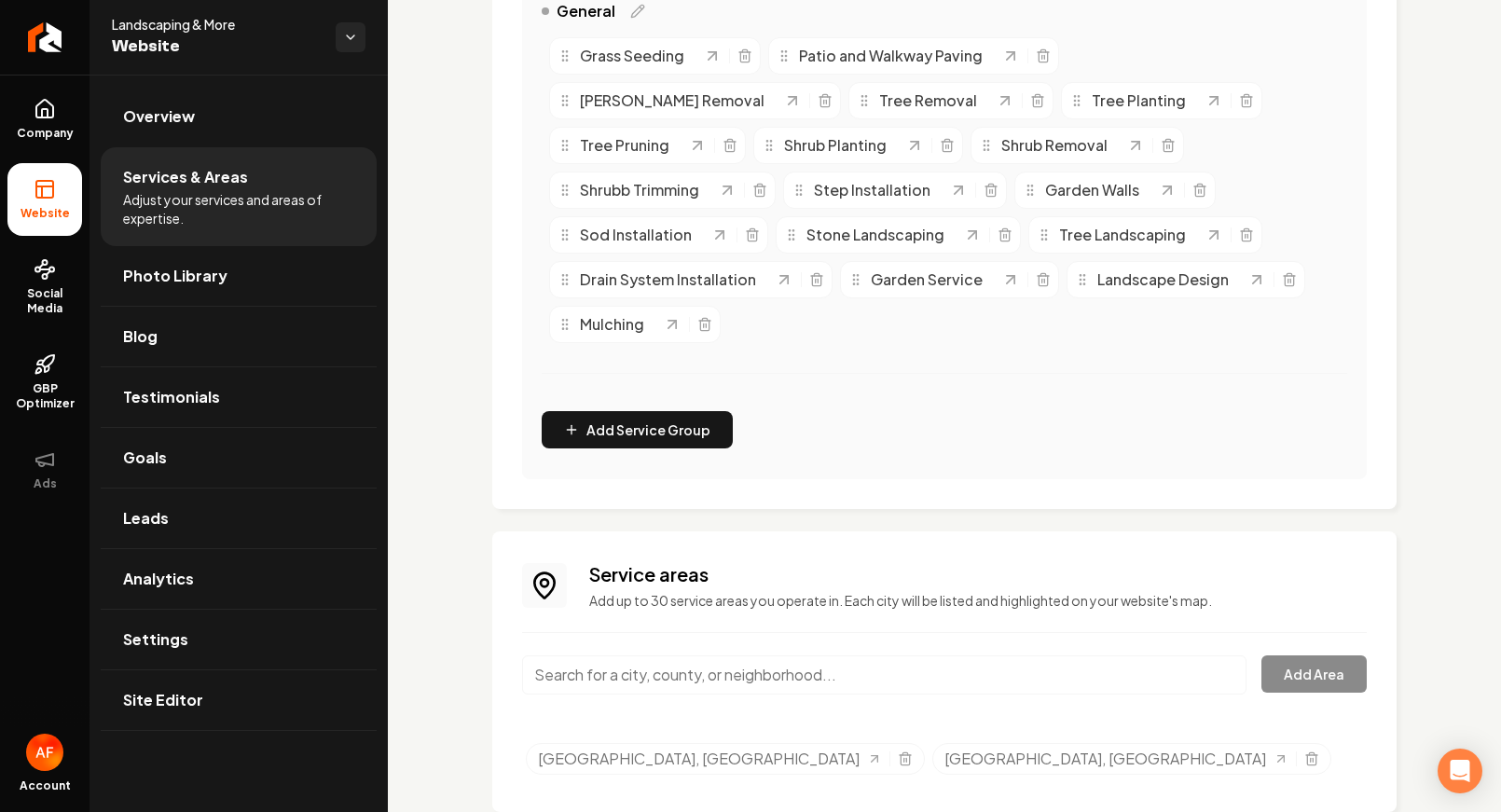
click at [687, 655] on input "Main content area" at bounding box center [884, 674] width 724 height 39
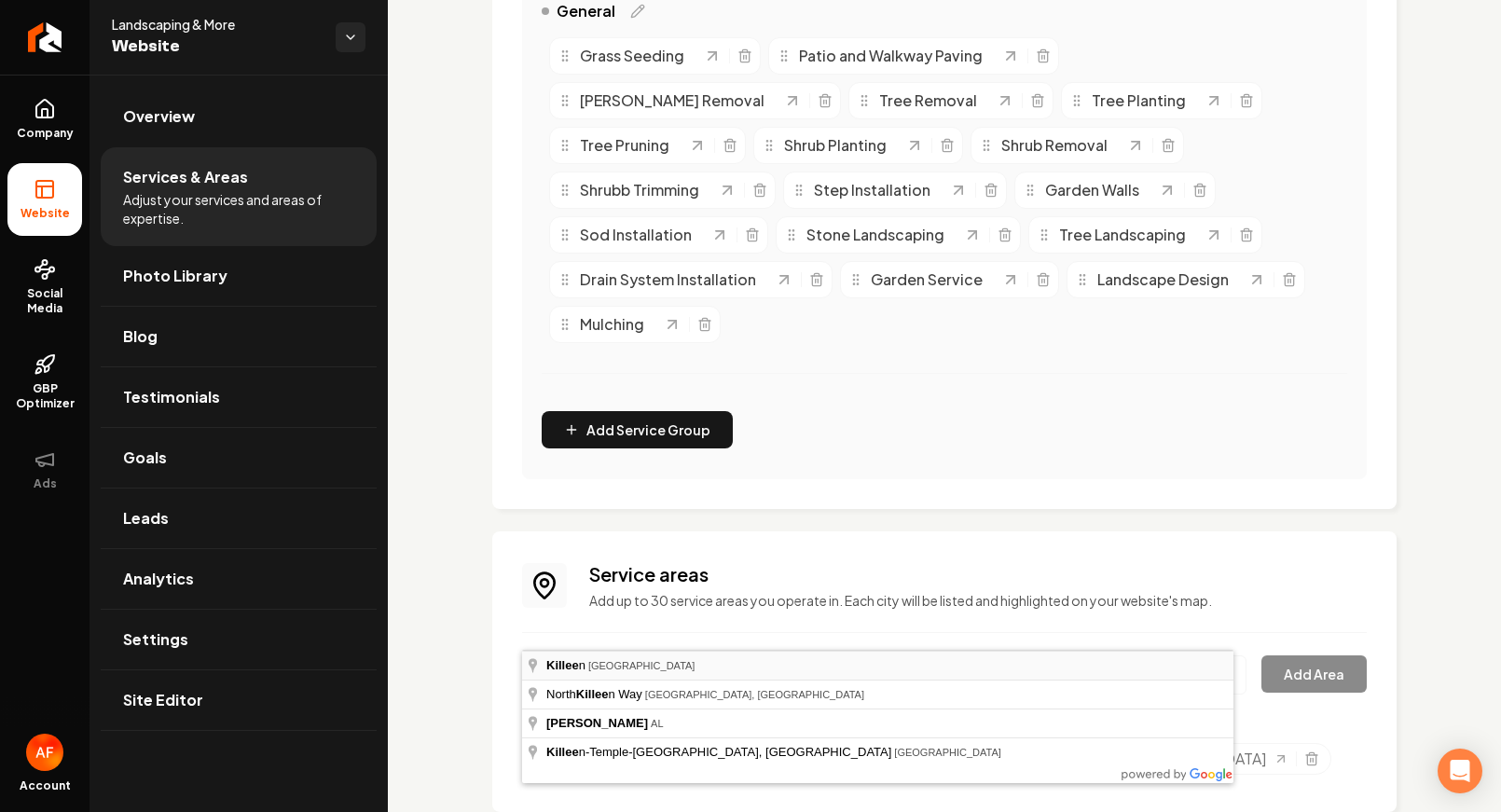
type input "Killeen, TX"
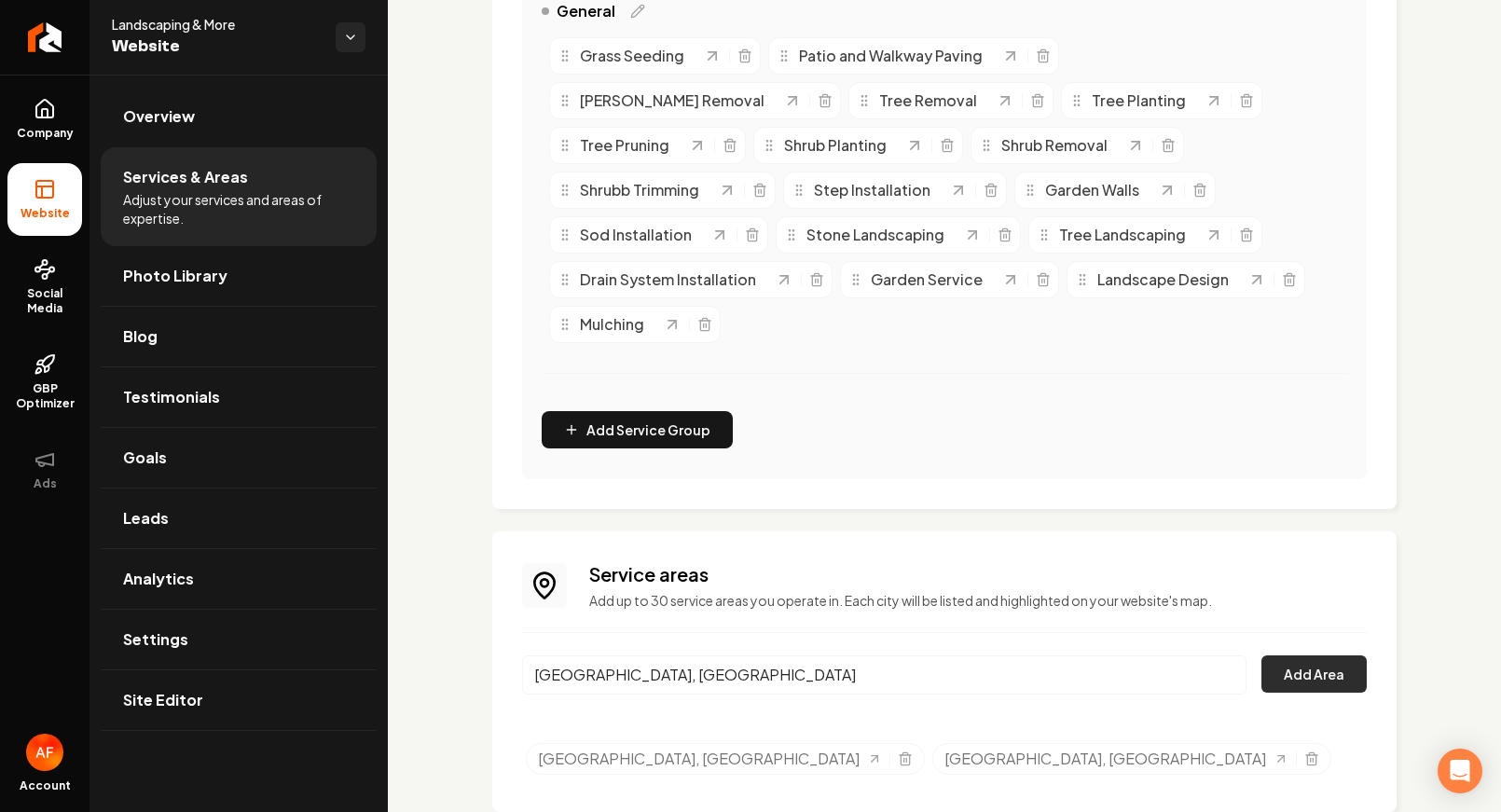
click at [1294, 655] on button "Add Area" at bounding box center [1314, 673] width 106 height 37
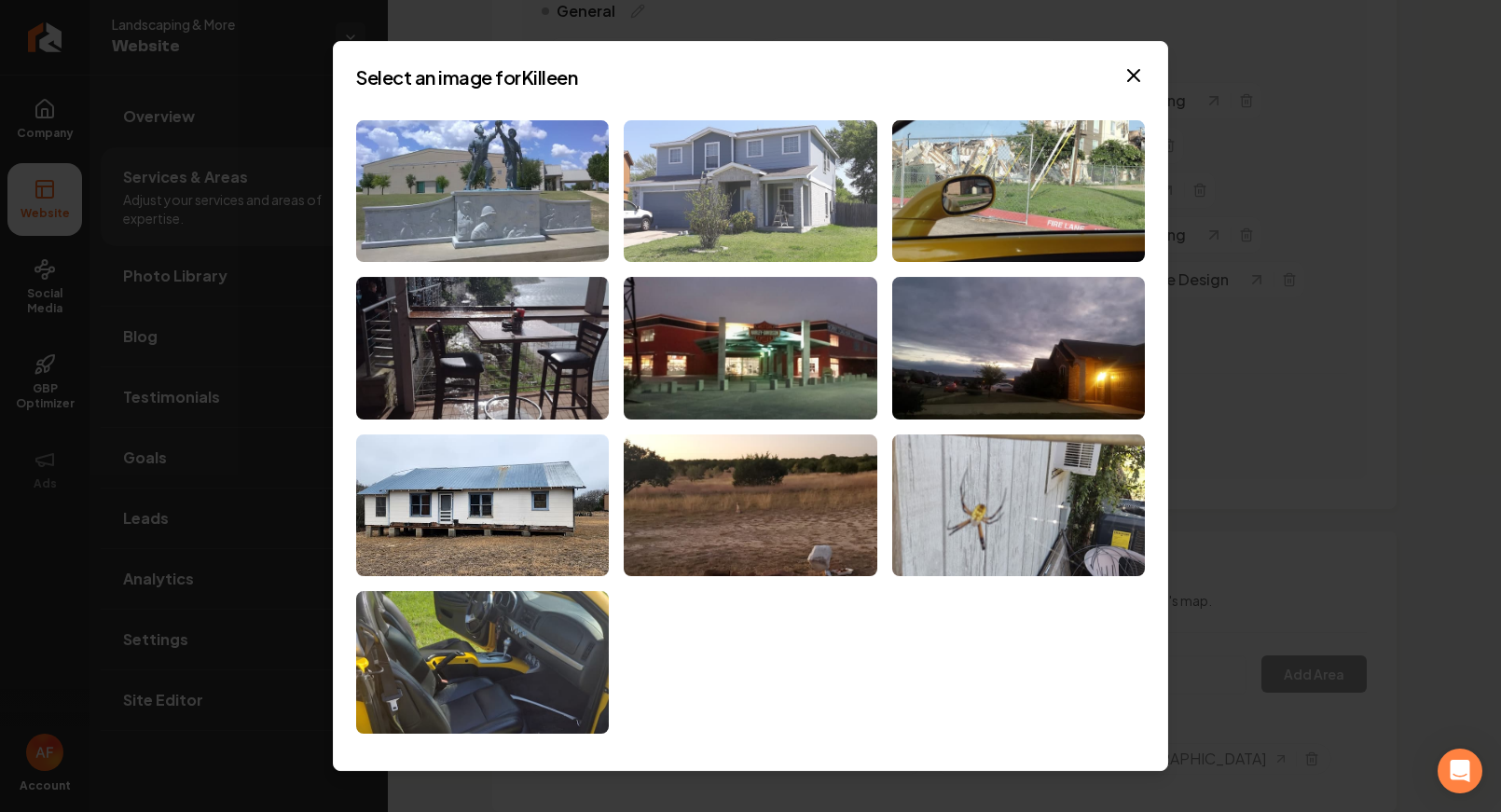
click at [725, 209] on img at bounding box center [750, 191] width 253 height 143
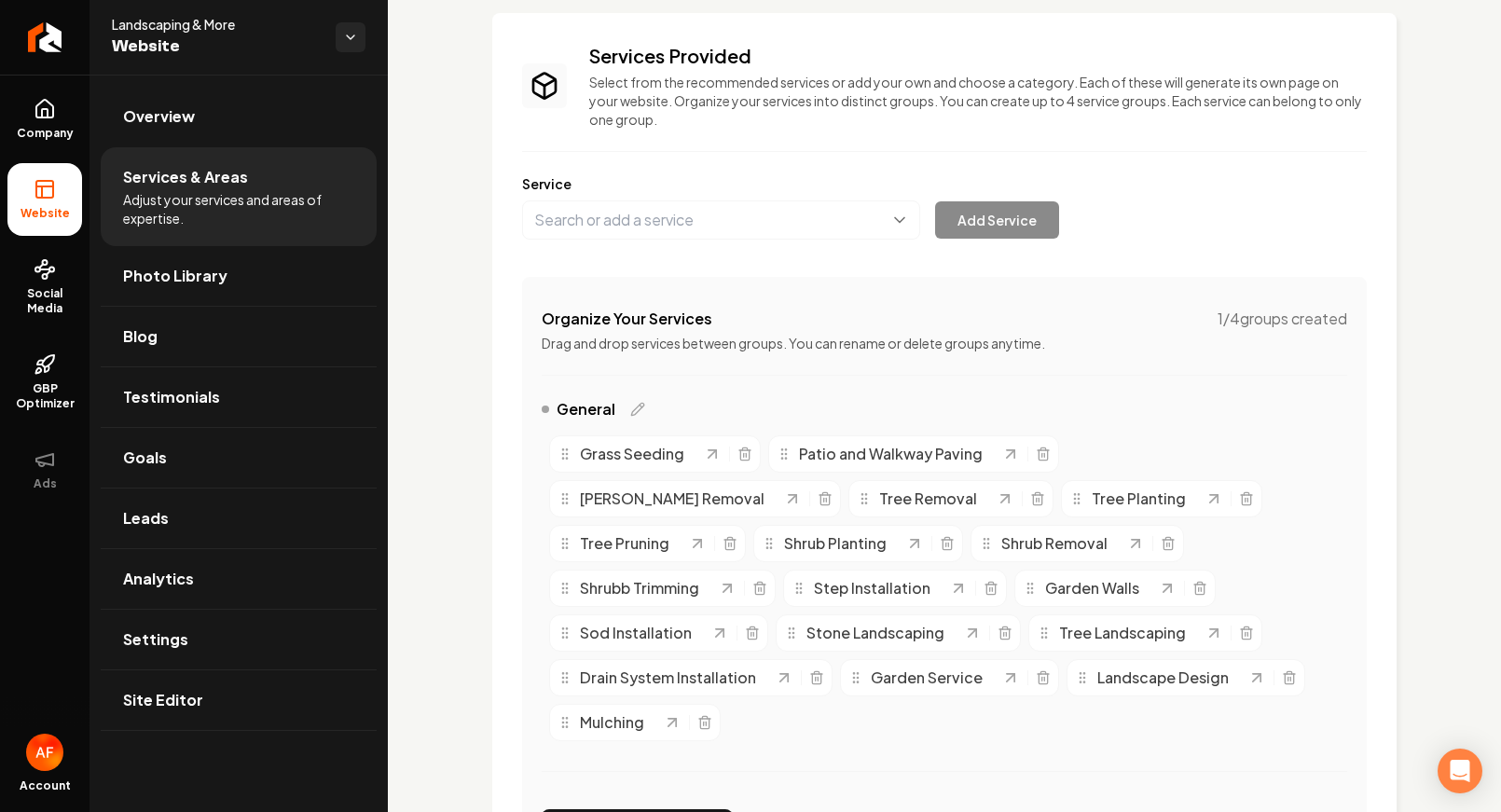
scroll to position [0, 0]
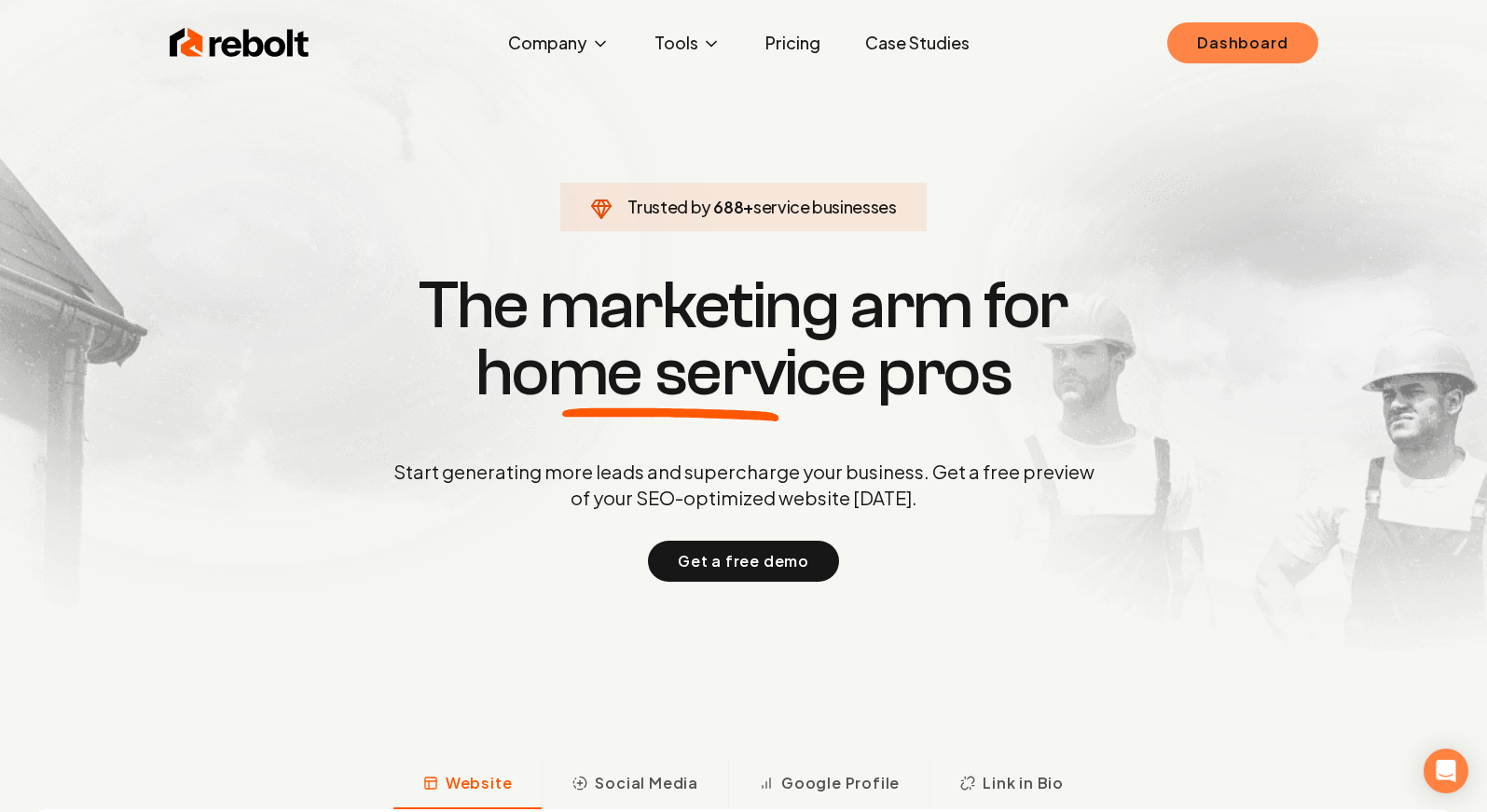
click at [1301, 48] on link "Dashboard" at bounding box center [1242, 43] width 150 height 41
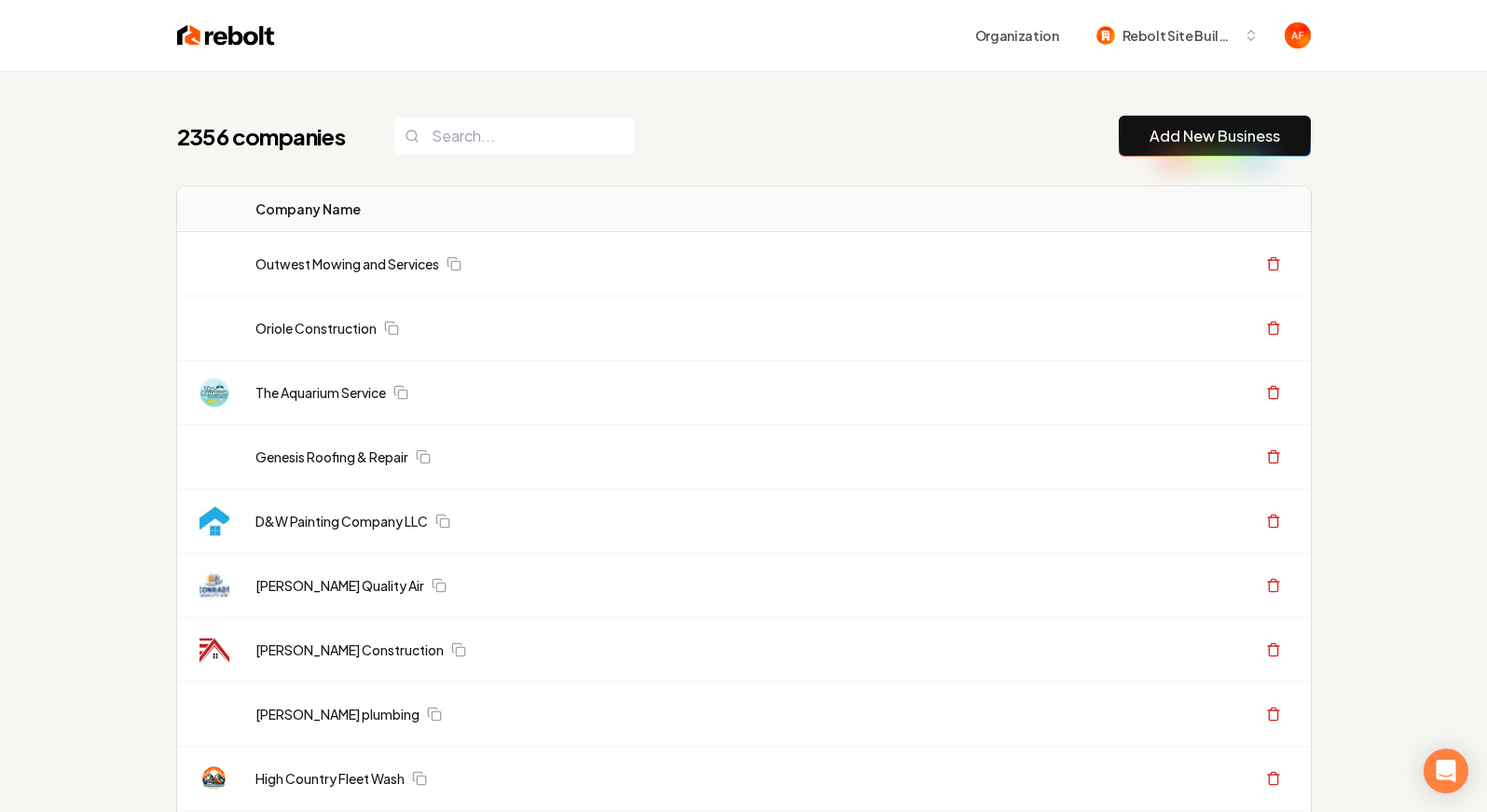
scroll to position [4, 0]
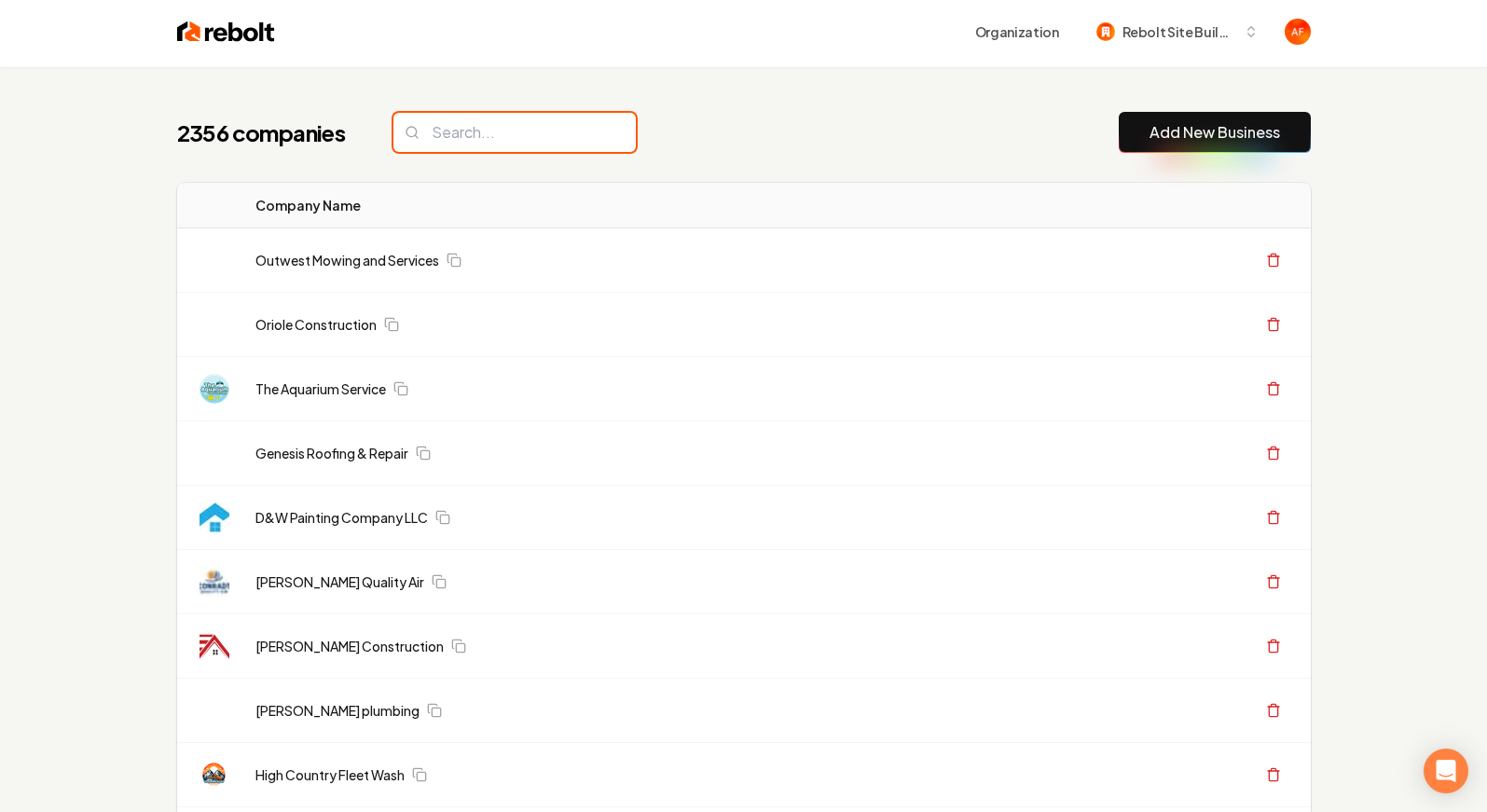
click at [460, 137] on input "search" at bounding box center [515, 132] width 243 height 39
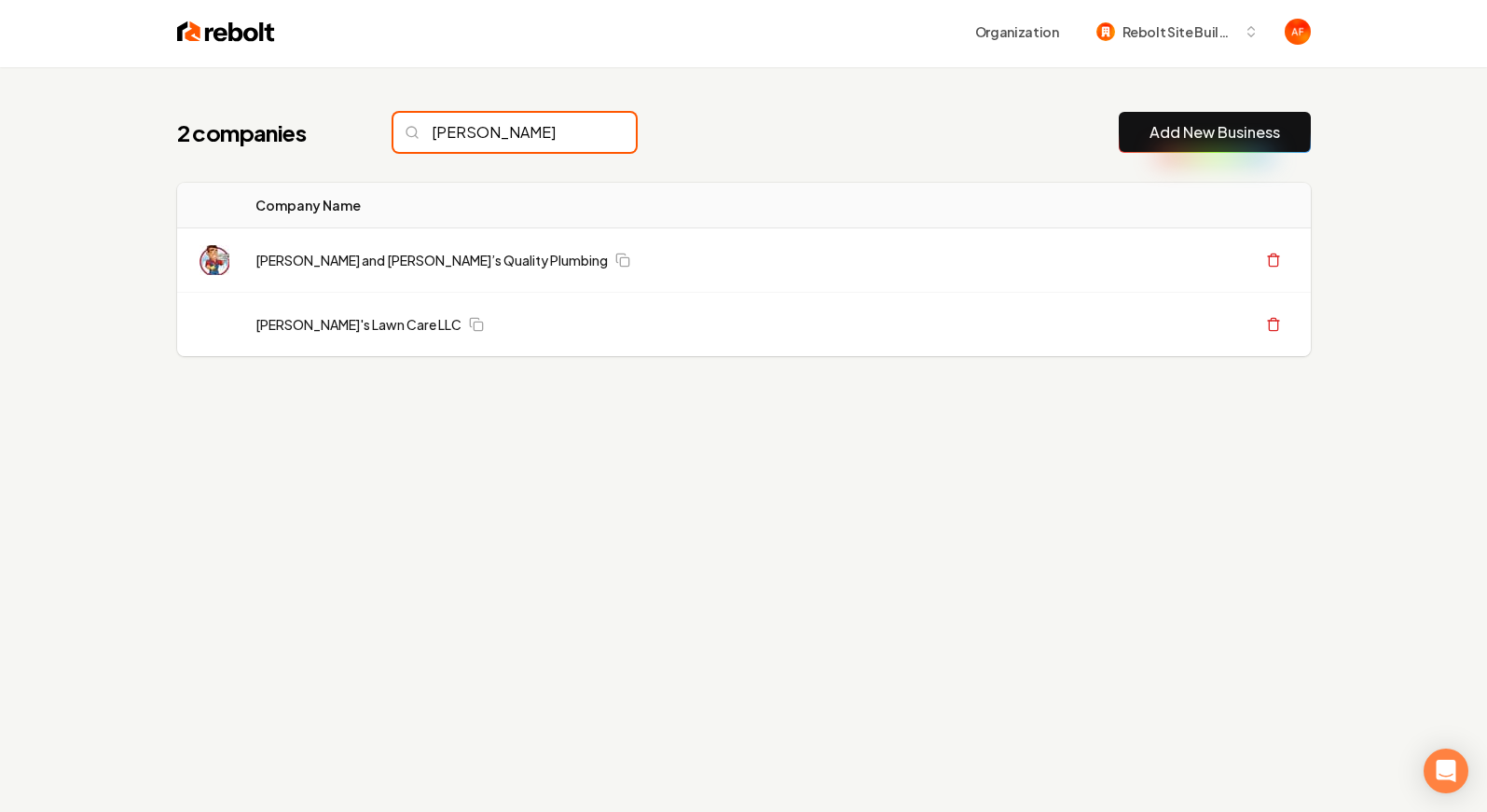
click at [479, 134] on input "jake" at bounding box center [515, 132] width 243 height 39
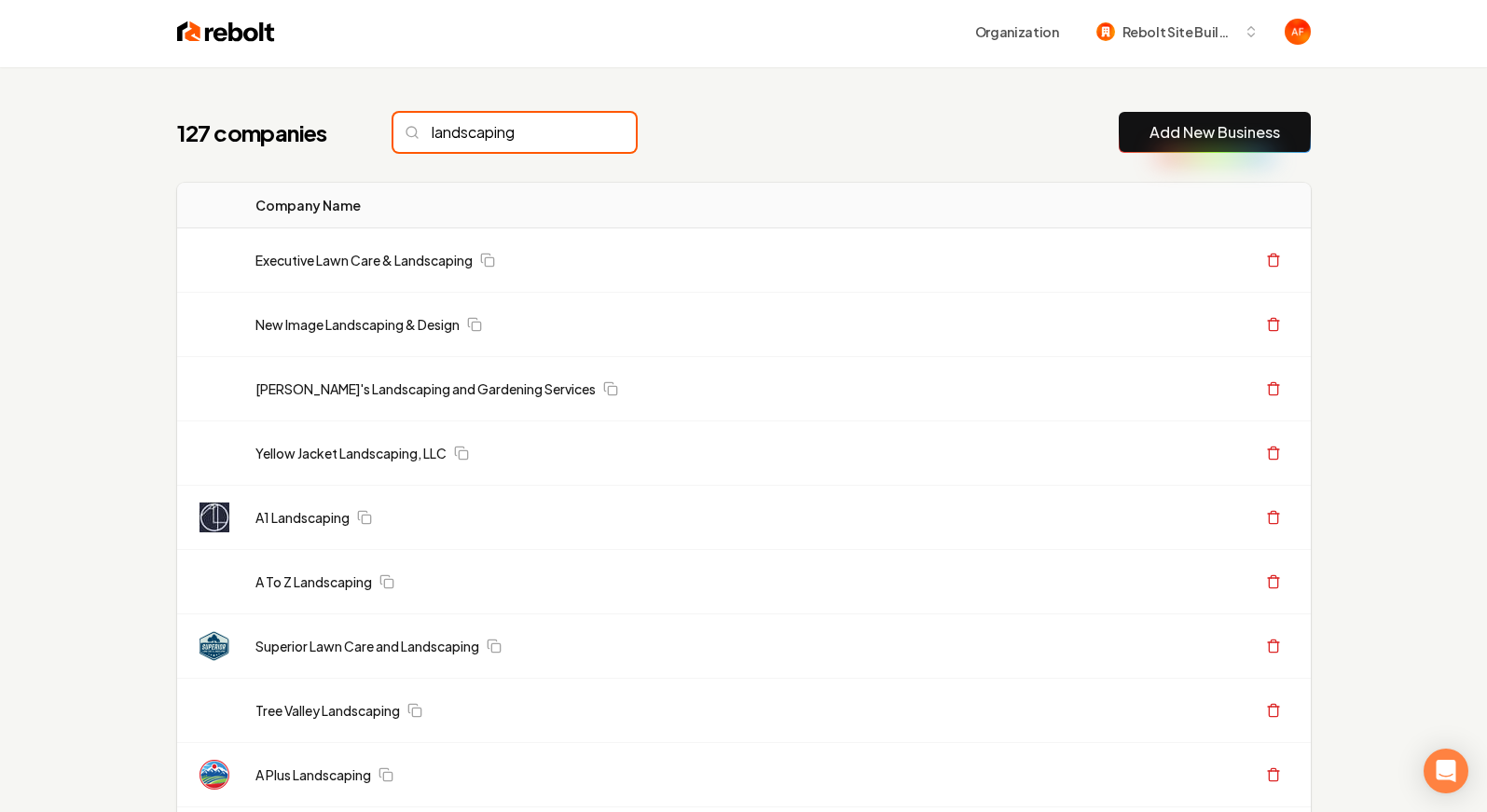
click at [527, 128] on input "landscaping" at bounding box center [515, 132] width 243 height 39
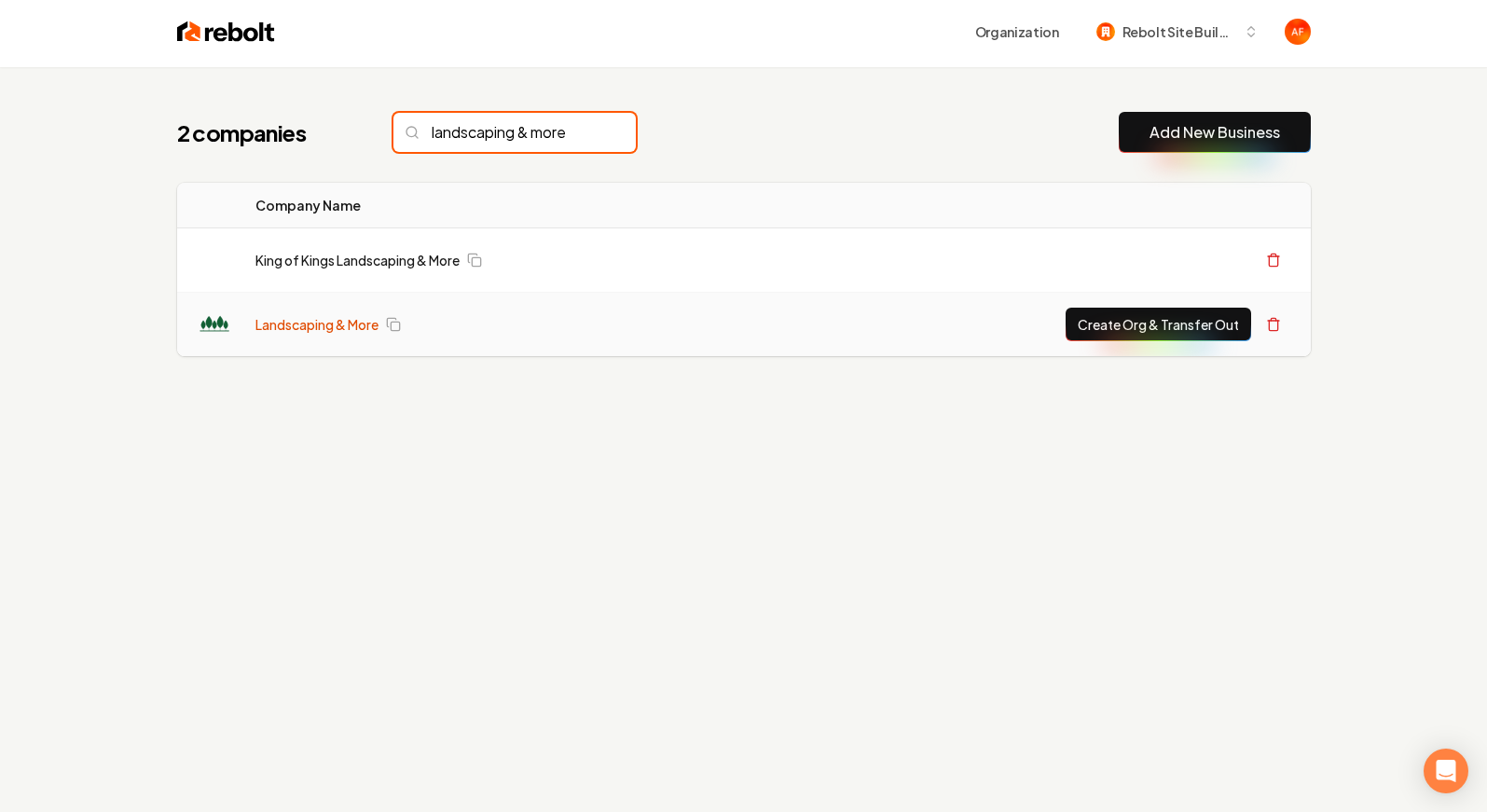
type input "landscaping & more"
click at [328, 332] on link "Landscaping & More" at bounding box center [317, 324] width 123 height 19
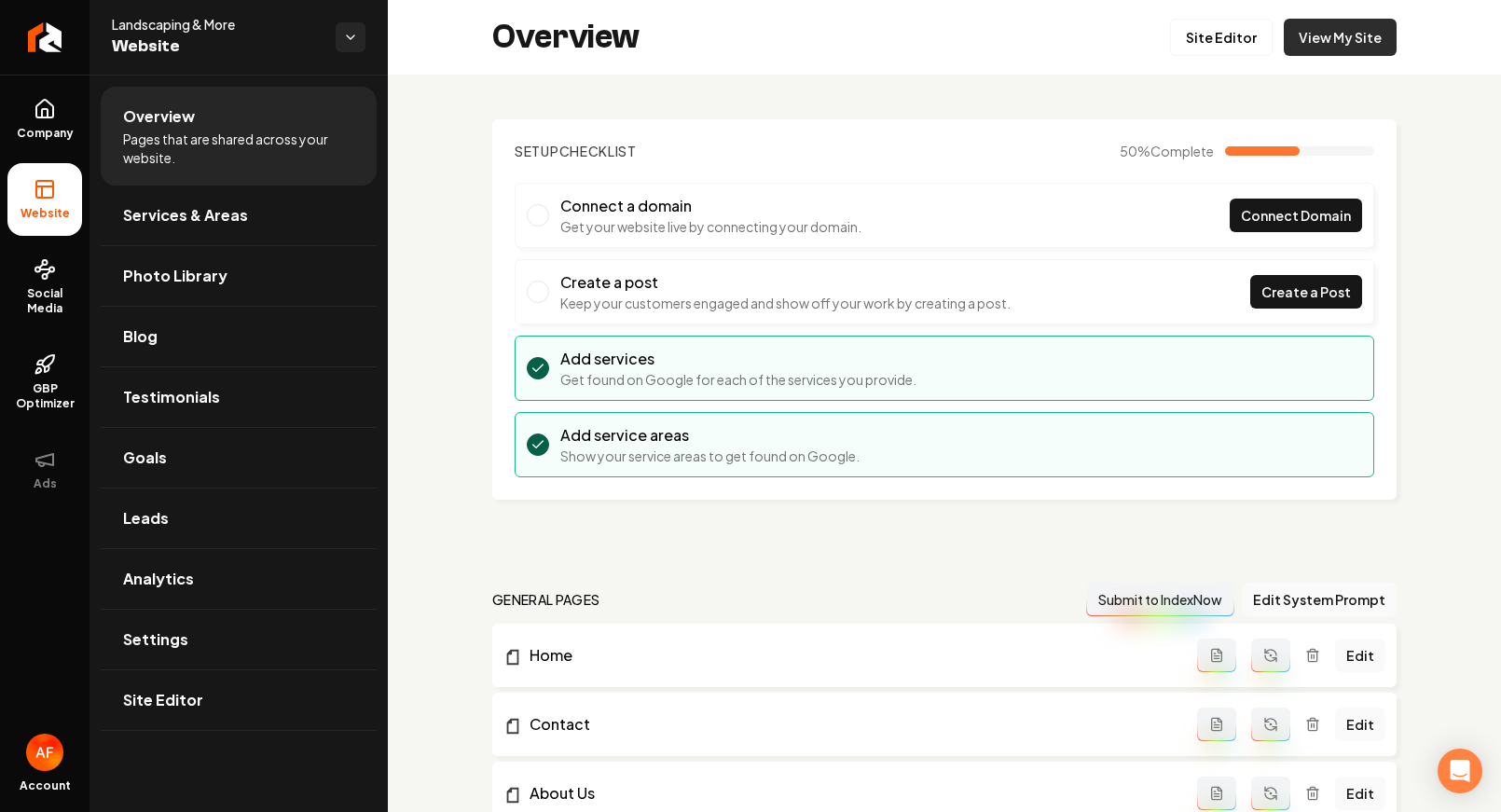
click at [1327, 39] on link "View My Site" at bounding box center [1339, 37] width 113 height 37
click at [1322, 25] on link "View My Site" at bounding box center [1339, 37] width 113 height 37
click at [56, 42] on icon "Return to dashboard" at bounding box center [44, 37] width 29 height 29
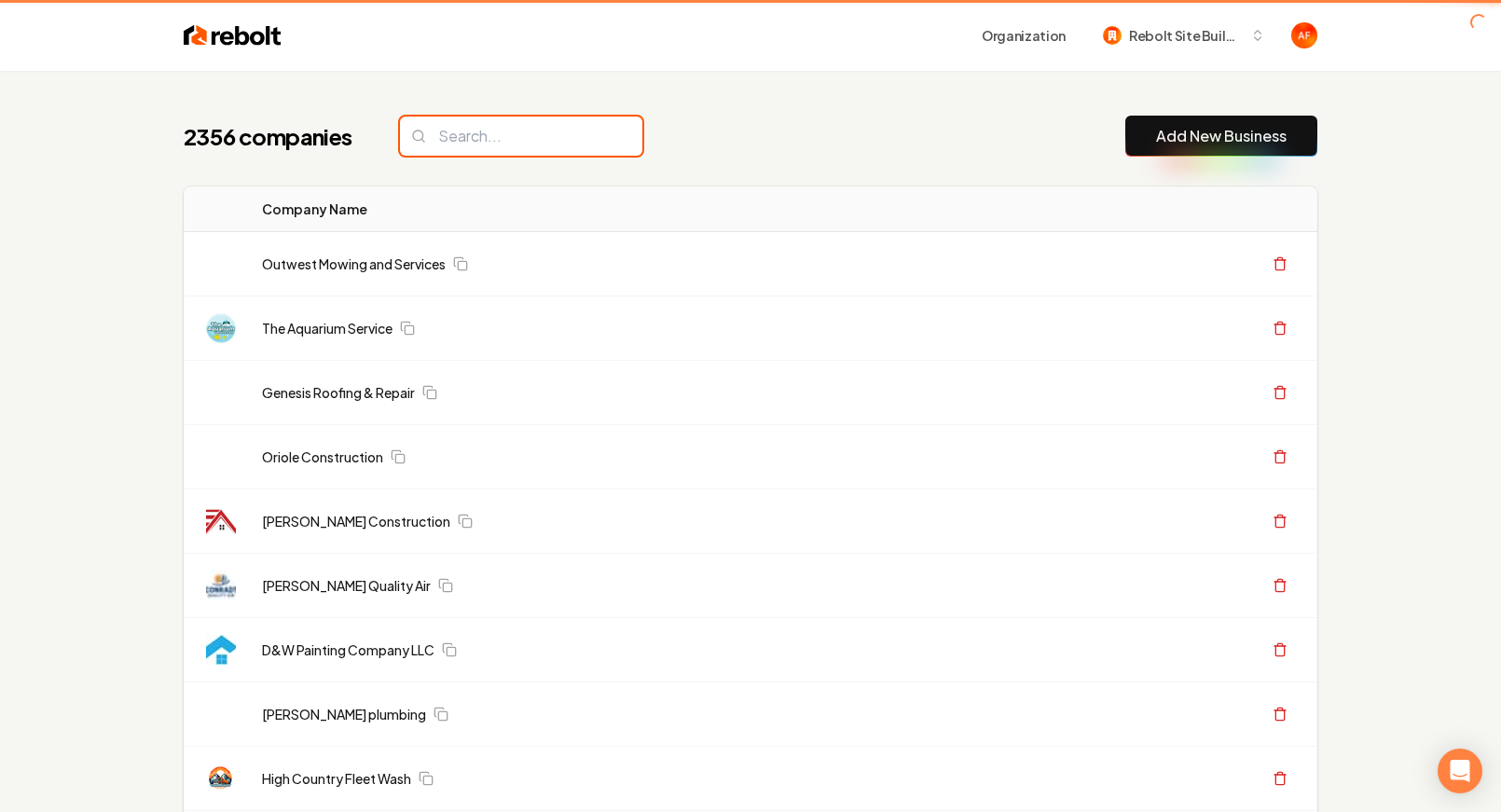
click at [498, 132] on input "search" at bounding box center [520, 135] width 243 height 39
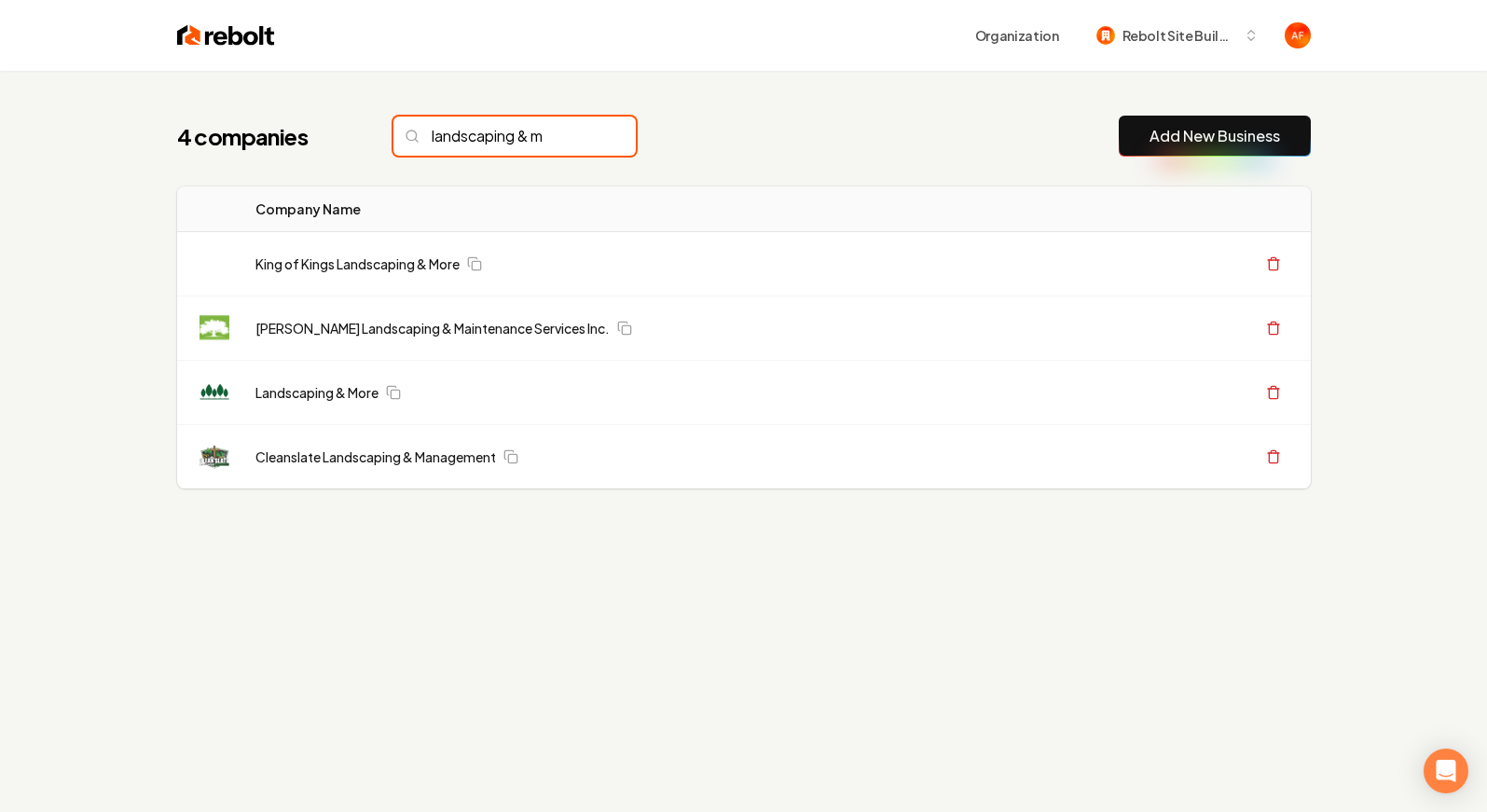
type input "landscaping & m"
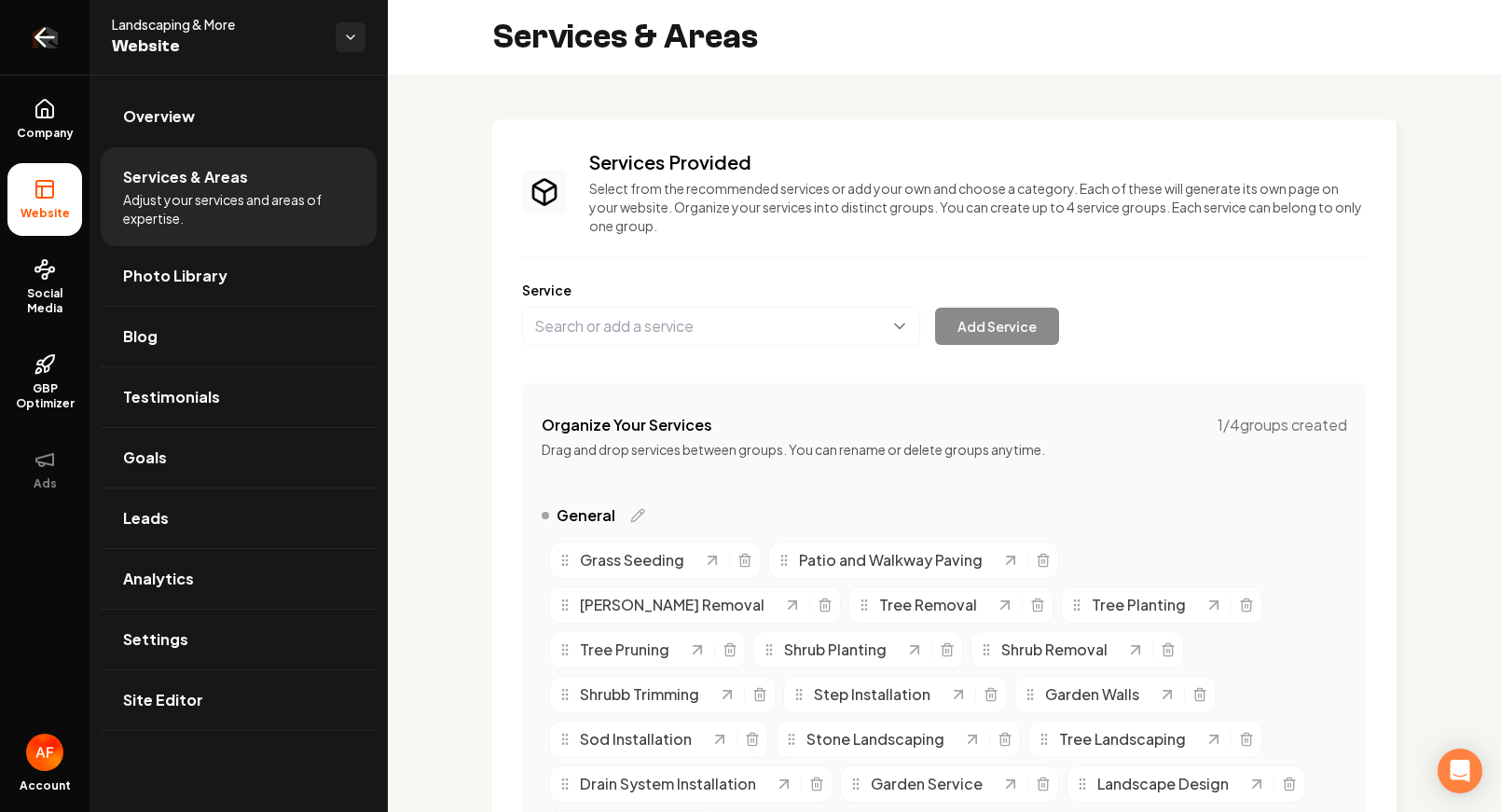
click at [74, 18] on link "Return to dashboard" at bounding box center [45, 37] width 89 height 74
